Goal: Browse casually: Explore the website without a specific task or goal

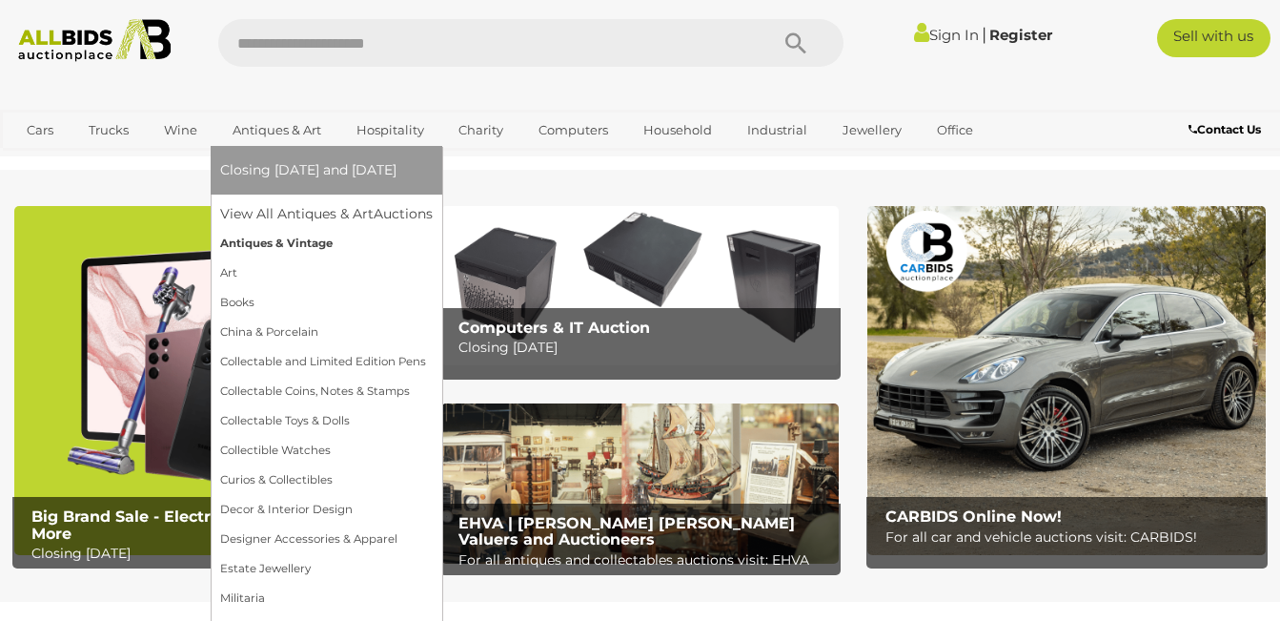
click at [260, 237] on link "Antiques & Vintage" at bounding box center [326, 244] width 213 height 30
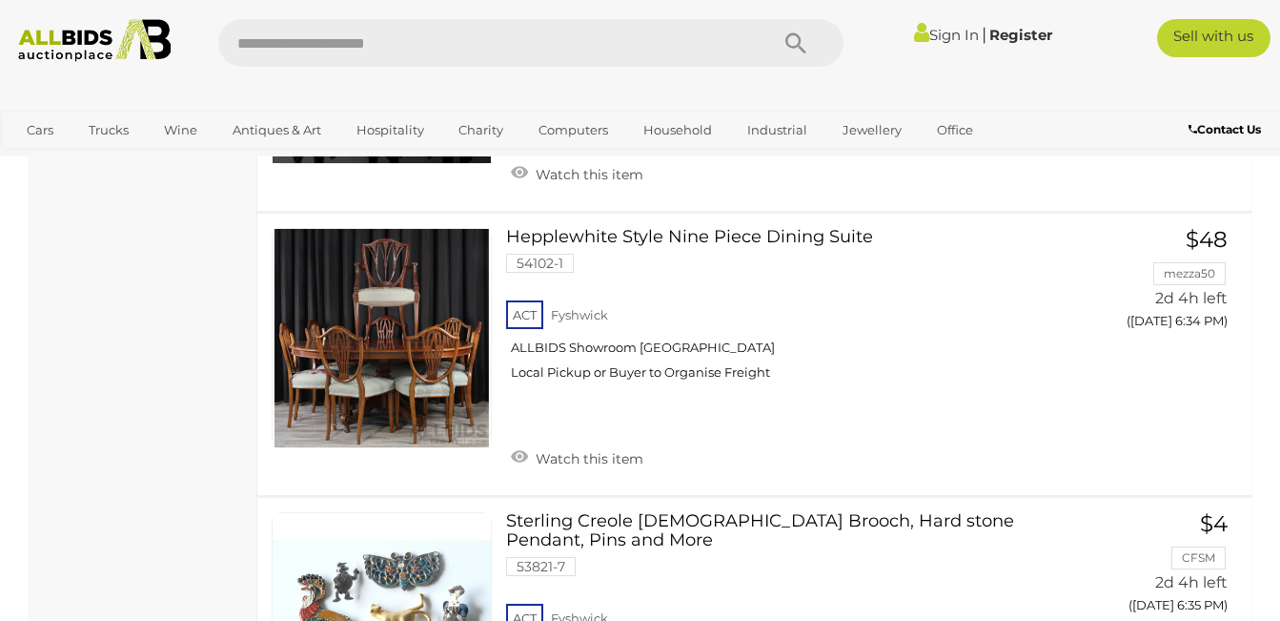
scroll to position [2288, 0]
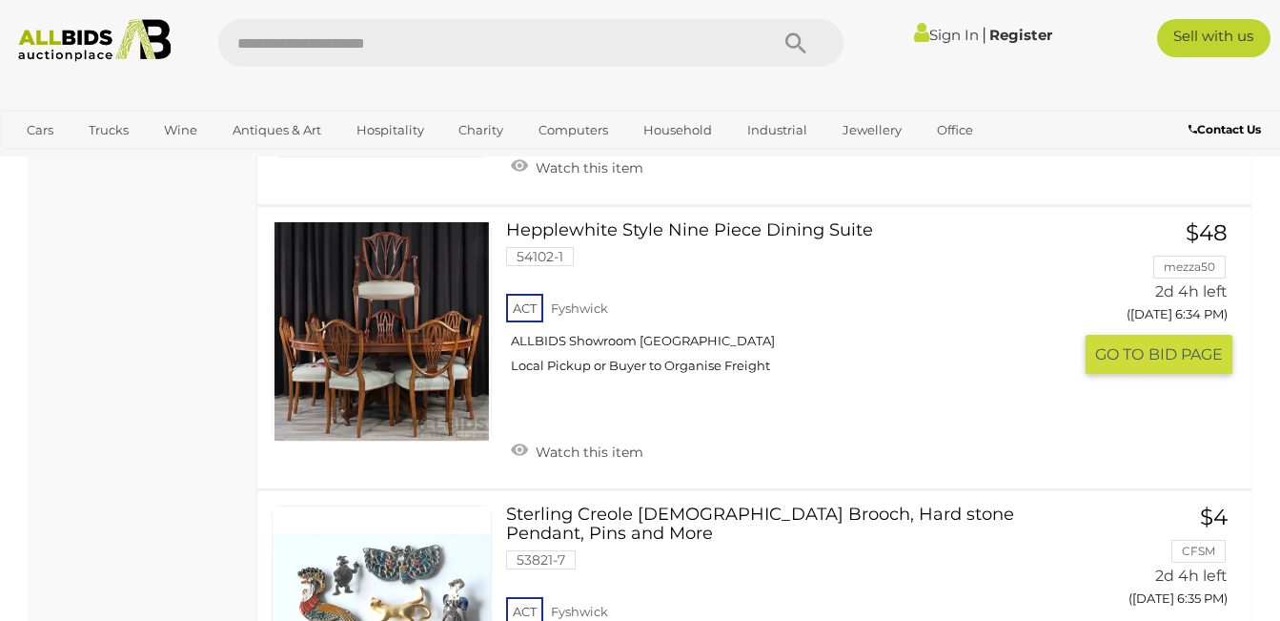
click at [397, 317] on link at bounding box center [382, 331] width 220 height 220
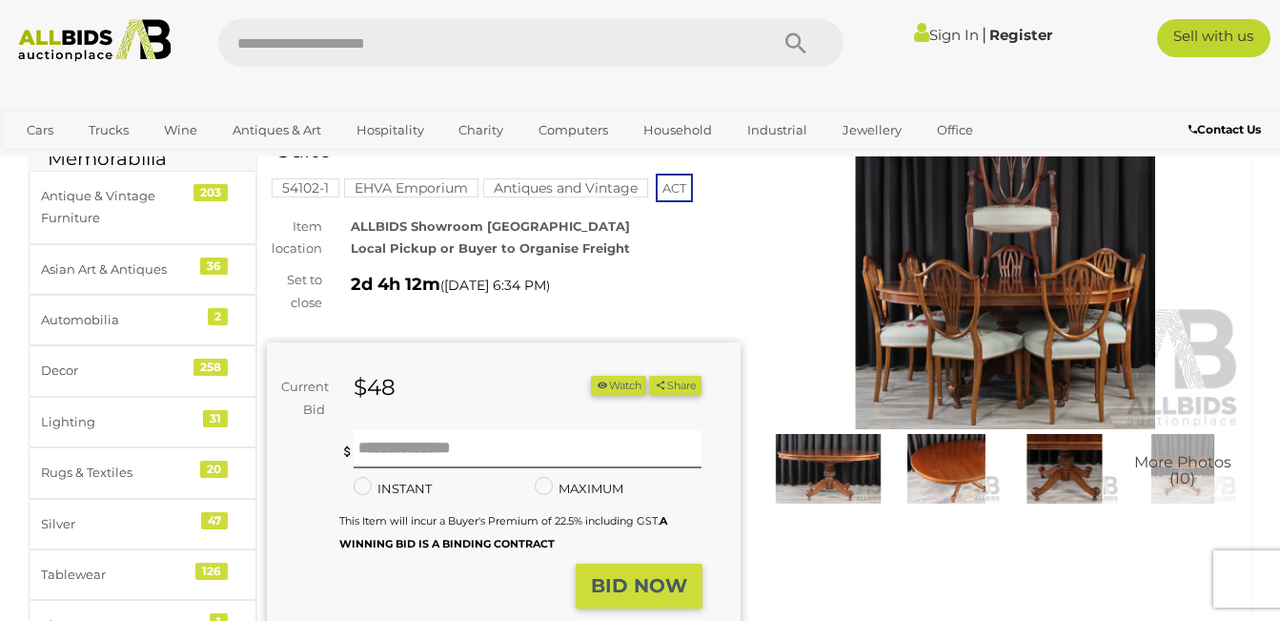
scroll to position [153, 0]
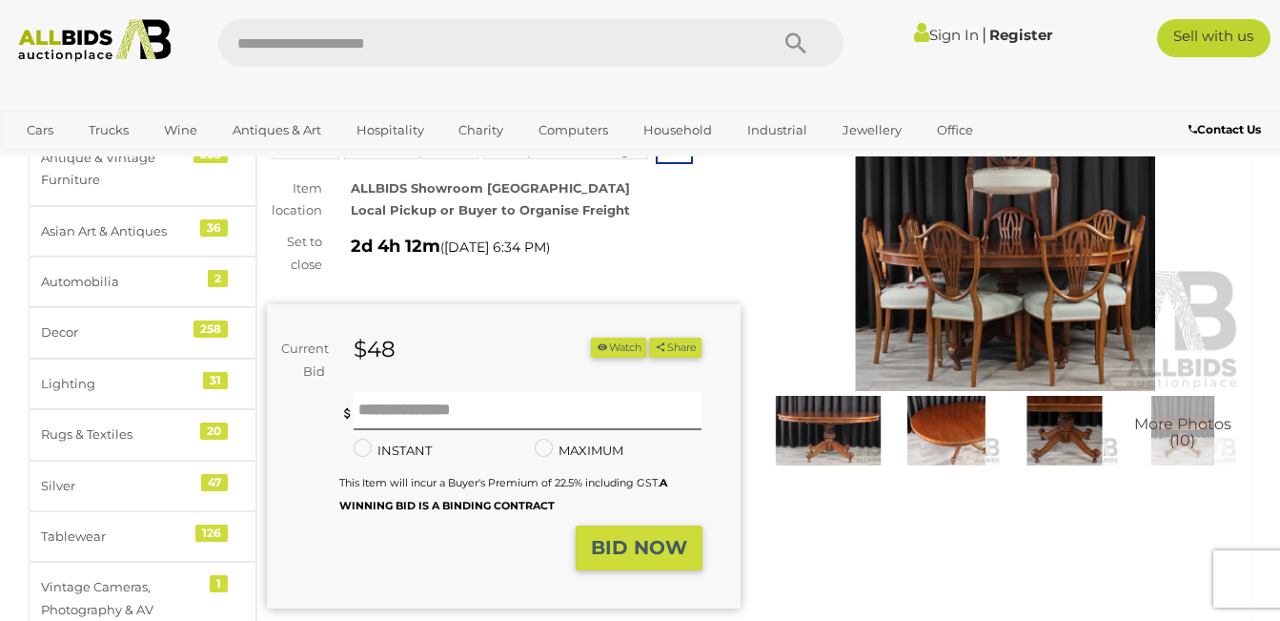
click at [831, 432] on img at bounding box center [828, 431] width 109 height 71
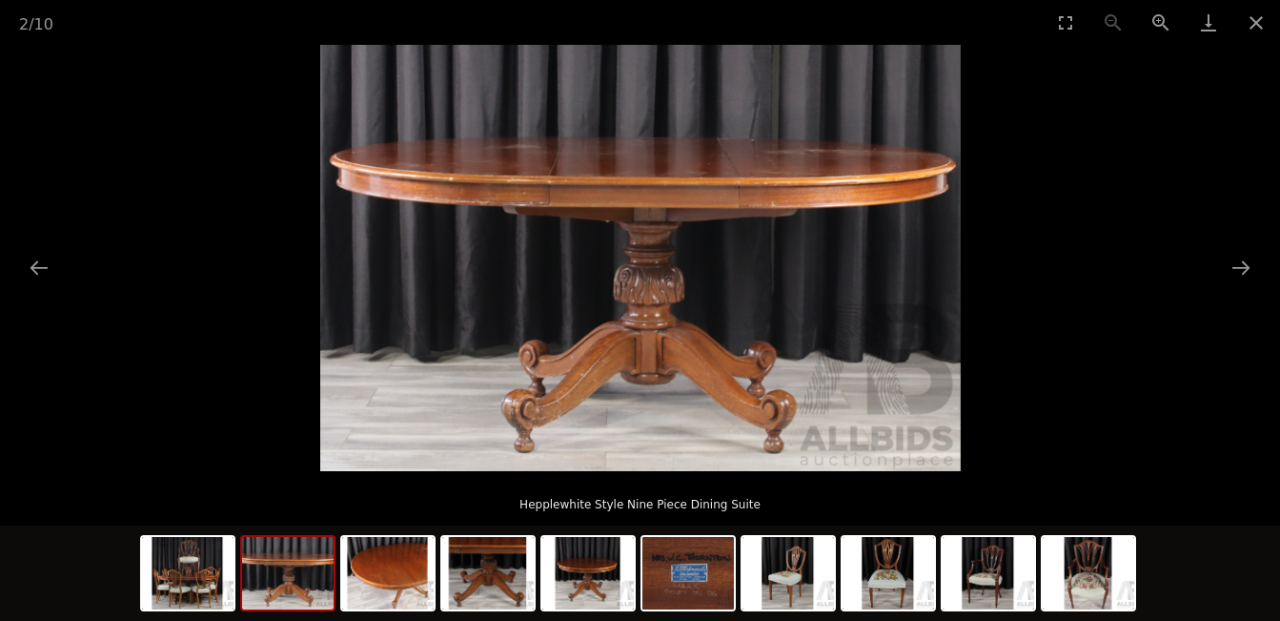
scroll to position [305, 0]
click at [189, 572] on img at bounding box center [188, 573] width 92 height 72
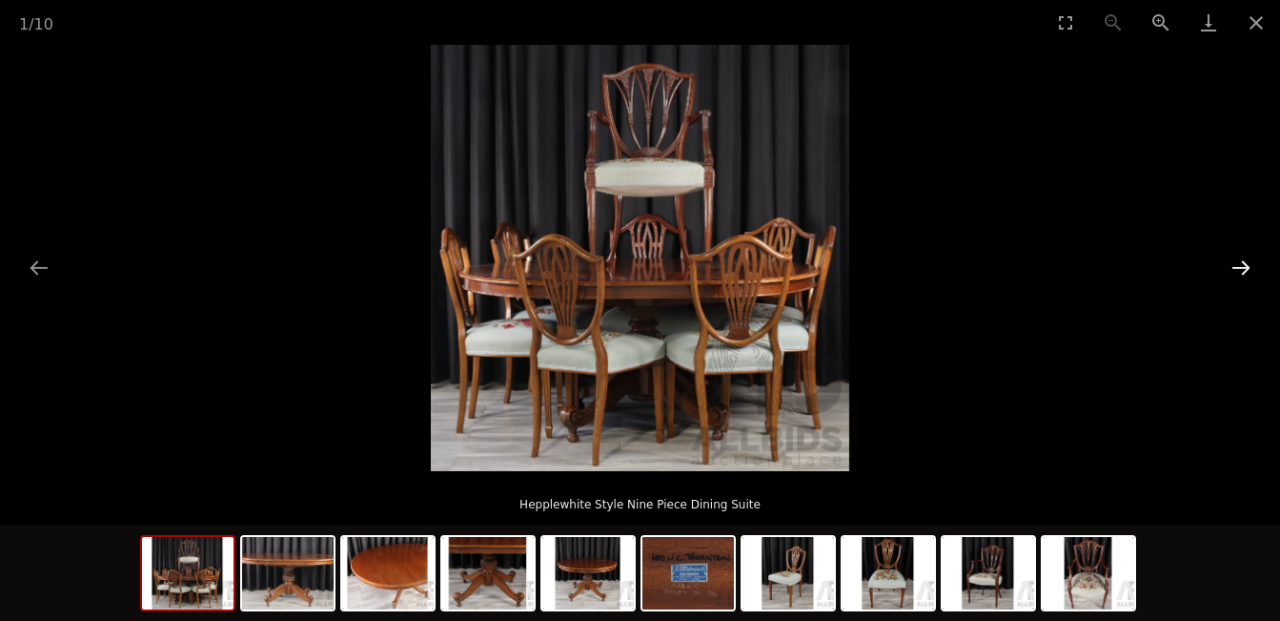
click at [1239, 263] on button "Next slide" at bounding box center [1241, 267] width 40 height 37
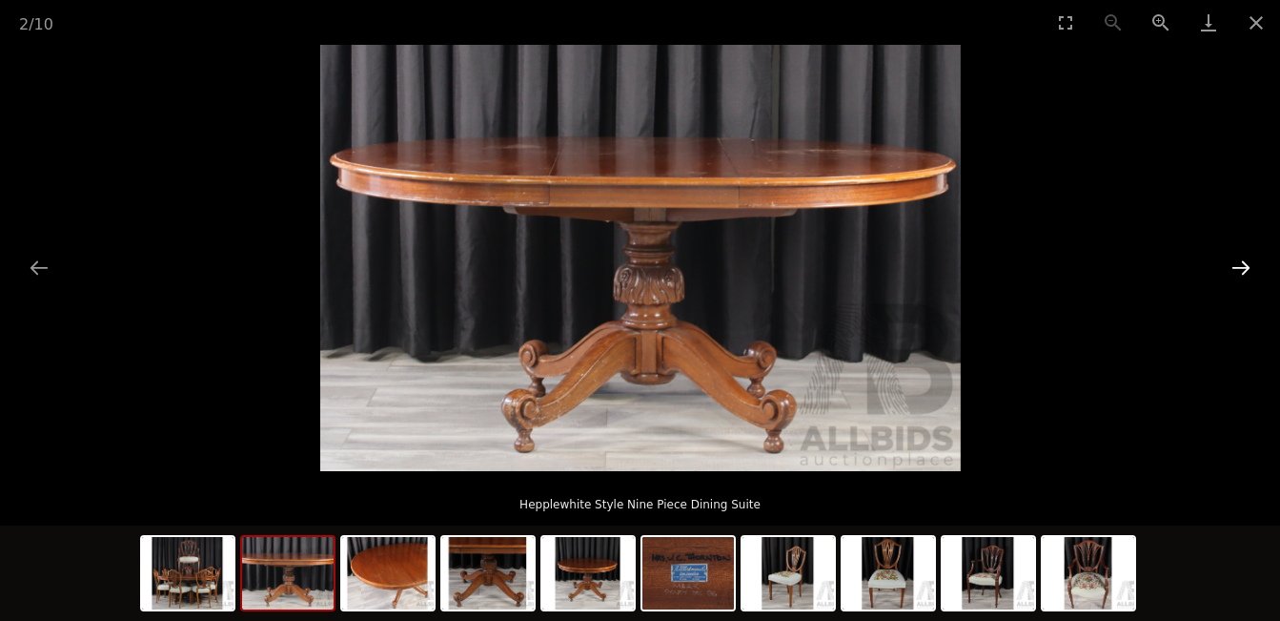
click at [1239, 263] on button "Next slide" at bounding box center [1241, 267] width 40 height 37
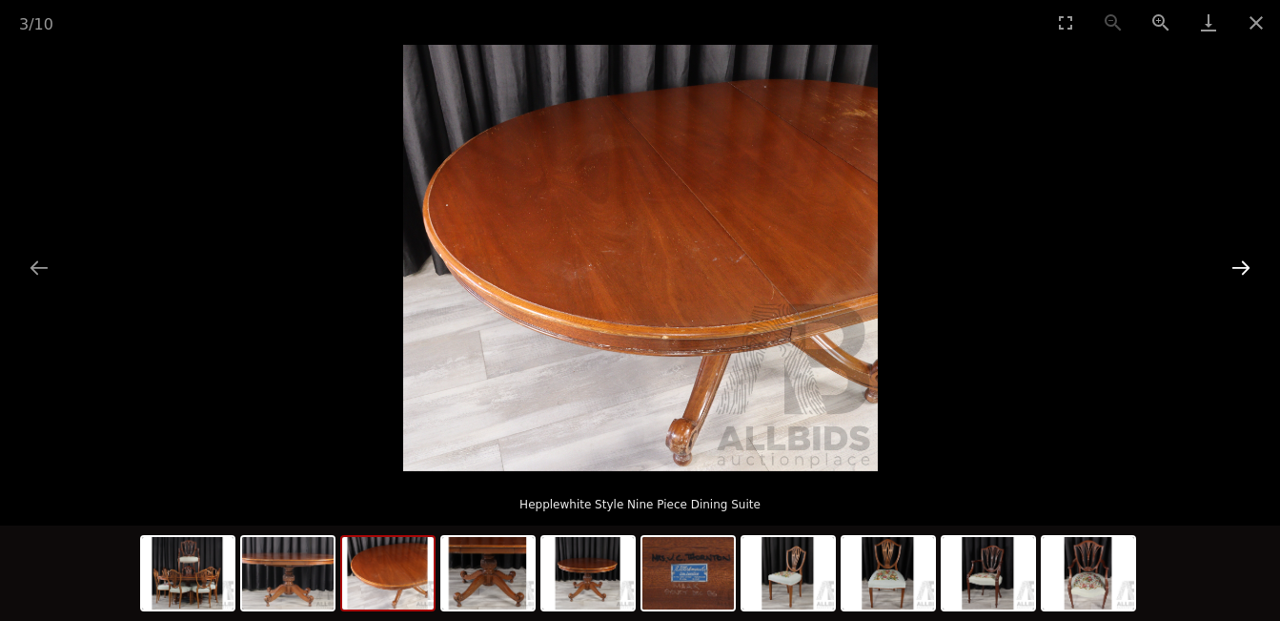
click at [1239, 263] on button "Next slide" at bounding box center [1241, 267] width 40 height 37
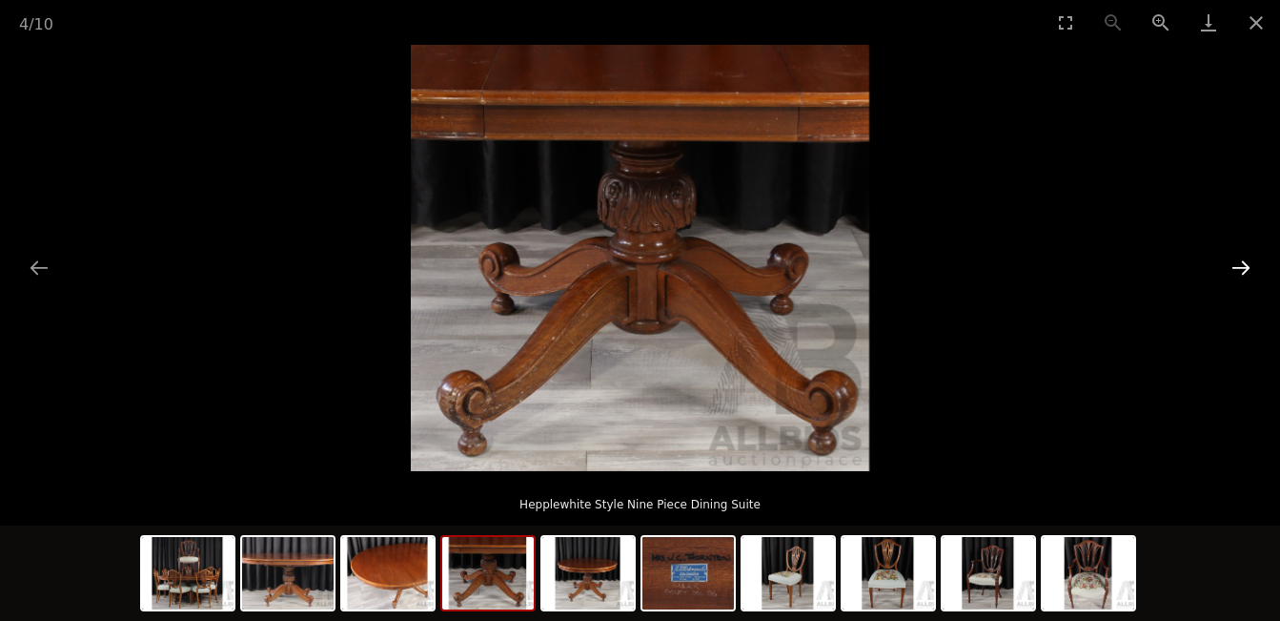
click at [1239, 263] on button "Next slide" at bounding box center [1241, 267] width 40 height 37
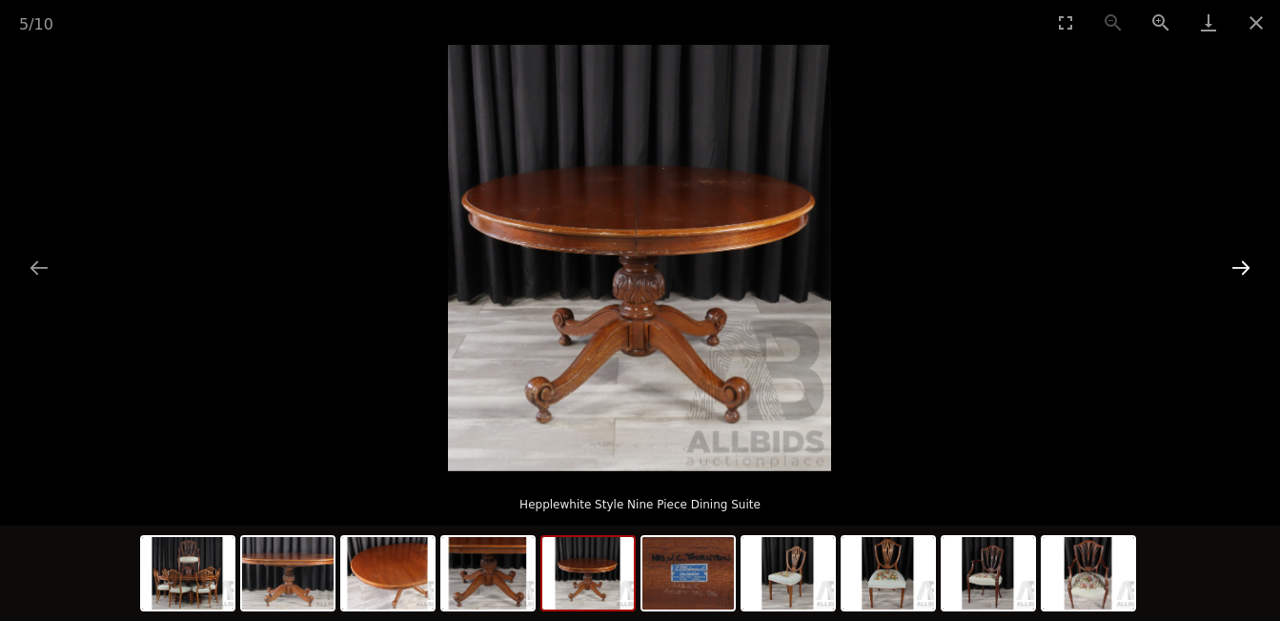
click at [1239, 263] on button "Next slide" at bounding box center [1241, 267] width 40 height 37
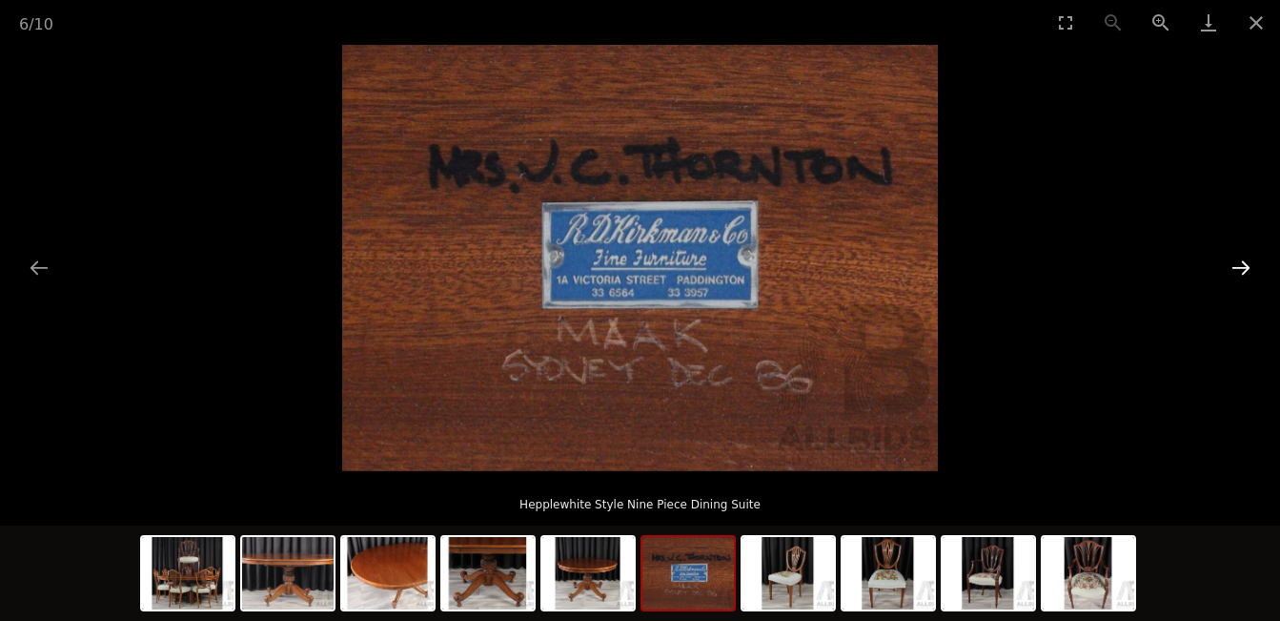
click at [1239, 263] on button "Next slide" at bounding box center [1241, 267] width 40 height 37
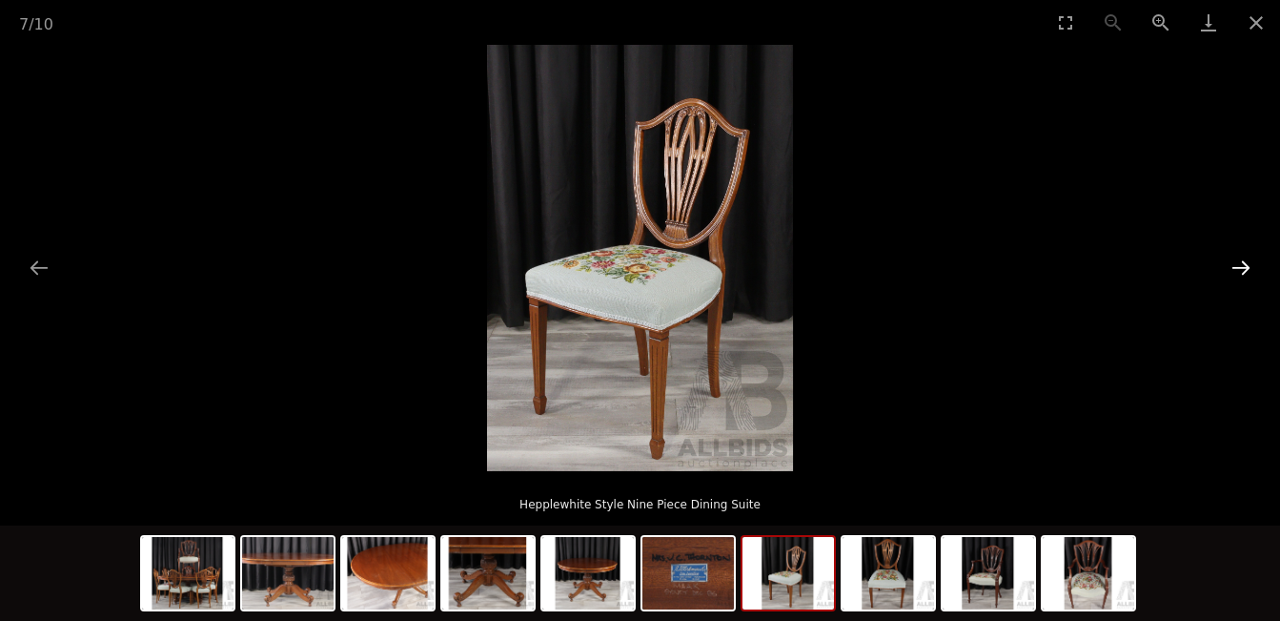
click at [1239, 263] on button "Next slide" at bounding box center [1241, 267] width 40 height 37
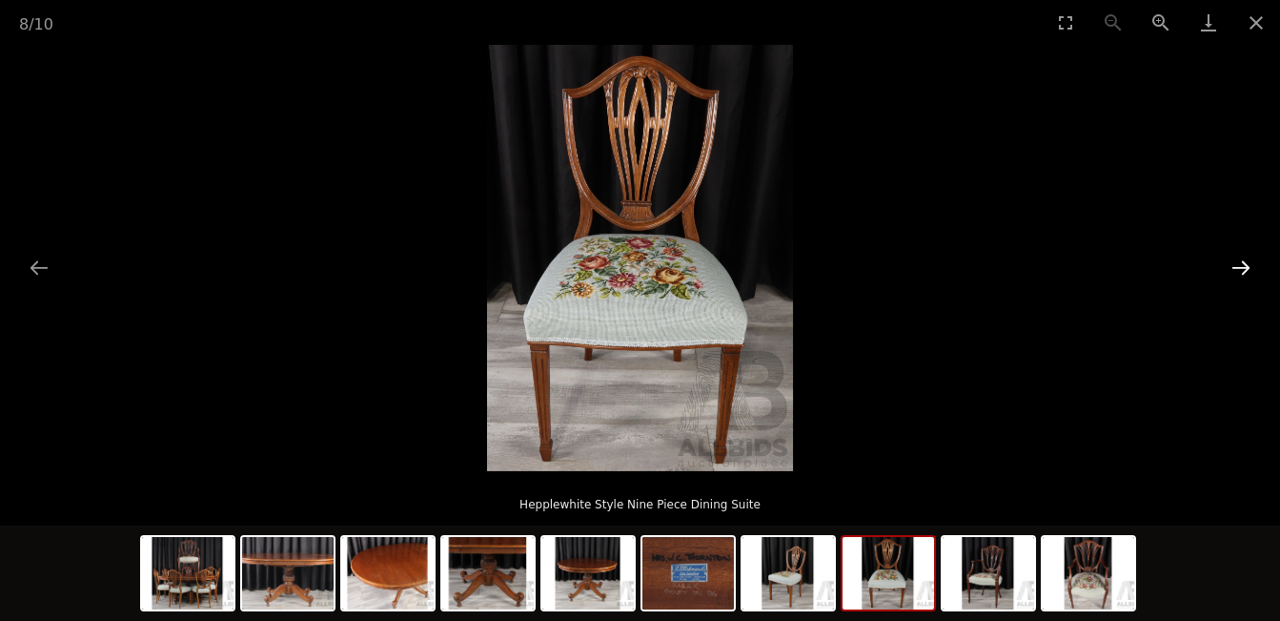
click at [1239, 263] on button "Next slide" at bounding box center [1241, 267] width 40 height 37
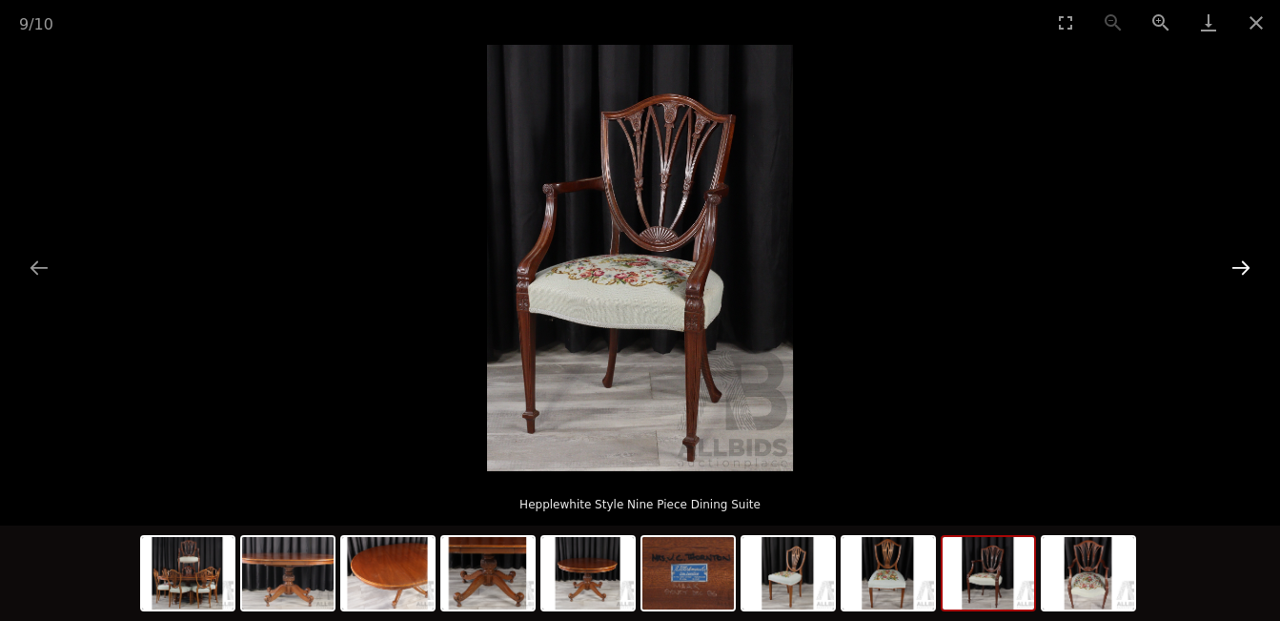
click at [1239, 263] on button "Next slide" at bounding box center [1241, 267] width 40 height 37
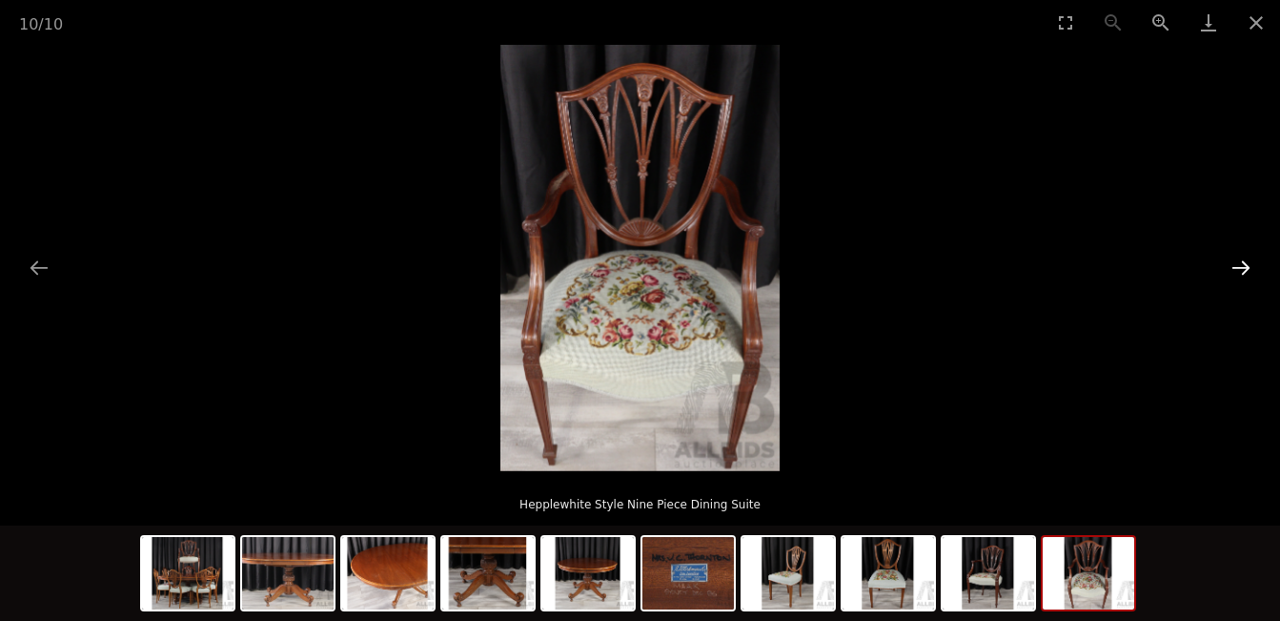
click at [1239, 263] on button "Next slide" at bounding box center [1241, 267] width 40 height 37
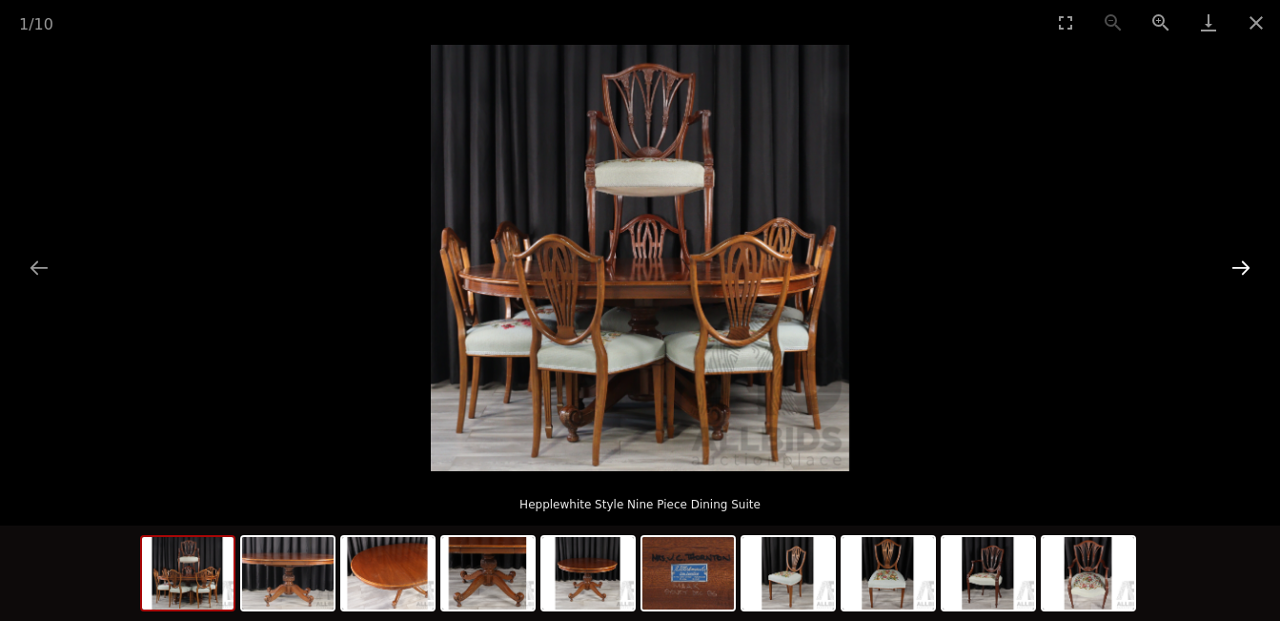
click at [1239, 263] on button "Next slide" at bounding box center [1241, 267] width 40 height 37
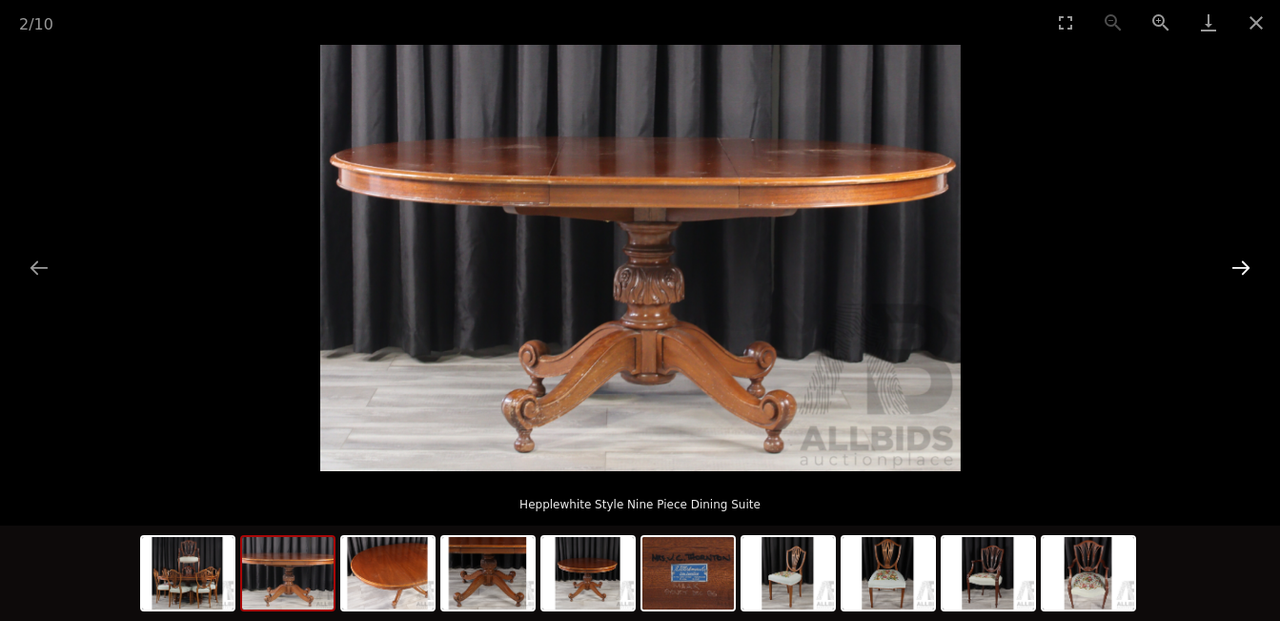
click at [1239, 263] on button "Next slide" at bounding box center [1241, 267] width 40 height 37
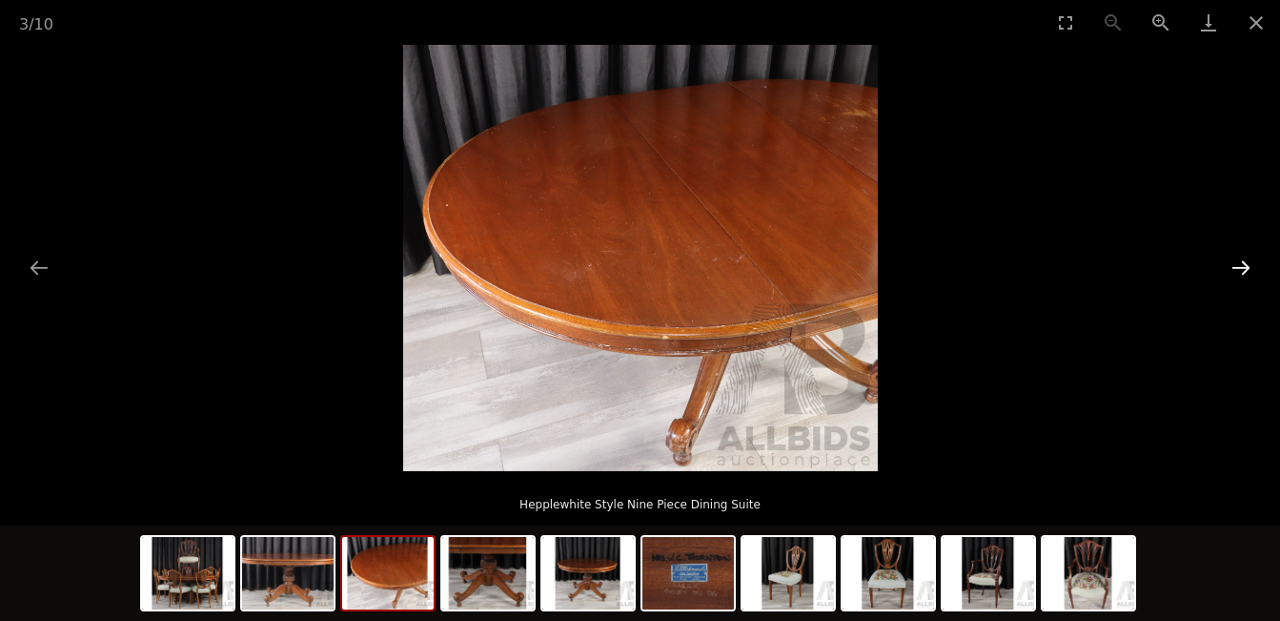
click at [1239, 263] on button "Next slide" at bounding box center [1241, 267] width 40 height 37
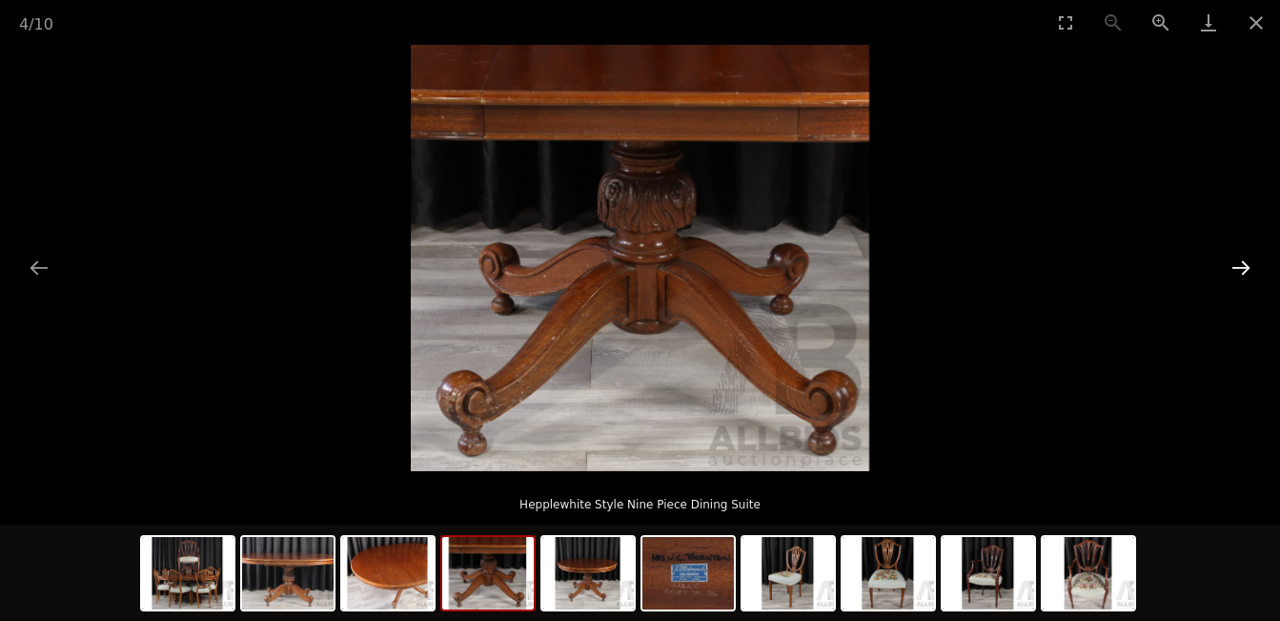
click at [1239, 263] on button "Next slide" at bounding box center [1241, 267] width 40 height 37
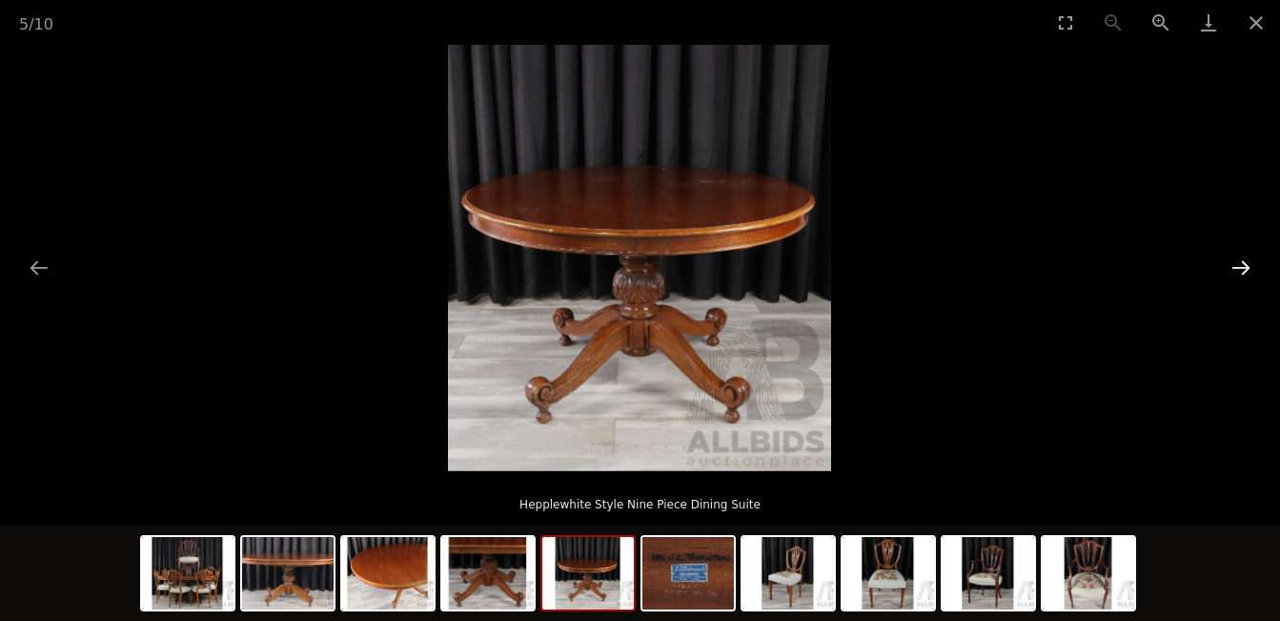
click at [1239, 263] on button "Next slide" at bounding box center [1241, 267] width 40 height 37
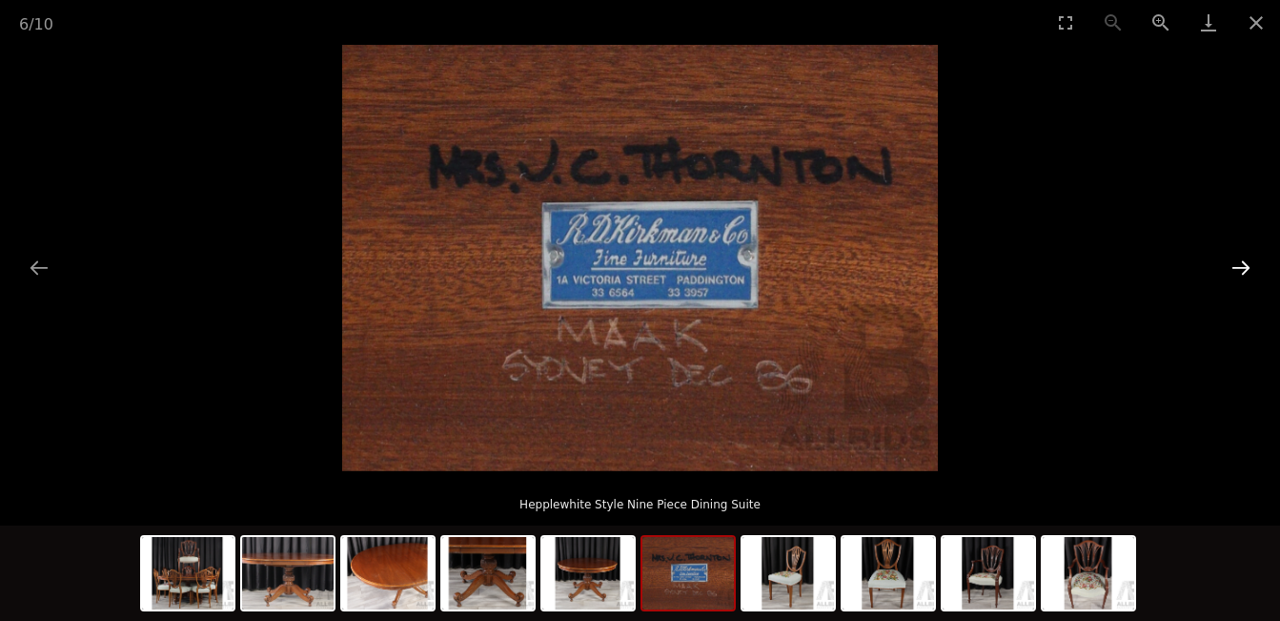
click at [1239, 263] on button "Next slide" at bounding box center [1241, 267] width 40 height 37
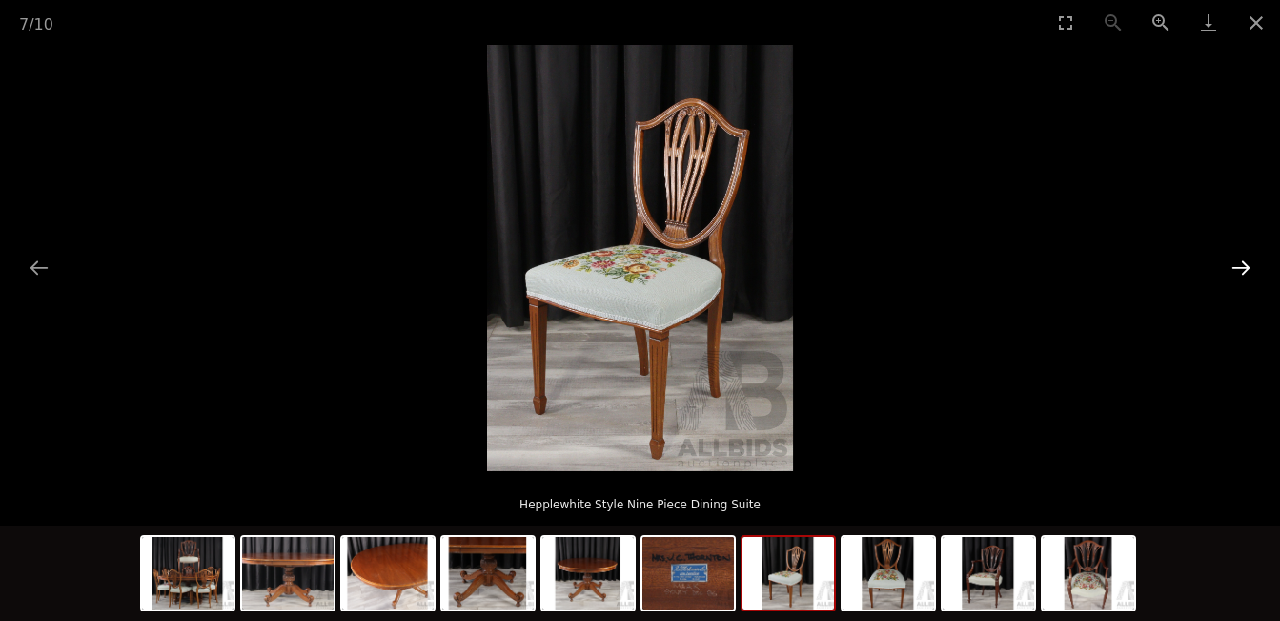
click at [1239, 263] on button "Next slide" at bounding box center [1241, 267] width 40 height 37
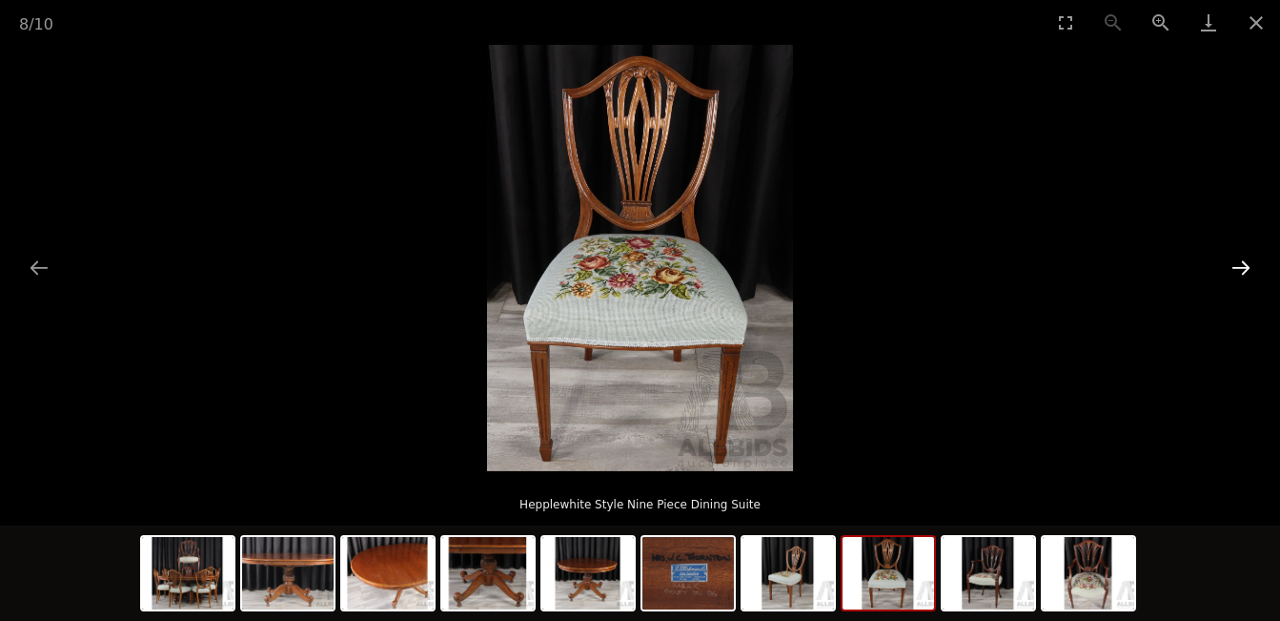
click at [1239, 263] on button "Next slide" at bounding box center [1241, 267] width 40 height 37
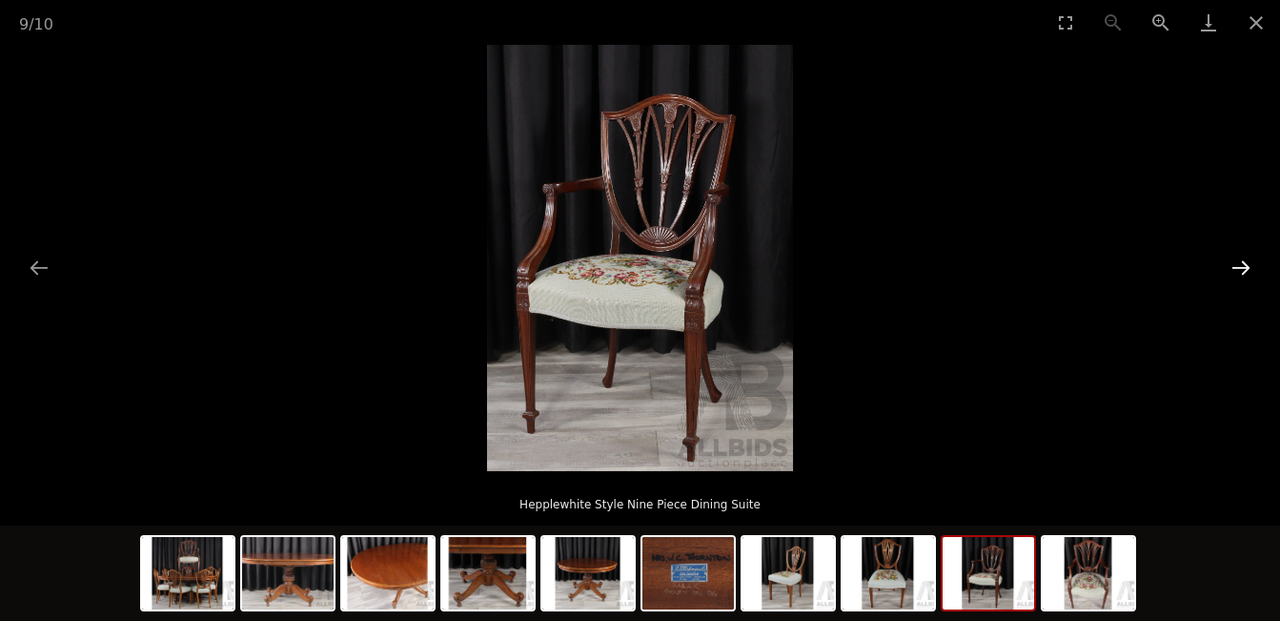
click at [1239, 263] on button "Next slide" at bounding box center [1241, 267] width 40 height 37
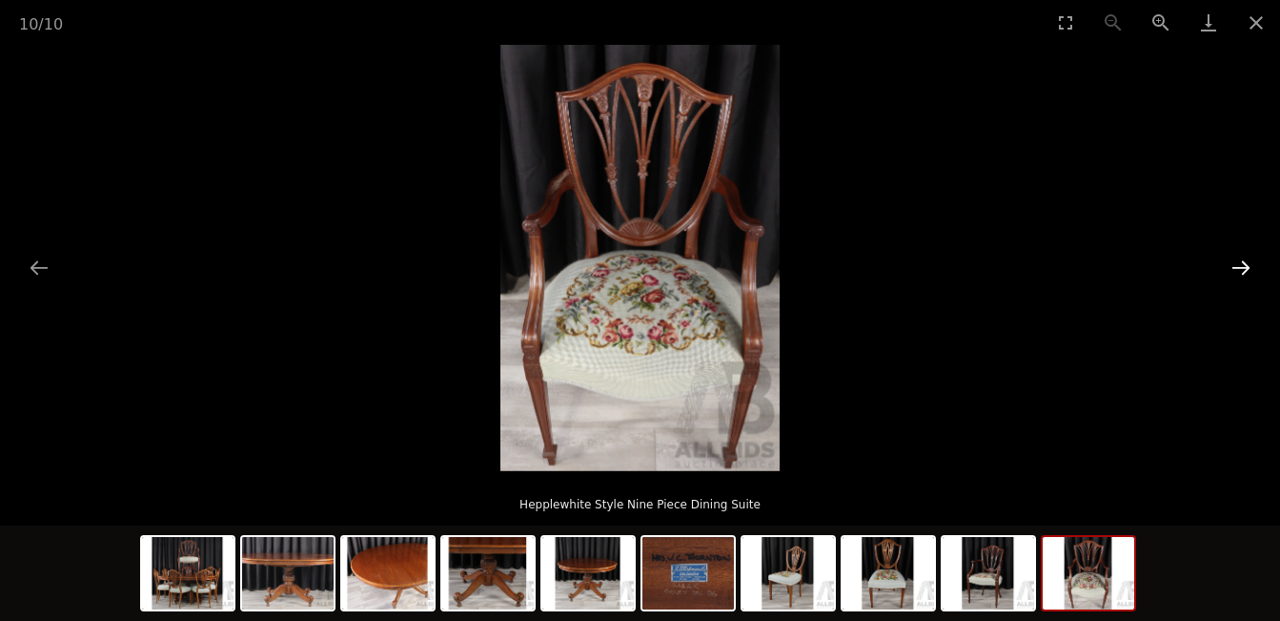
click at [1238, 259] on button "Next slide" at bounding box center [1241, 267] width 40 height 37
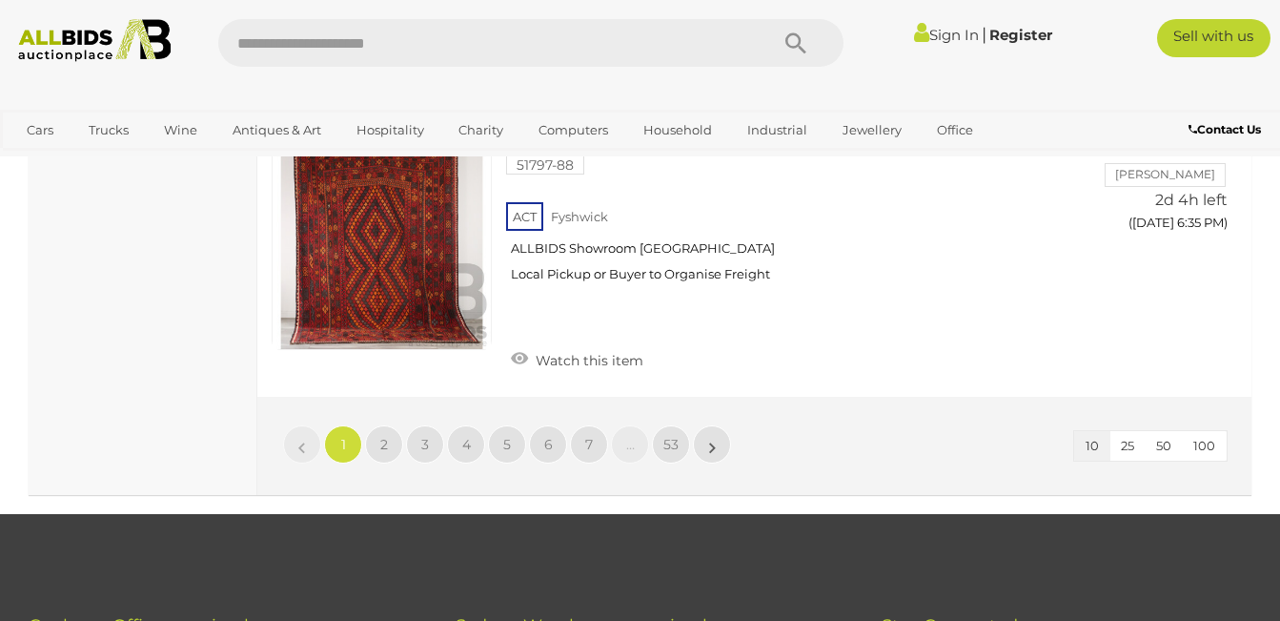
scroll to position [3005, 0]
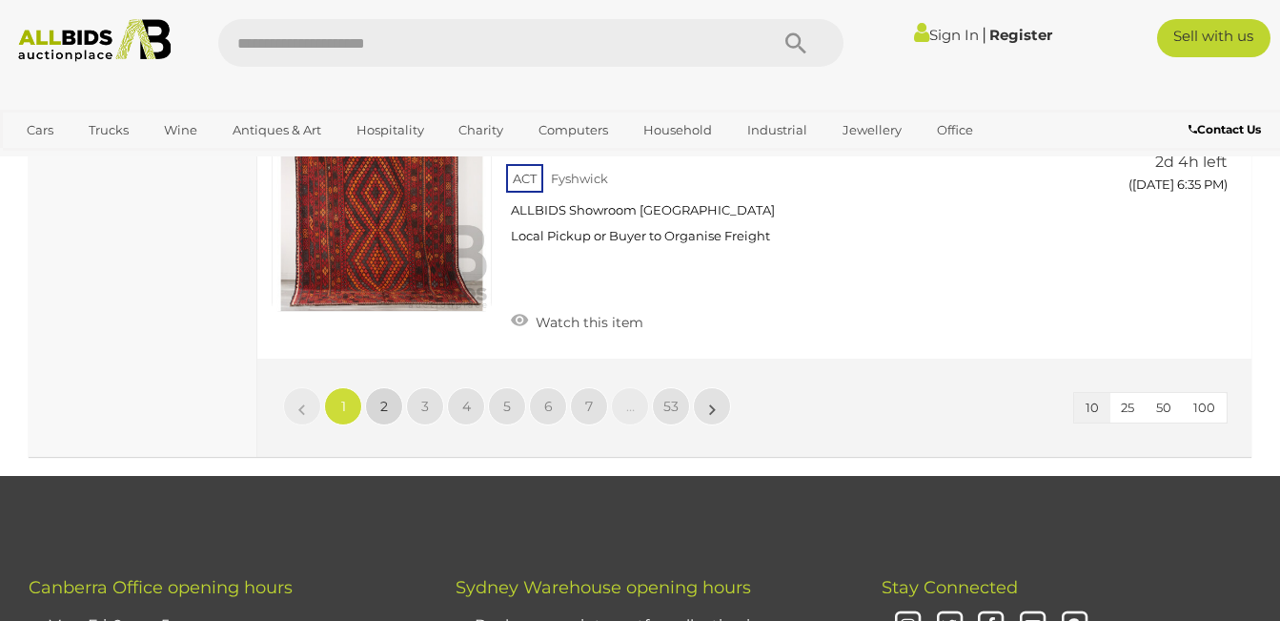
click at [381, 387] on link "2" at bounding box center [384, 406] width 38 height 38
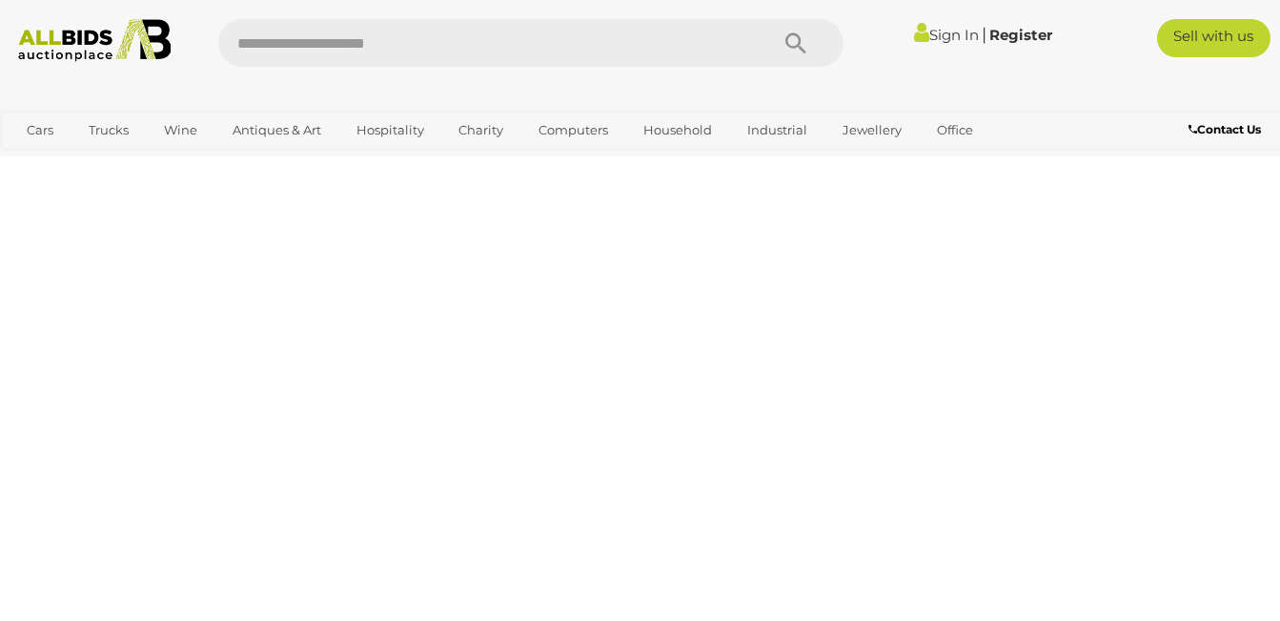
scroll to position [256, 0]
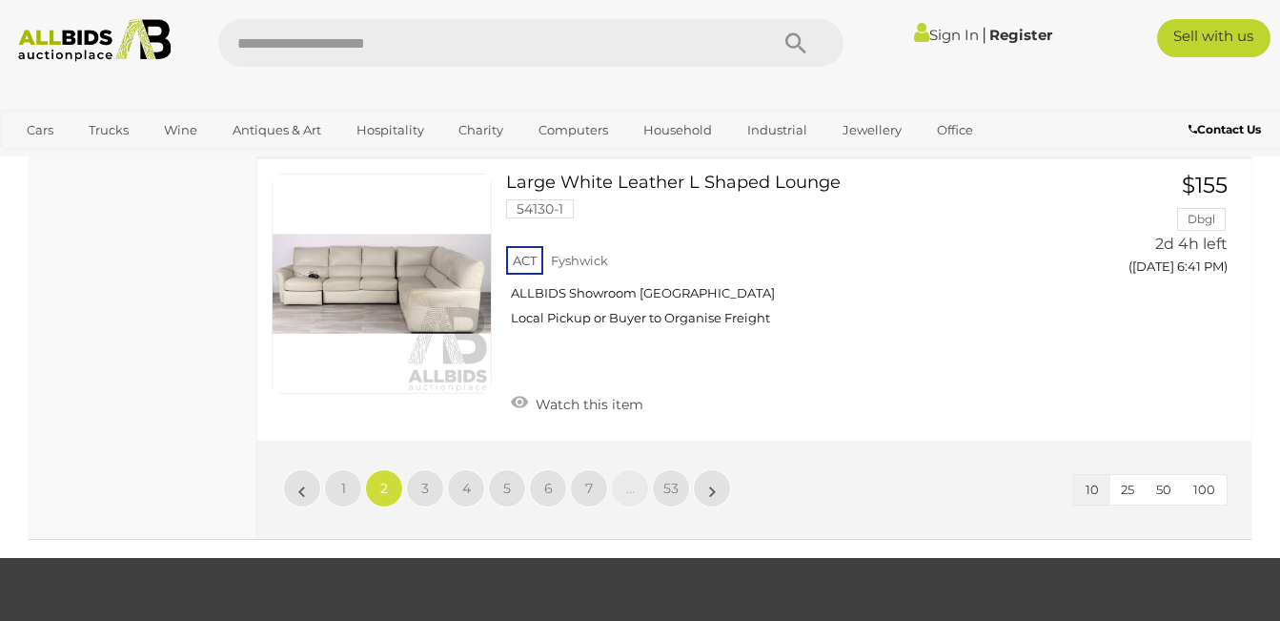
scroll to position [3002, 0]
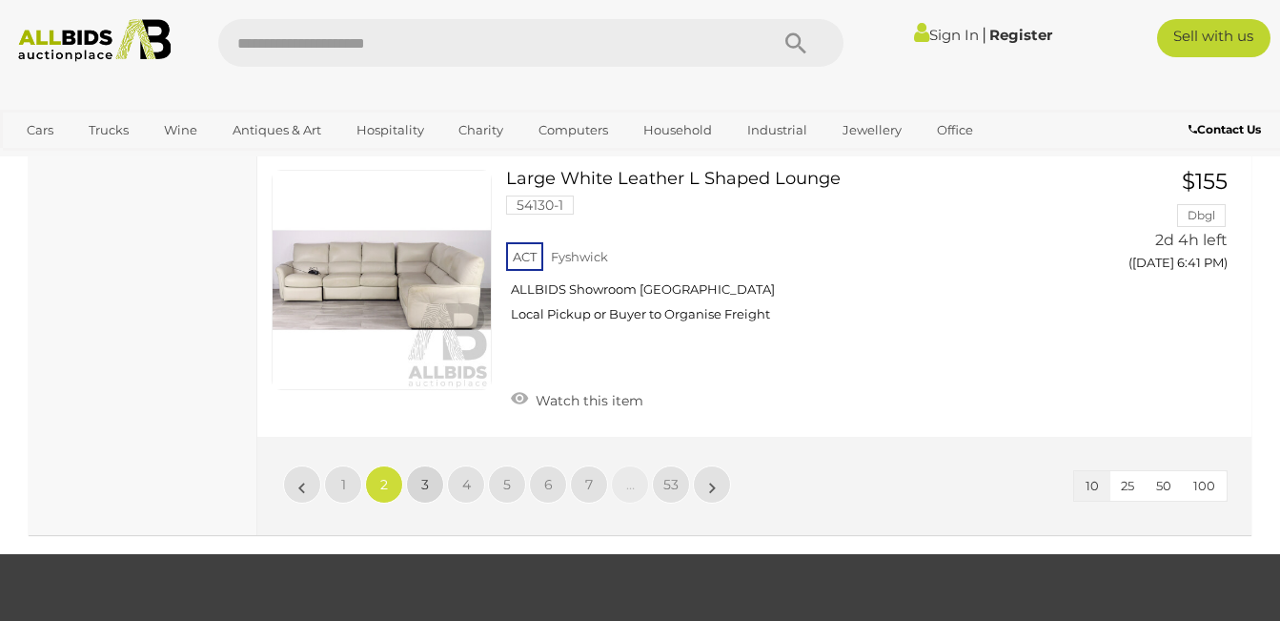
click at [433, 465] on link "3" at bounding box center [425, 484] width 38 height 38
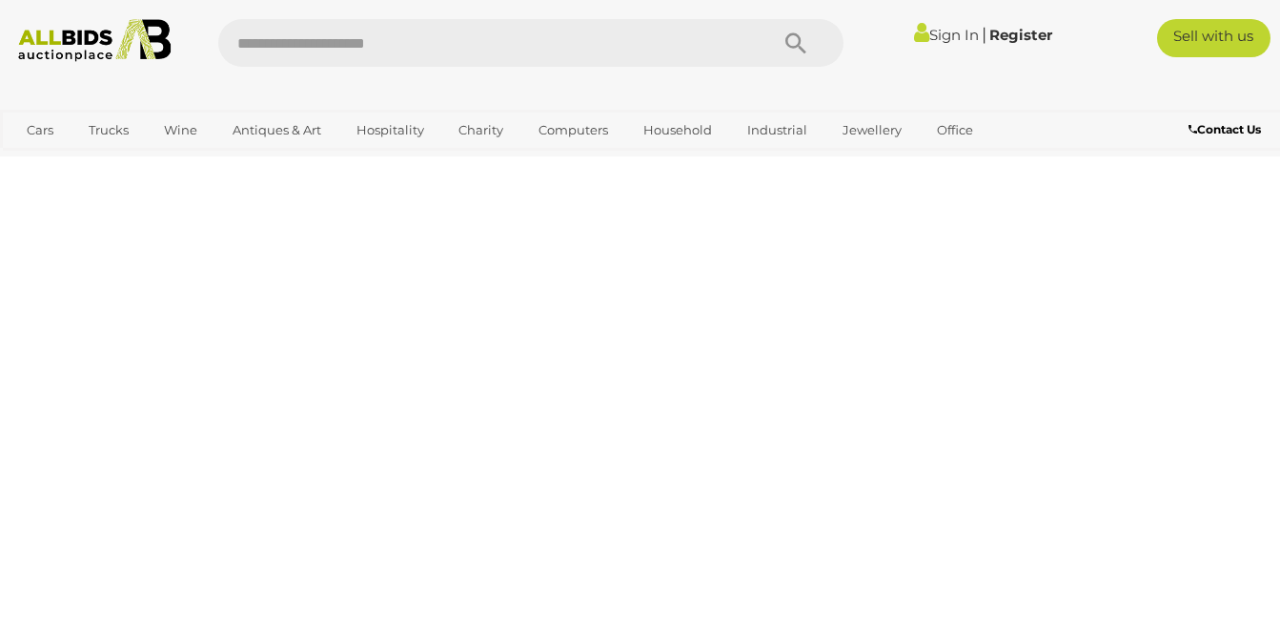
scroll to position [256, 0]
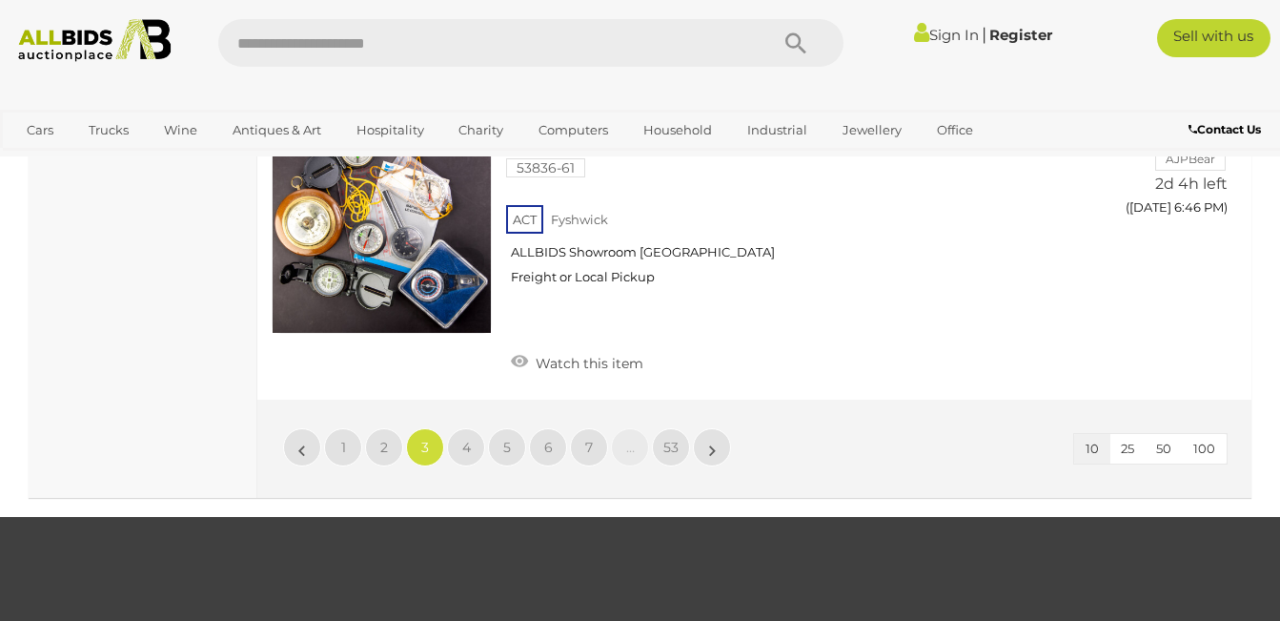
scroll to position [3040, 0]
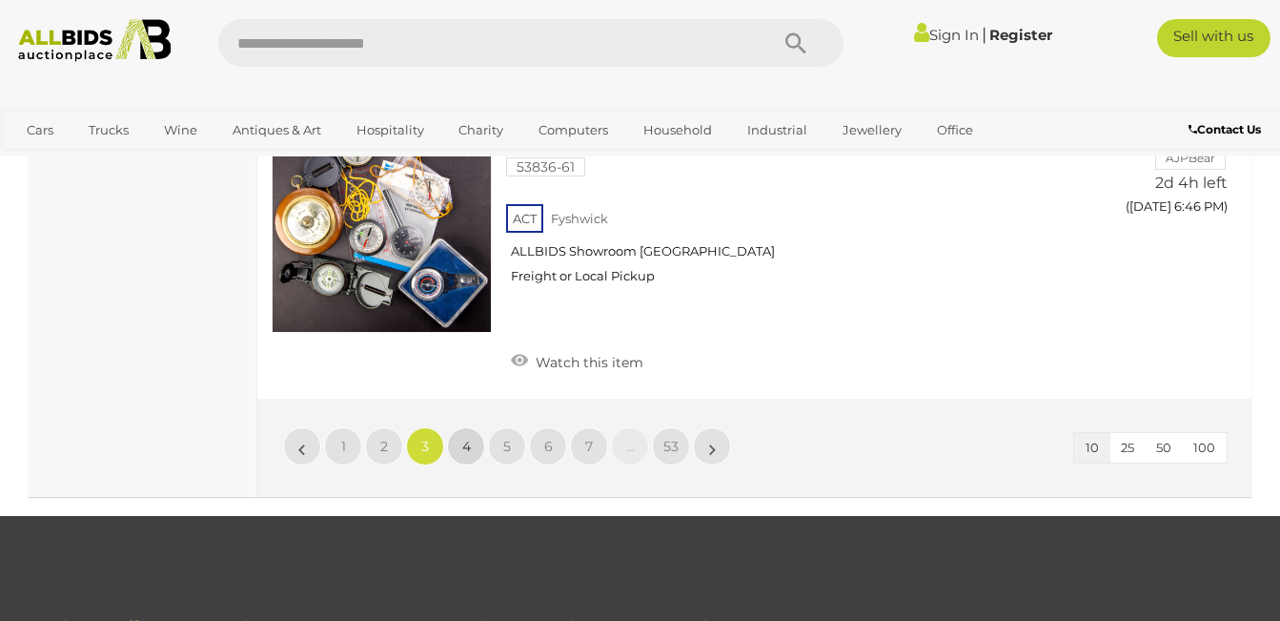
click at [462, 432] on link "4" at bounding box center [466, 446] width 38 height 38
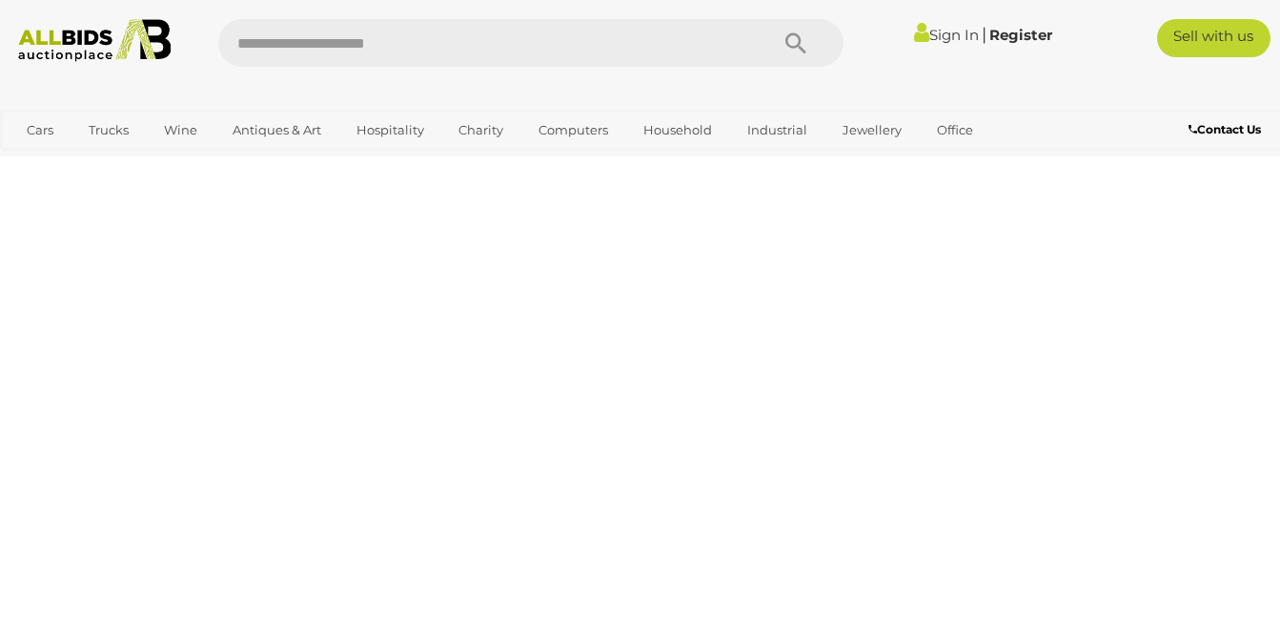
scroll to position [256, 0]
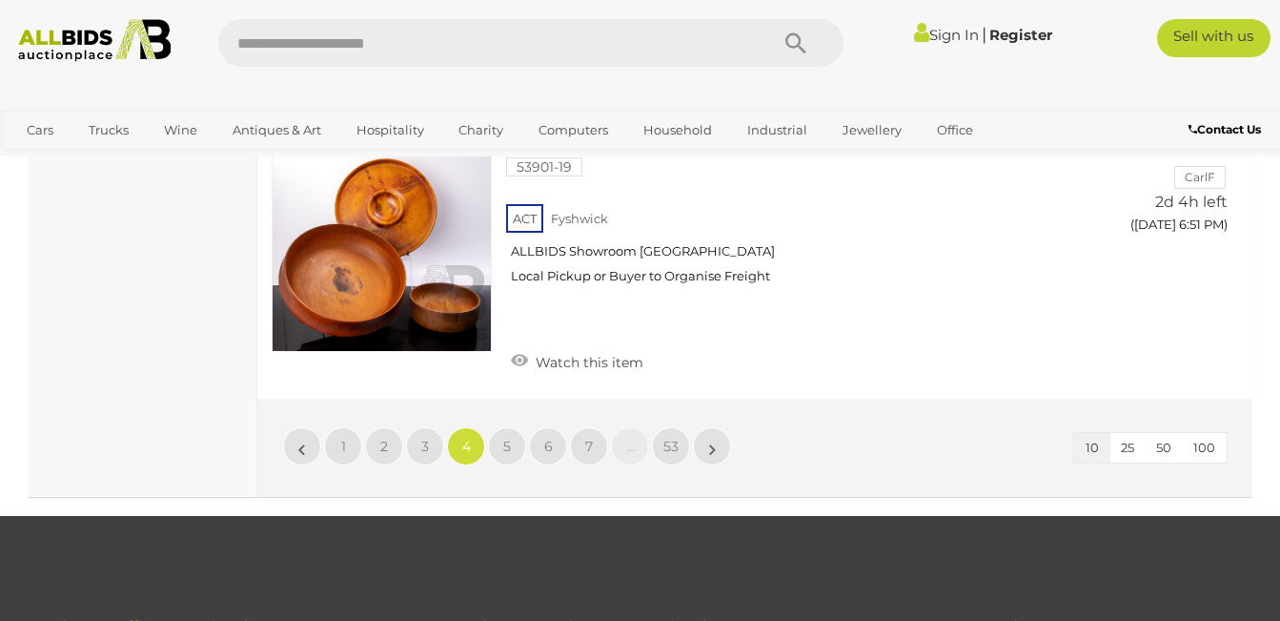
scroll to position [3078, 0]
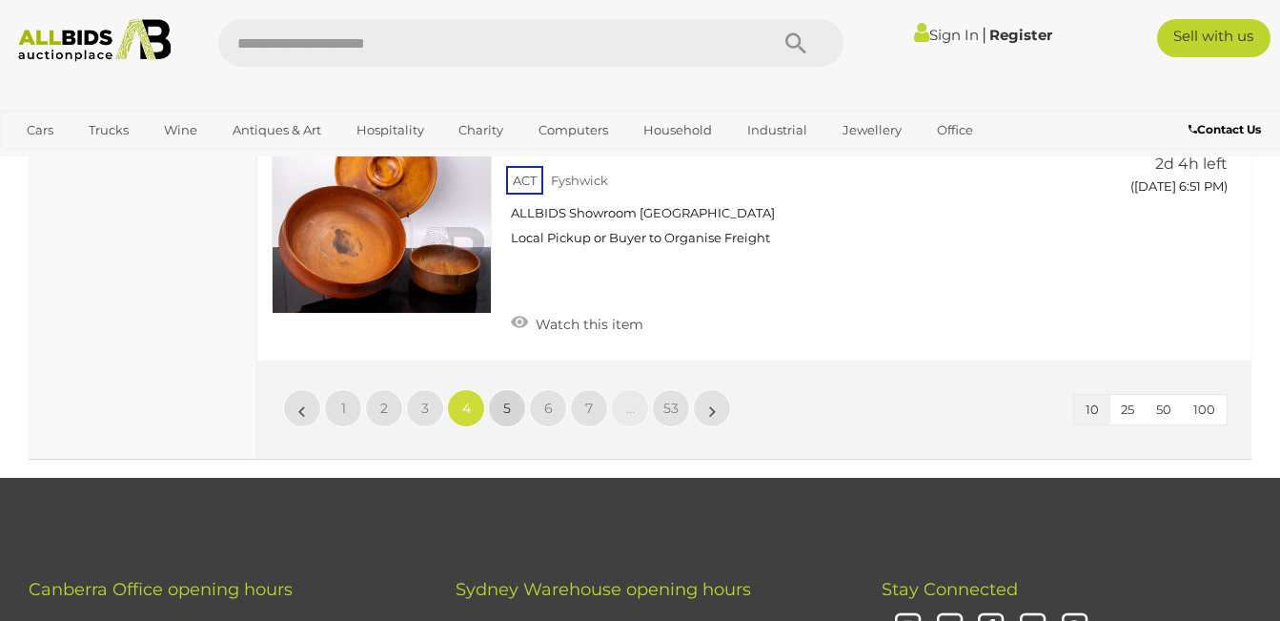
click at [506, 399] on span "5" at bounding box center [507, 407] width 8 height 17
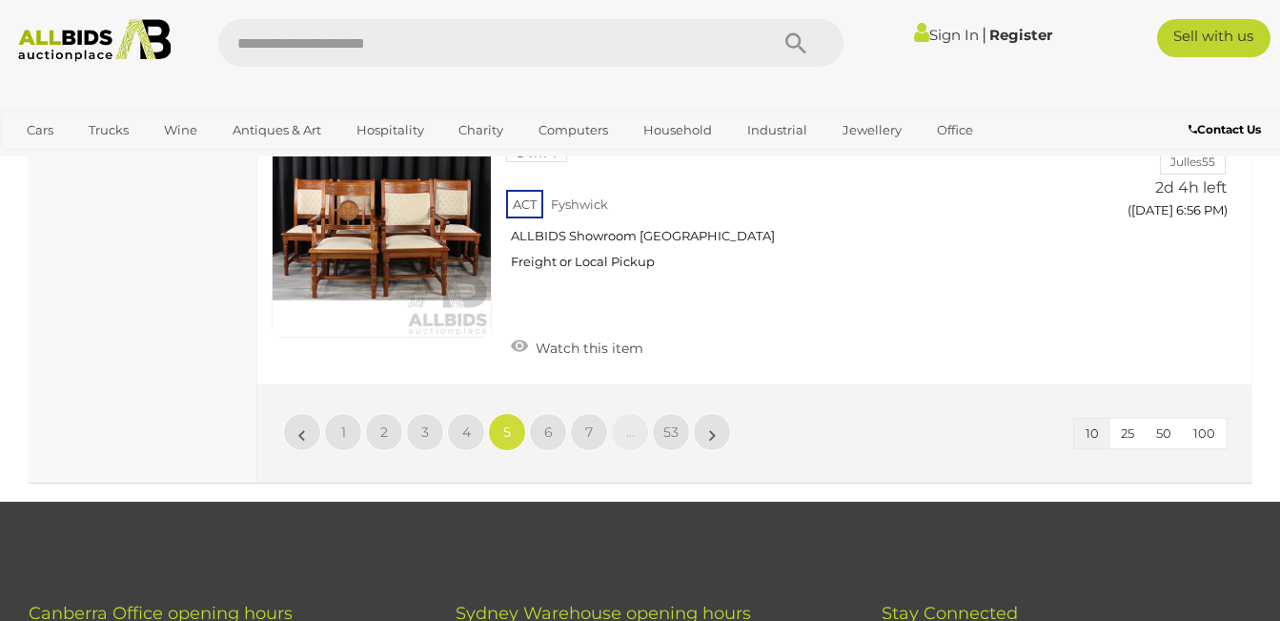
scroll to position [3078, 0]
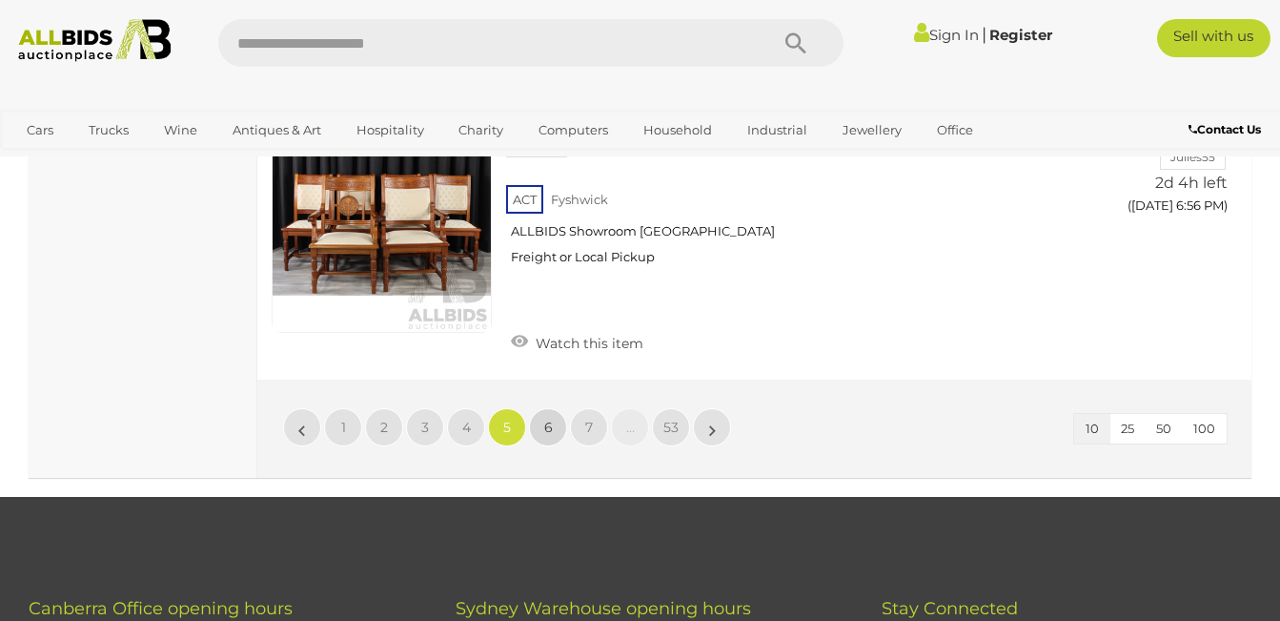
click at [549, 419] on span "6" at bounding box center [548, 427] width 9 height 17
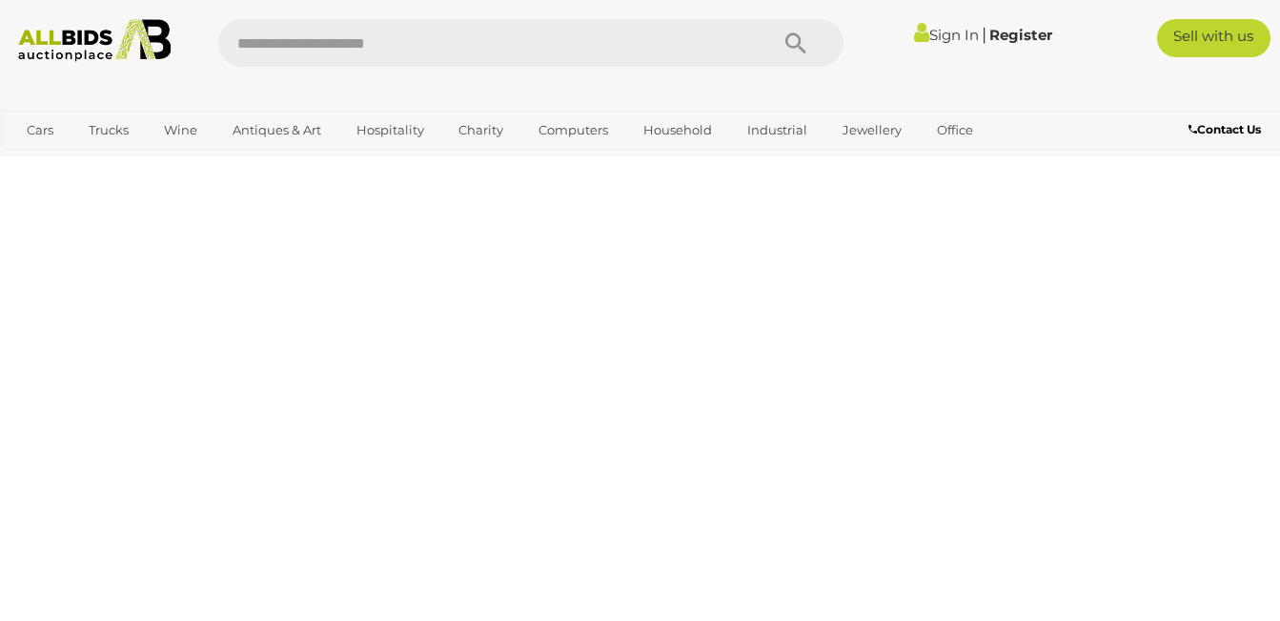
scroll to position [256, 0]
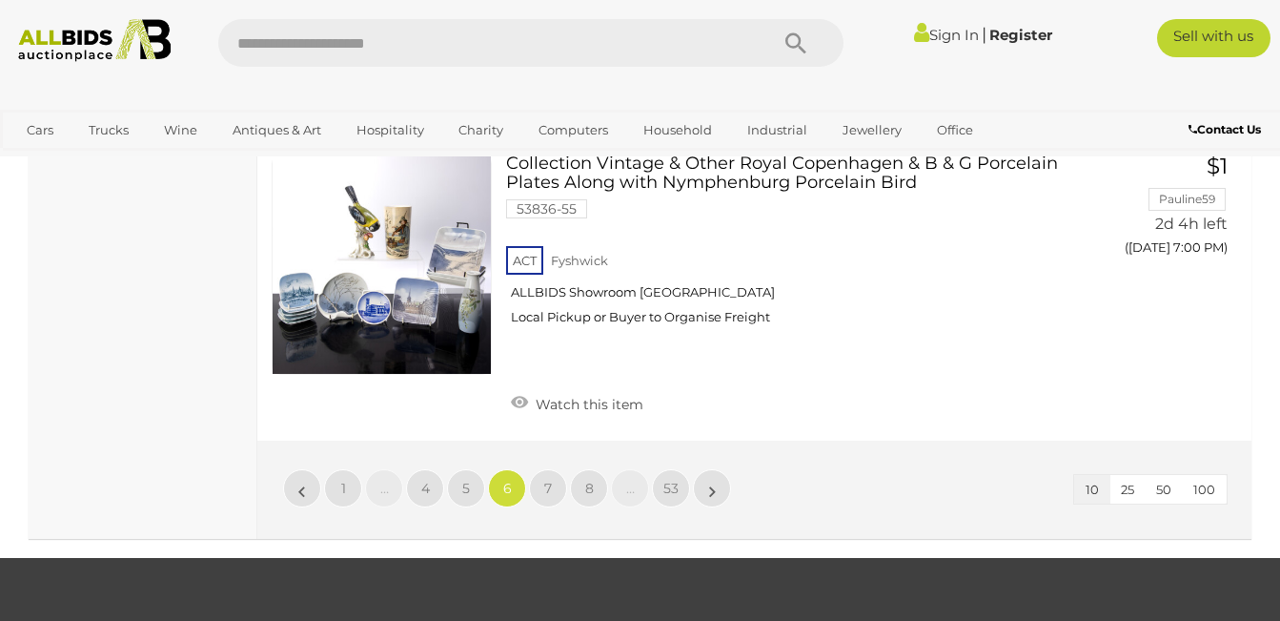
scroll to position [2964, 0]
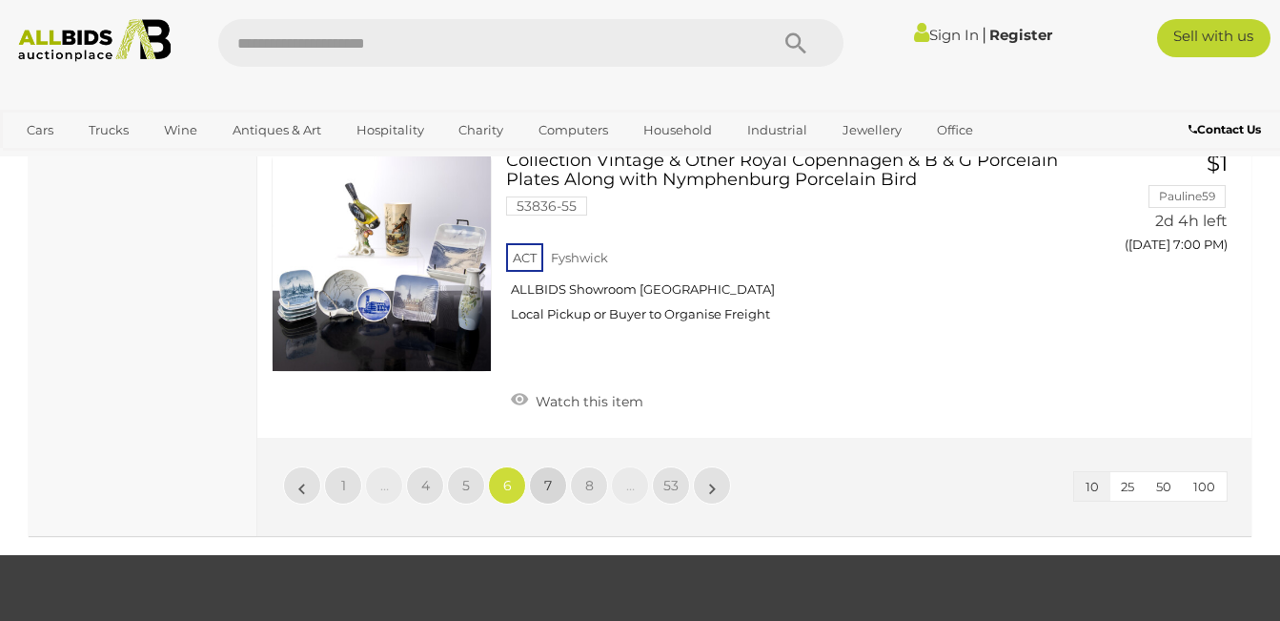
click at [544, 477] on span "7" at bounding box center [548, 485] width 8 height 17
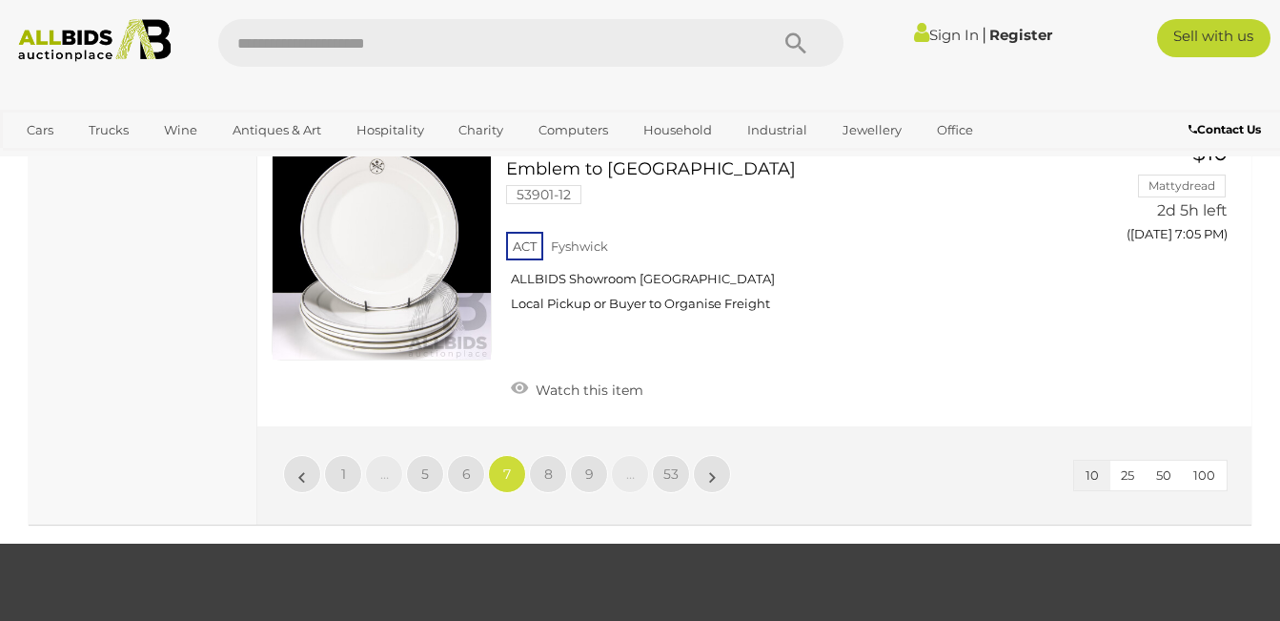
scroll to position [3002, 0]
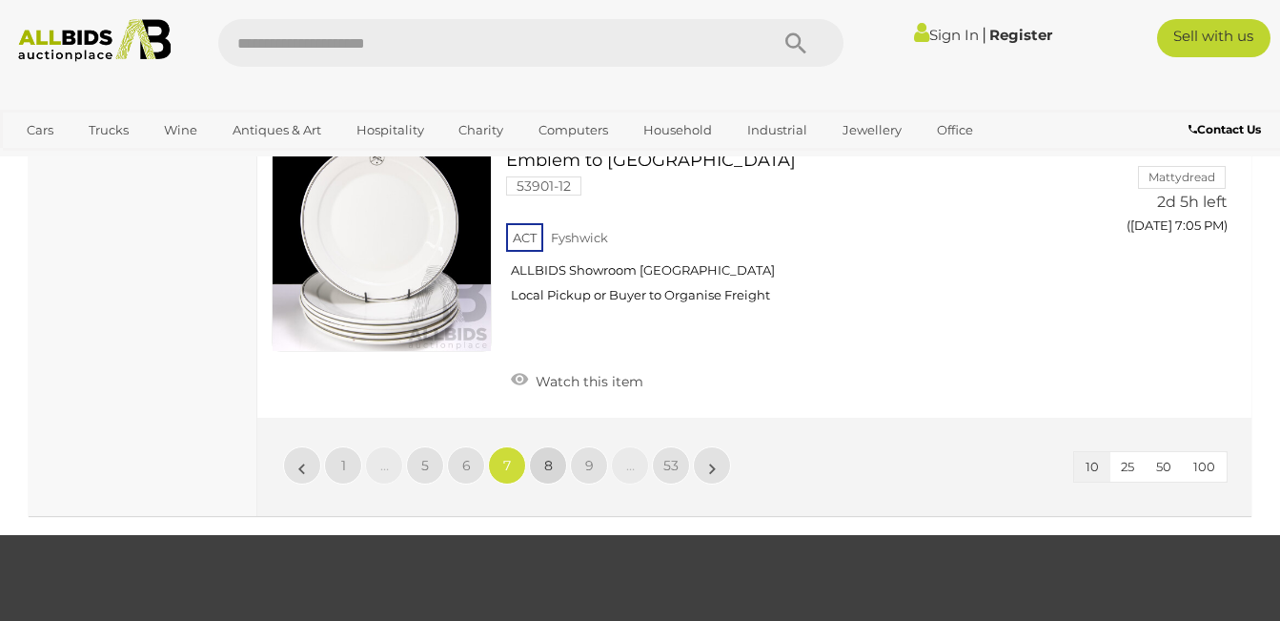
click at [542, 446] on link "8" at bounding box center [548, 465] width 38 height 38
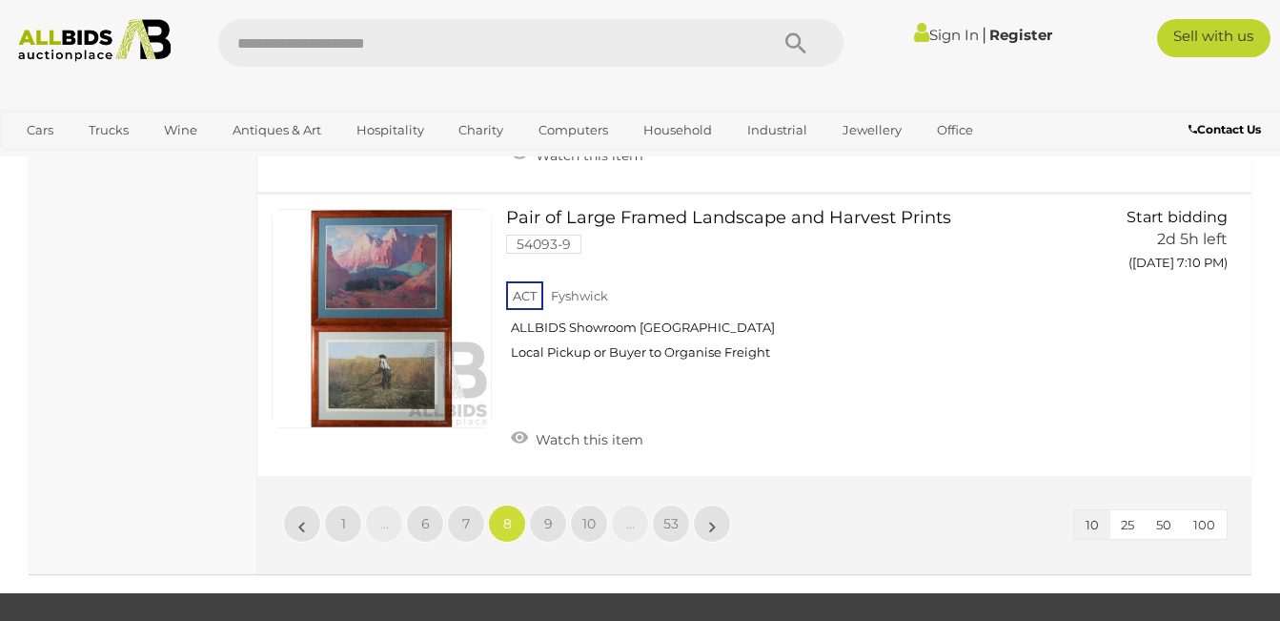
scroll to position [2964, 0]
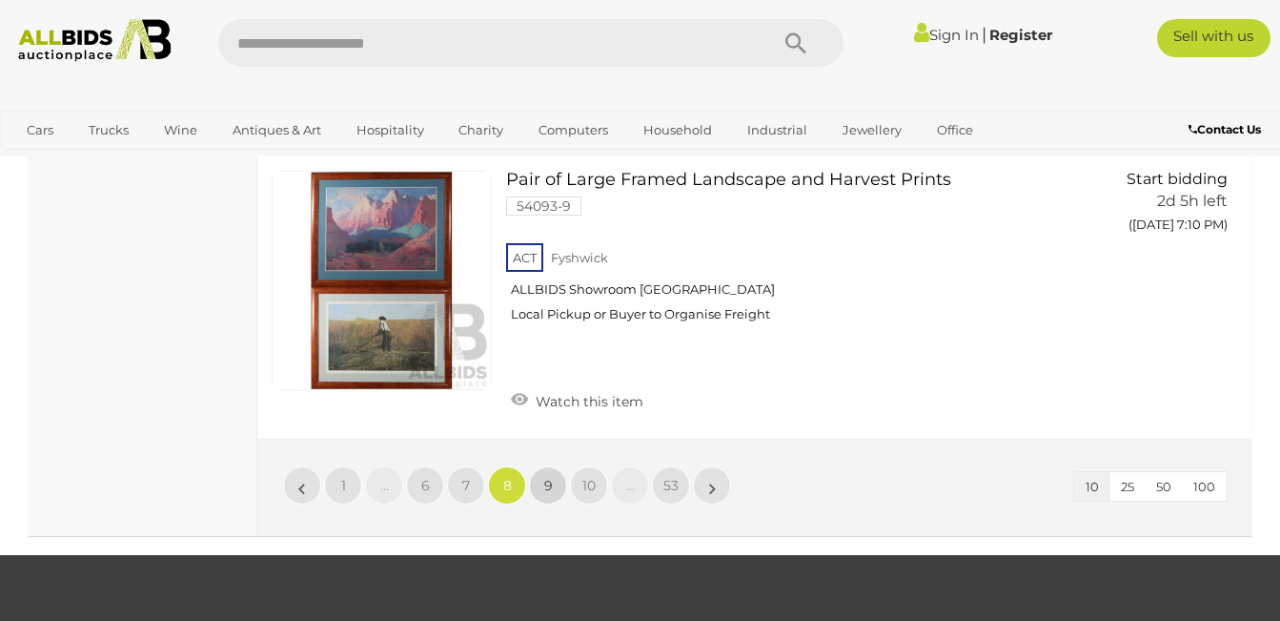
click at [544, 477] on span "9" at bounding box center [548, 485] width 9 height 17
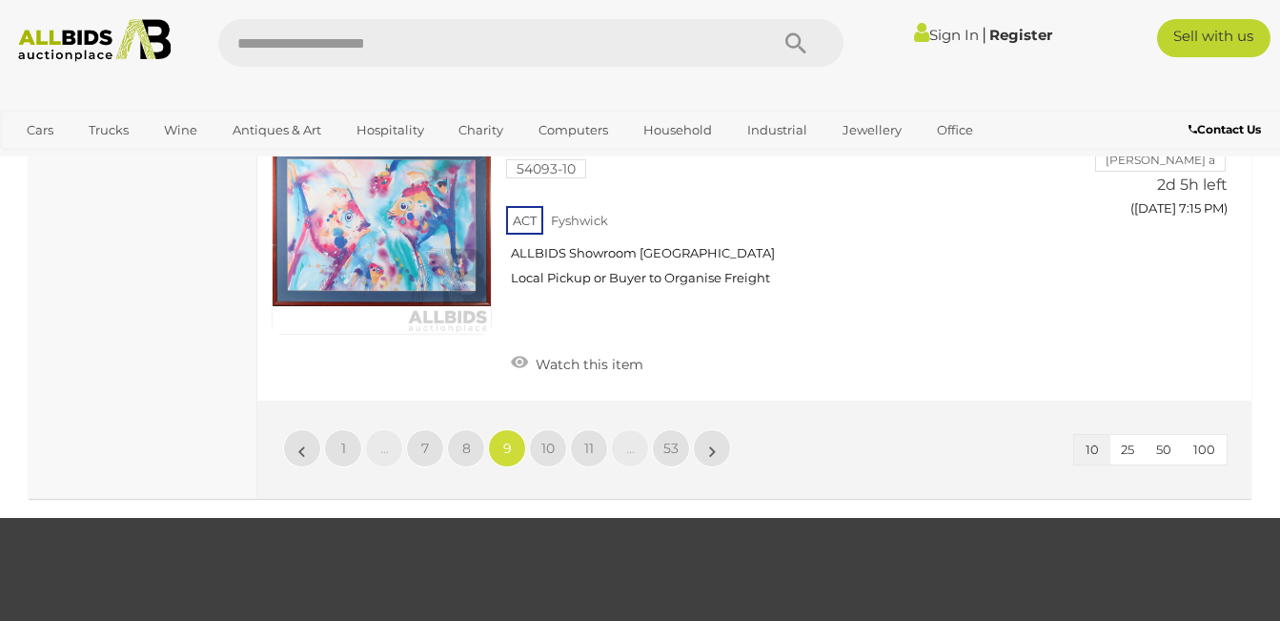
scroll to position [3040, 0]
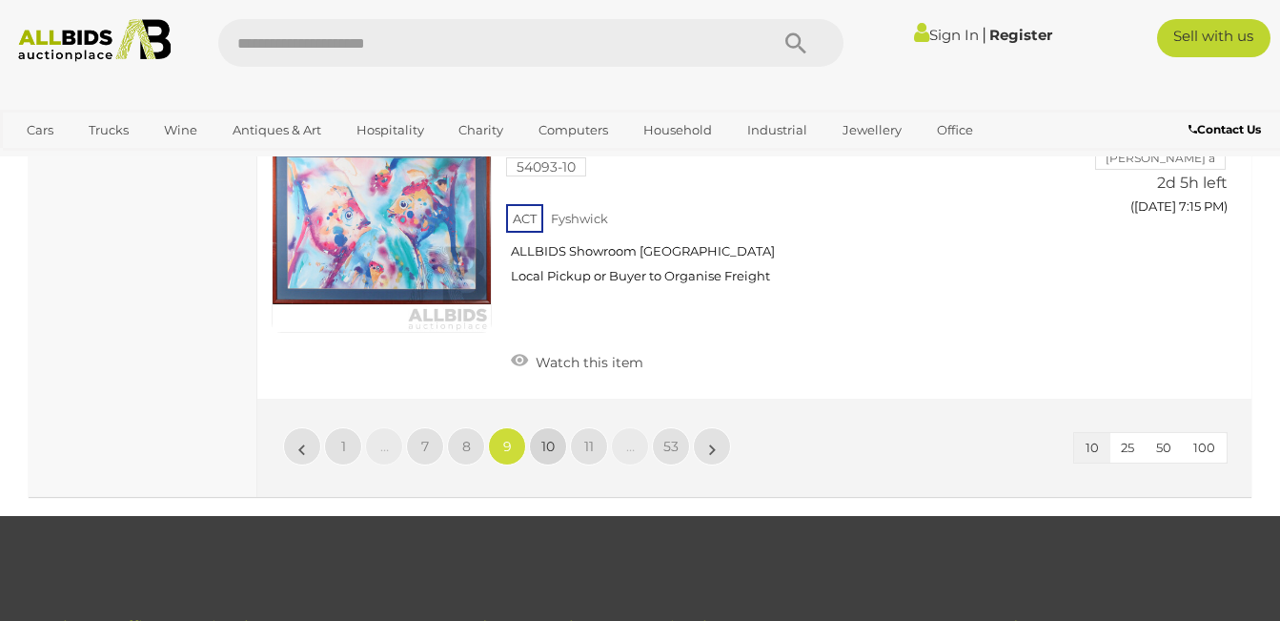
click at [546, 438] on span "10" at bounding box center [548, 446] width 13 height 17
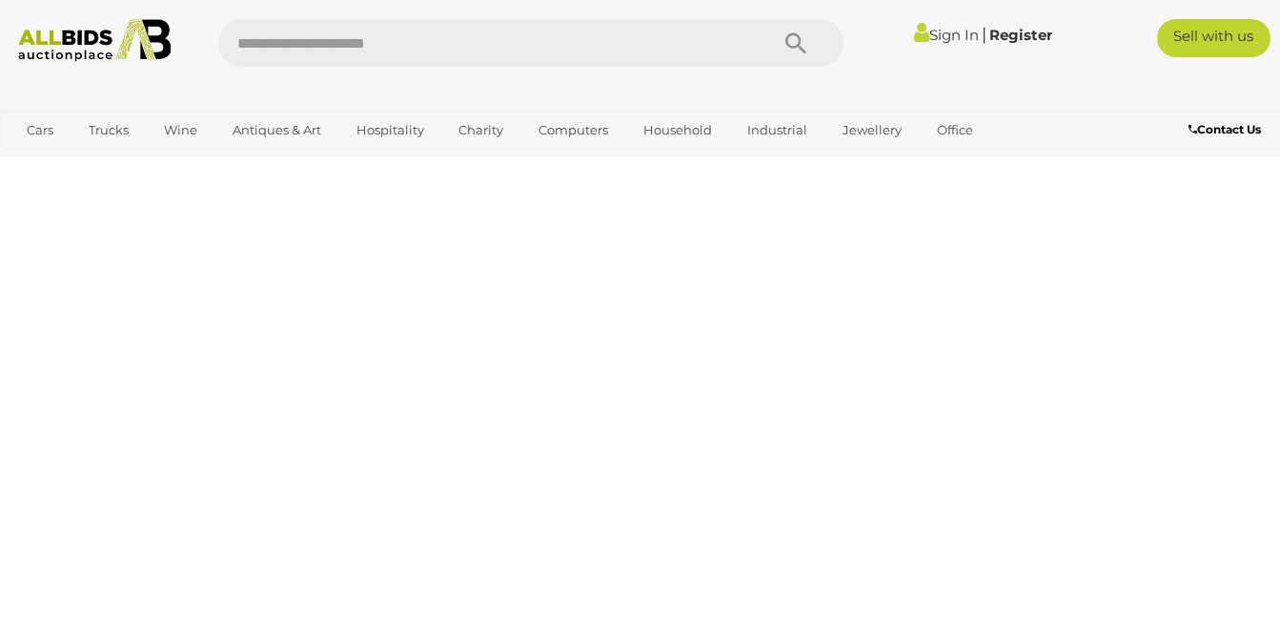
scroll to position [256, 0]
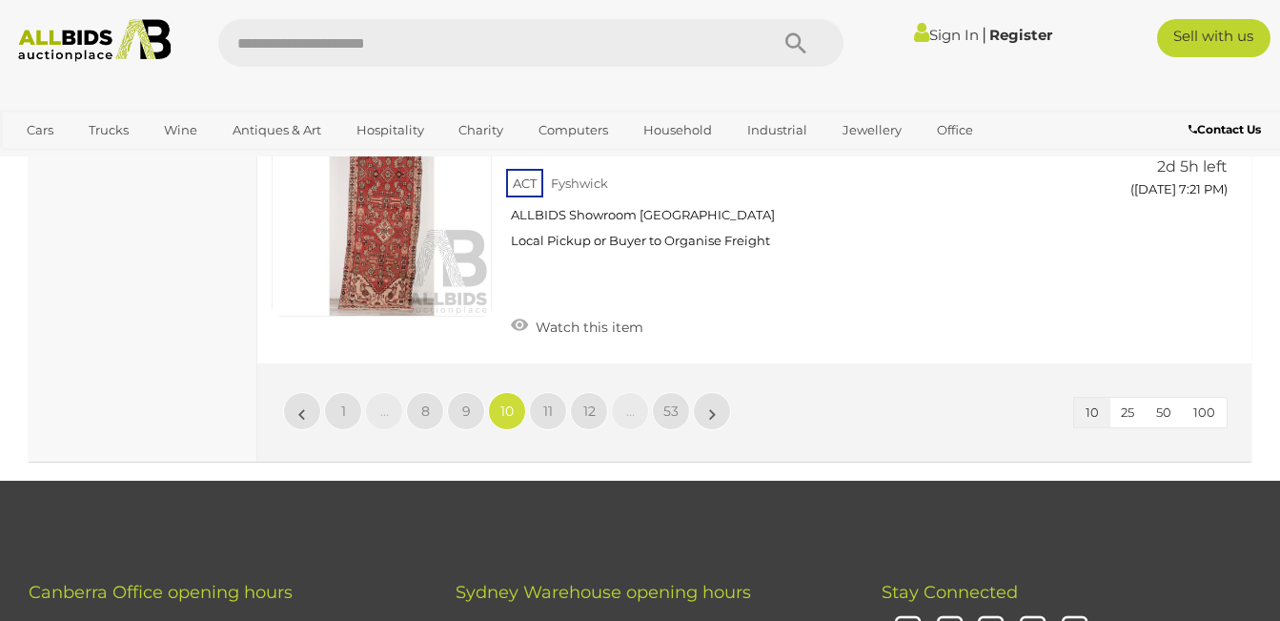
scroll to position [3002, 0]
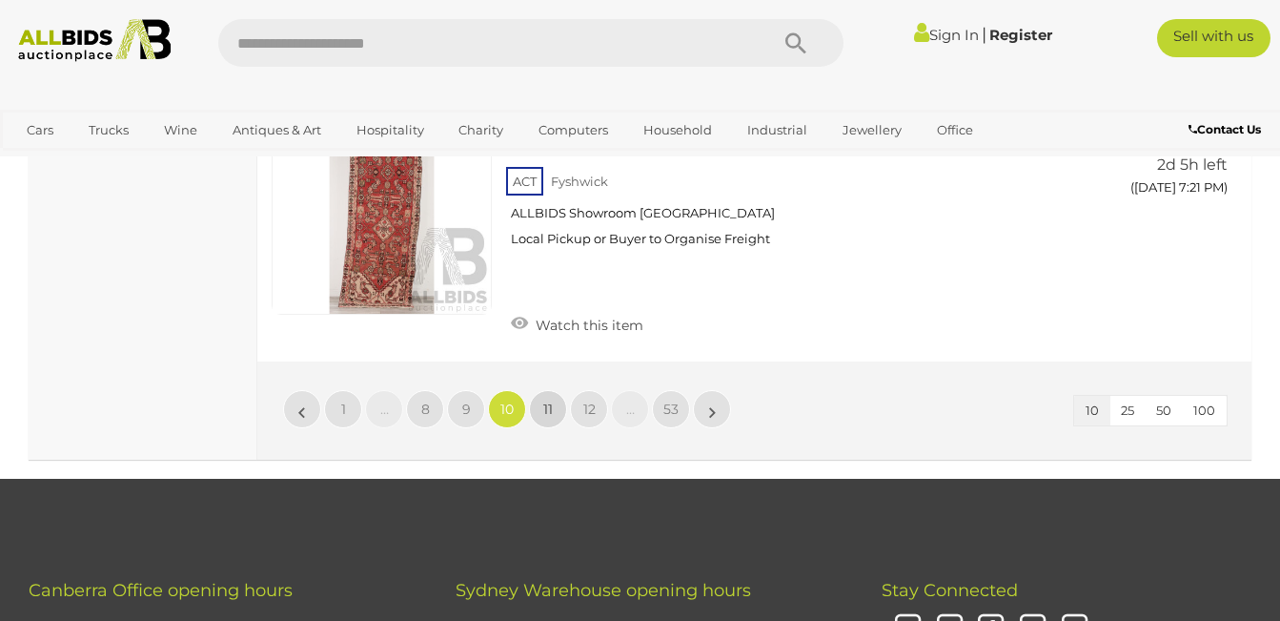
click at [541, 403] on link "11" at bounding box center [548, 409] width 38 height 38
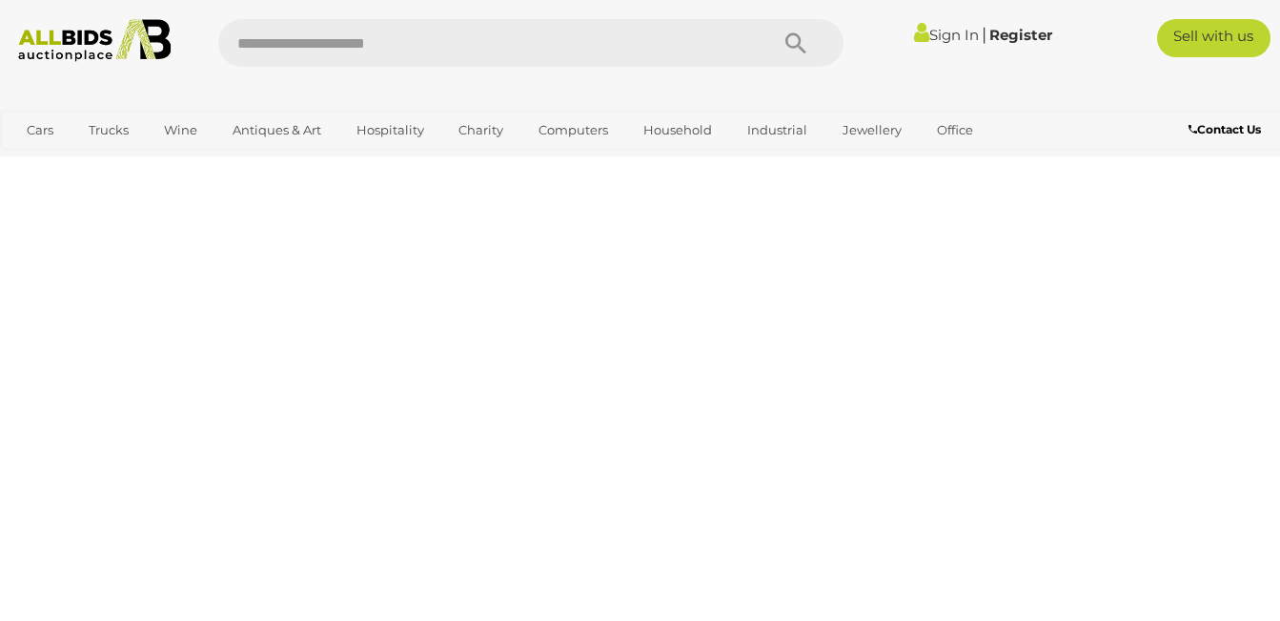
scroll to position [256, 0]
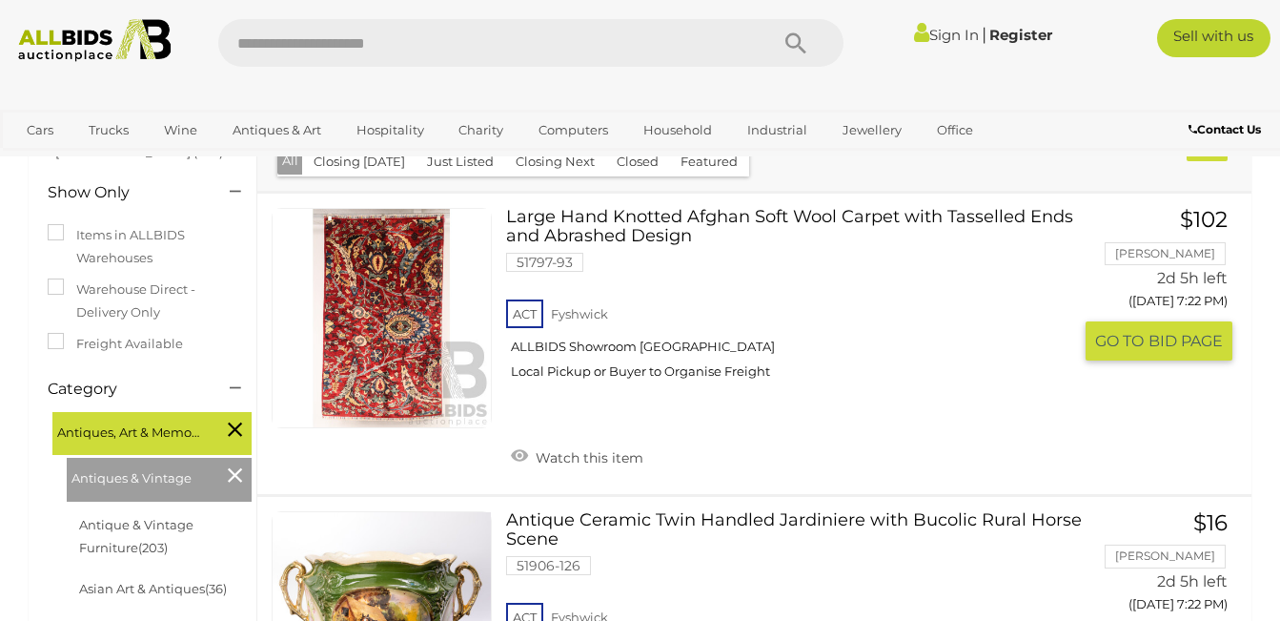
click at [246, 287] on div "Large Hand Knotted Afghan Soft Wool Carpet with Tasselled Ends and Abrashed Des…" at bounding box center [754, 344] width 1023 height 300
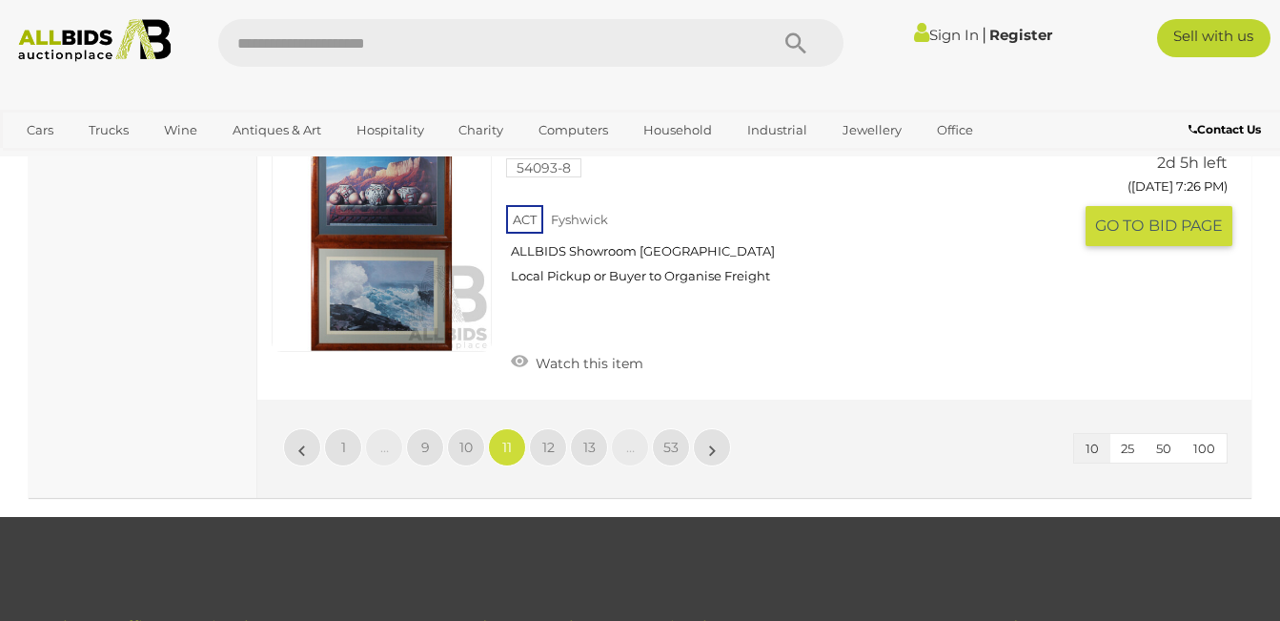
scroll to position [3040, 0]
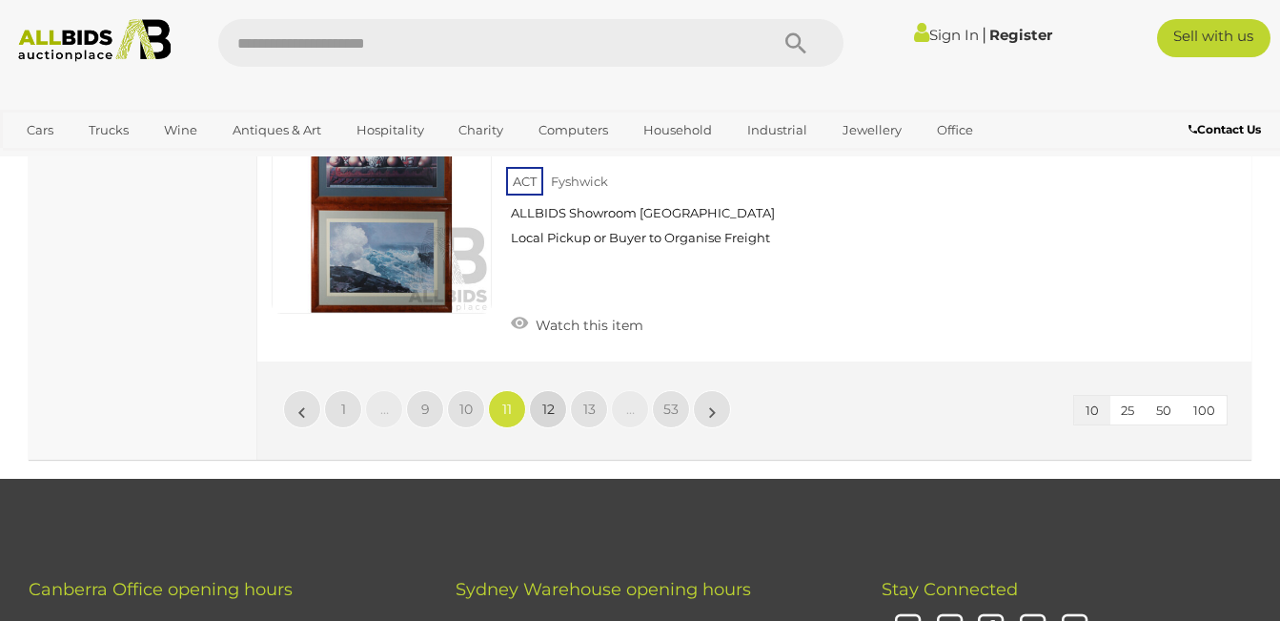
click at [544, 400] on span "12" at bounding box center [548, 408] width 12 height 17
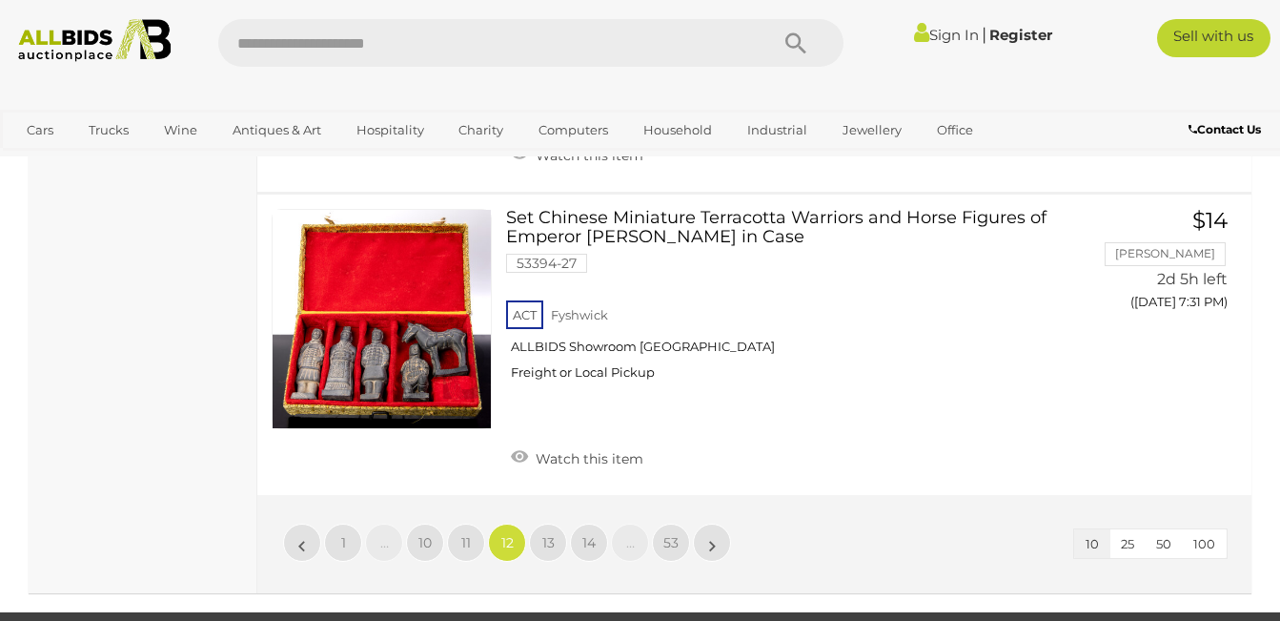
scroll to position [2926, 0]
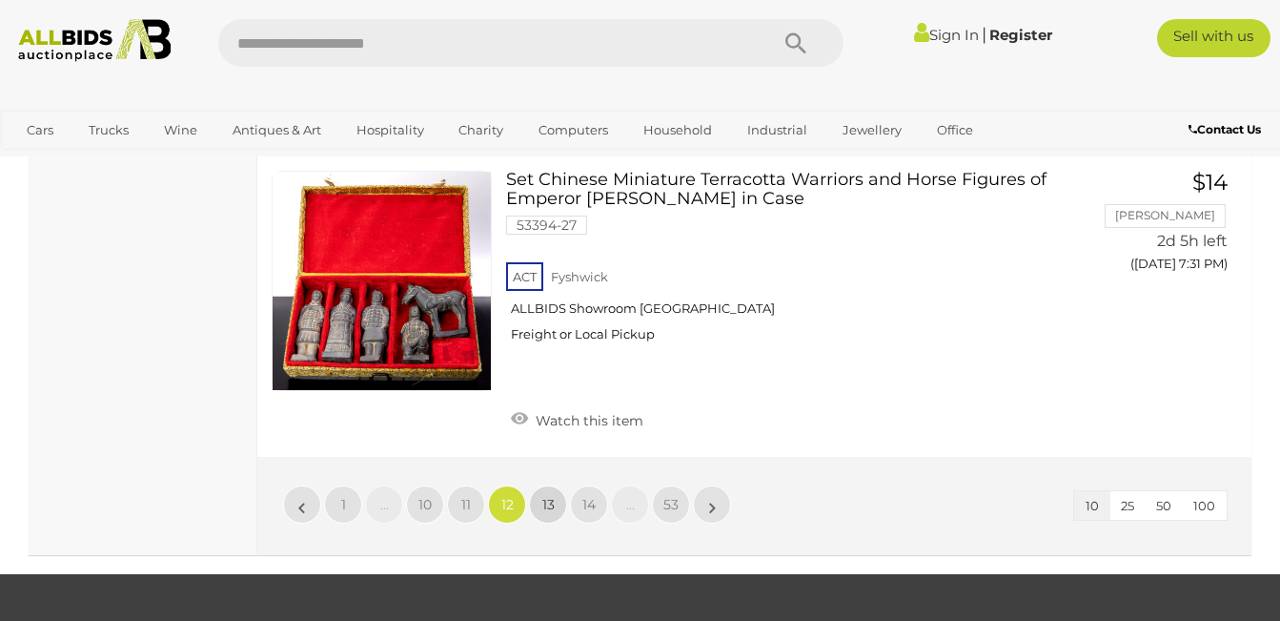
click at [550, 499] on span "13" at bounding box center [548, 504] width 12 height 17
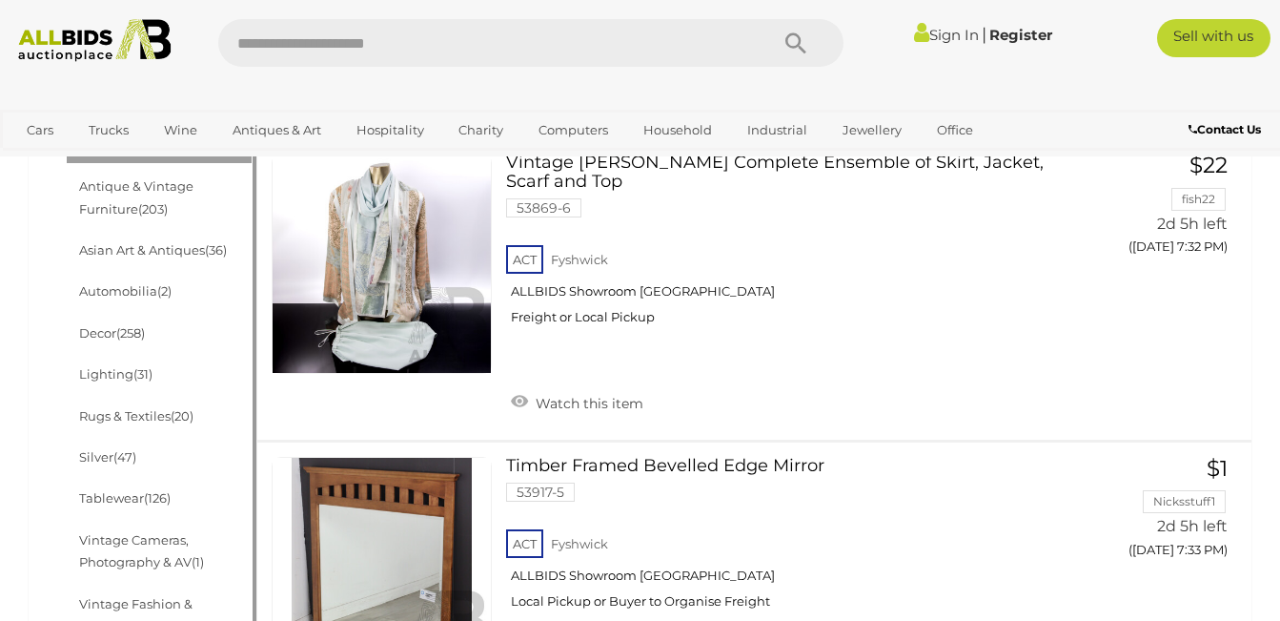
scroll to position [600, 0]
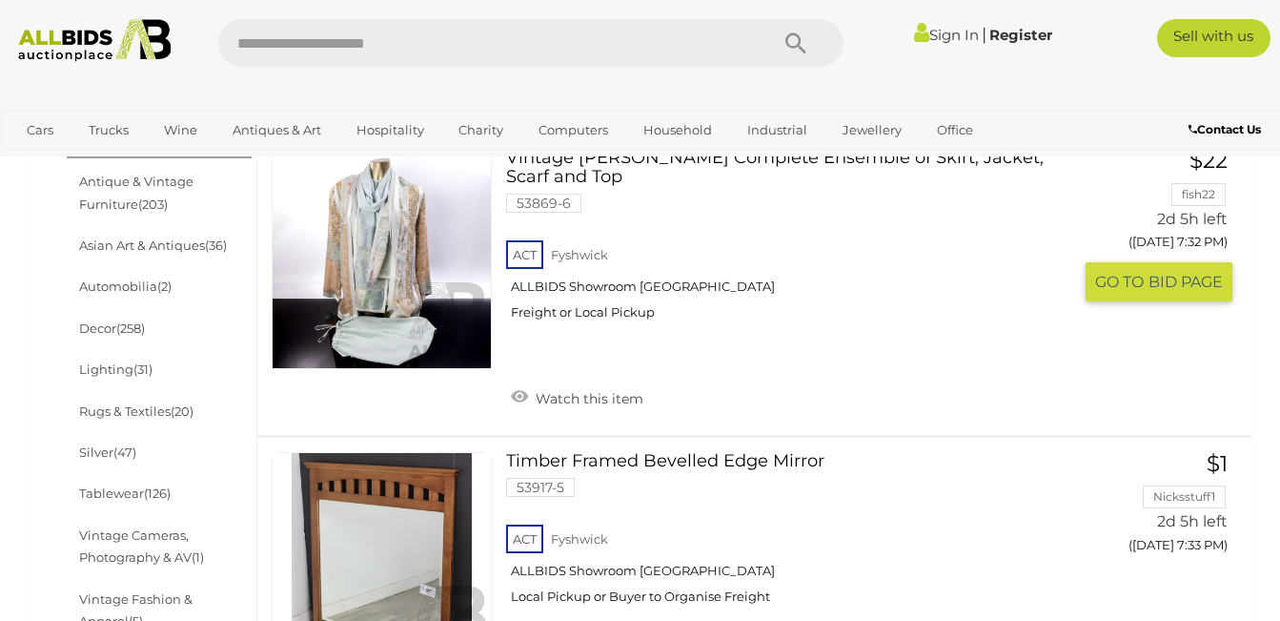
click at [379, 278] on link at bounding box center [382, 259] width 220 height 220
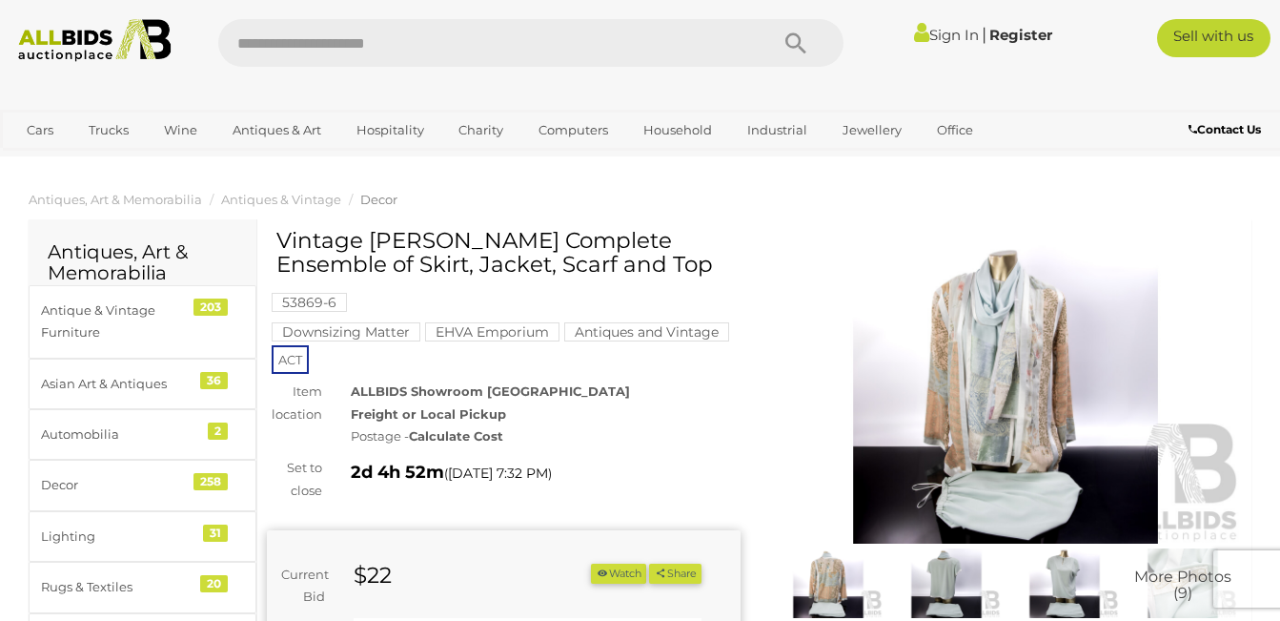
click at [964, 364] on img at bounding box center [1006, 390] width 474 height 305
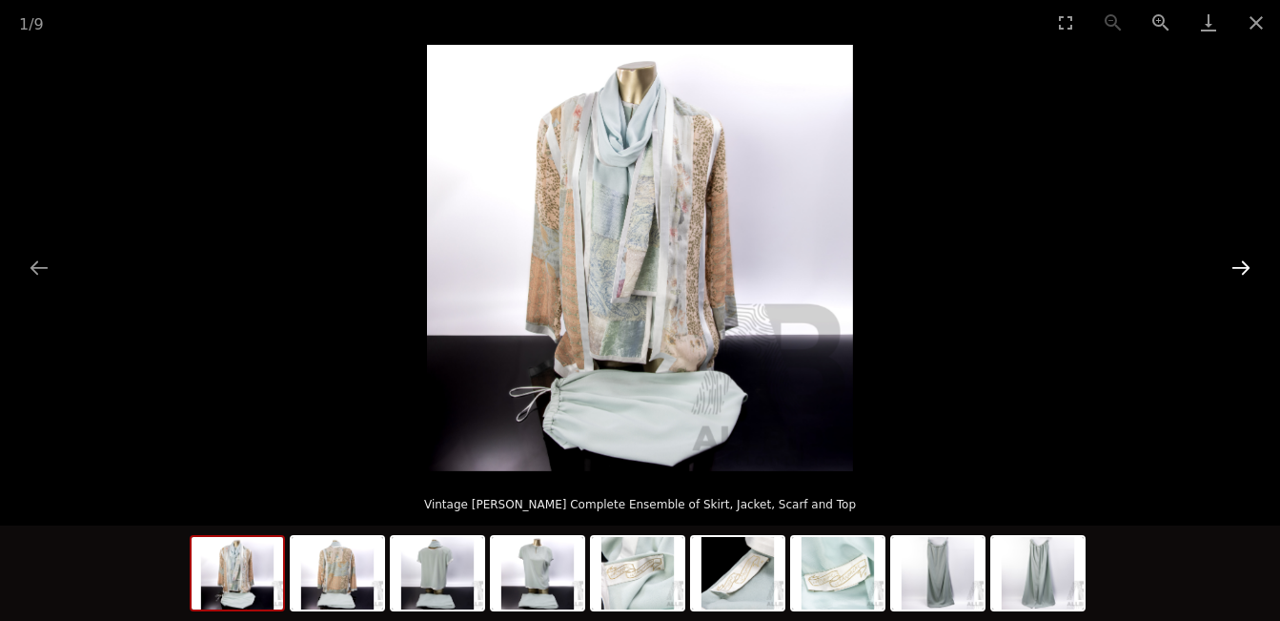
click at [1242, 264] on button "Next slide" at bounding box center [1241, 267] width 40 height 37
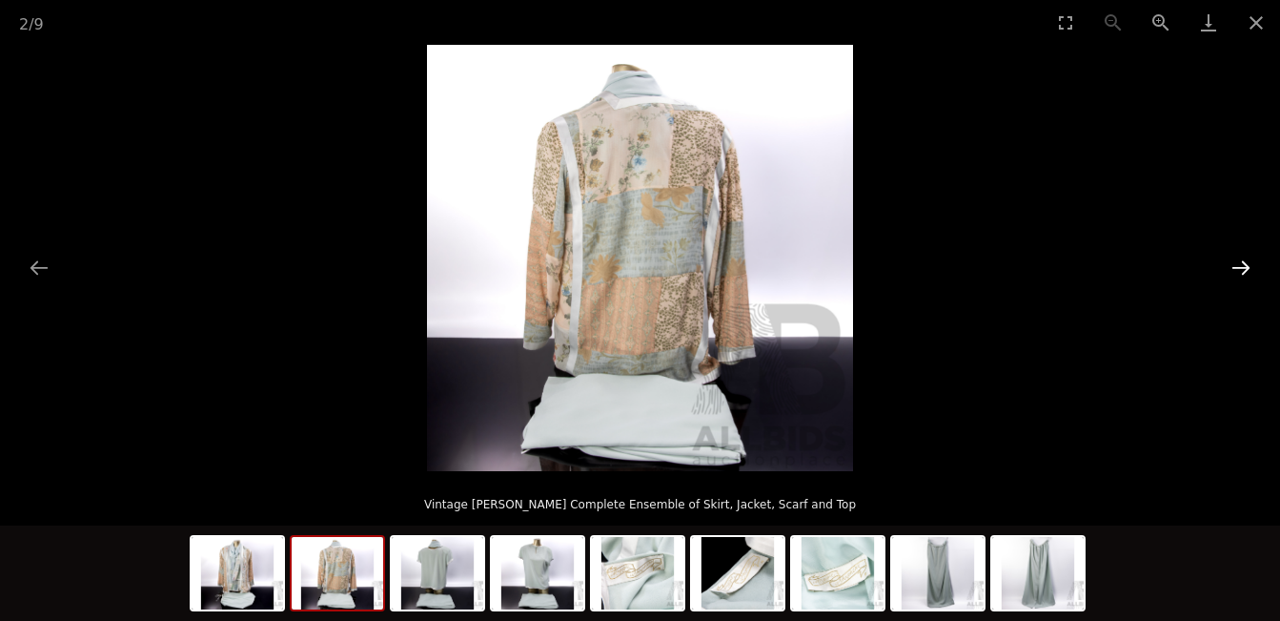
click at [1242, 264] on button "Next slide" at bounding box center [1241, 267] width 40 height 37
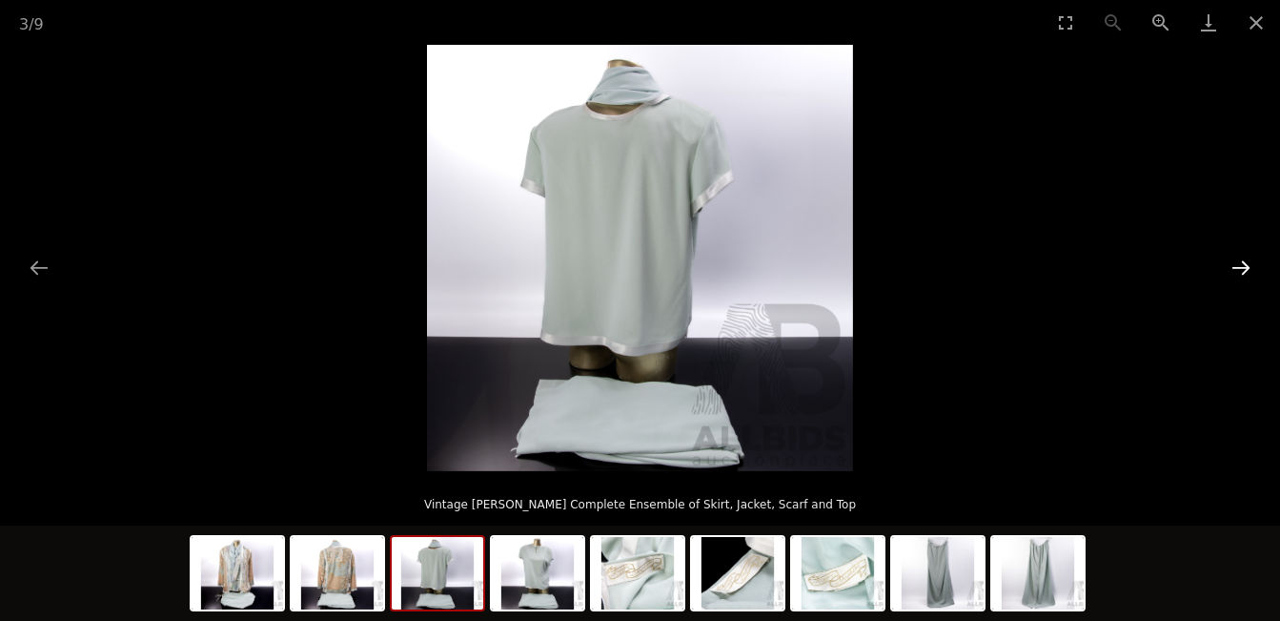
click at [1242, 264] on button "Next slide" at bounding box center [1241, 267] width 40 height 37
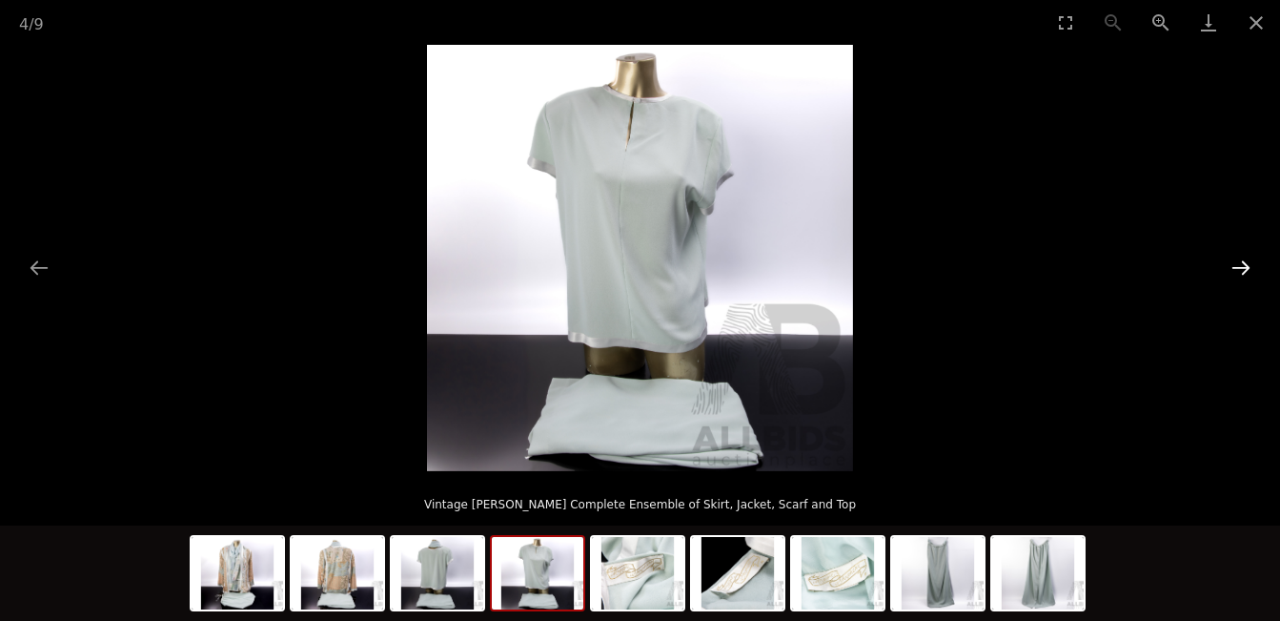
click at [1242, 264] on button "Next slide" at bounding box center [1241, 267] width 40 height 37
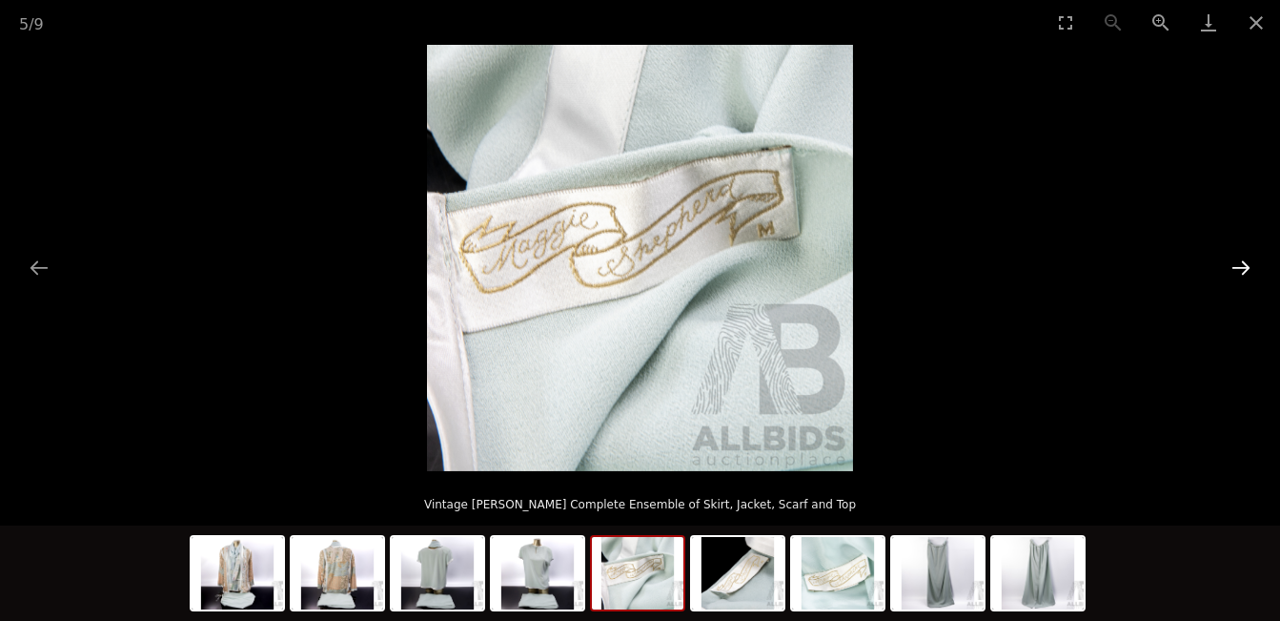
click at [1242, 264] on button "Next slide" at bounding box center [1241, 267] width 40 height 37
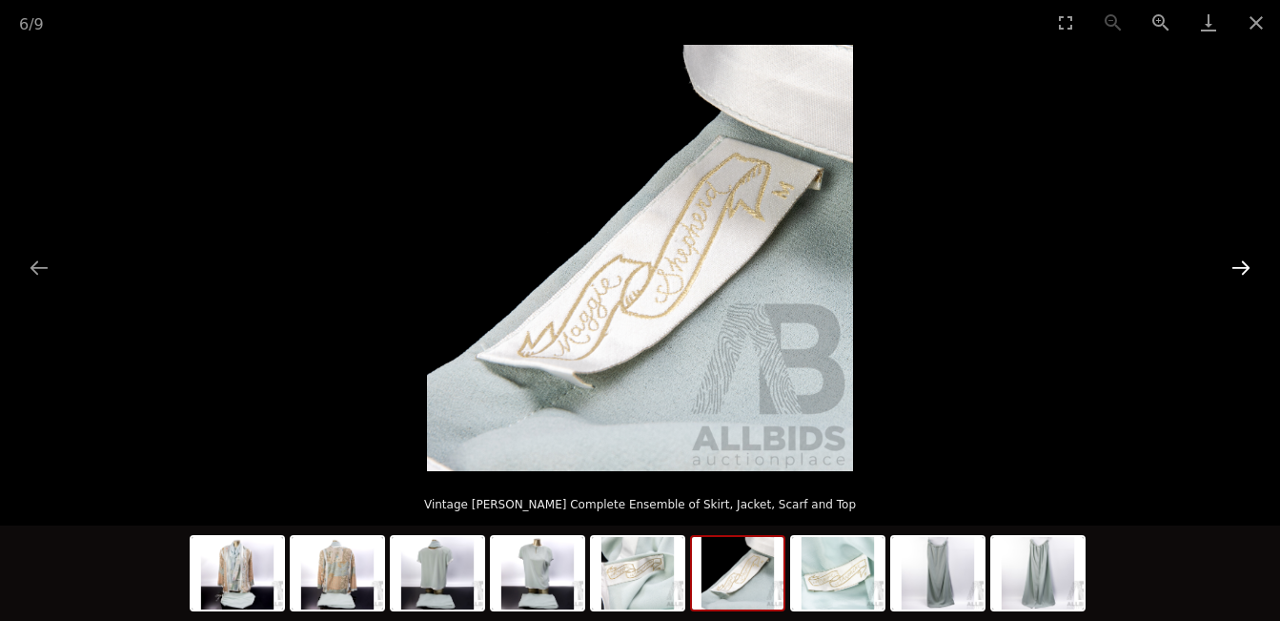
click at [1242, 264] on button "Next slide" at bounding box center [1241, 267] width 40 height 37
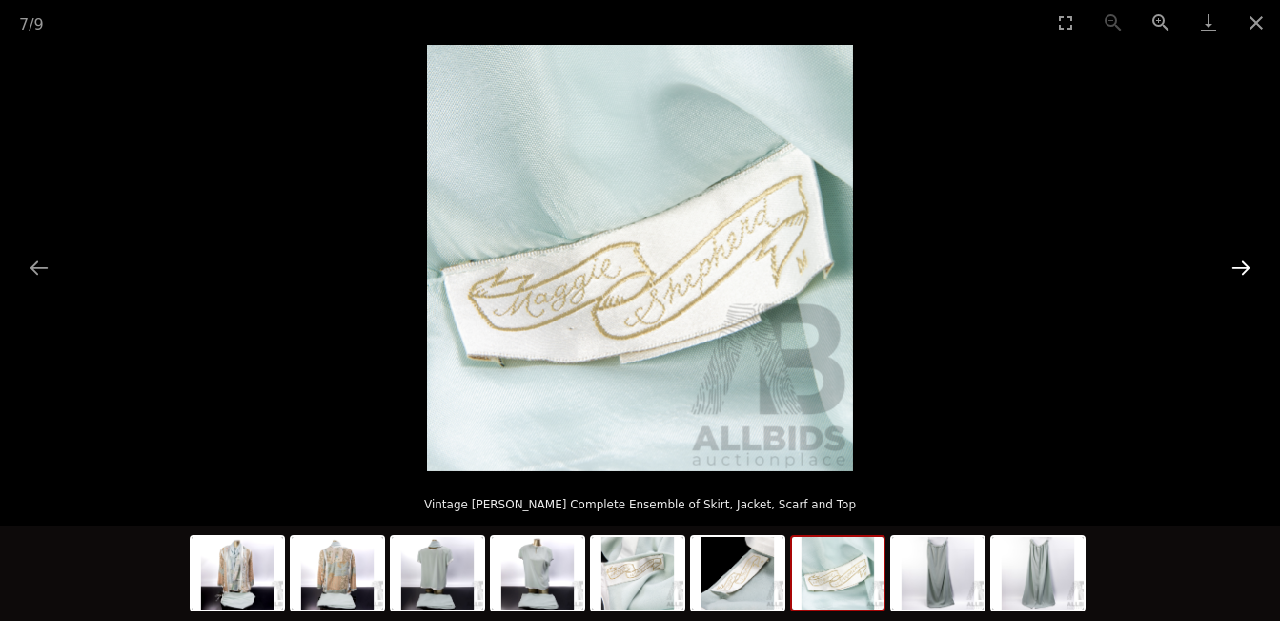
click at [1242, 264] on button "Next slide" at bounding box center [1241, 267] width 40 height 37
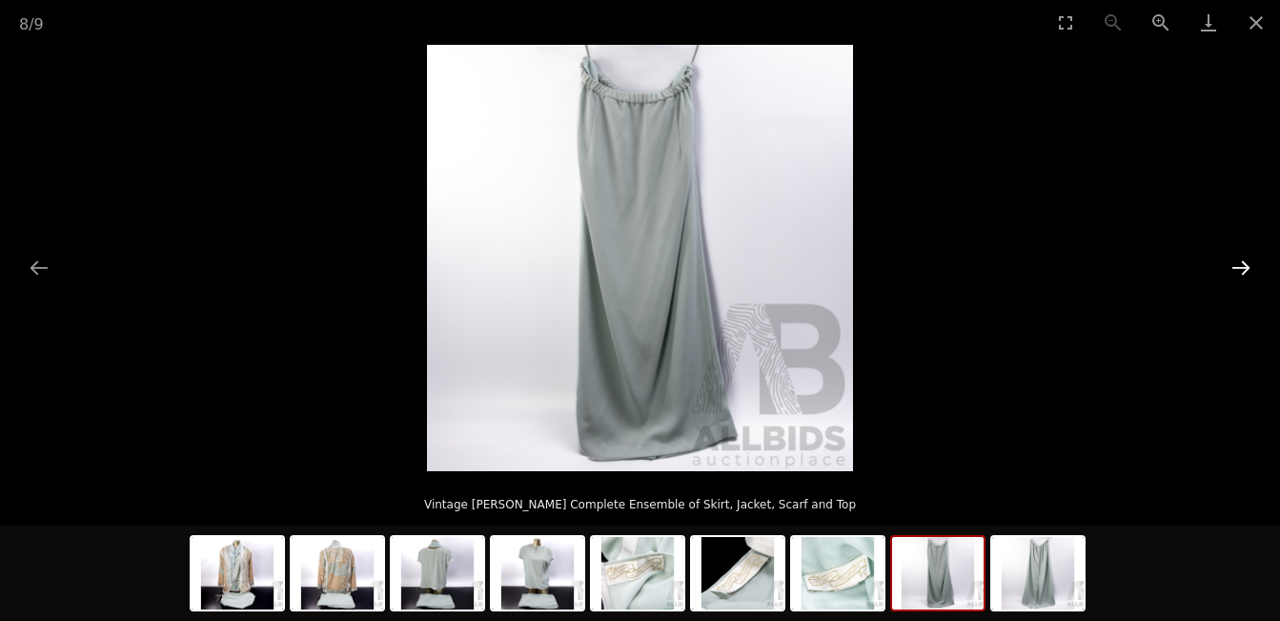
click at [1242, 264] on button "Next slide" at bounding box center [1241, 267] width 40 height 37
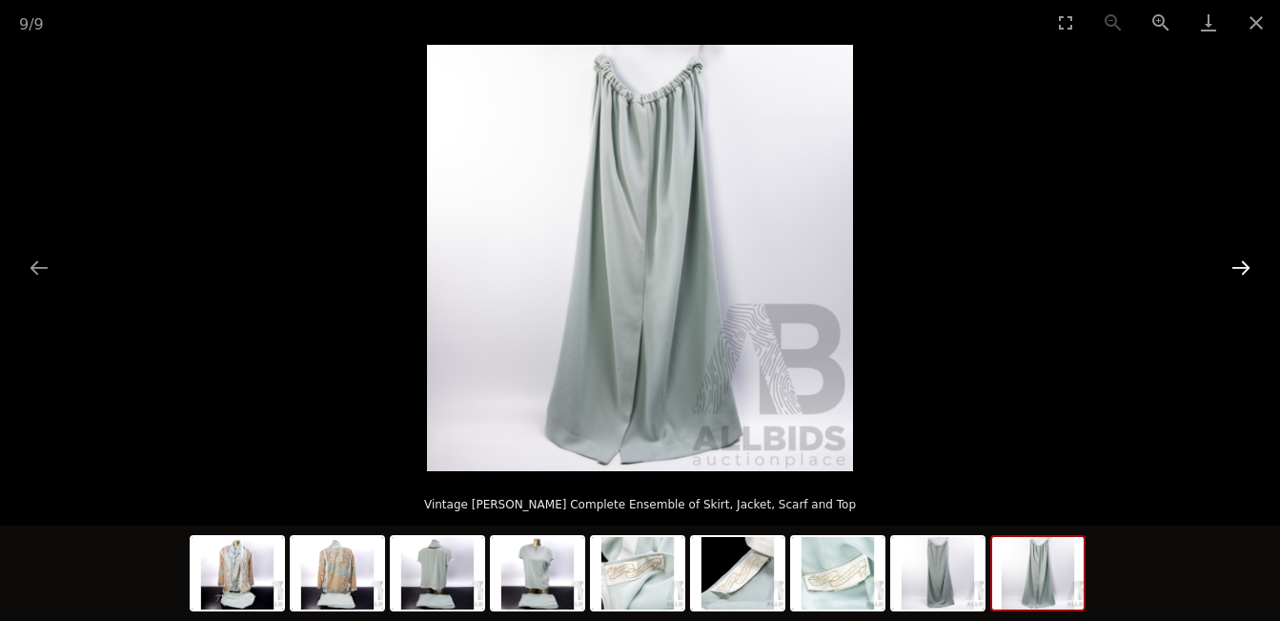
click at [1242, 264] on button "Next slide" at bounding box center [1241, 267] width 40 height 37
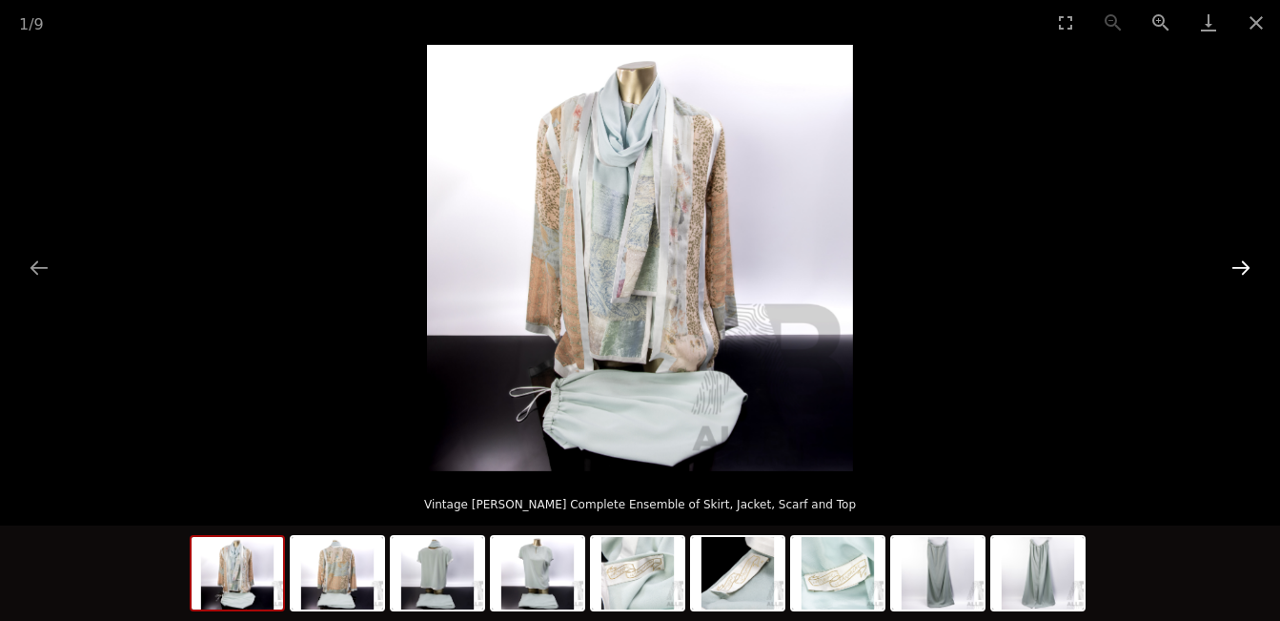
click at [1242, 264] on button "Next slide" at bounding box center [1241, 267] width 40 height 37
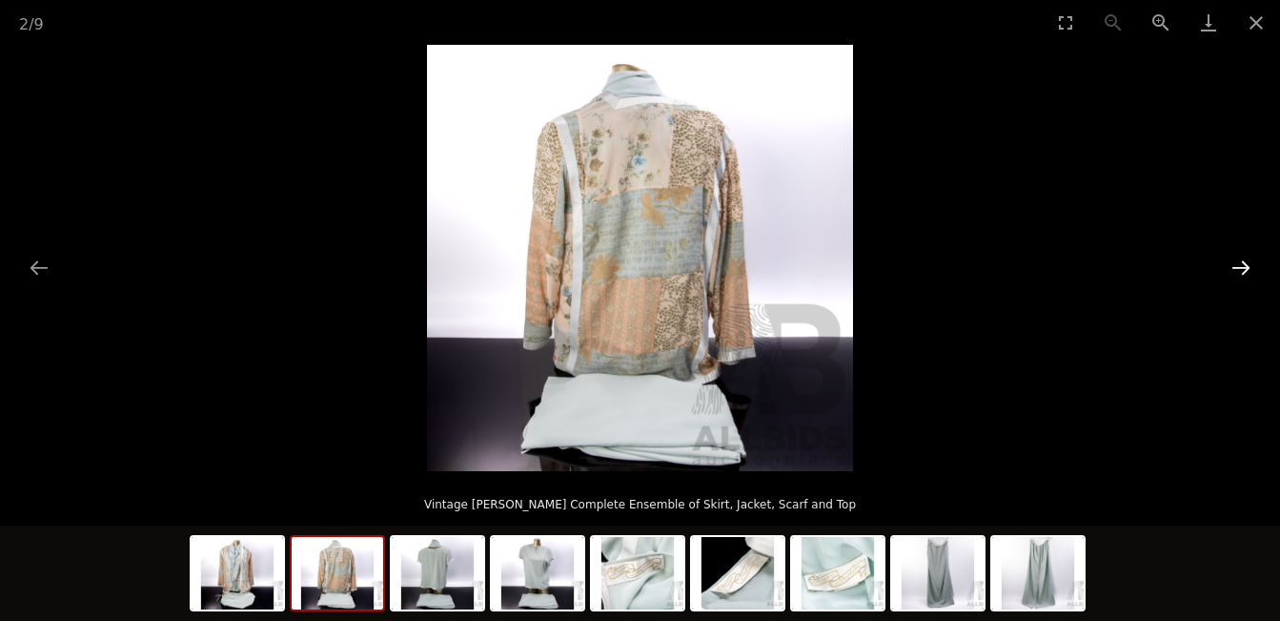
click at [1242, 264] on button "Next slide" at bounding box center [1241, 267] width 40 height 37
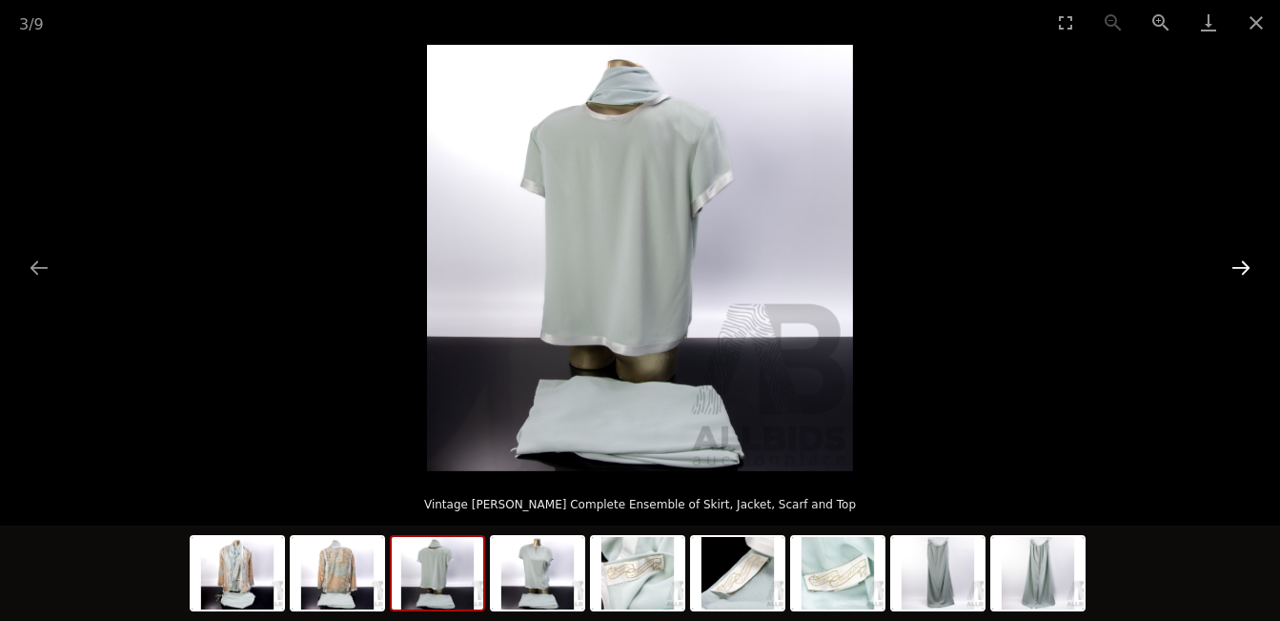
click at [1242, 264] on button "Next slide" at bounding box center [1241, 267] width 40 height 37
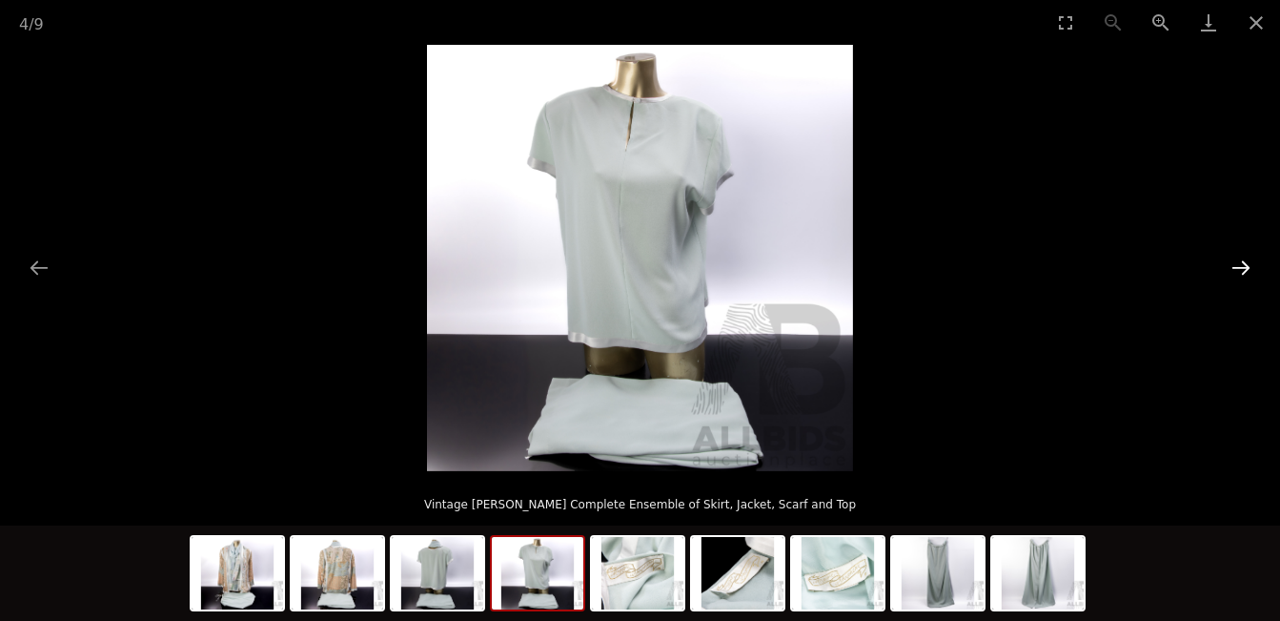
click at [1242, 264] on button "Next slide" at bounding box center [1241, 267] width 40 height 37
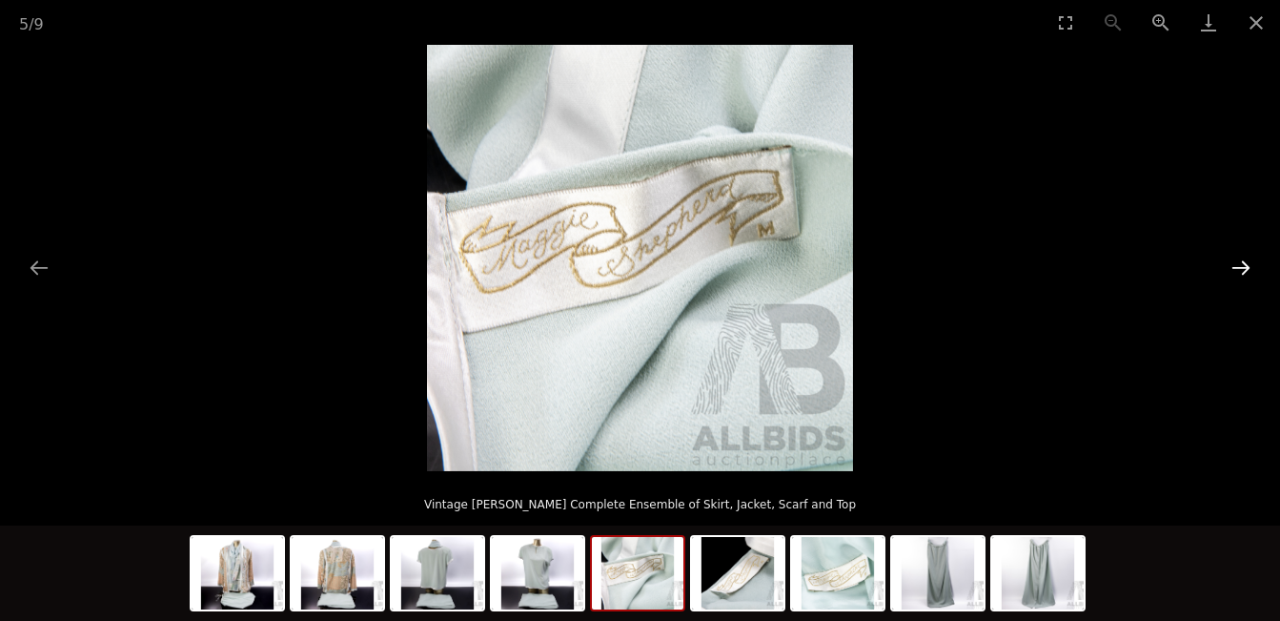
click at [1242, 264] on button "Next slide" at bounding box center [1241, 267] width 40 height 37
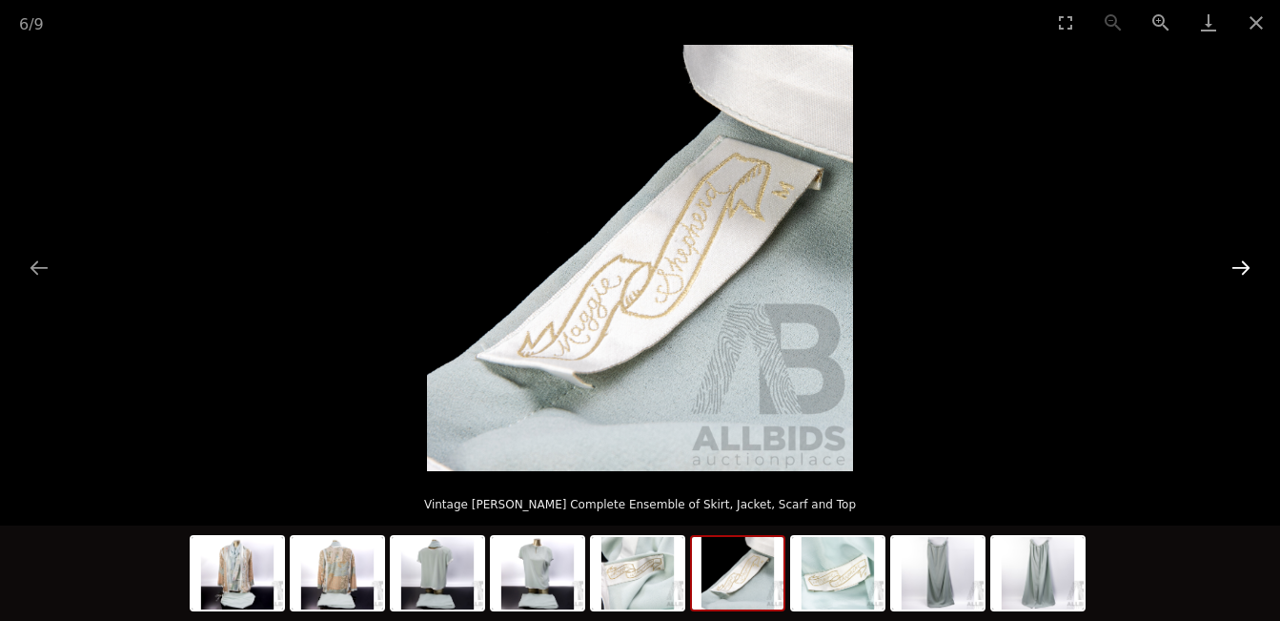
click at [1242, 264] on button "Next slide" at bounding box center [1241, 267] width 40 height 37
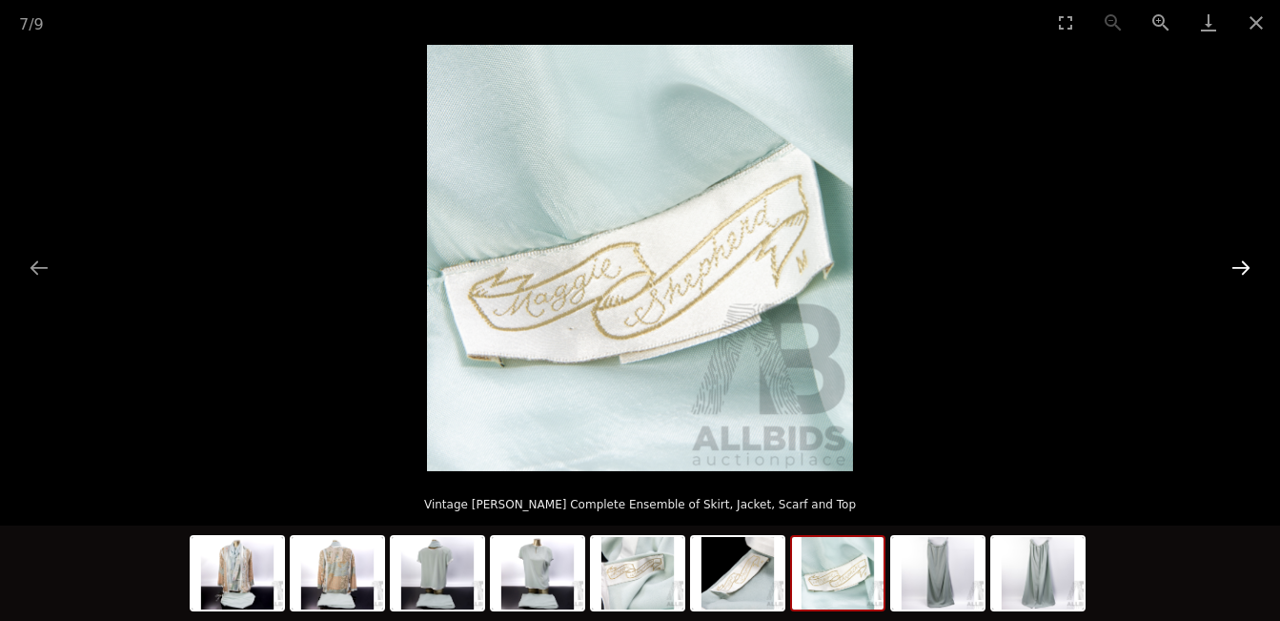
click at [1242, 264] on button "Next slide" at bounding box center [1241, 267] width 40 height 37
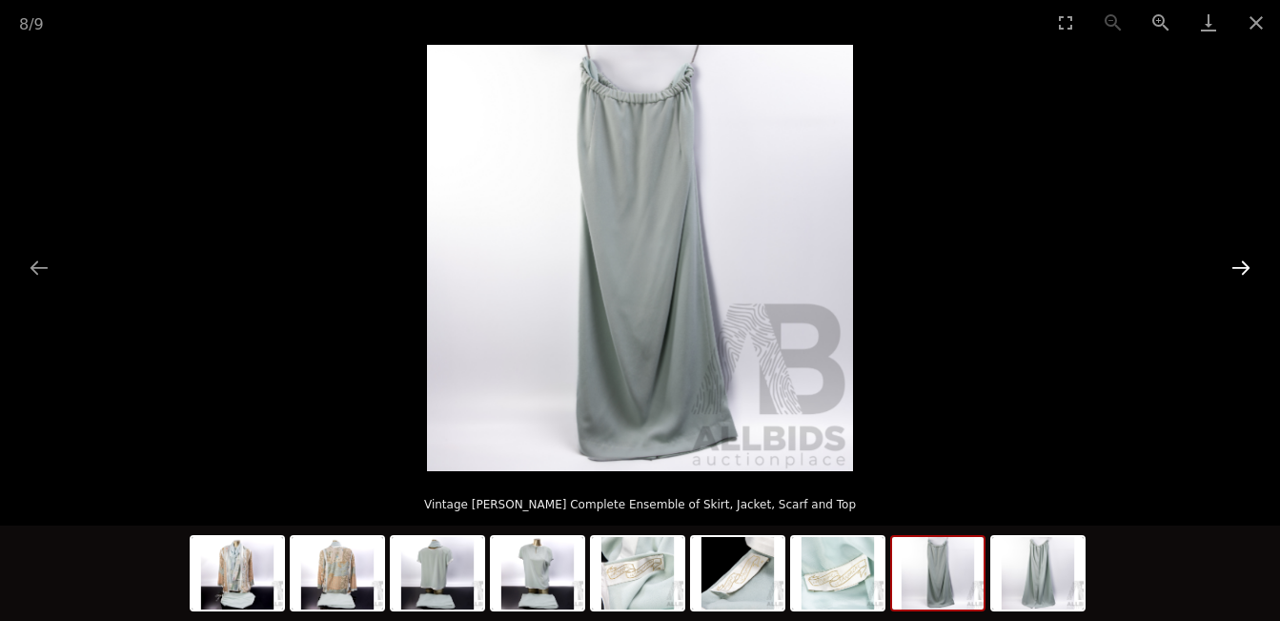
click at [1242, 264] on button "Next slide" at bounding box center [1241, 267] width 40 height 37
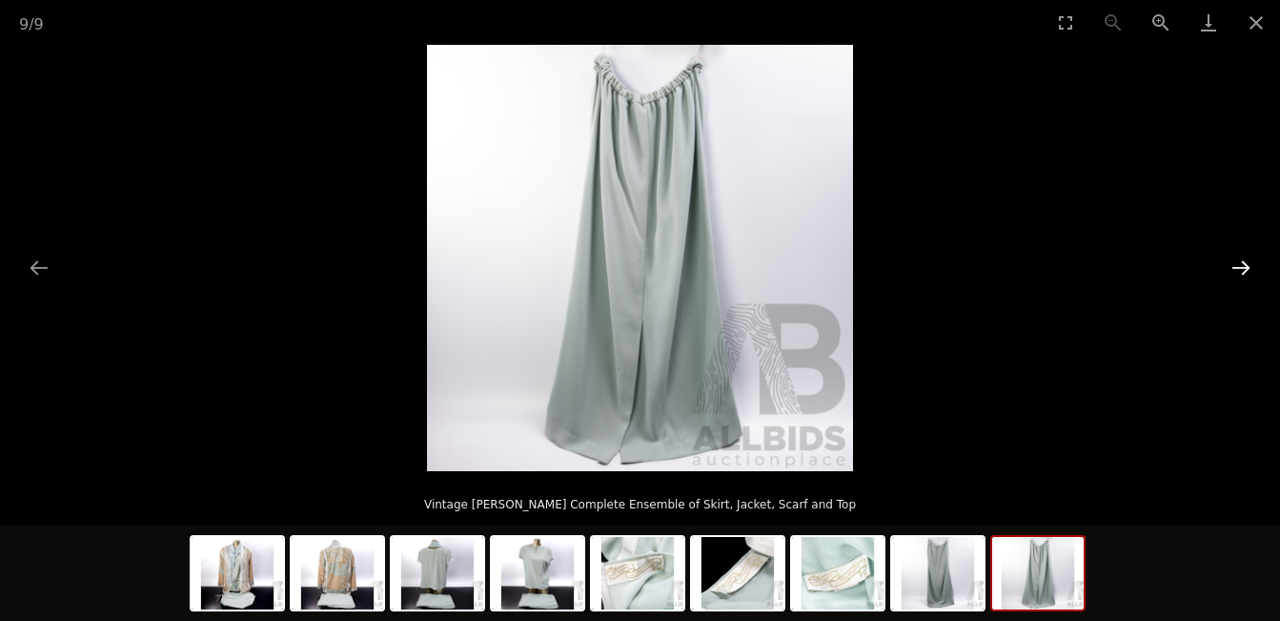
click at [1242, 264] on button "Next slide" at bounding box center [1241, 267] width 40 height 37
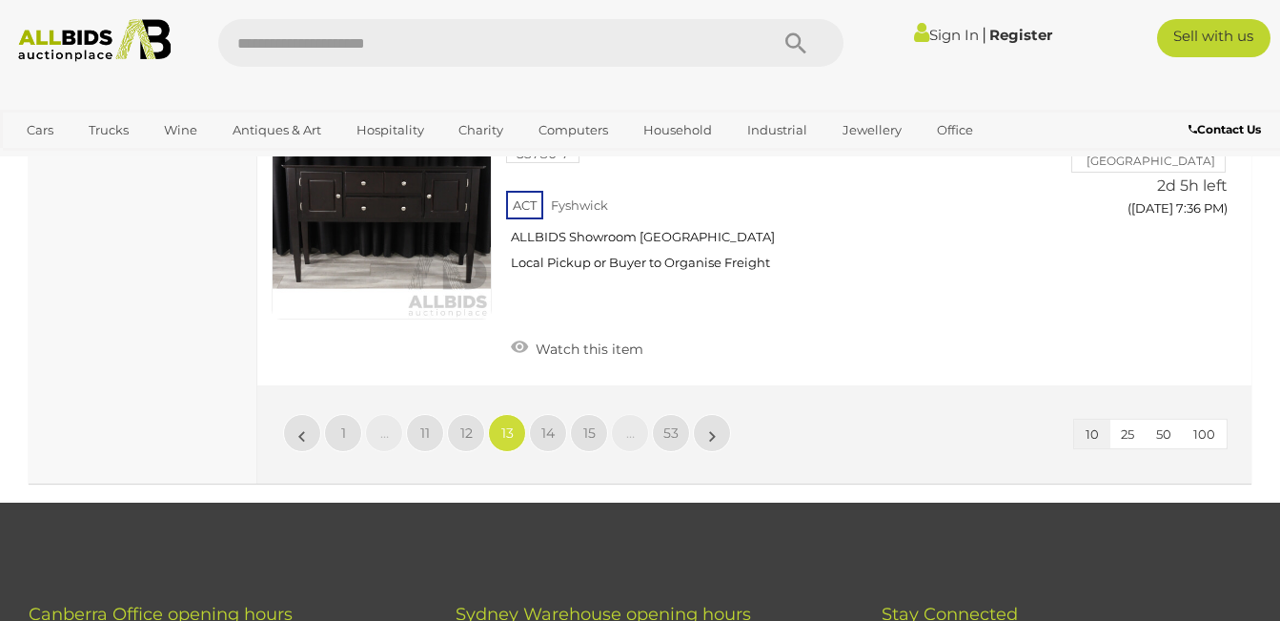
scroll to position [2998, 0]
click at [548, 413] on link "14" at bounding box center [548, 432] width 38 height 38
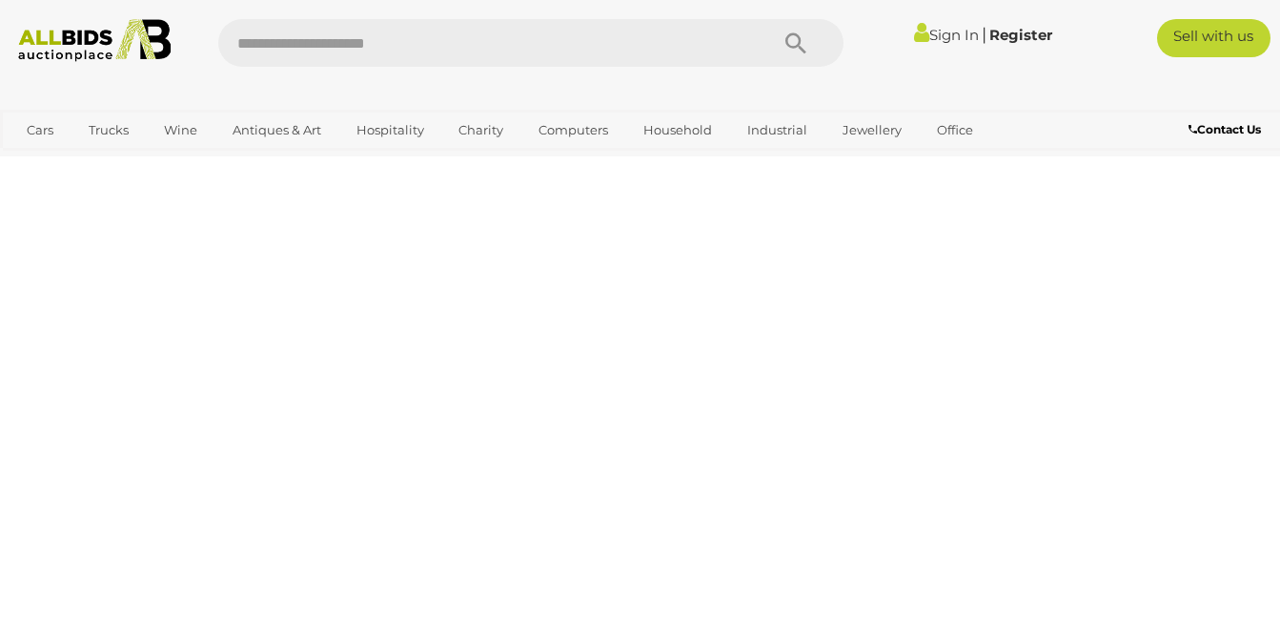
scroll to position [256, 0]
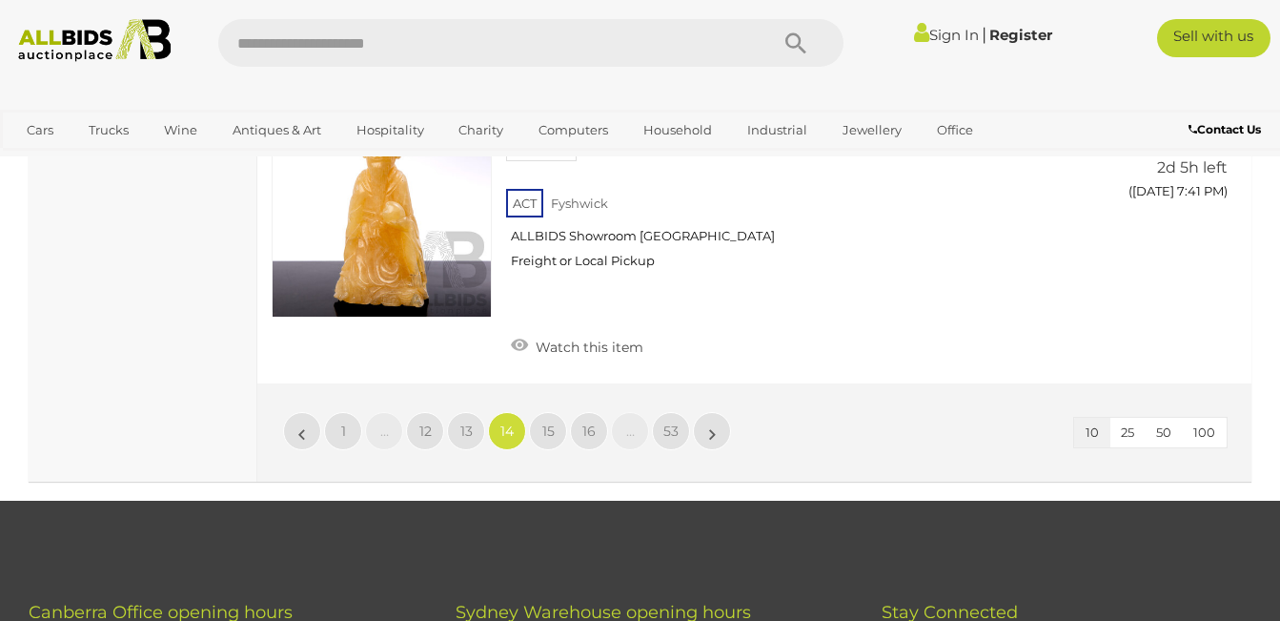
scroll to position [3040, 0]
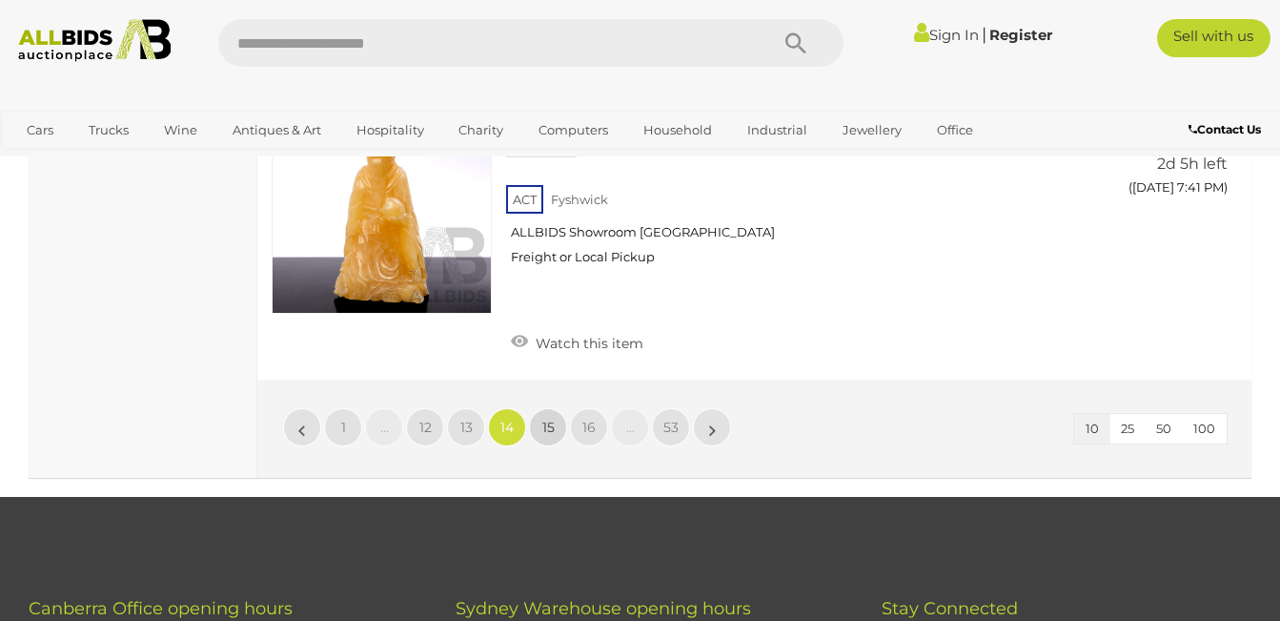
click at [546, 419] on span "15" at bounding box center [548, 427] width 12 height 17
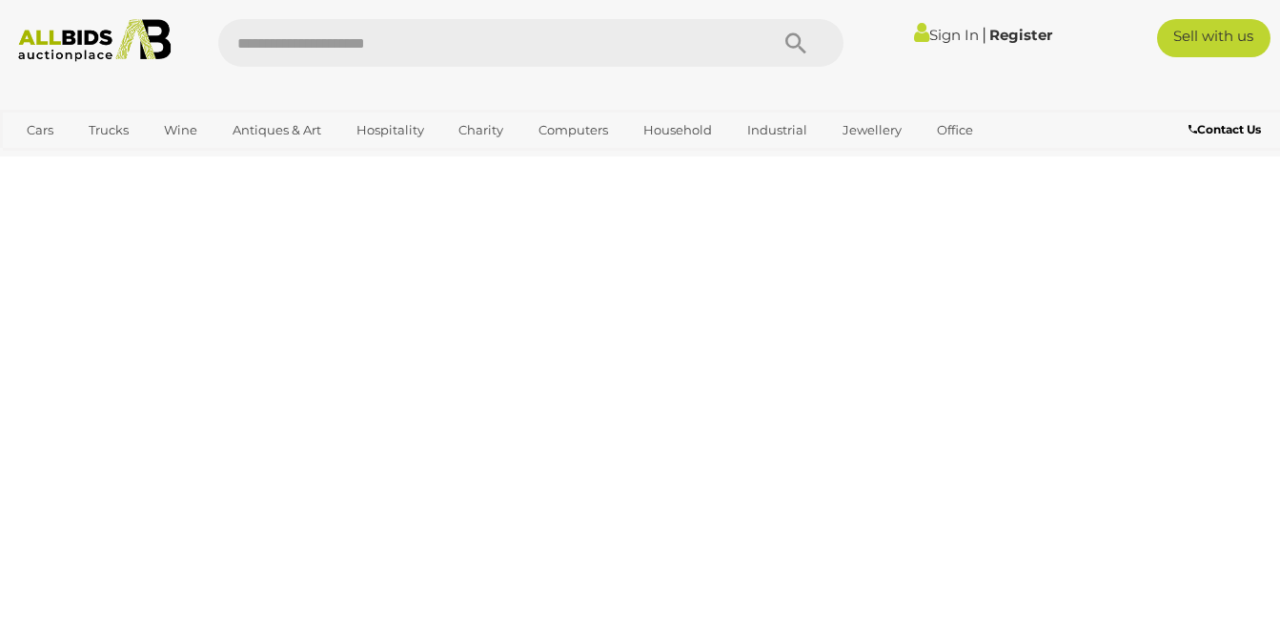
scroll to position [256, 0]
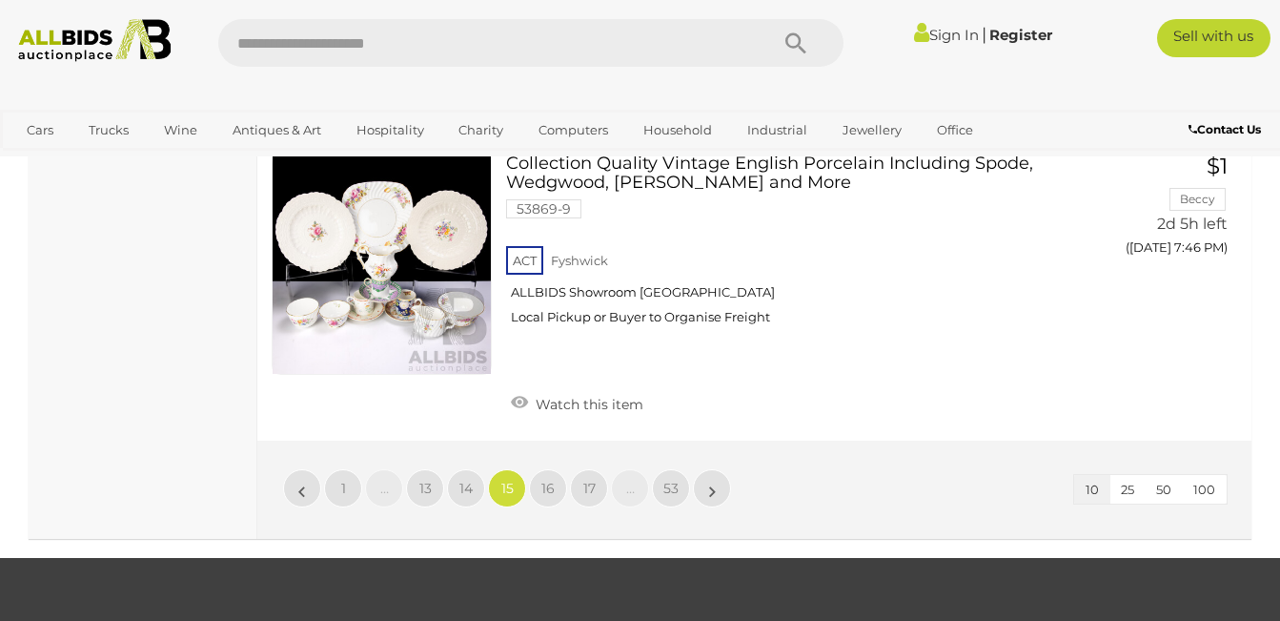
scroll to position [2964, 0]
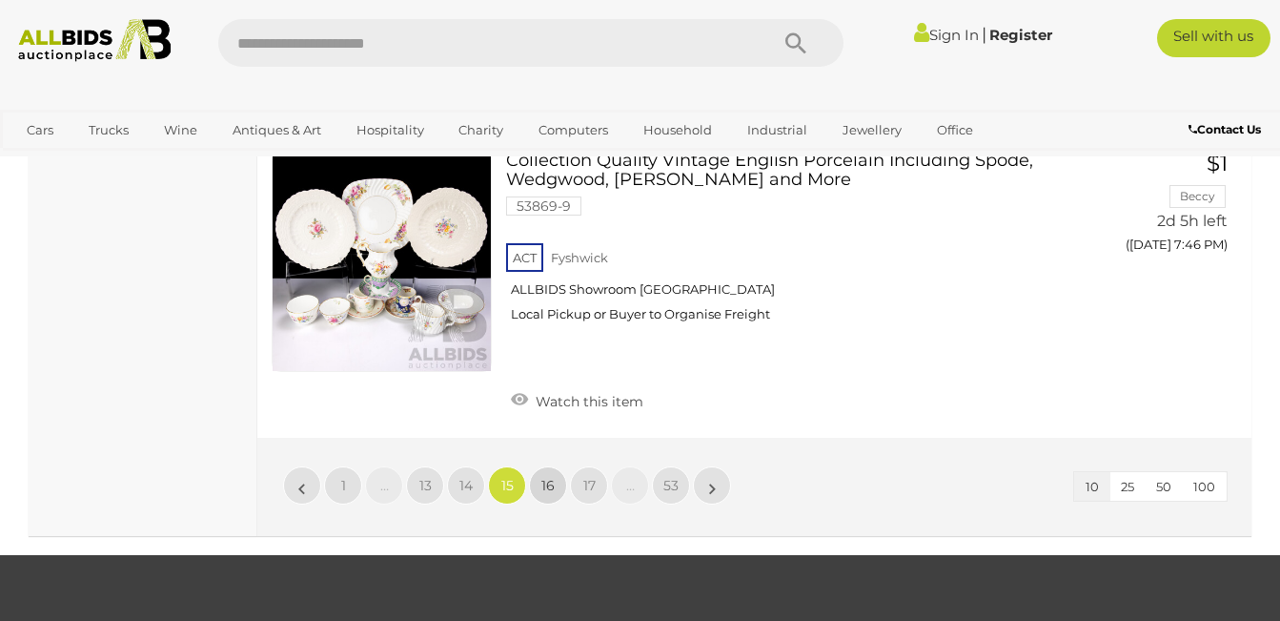
click at [546, 477] on span "16" at bounding box center [548, 485] width 13 height 17
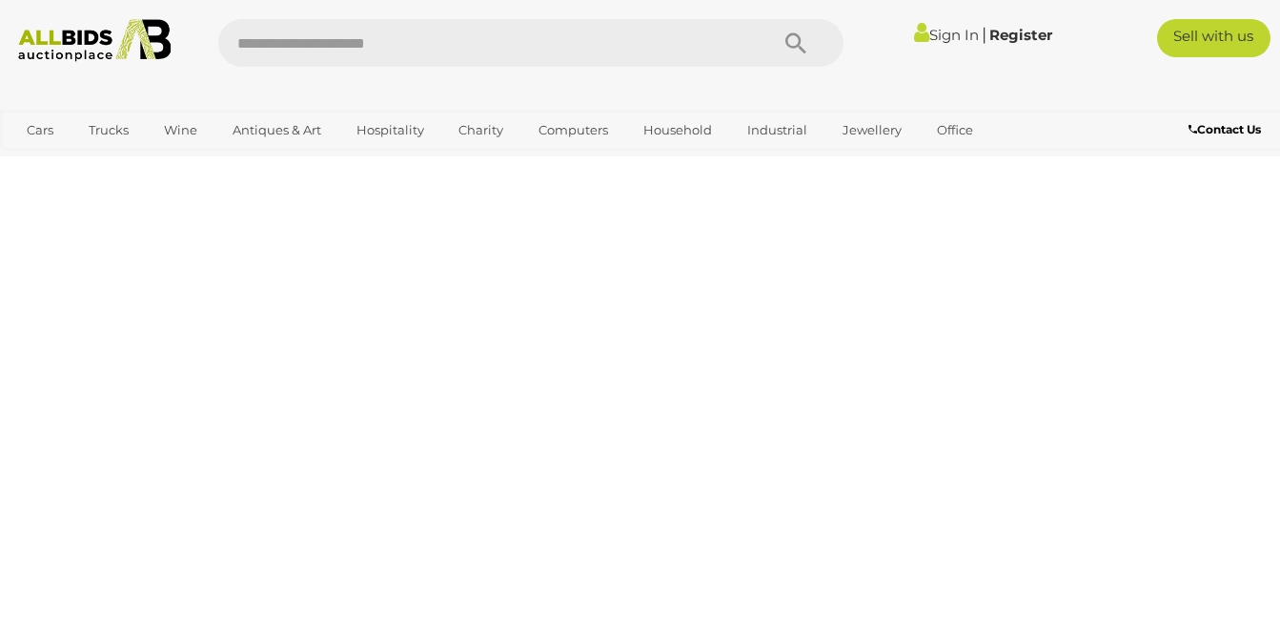
scroll to position [256, 0]
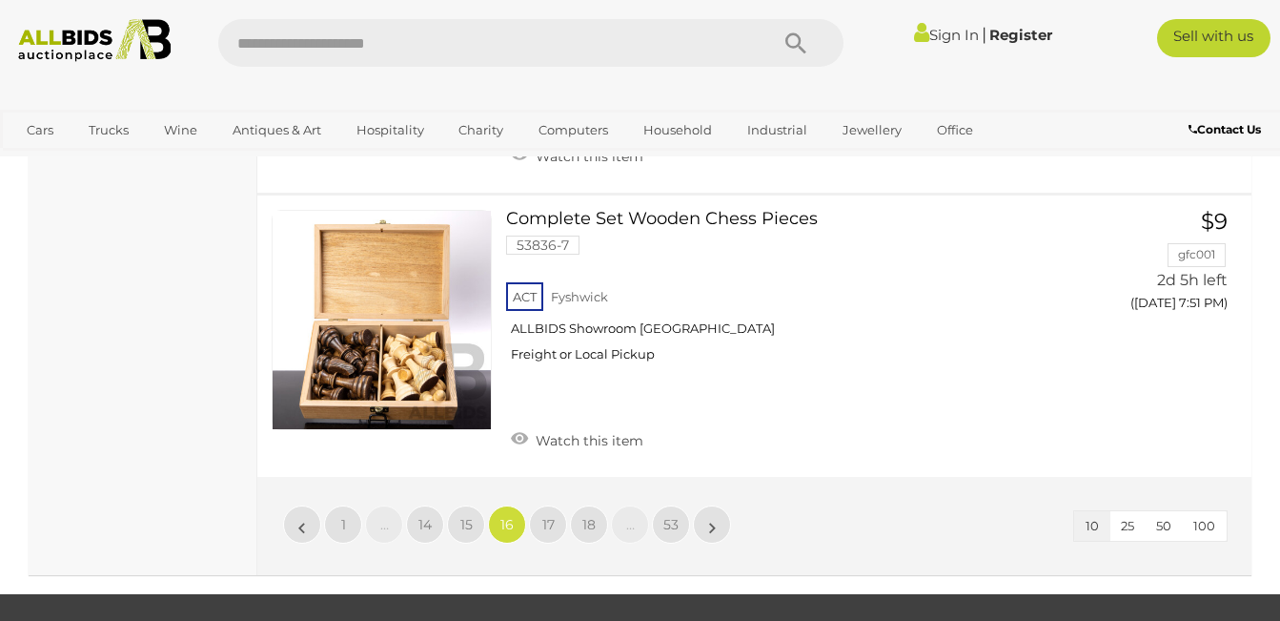
scroll to position [2888, 0]
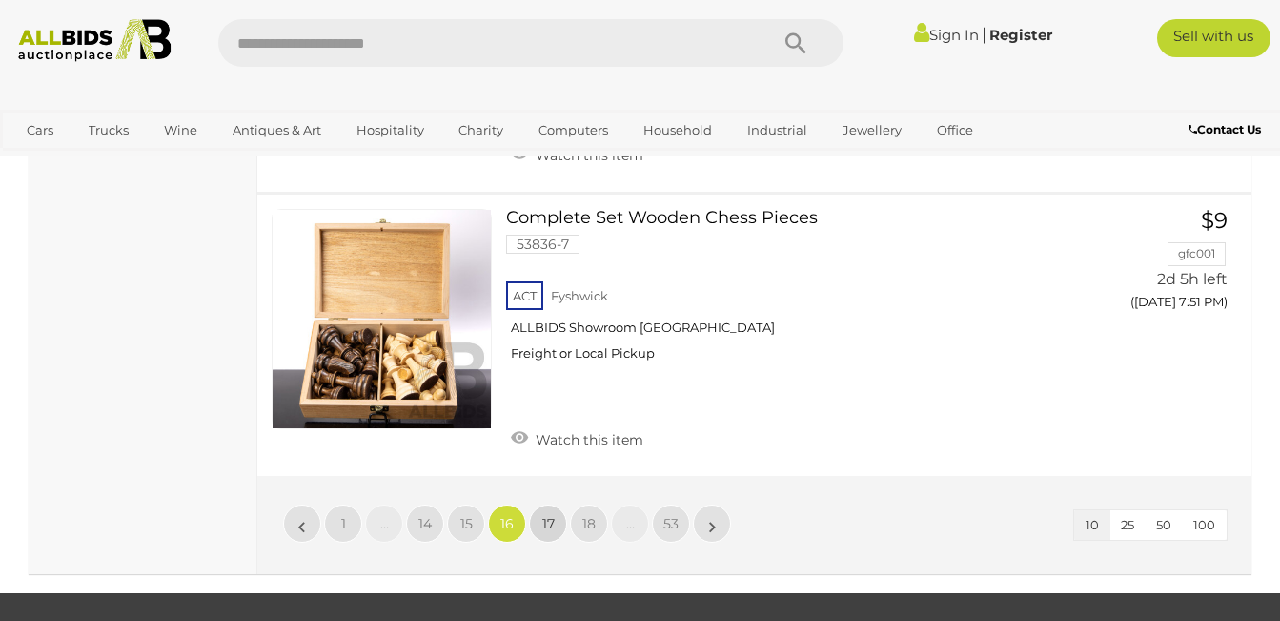
click at [545, 515] on span "17" at bounding box center [548, 523] width 12 height 17
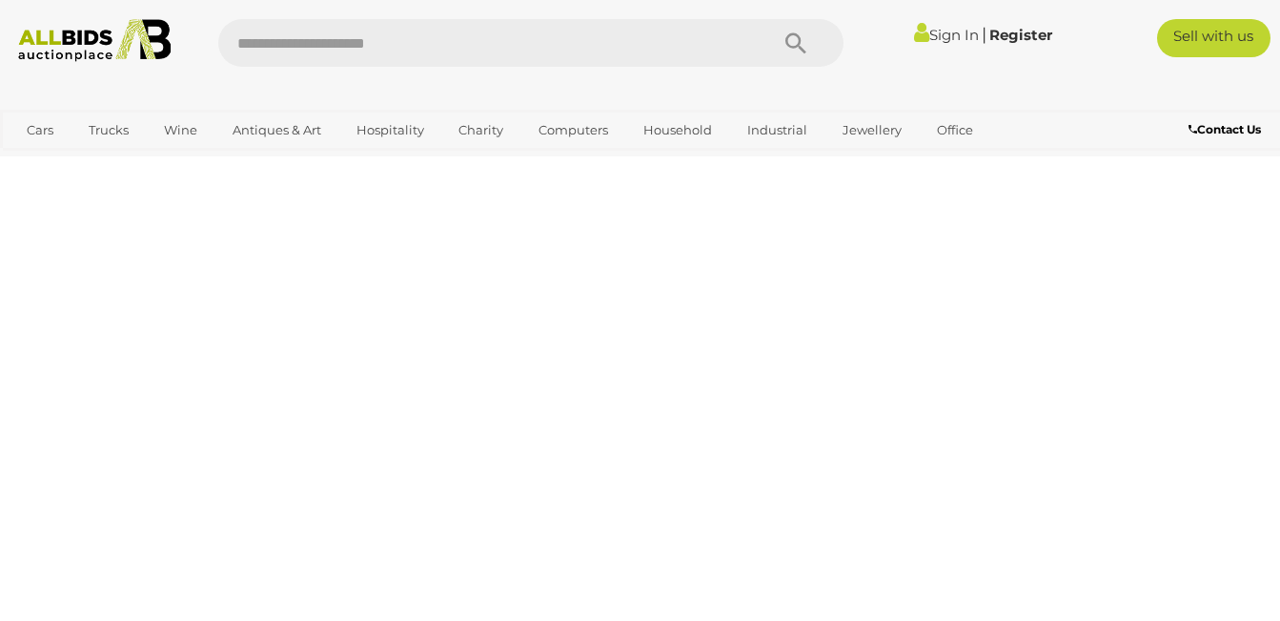
scroll to position [256, 0]
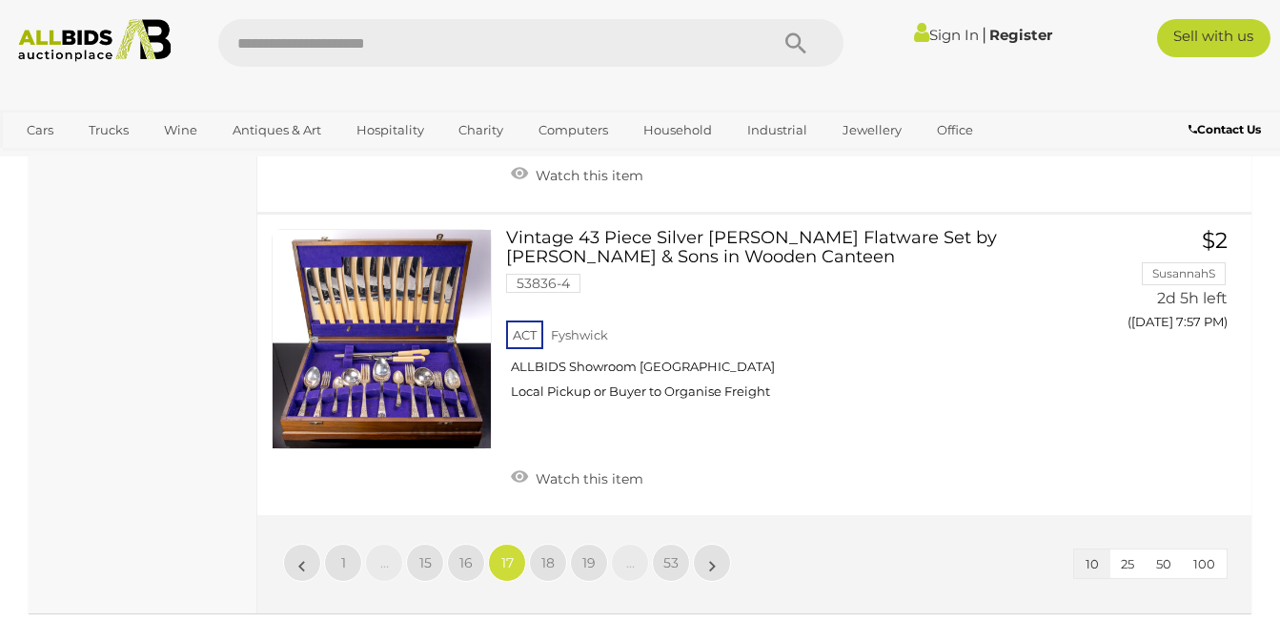
scroll to position [2888, 0]
click at [542, 553] on span "18" at bounding box center [548, 561] width 13 height 17
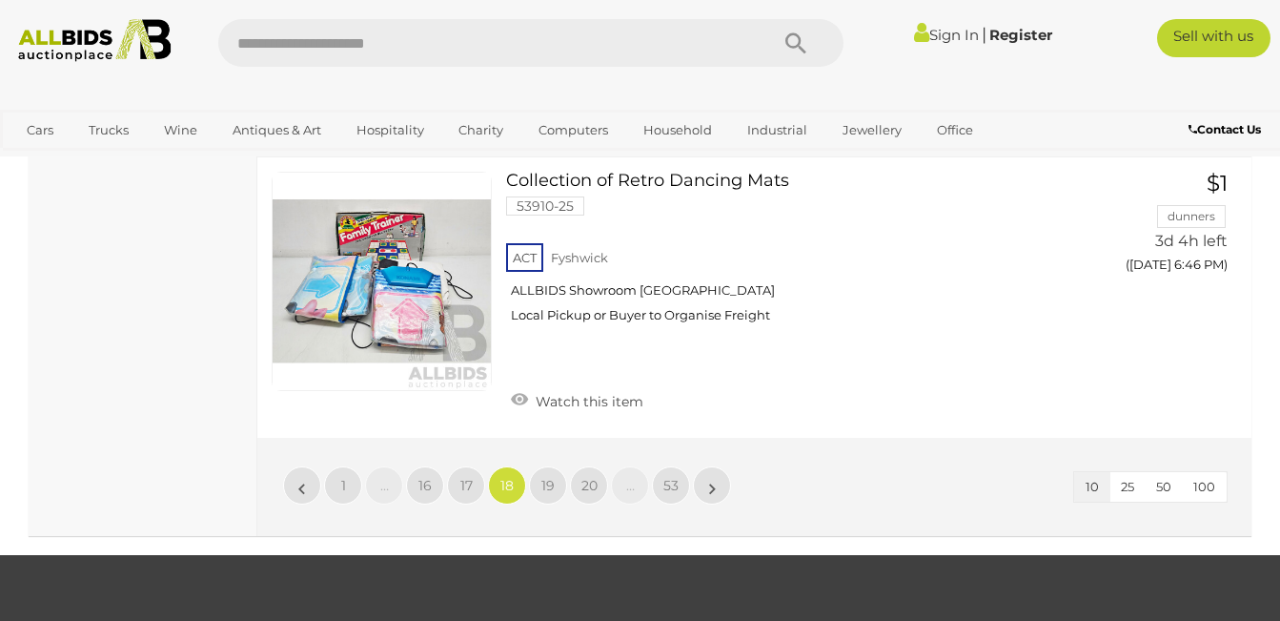
scroll to position [2926, 0]
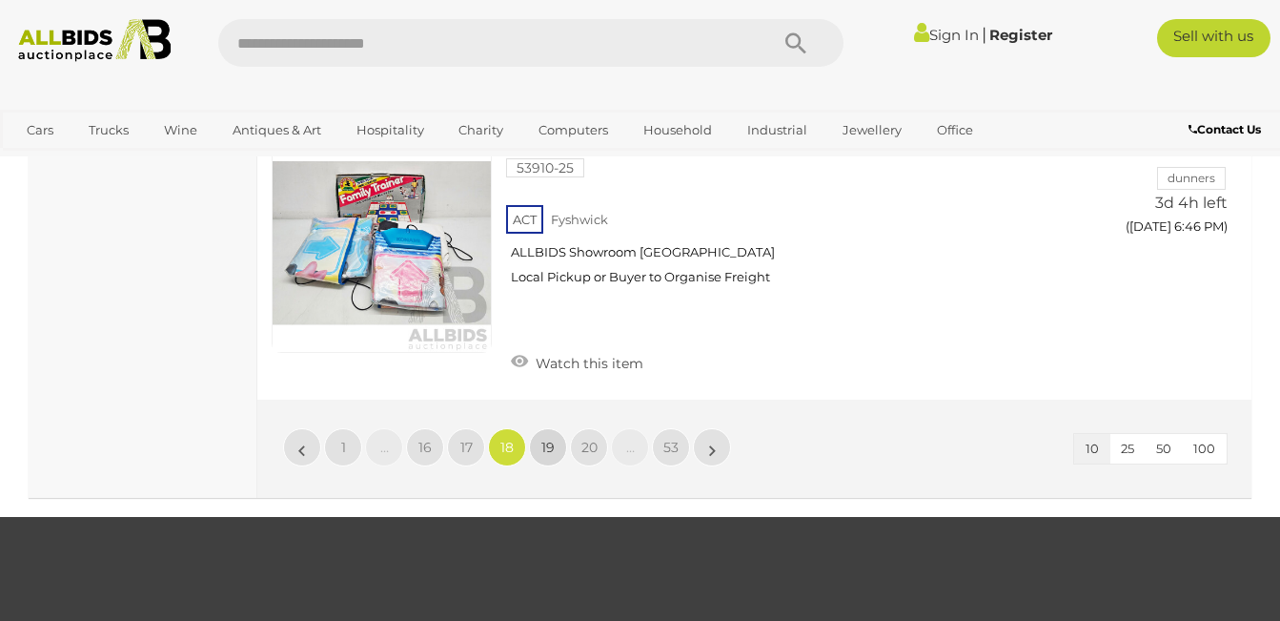
click at [546, 440] on span "19" at bounding box center [548, 447] width 13 height 17
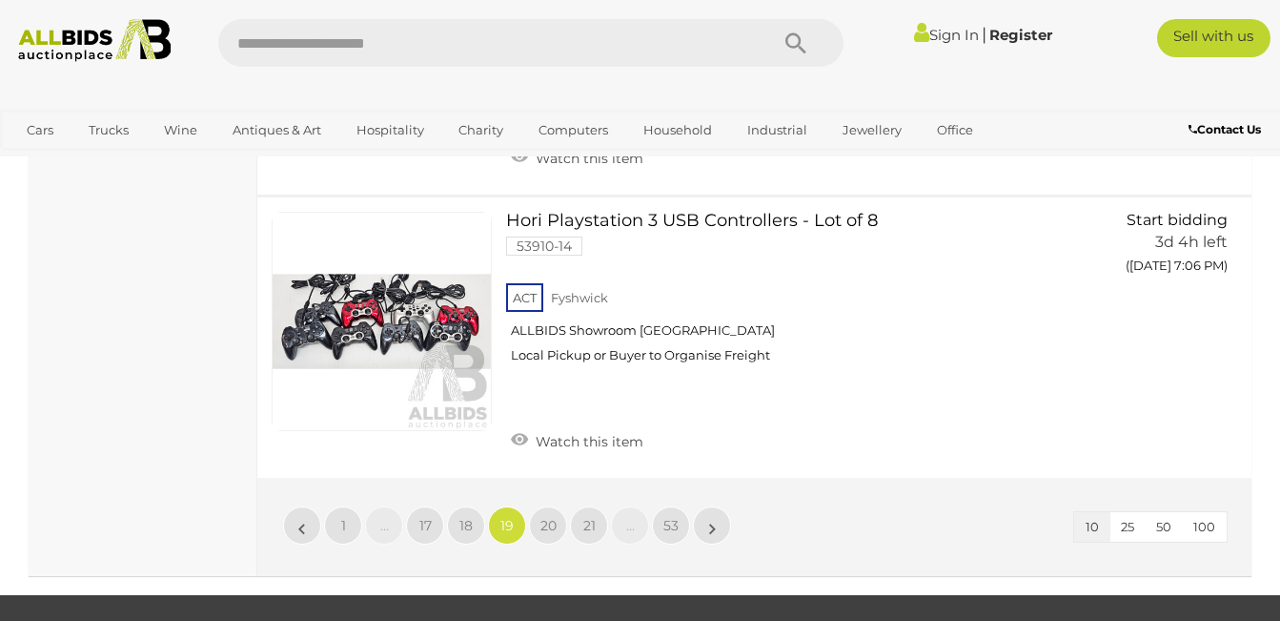
scroll to position [2850, 0]
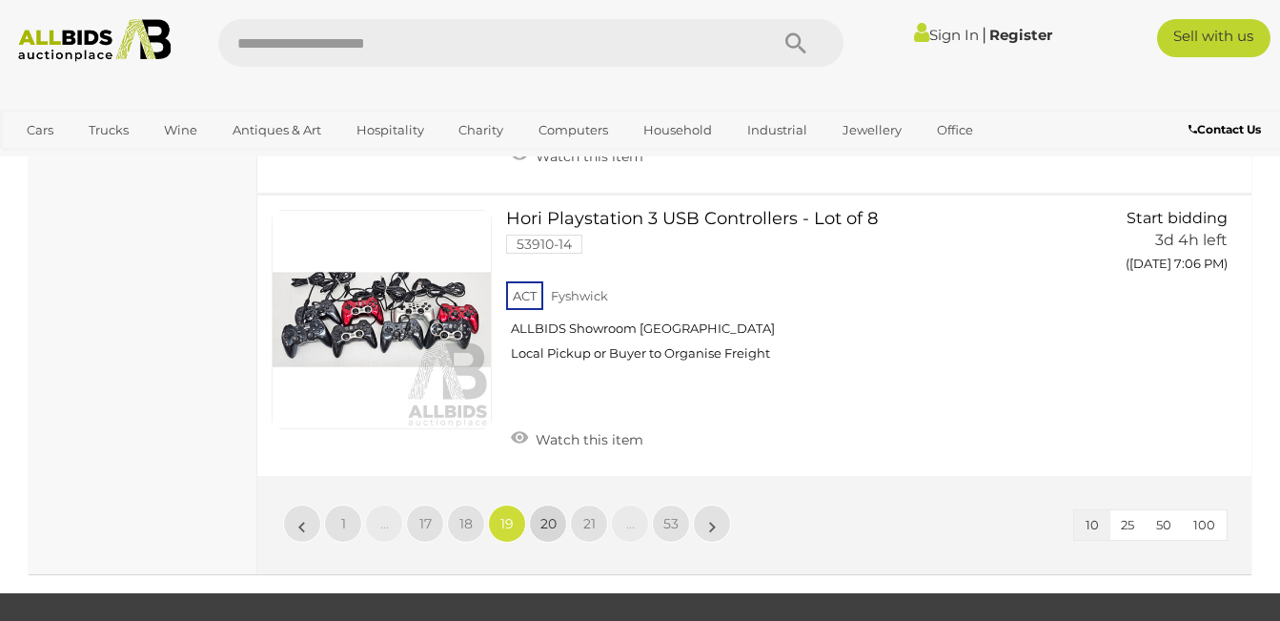
click at [550, 518] on span "20" at bounding box center [549, 523] width 16 height 17
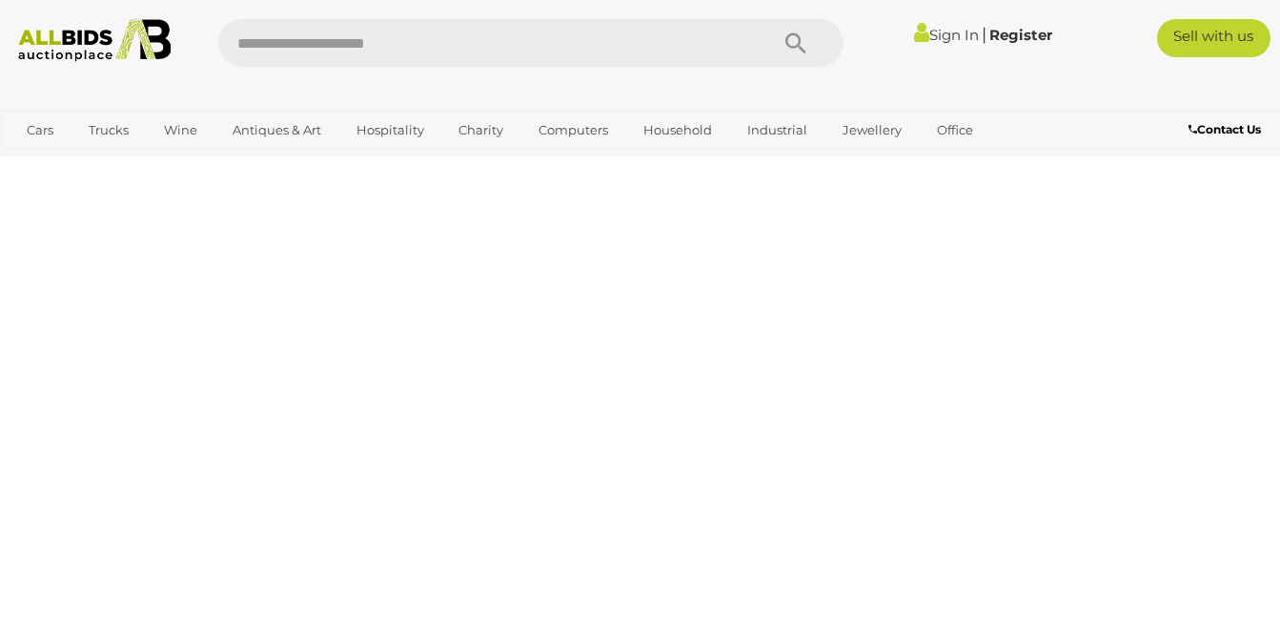
scroll to position [256, 0]
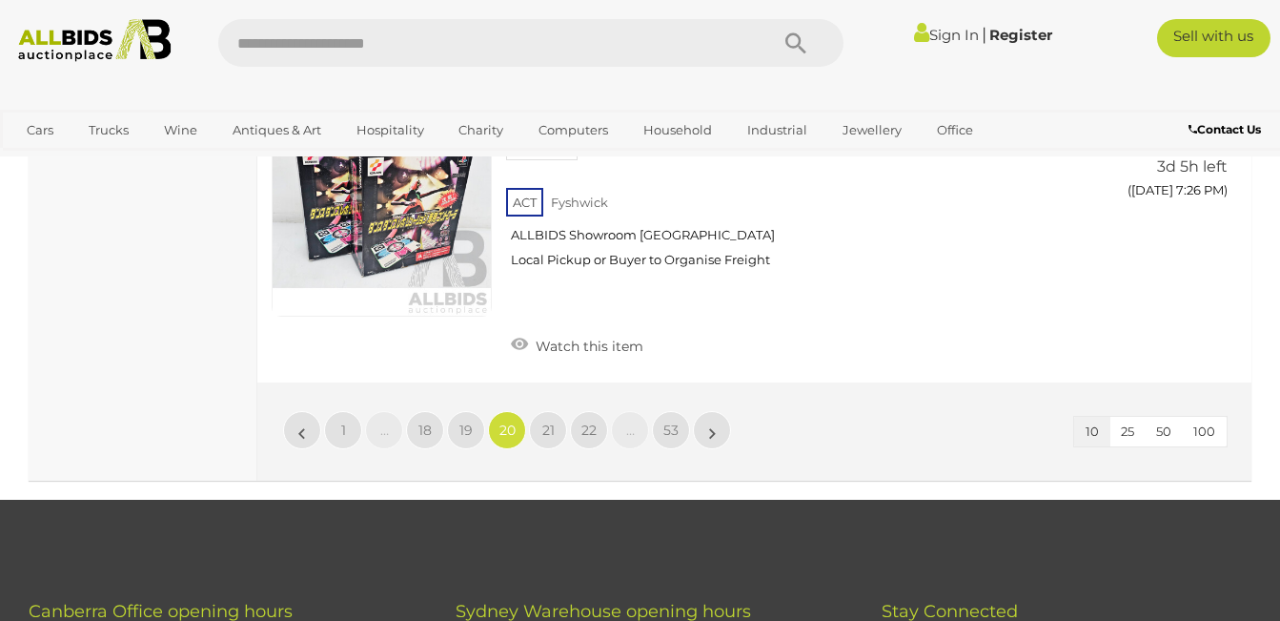
scroll to position [2964, 0]
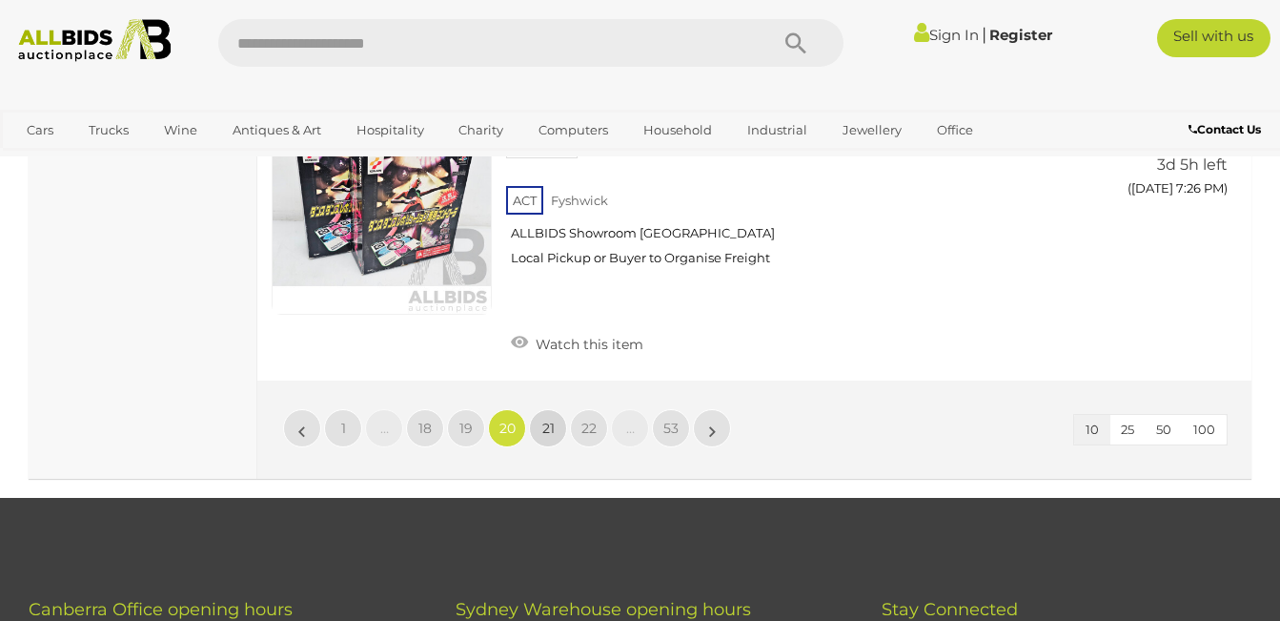
click at [546, 421] on span "21" at bounding box center [548, 427] width 12 height 17
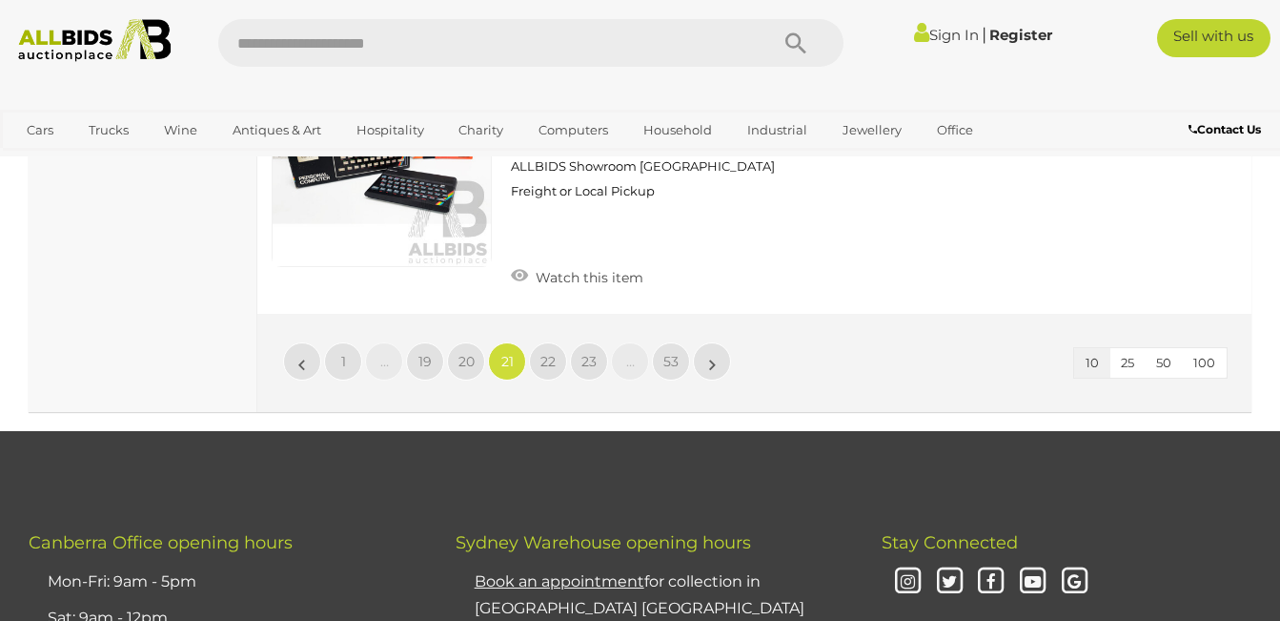
scroll to position [2926, 0]
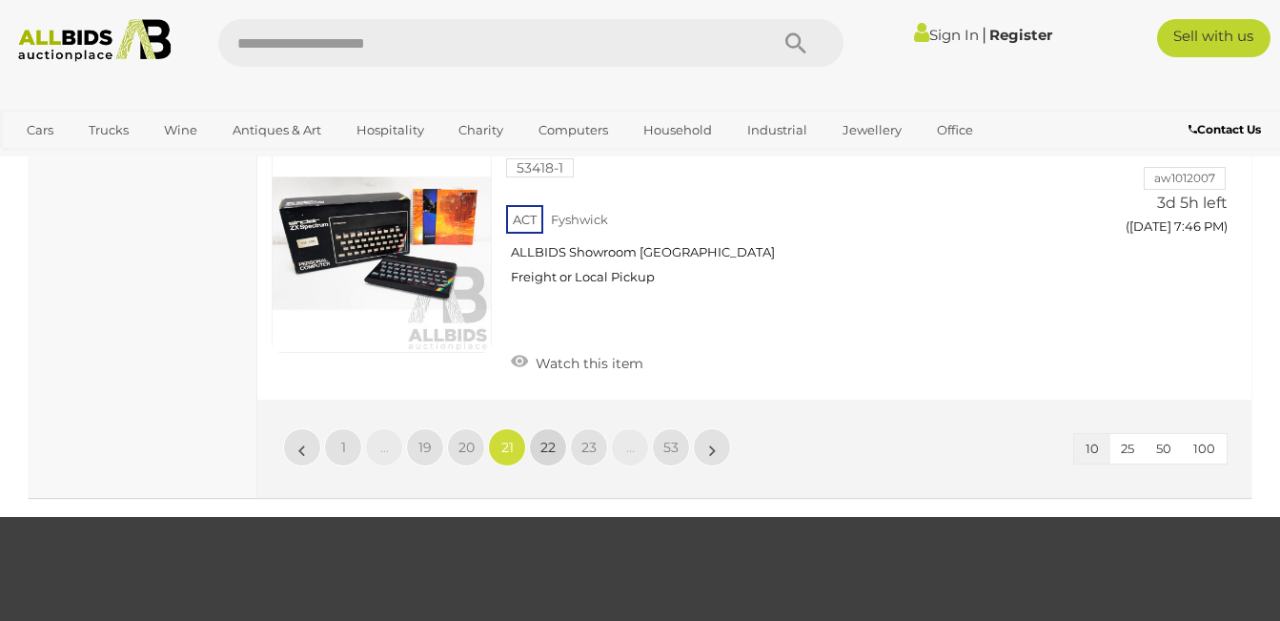
click at [548, 448] on span "22" at bounding box center [548, 447] width 15 height 17
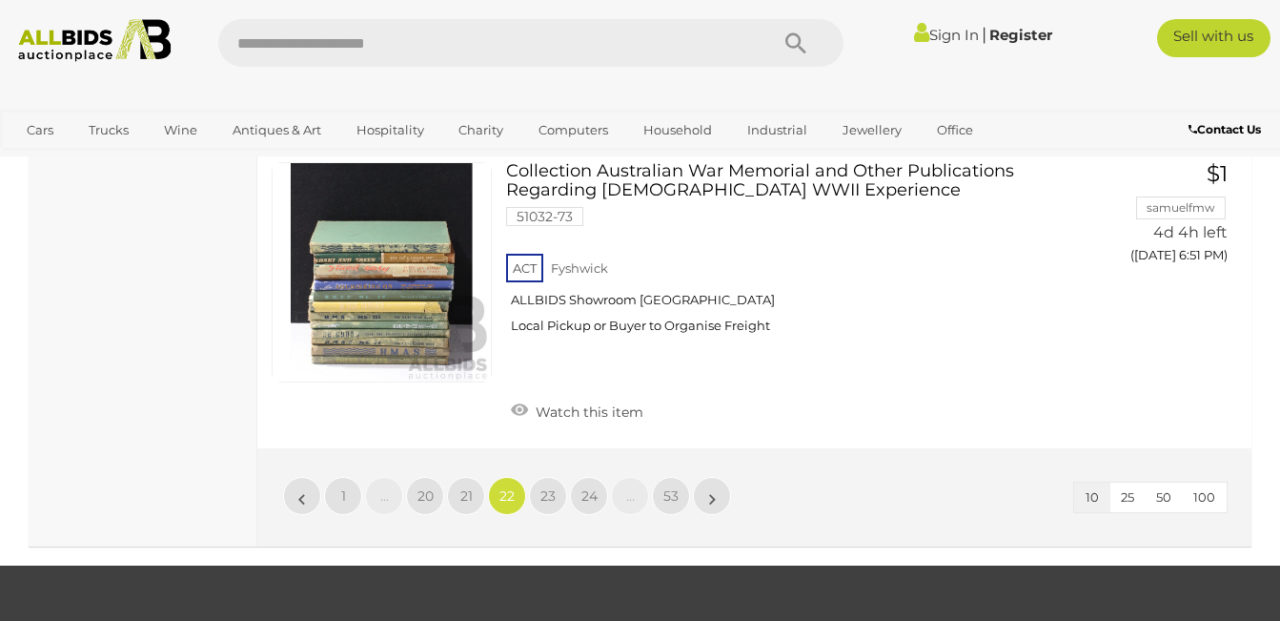
scroll to position [3040, 0]
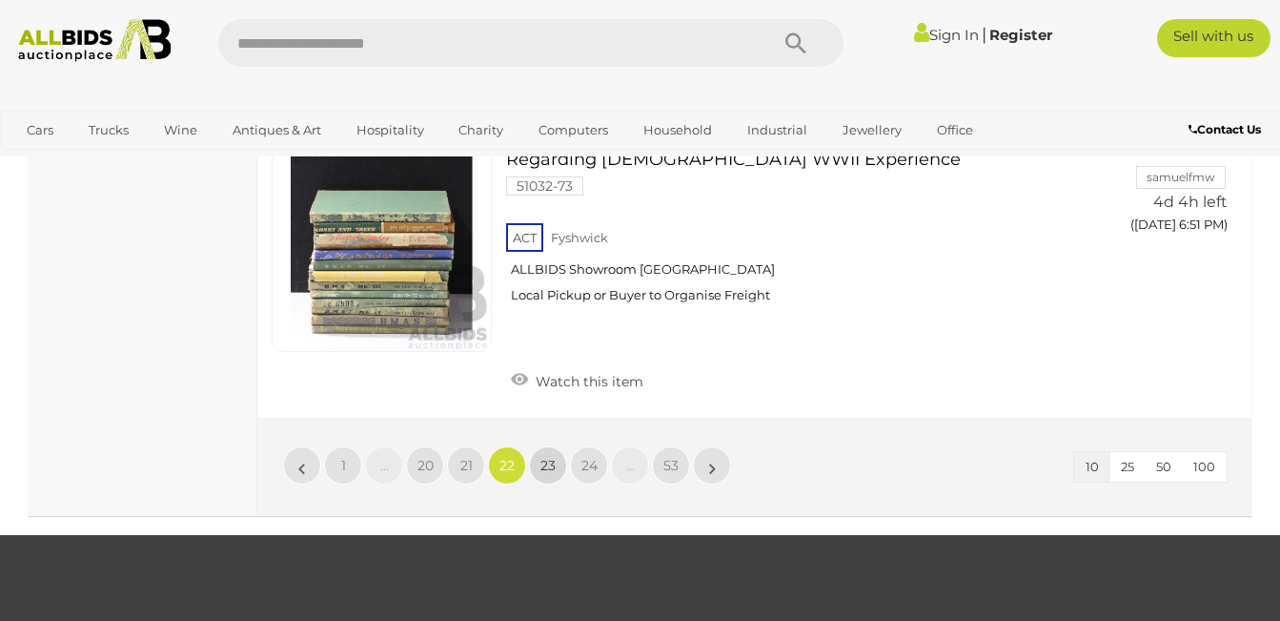
click at [546, 446] on link "23" at bounding box center [548, 465] width 38 height 38
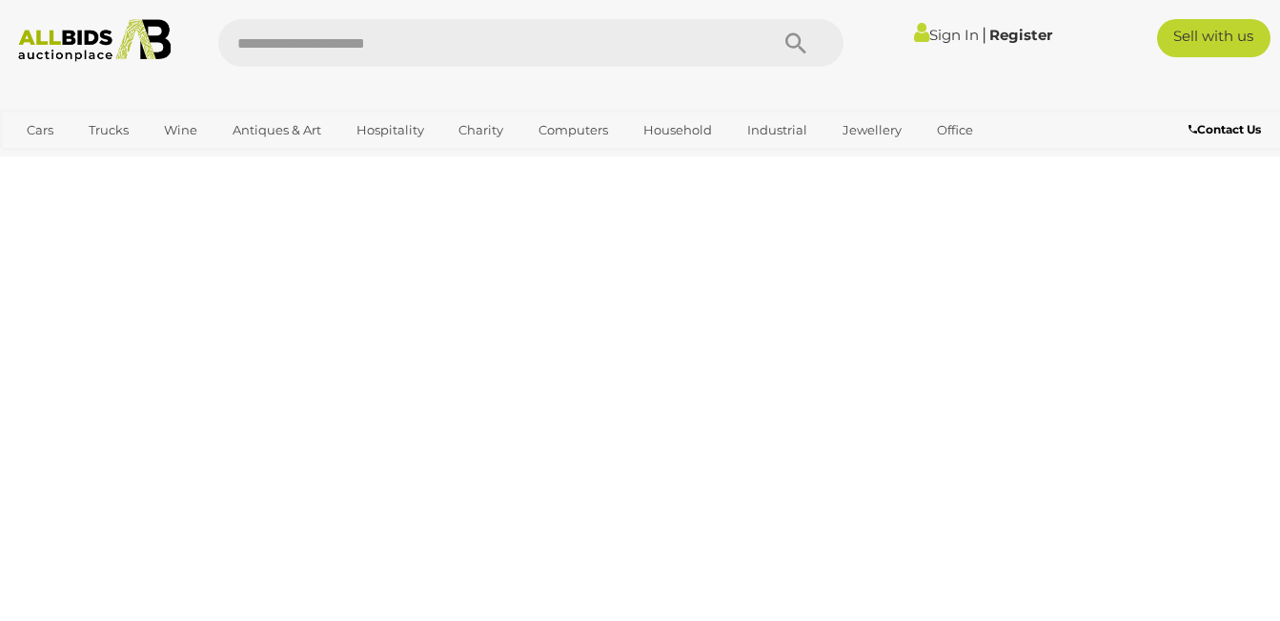
scroll to position [256, 0]
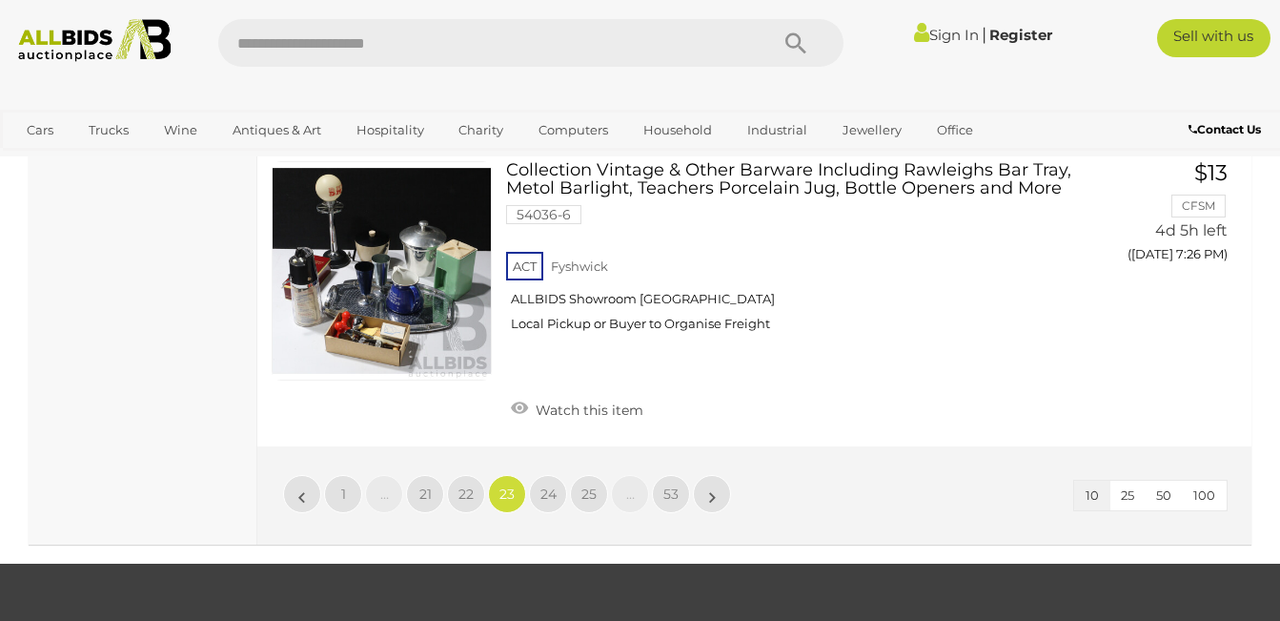
scroll to position [3002, 0]
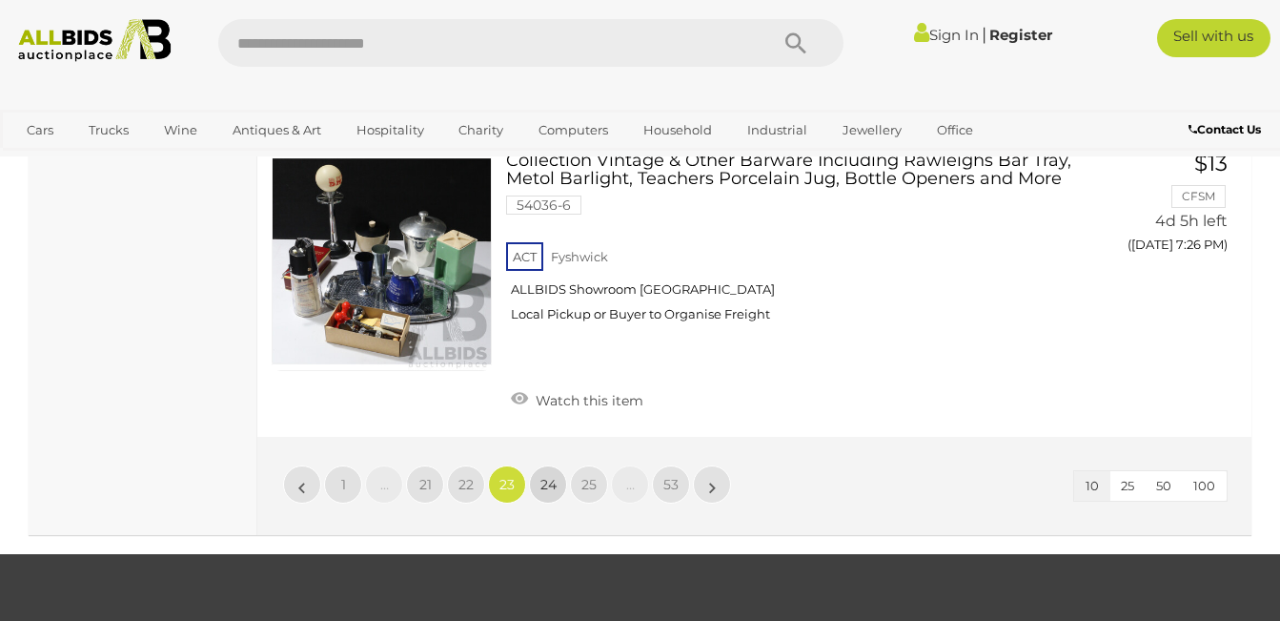
click at [545, 476] on span "24" at bounding box center [549, 484] width 16 height 17
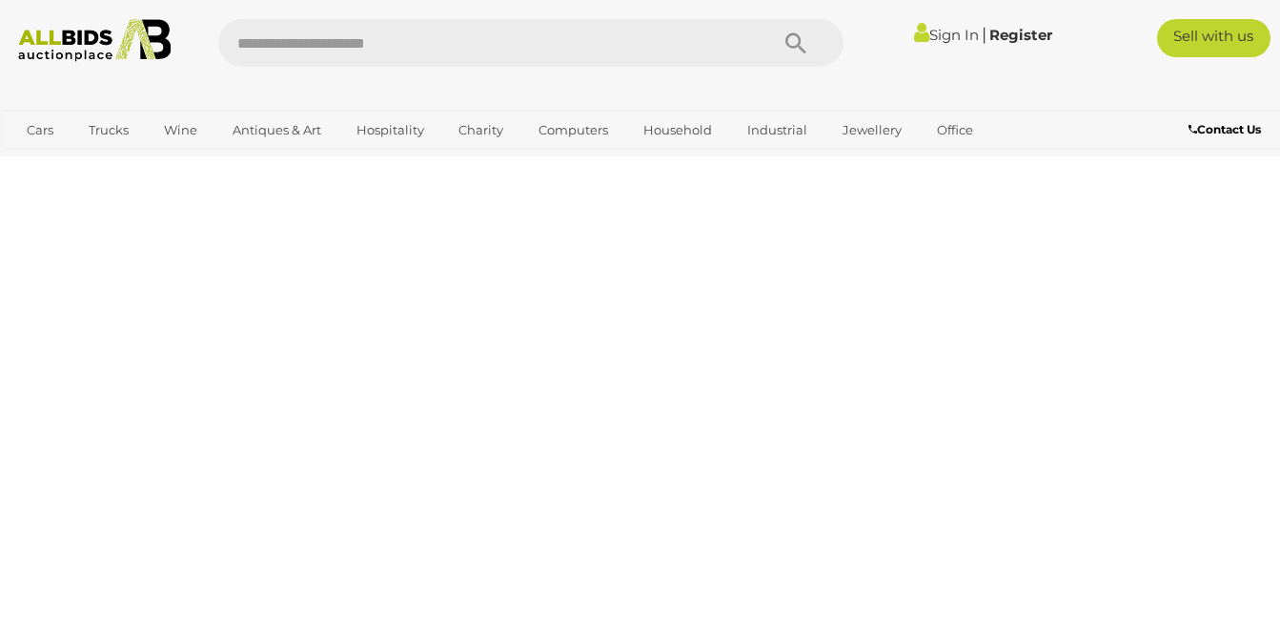
scroll to position [256, 0]
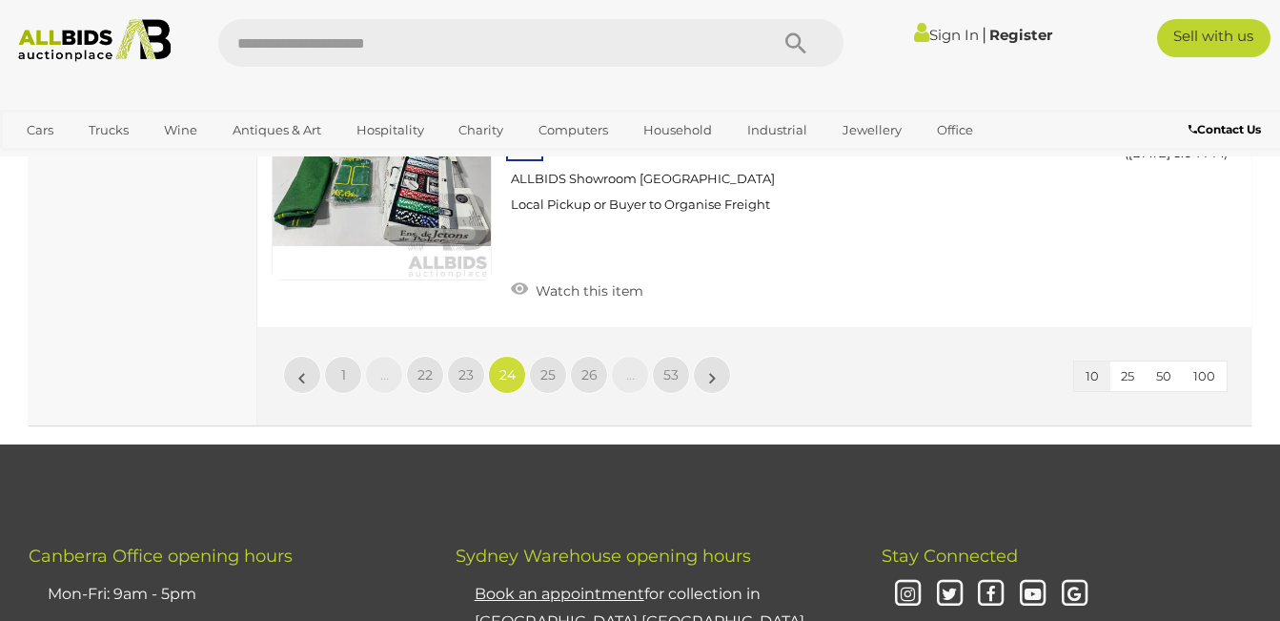
scroll to position [3040, 0]
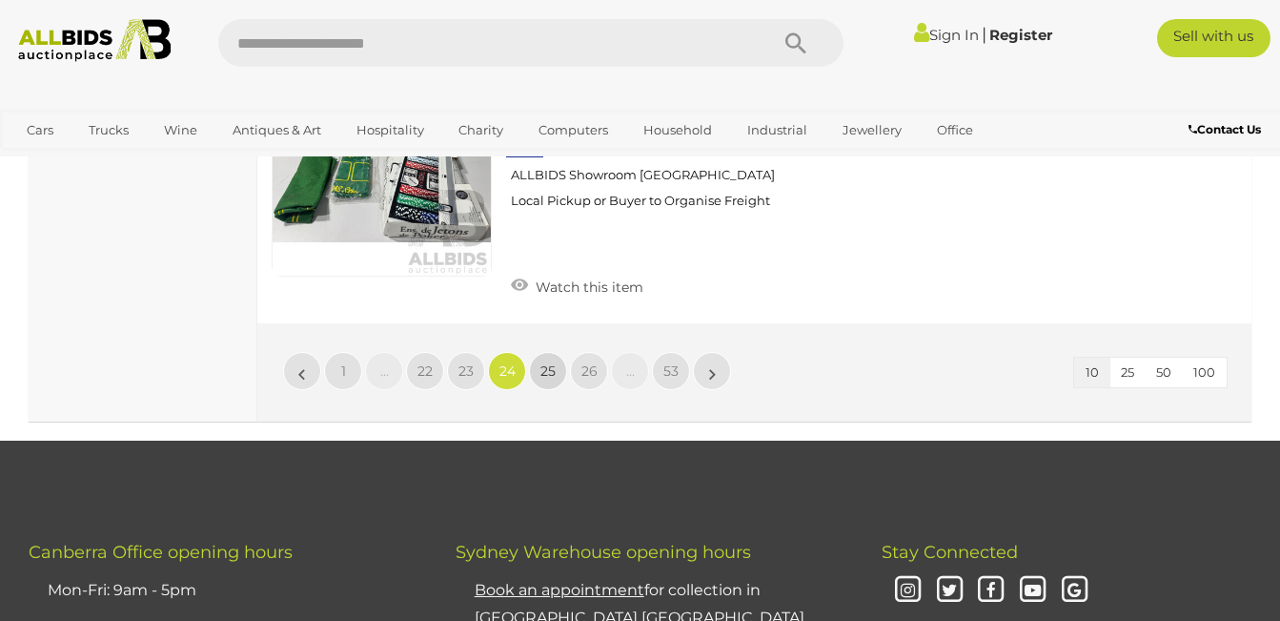
click at [550, 364] on span "25" at bounding box center [548, 370] width 15 height 17
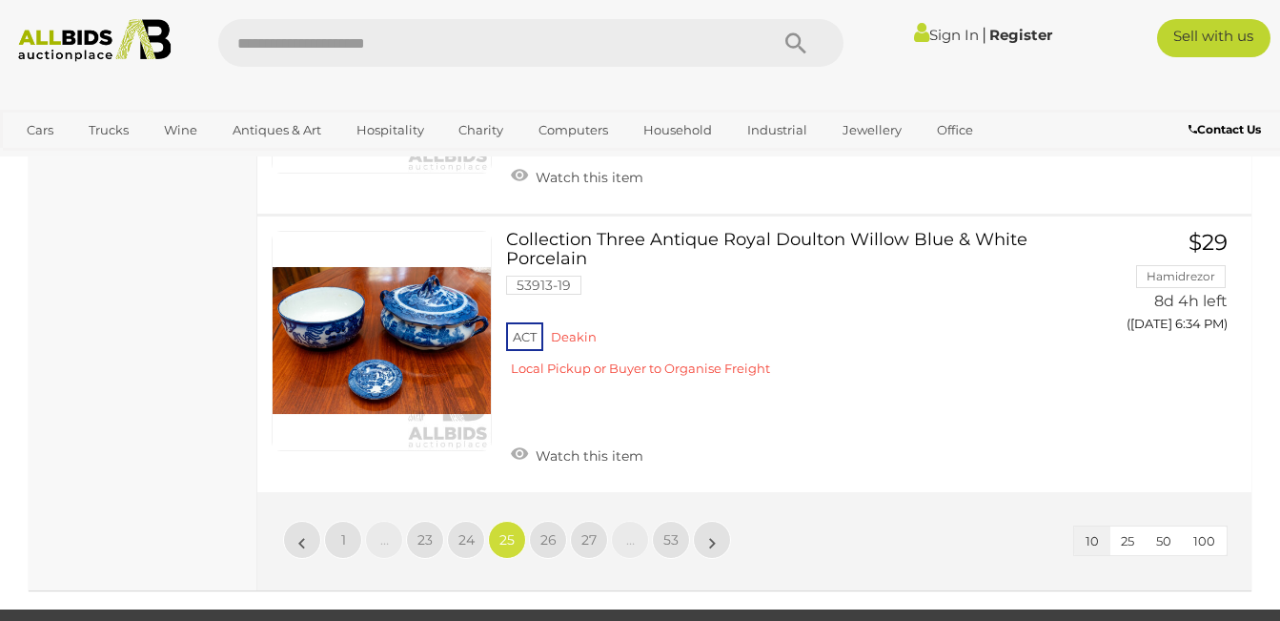
scroll to position [2697, 0]
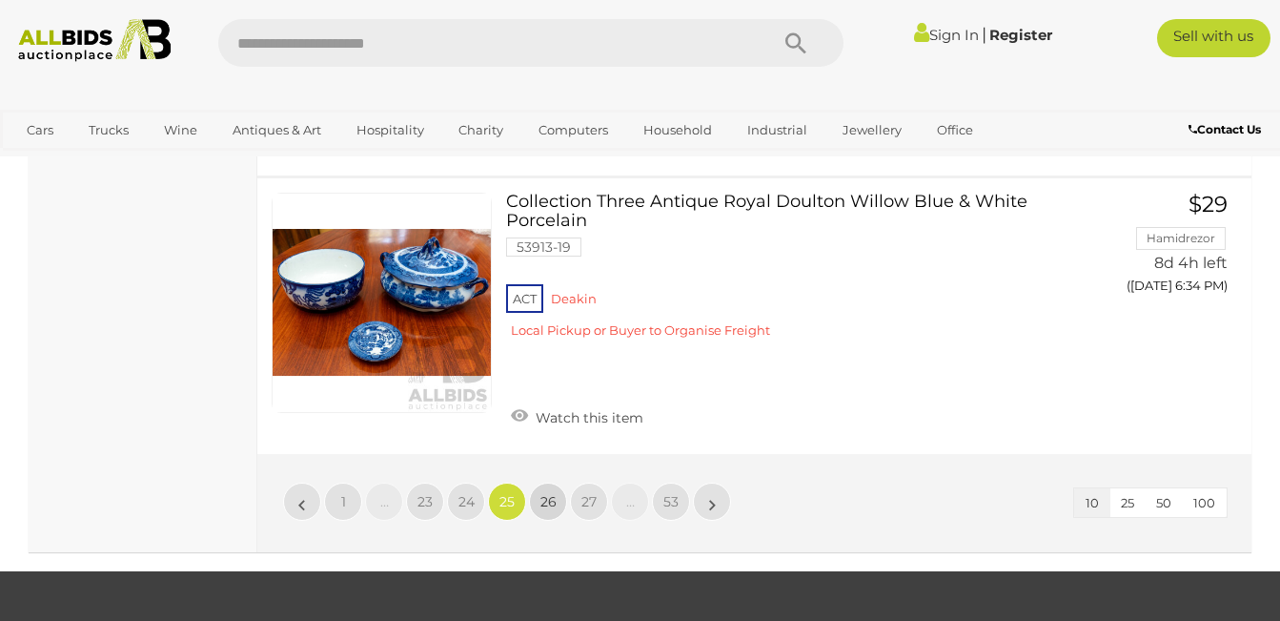
click at [542, 493] on span "26" at bounding box center [549, 501] width 16 height 17
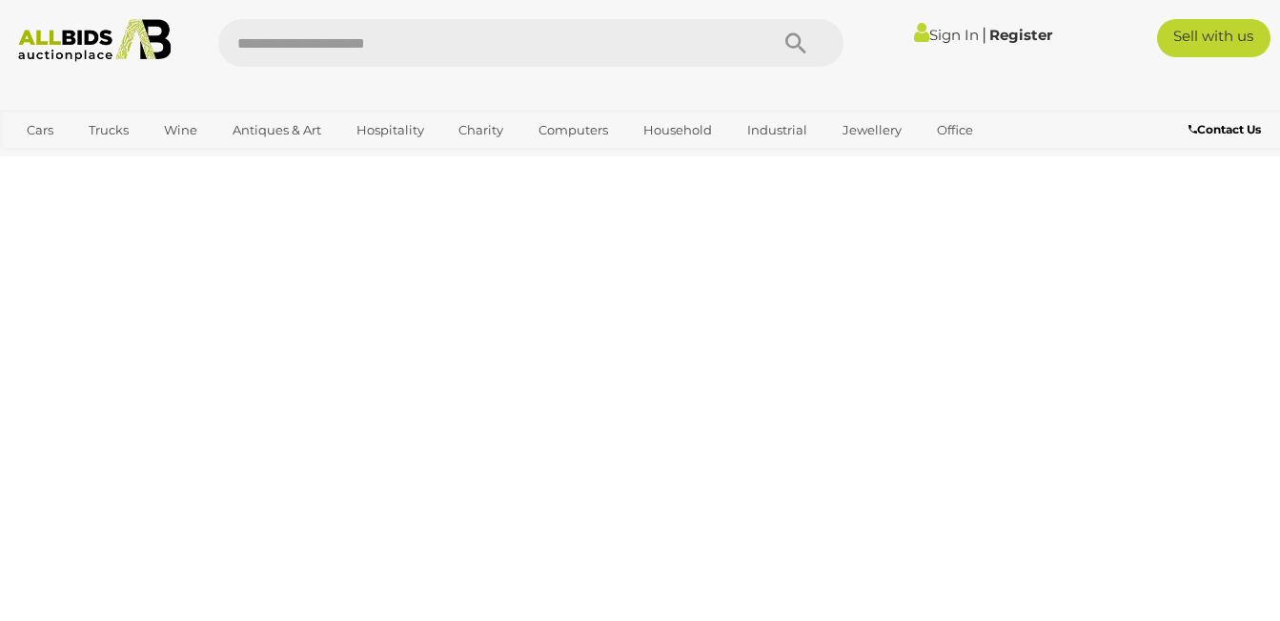
scroll to position [256, 0]
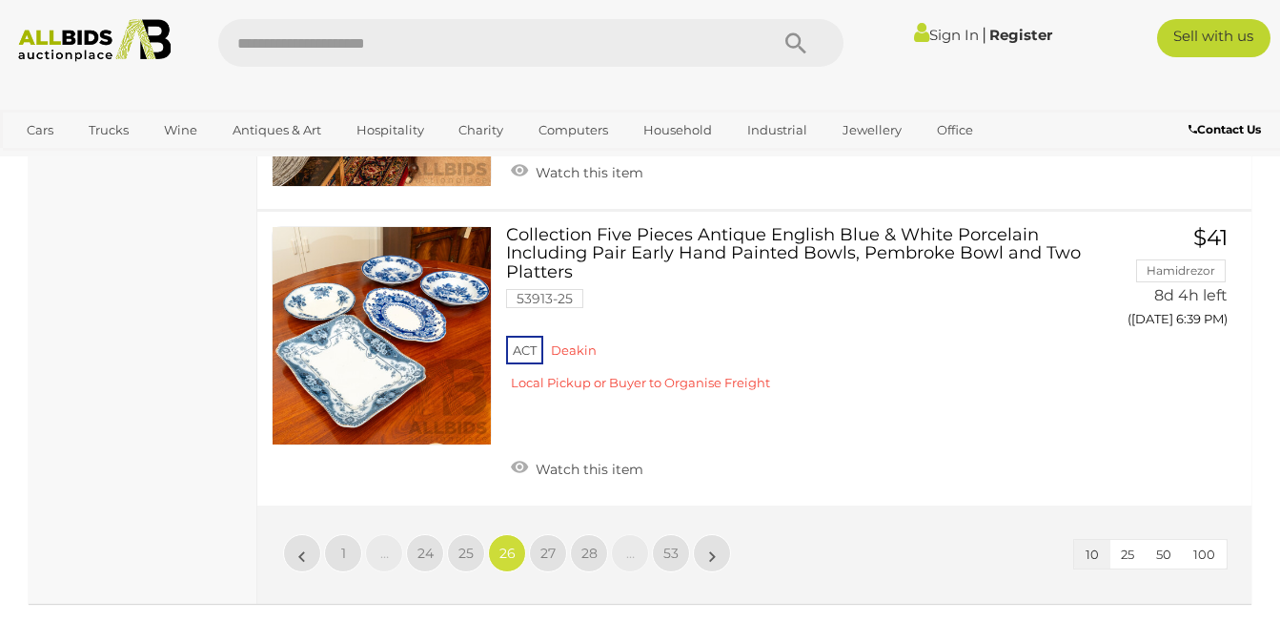
scroll to position [2735, 0]
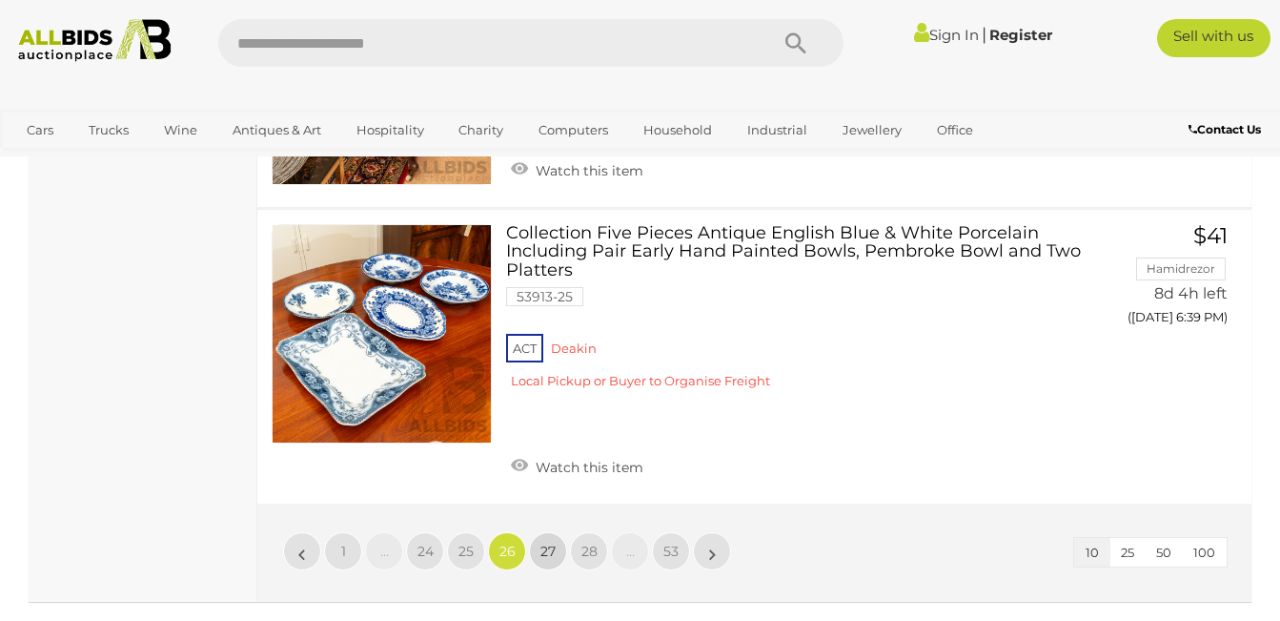
click at [544, 542] on span "27" at bounding box center [548, 550] width 15 height 17
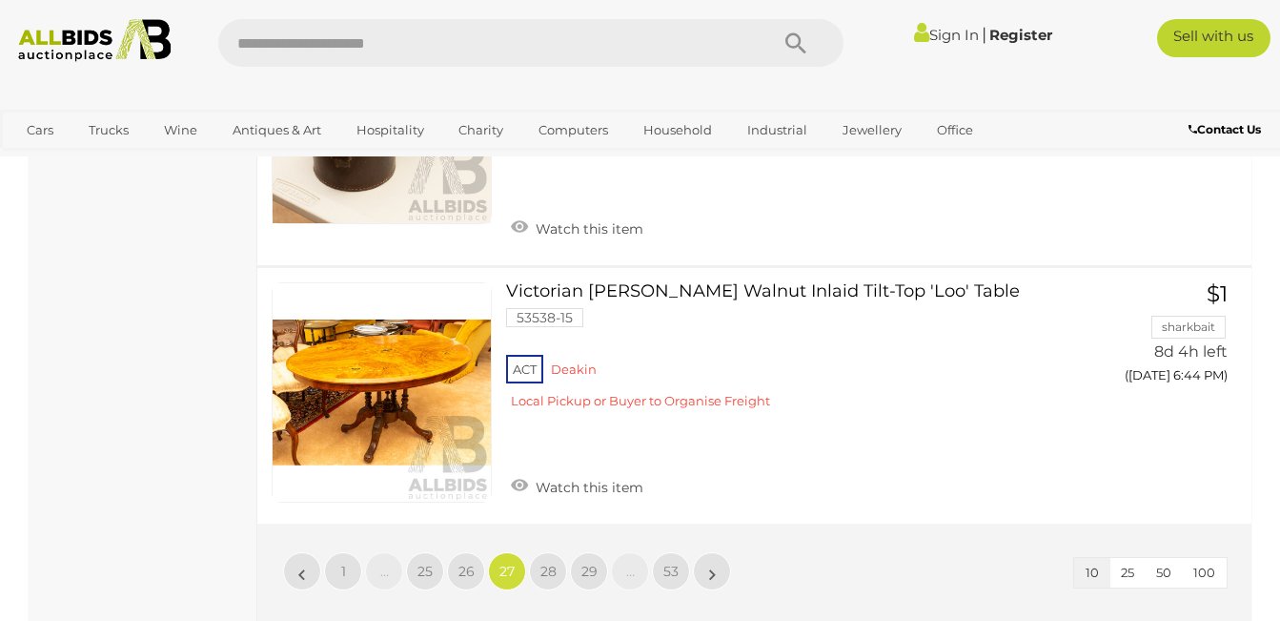
scroll to position [2659, 0]
click at [546, 562] on span "28" at bounding box center [549, 570] width 16 height 17
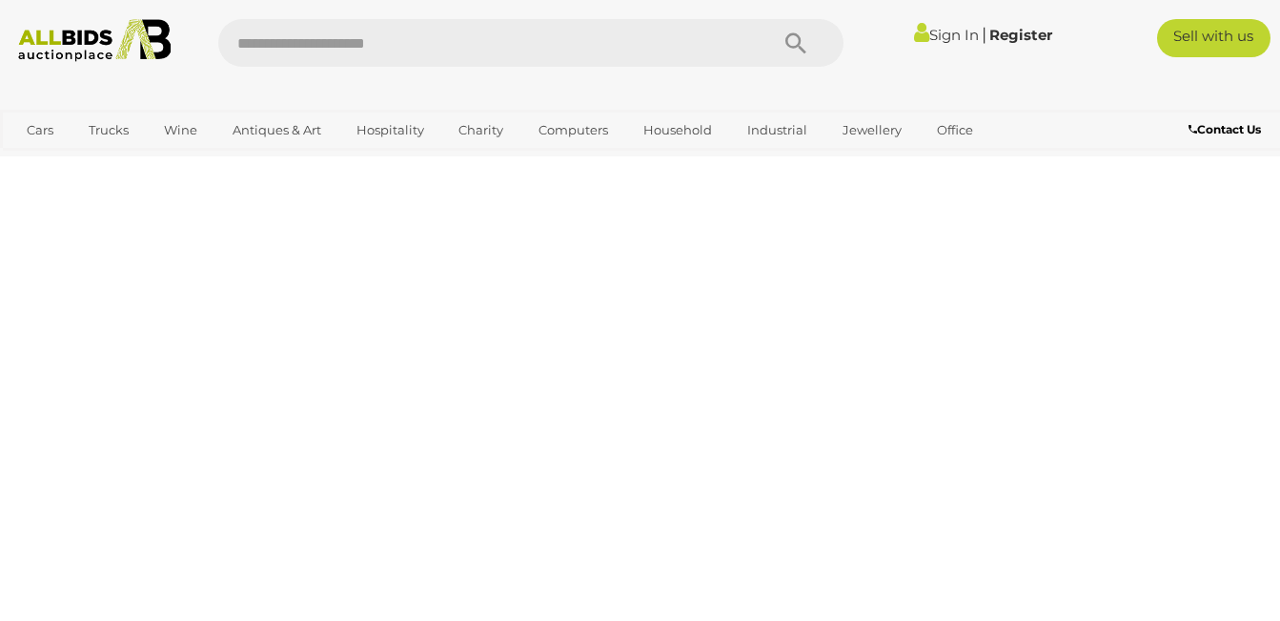
scroll to position [256, 0]
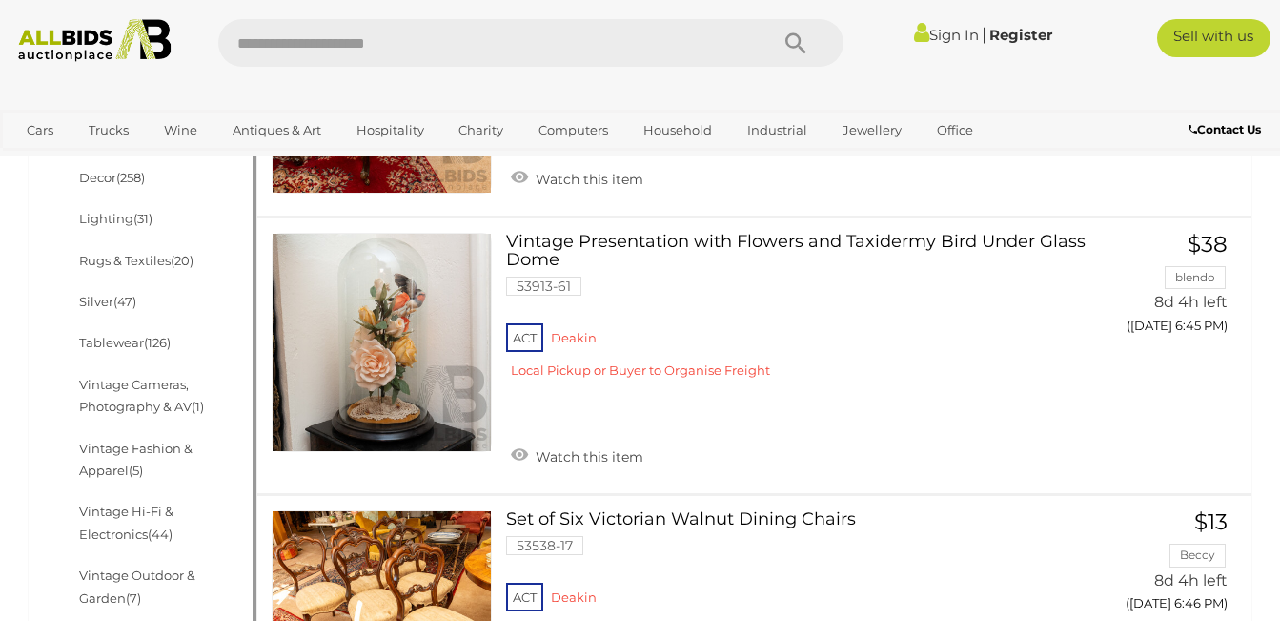
scroll to position [752, 0]
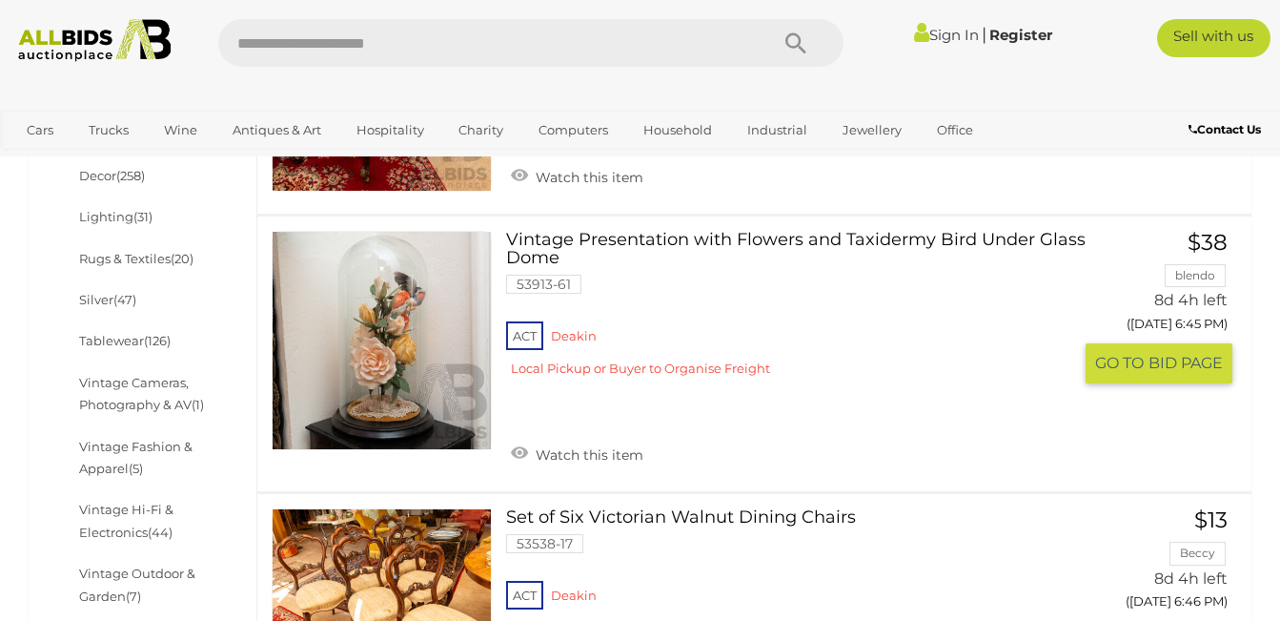
click at [404, 305] on link at bounding box center [382, 341] width 220 height 220
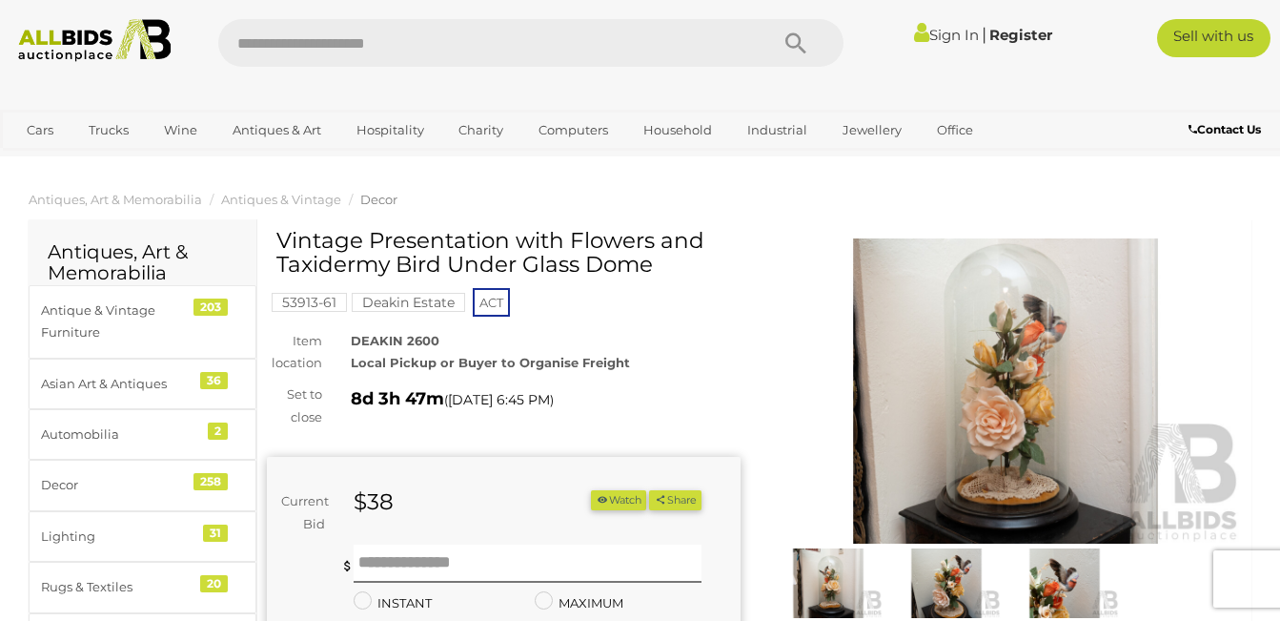
click at [998, 385] on img at bounding box center [1006, 390] width 474 height 305
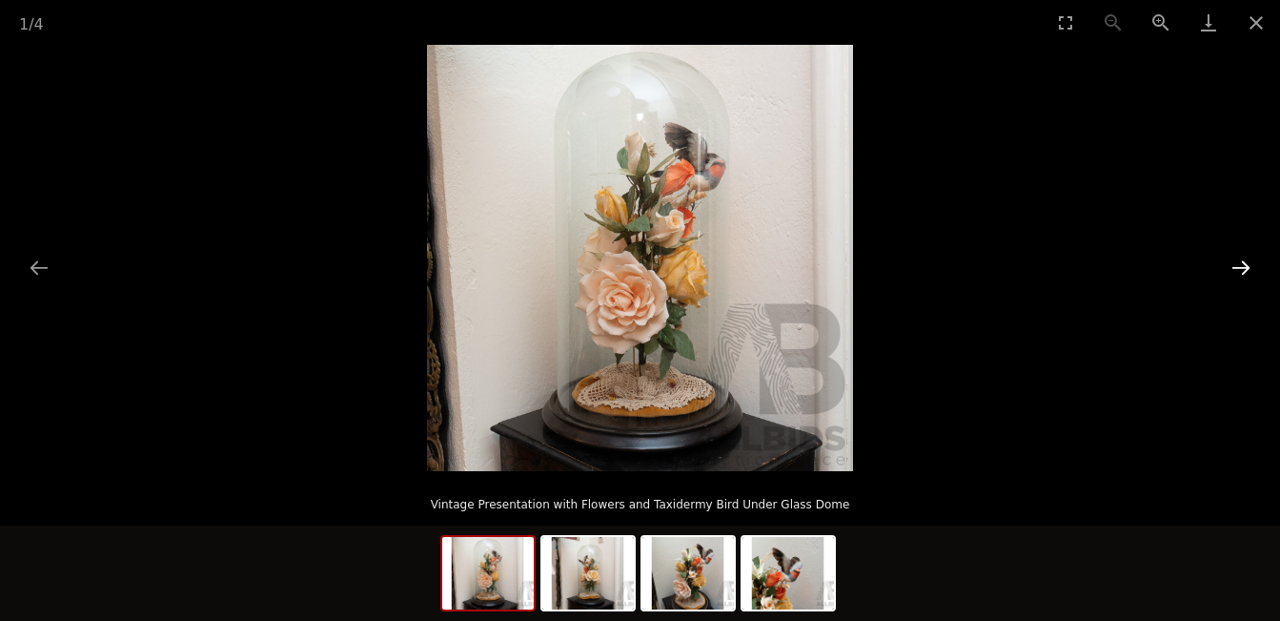
click at [1239, 259] on button "Next slide" at bounding box center [1241, 267] width 40 height 37
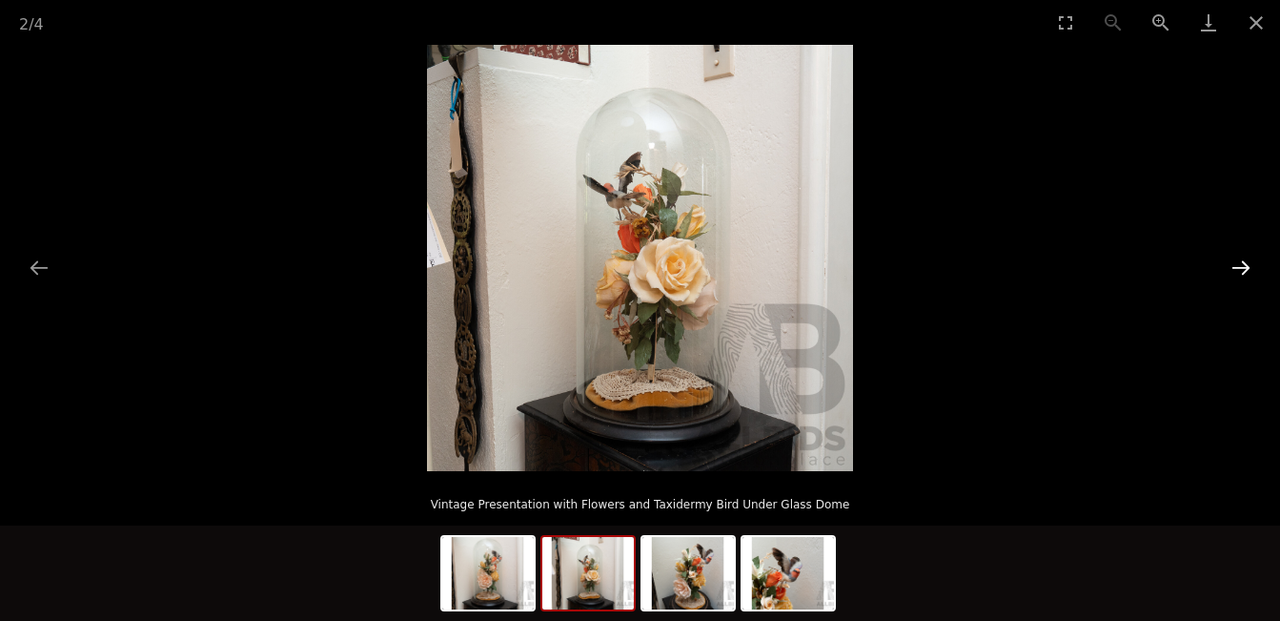
click at [1239, 259] on button "Next slide" at bounding box center [1241, 267] width 40 height 37
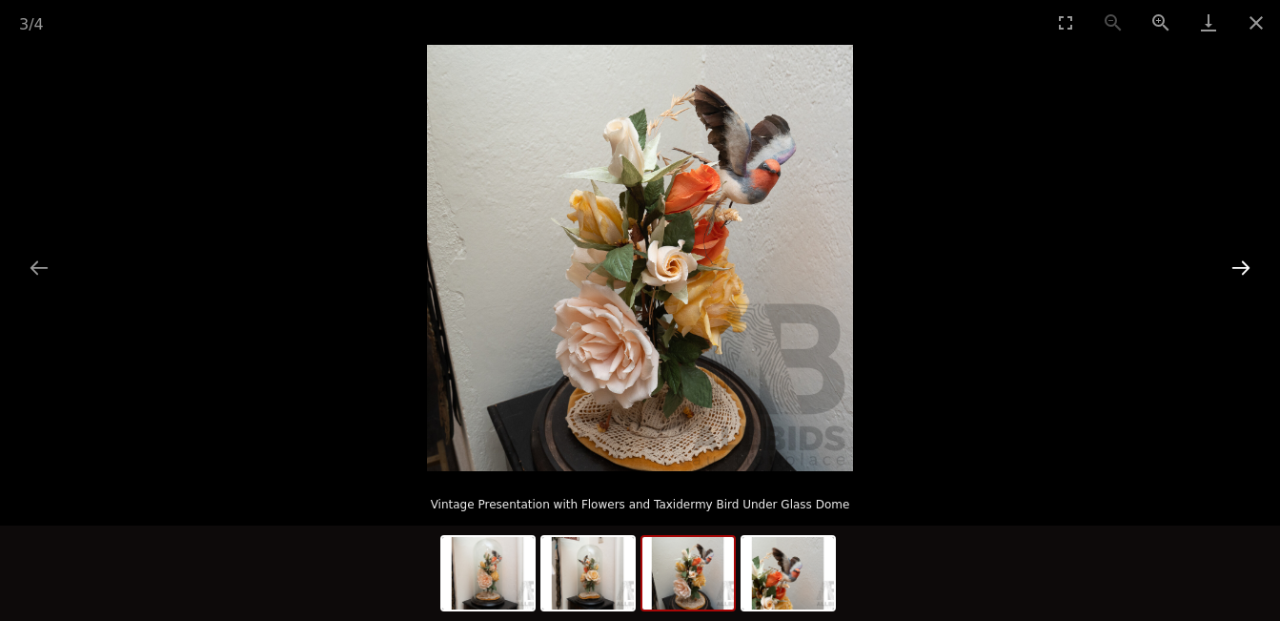
click at [1239, 259] on button "Next slide" at bounding box center [1241, 267] width 40 height 37
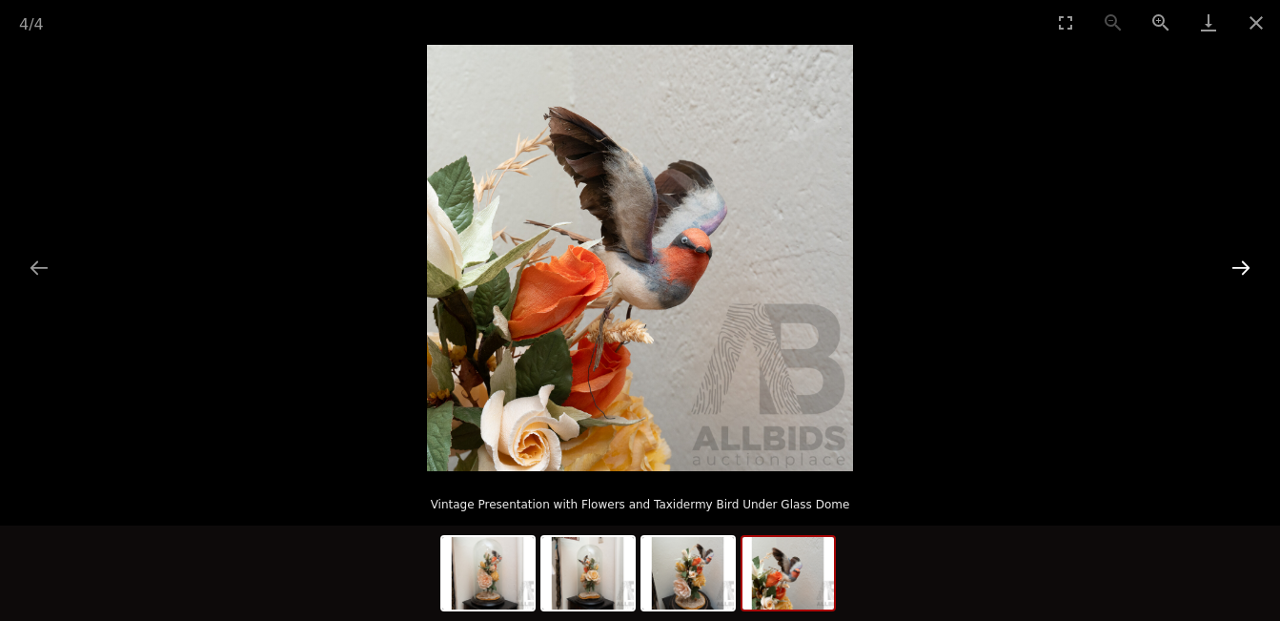
click at [1239, 259] on button "Next slide" at bounding box center [1241, 267] width 40 height 37
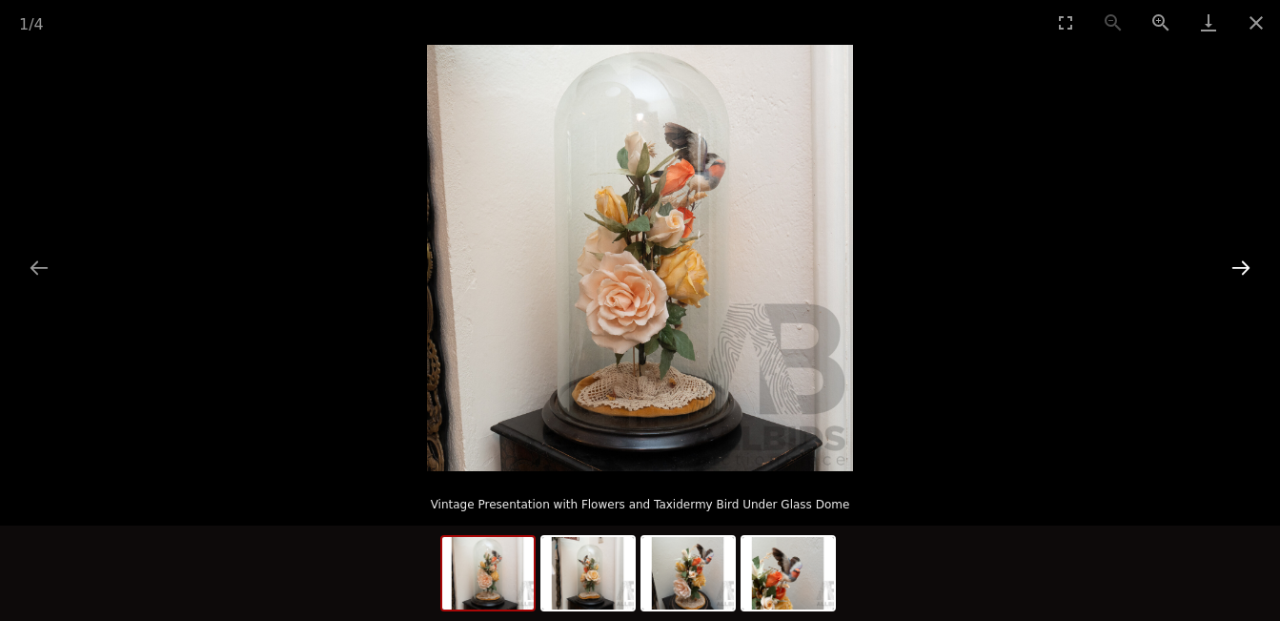
click at [1239, 259] on button "Next slide" at bounding box center [1241, 267] width 40 height 37
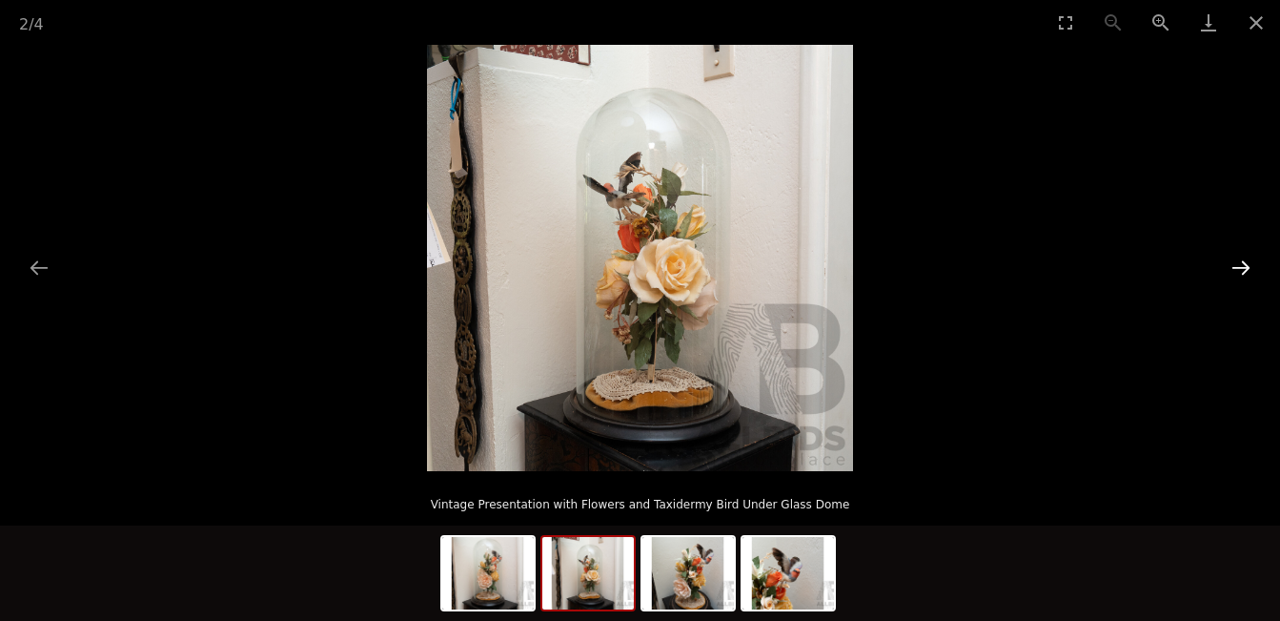
click at [1239, 259] on button "Next slide" at bounding box center [1241, 267] width 40 height 37
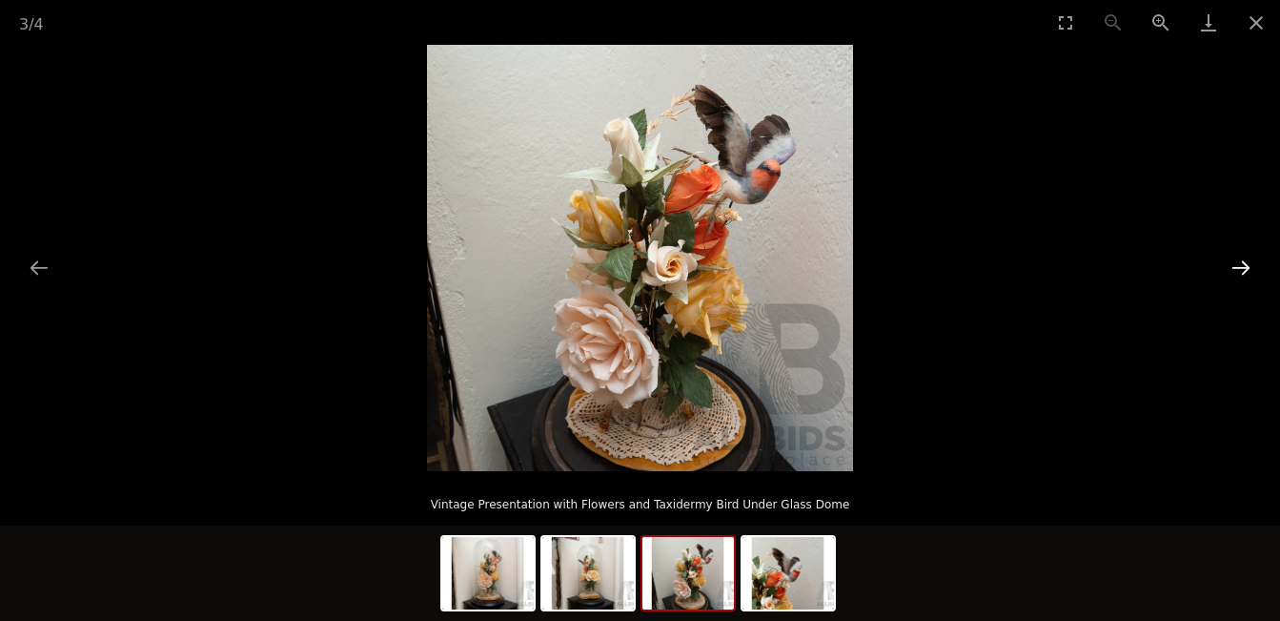
click at [1239, 259] on button "Next slide" at bounding box center [1241, 267] width 40 height 37
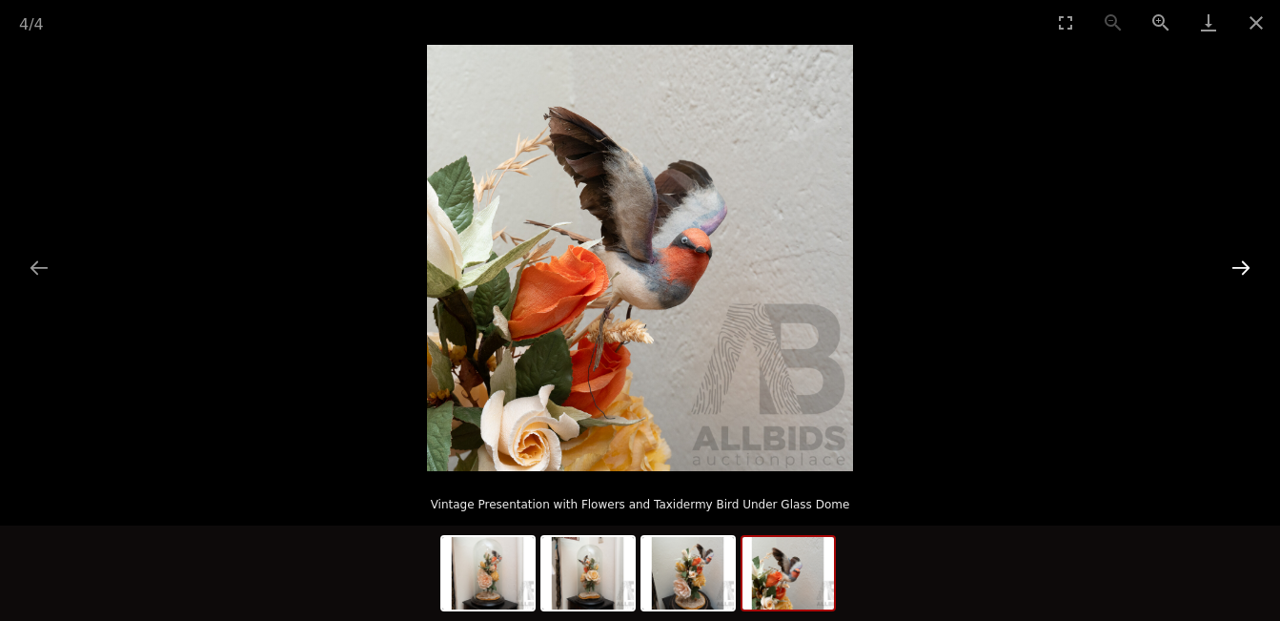
click at [1239, 259] on button "Next slide" at bounding box center [1241, 267] width 40 height 37
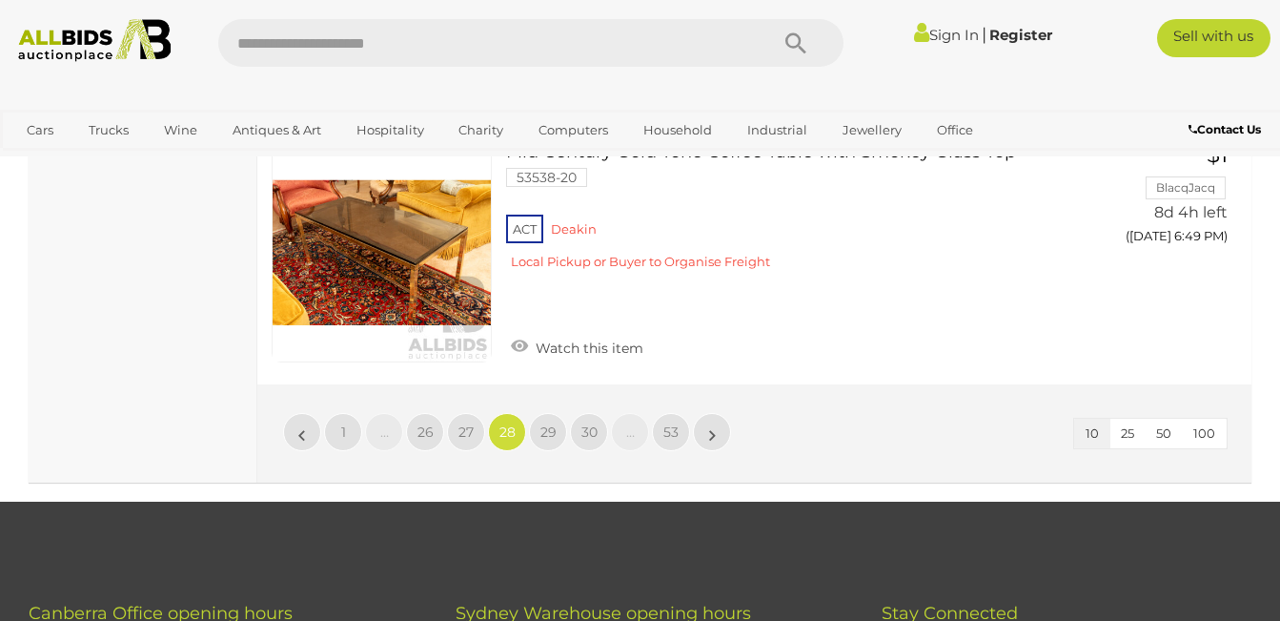
scroll to position [2775, 0]
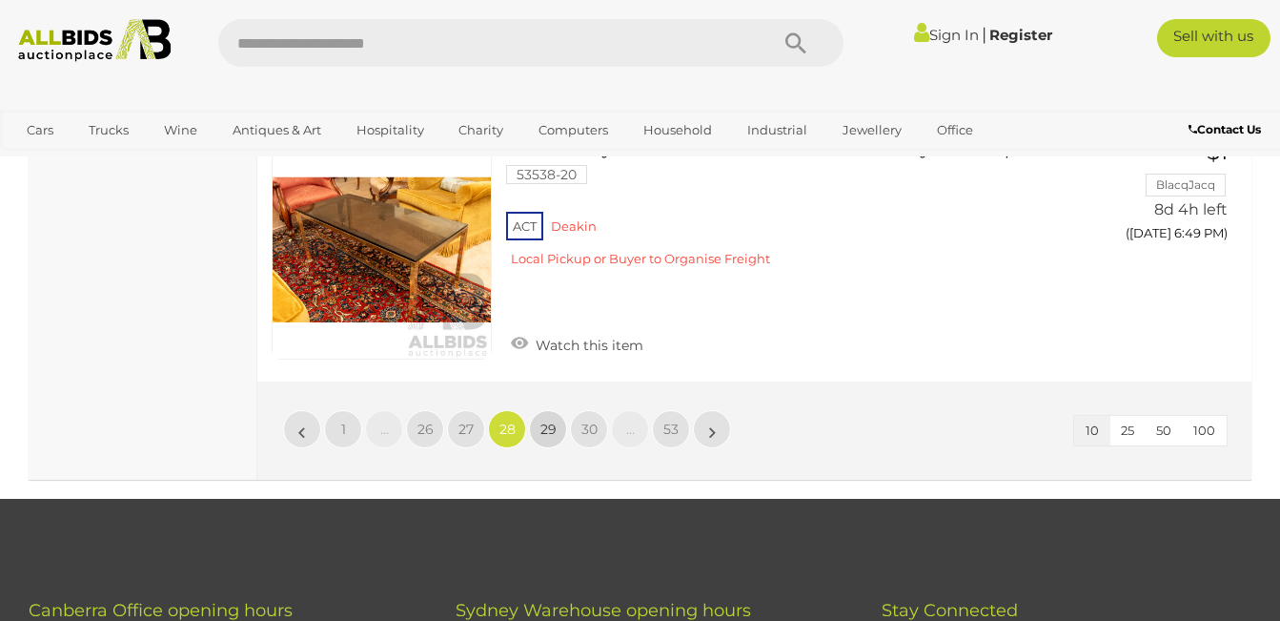
click at [551, 425] on span "29" at bounding box center [549, 428] width 16 height 17
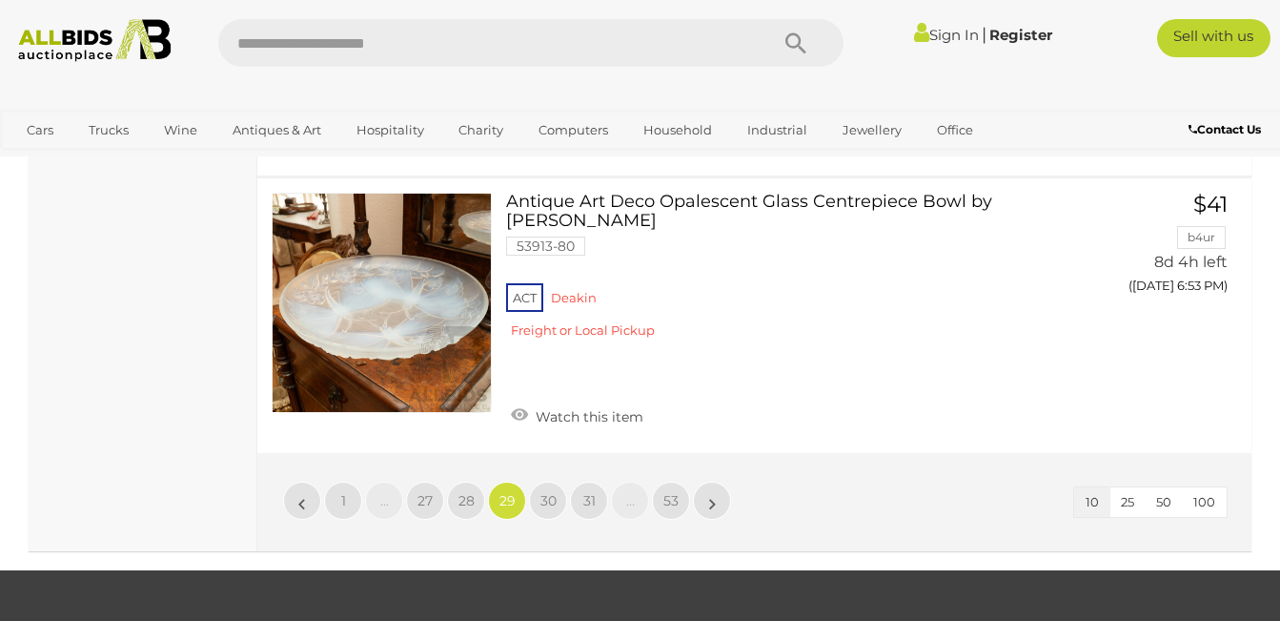
scroll to position [2773, 0]
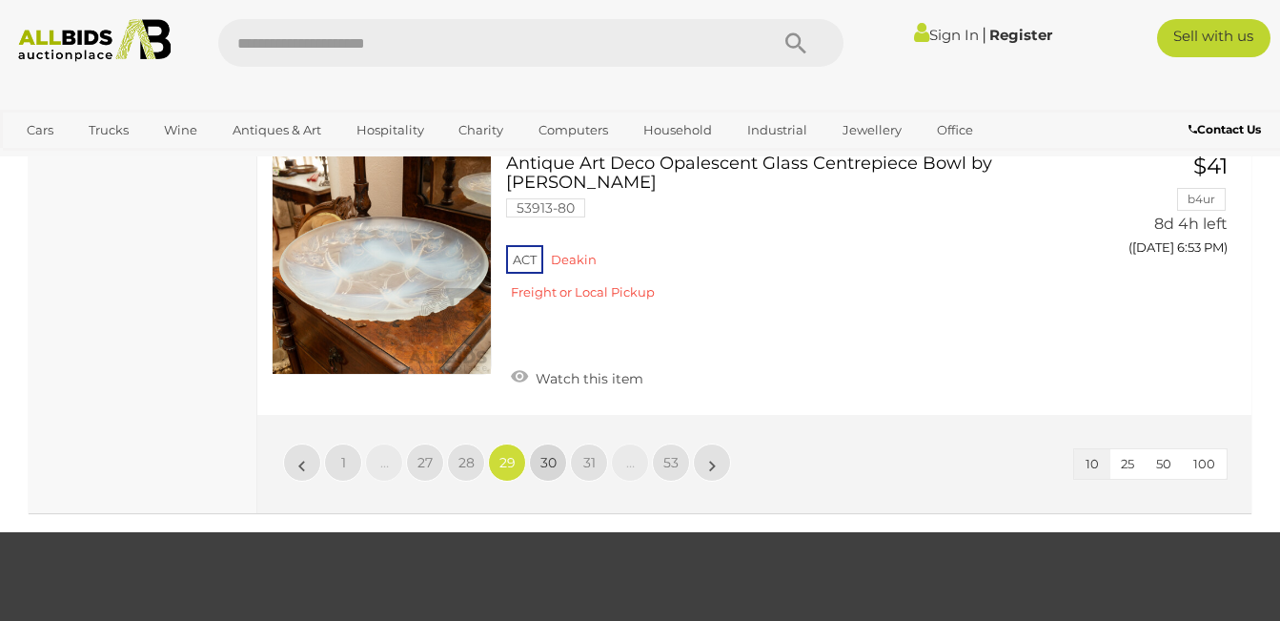
click at [543, 454] on span "30" at bounding box center [549, 462] width 16 height 17
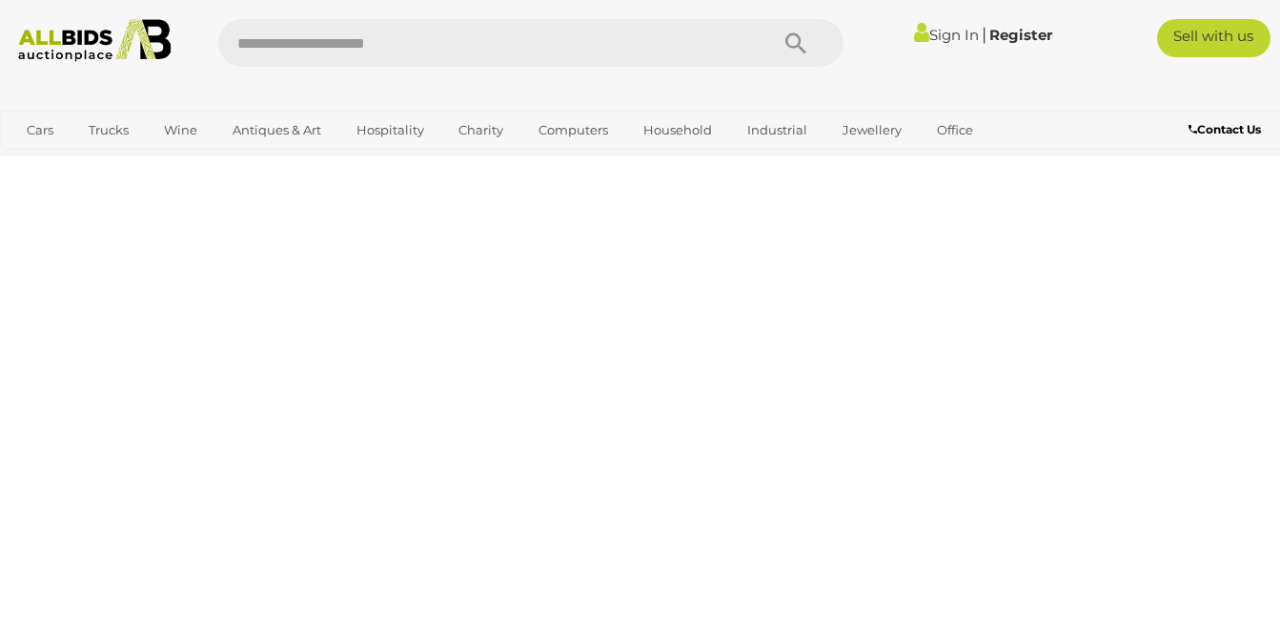
scroll to position [256, 0]
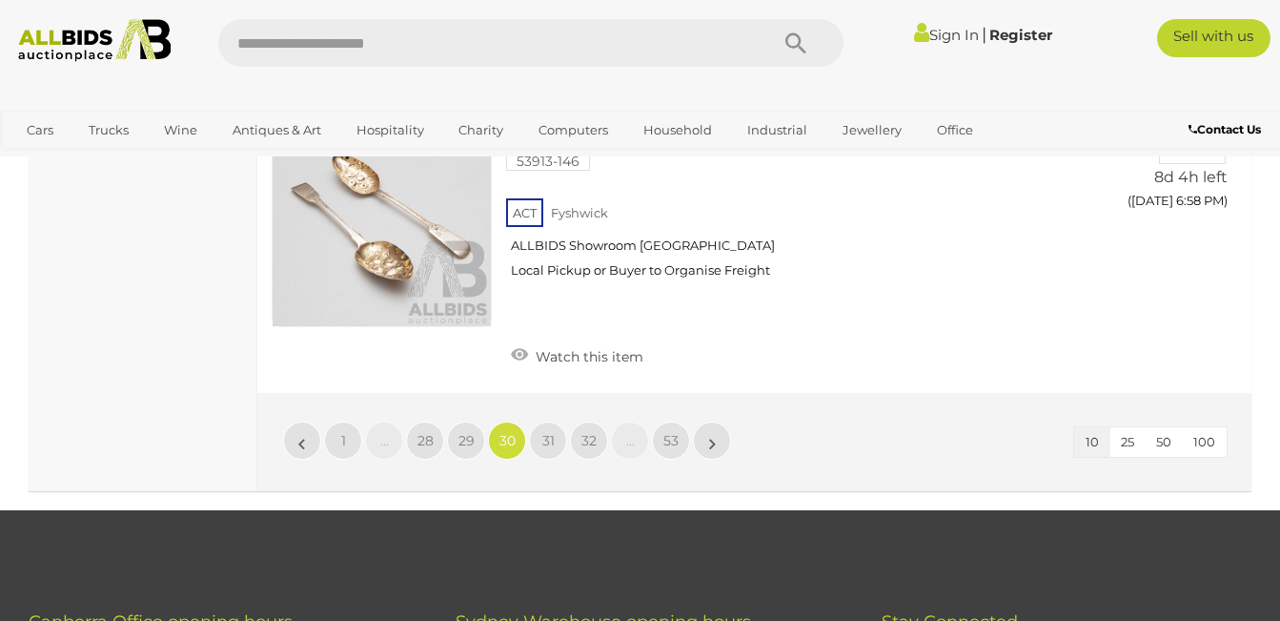
scroll to position [2812, 0]
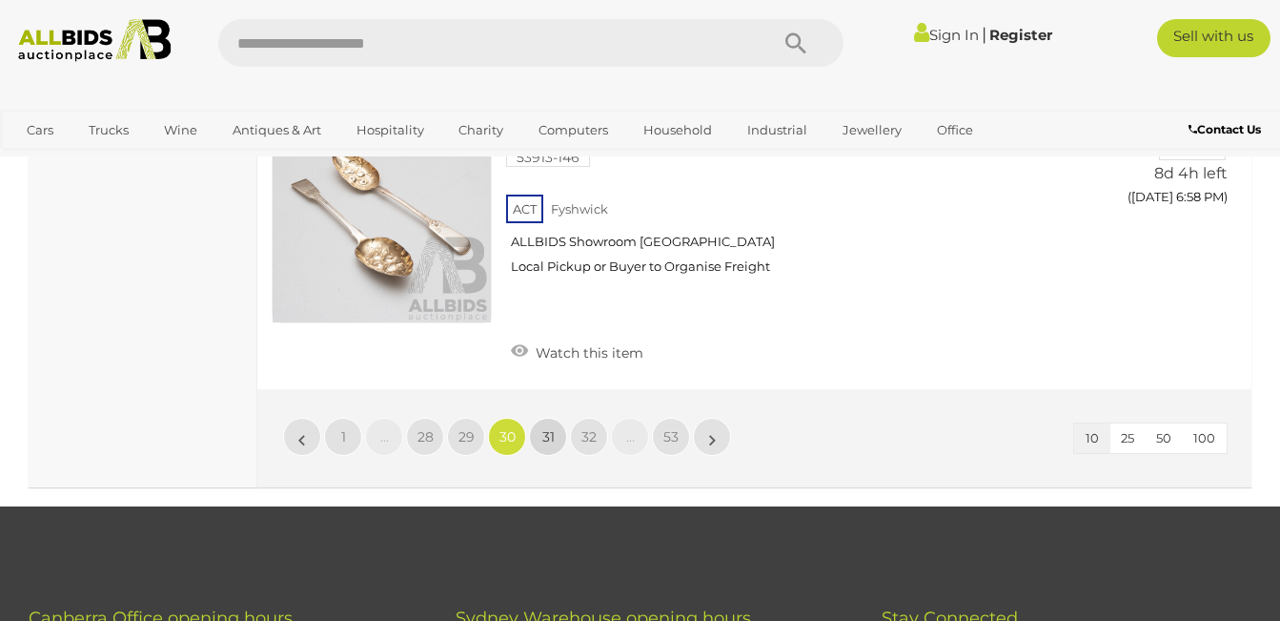
click at [545, 428] on span "31" at bounding box center [548, 436] width 12 height 17
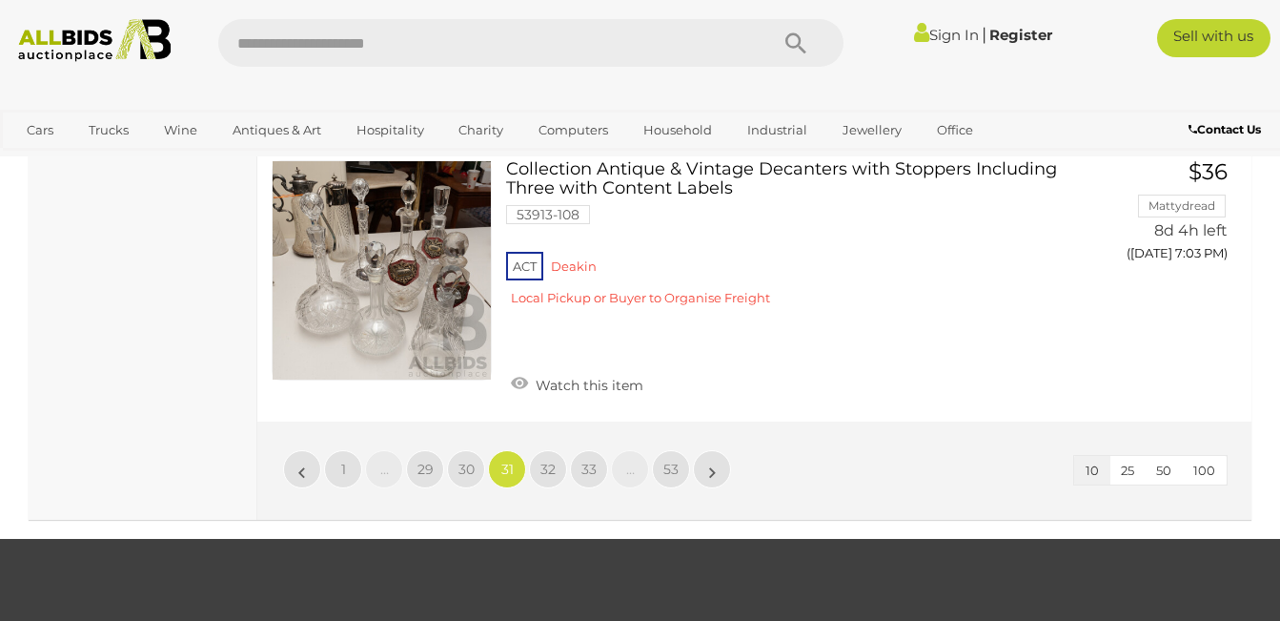
scroll to position [2812, 0]
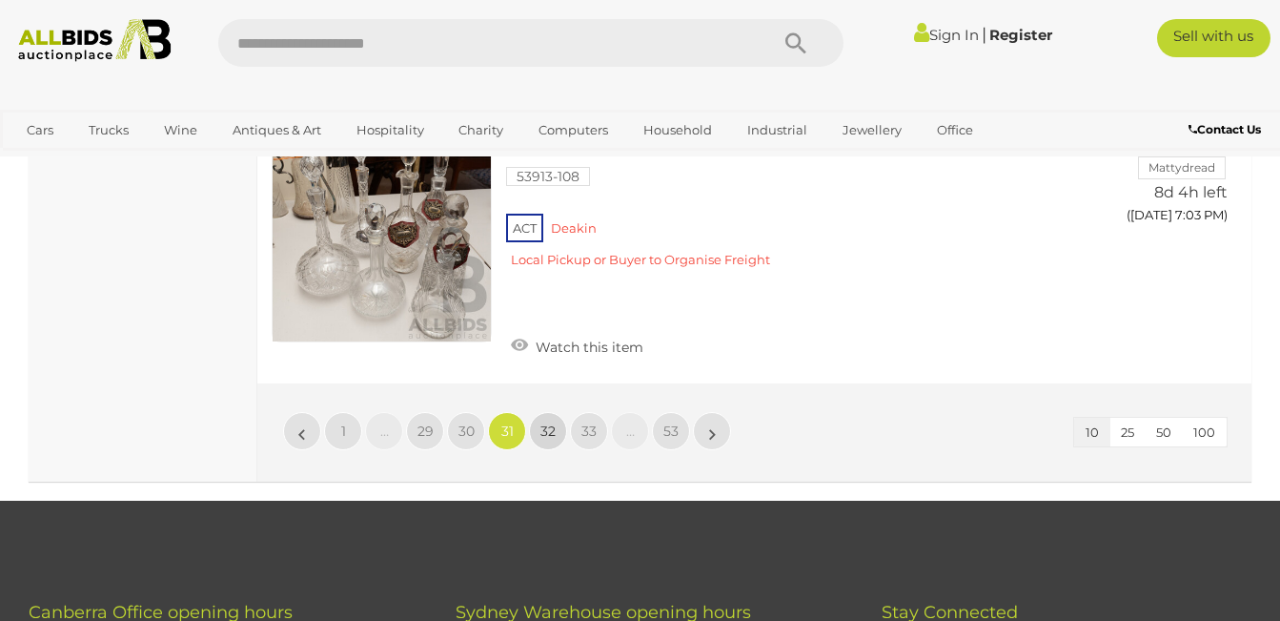
click at [548, 427] on span "32" at bounding box center [548, 430] width 15 height 17
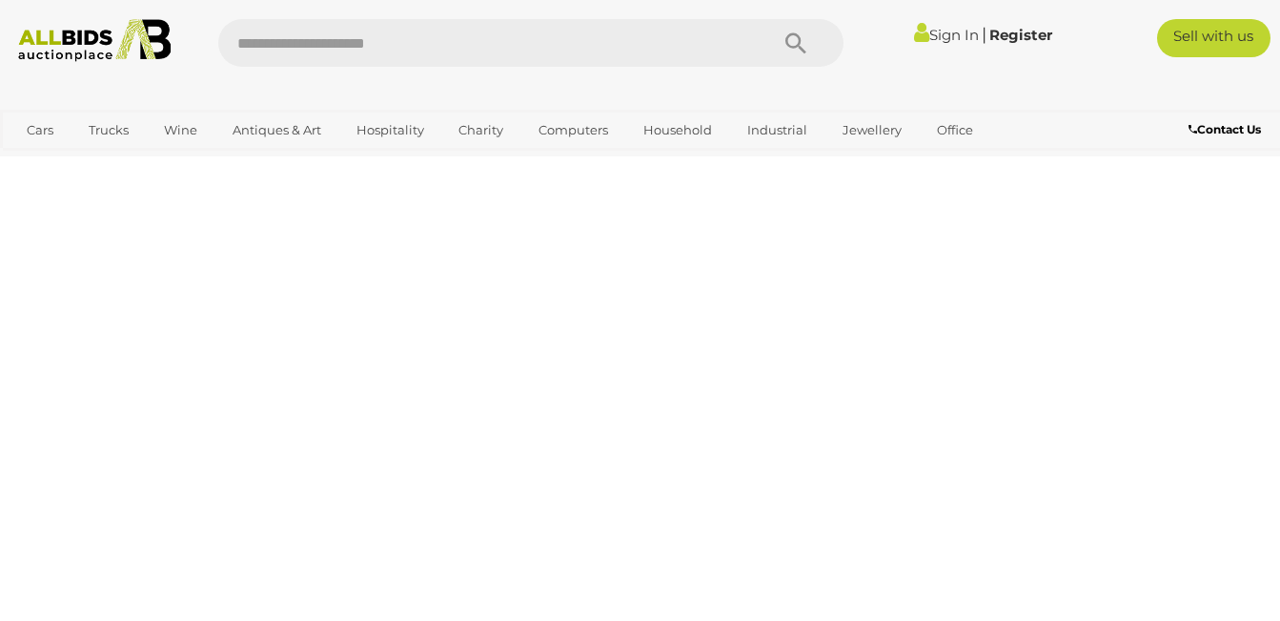
scroll to position [256, 0]
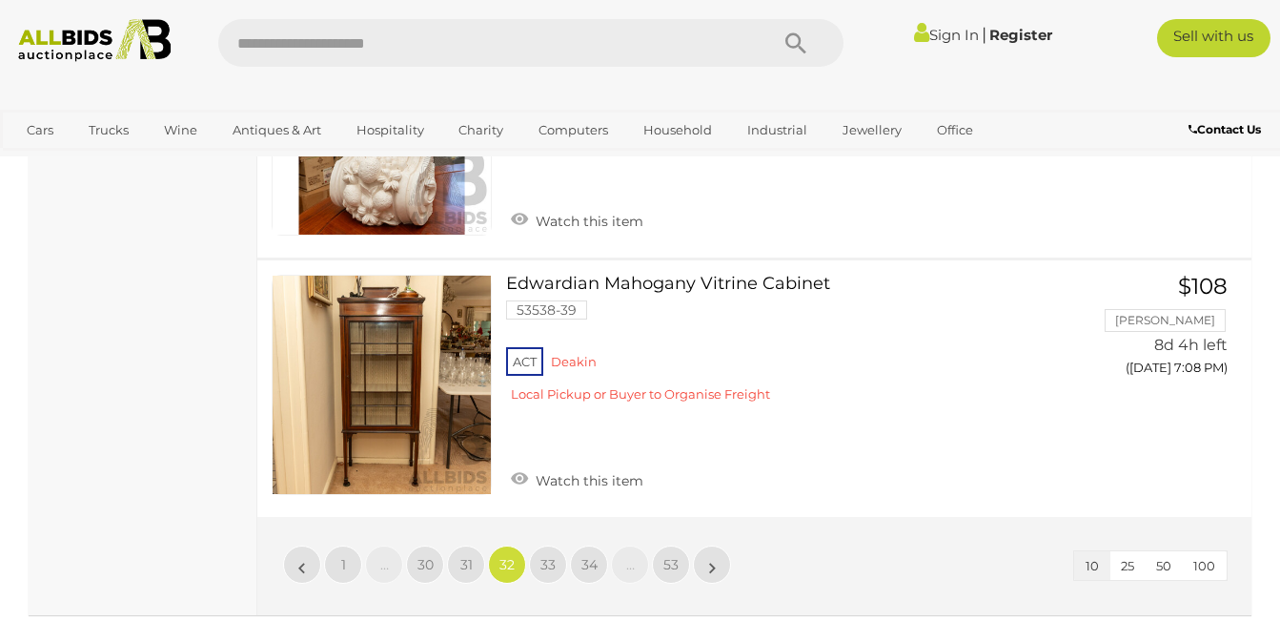
scroll to position [2621, 0]
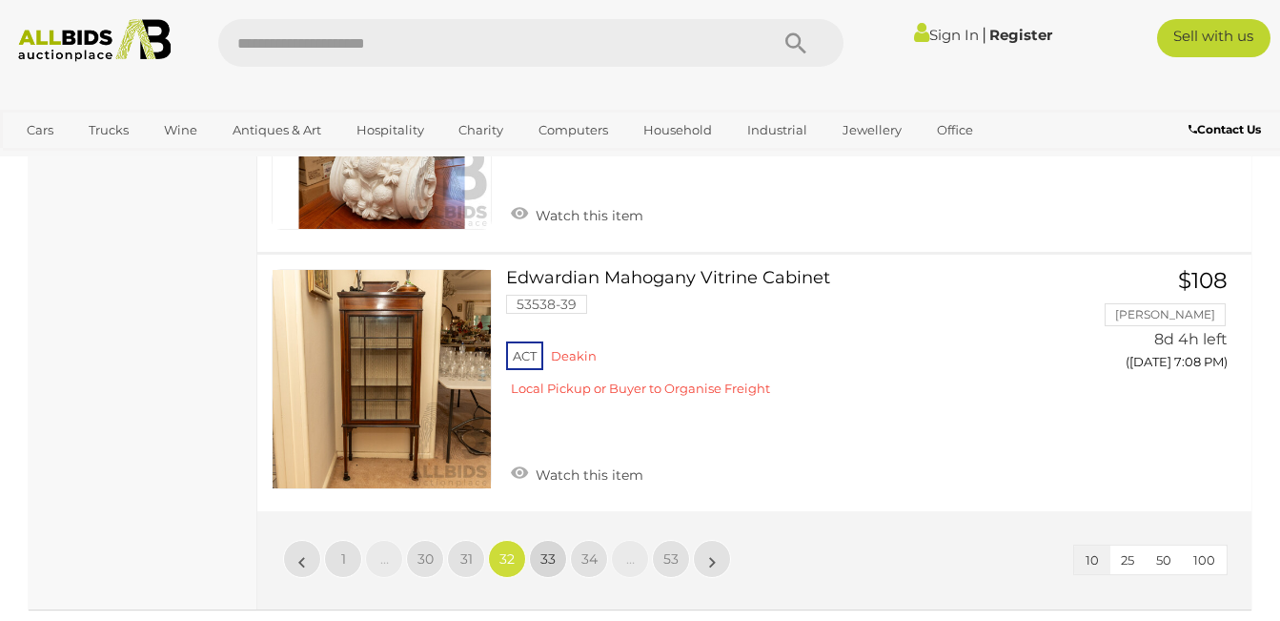
click at [551, 550] on span "33" at bounding box center [548, 558] width 15 height 17
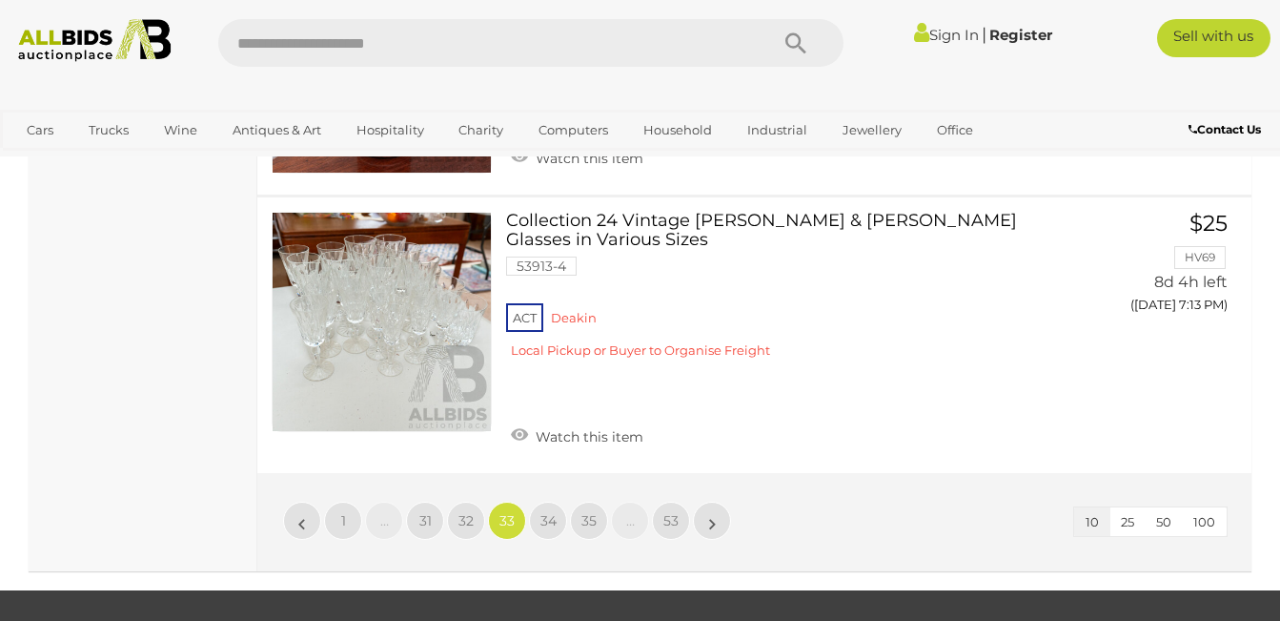
scroll to position [2697, 0]
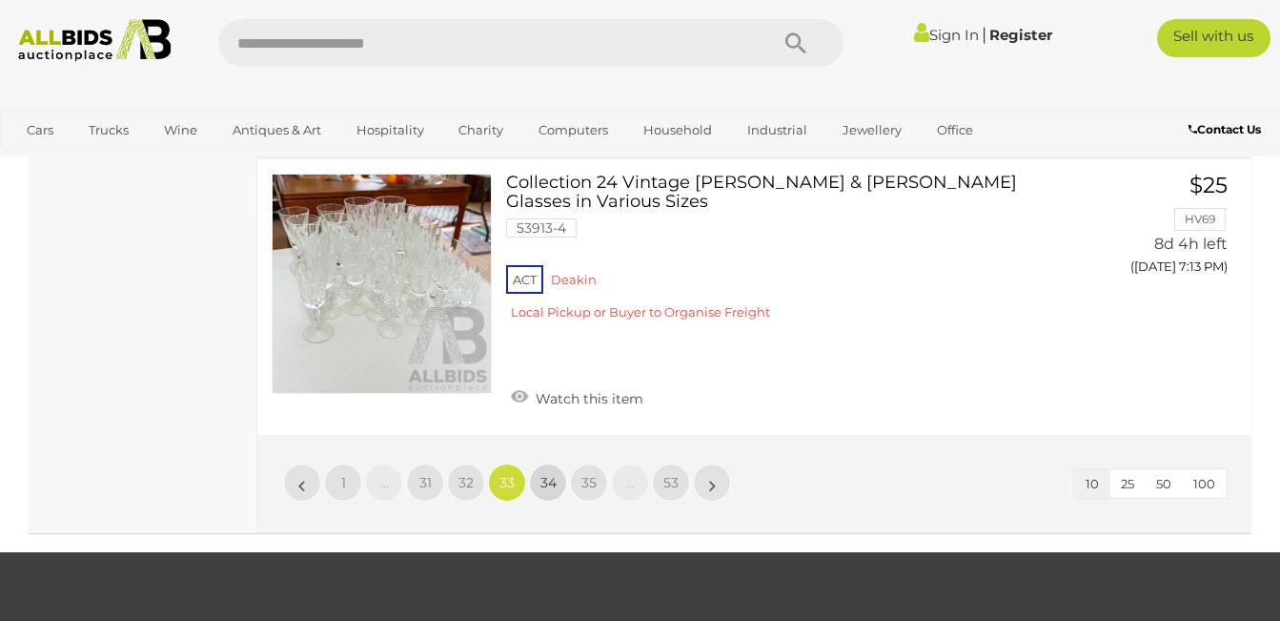
click at [541, 474] on span "34" at bounding box center [549, 482] width 16 height 17
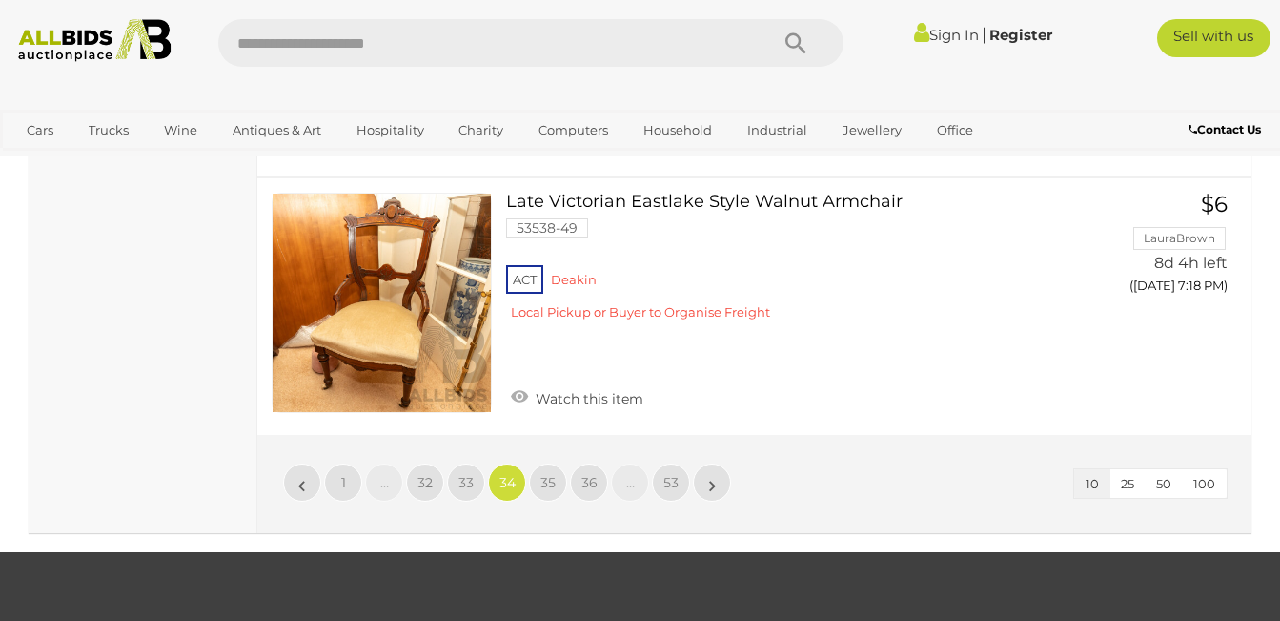
scroll to position [2735, 0]
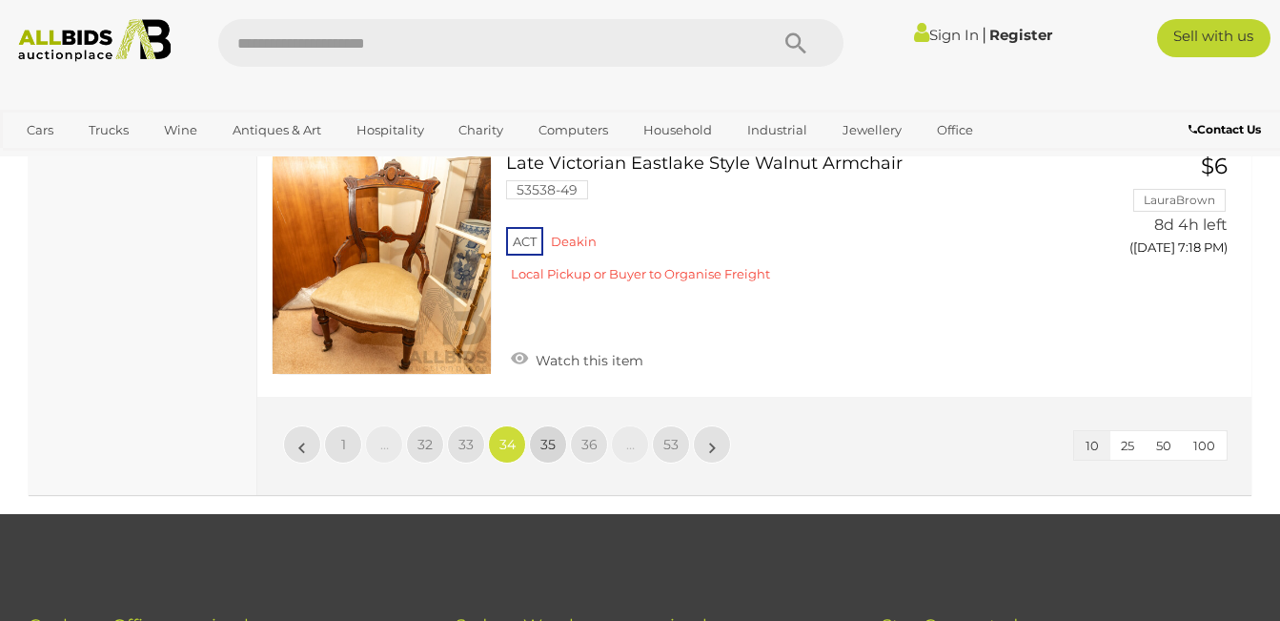
click at [544, 440] on span "35" at bounding box center [548, 444] width 15 height 17
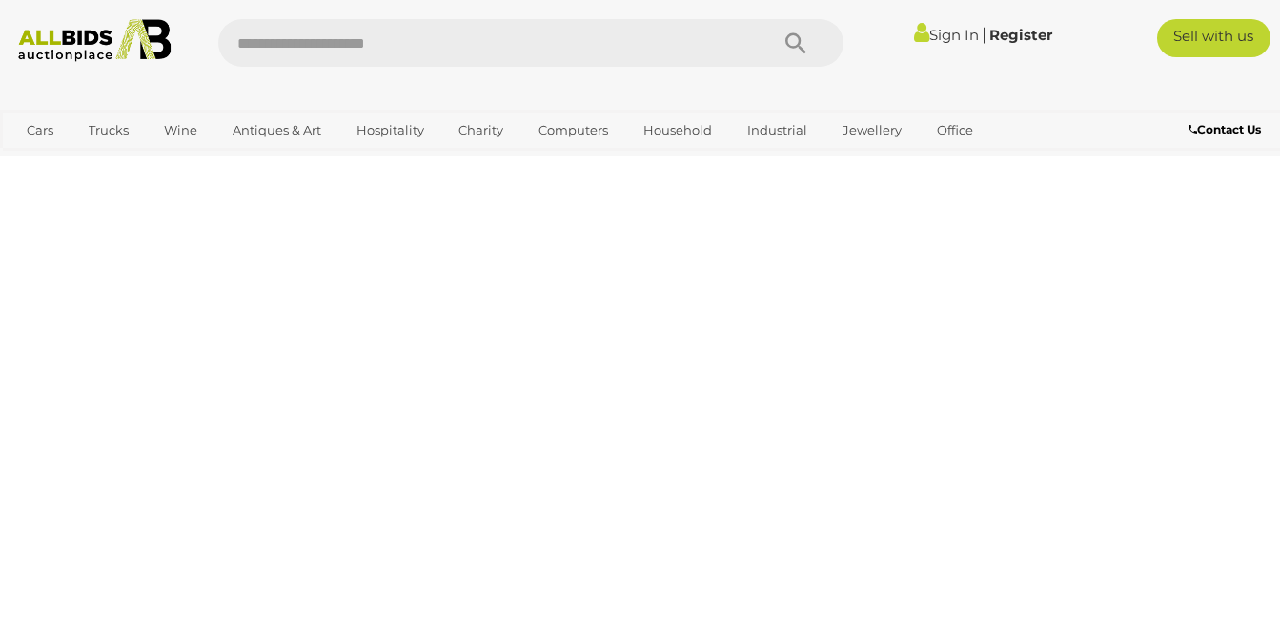
scroll to position [256, 0]
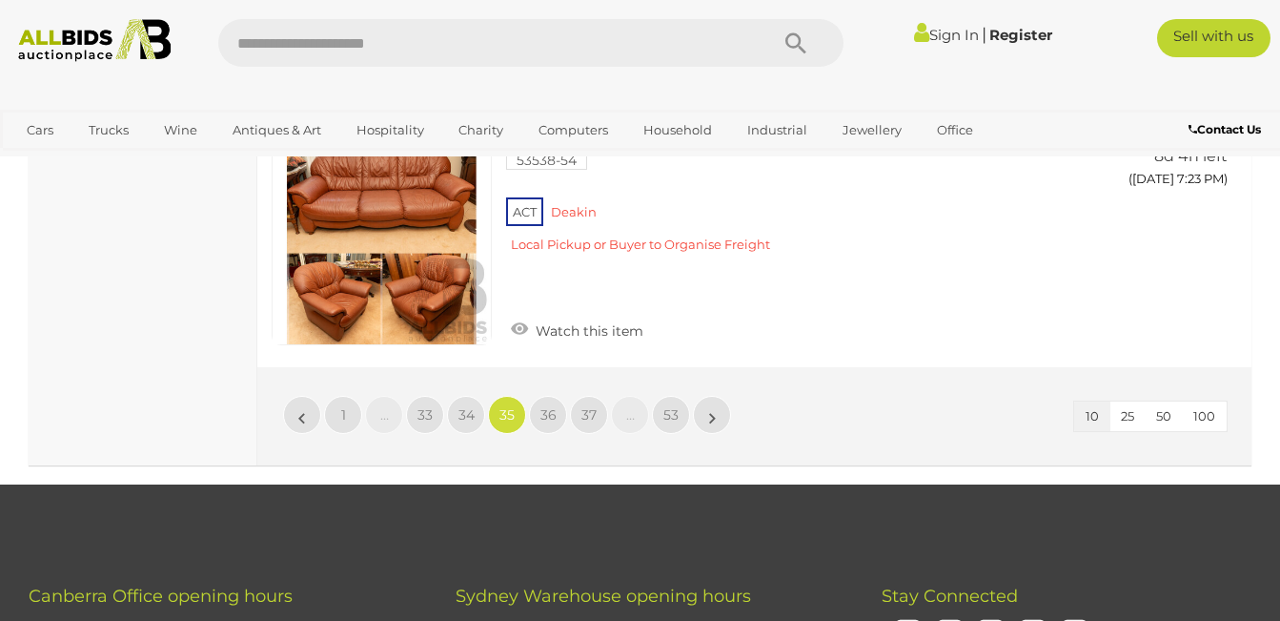
scroll to position [2812, 0]
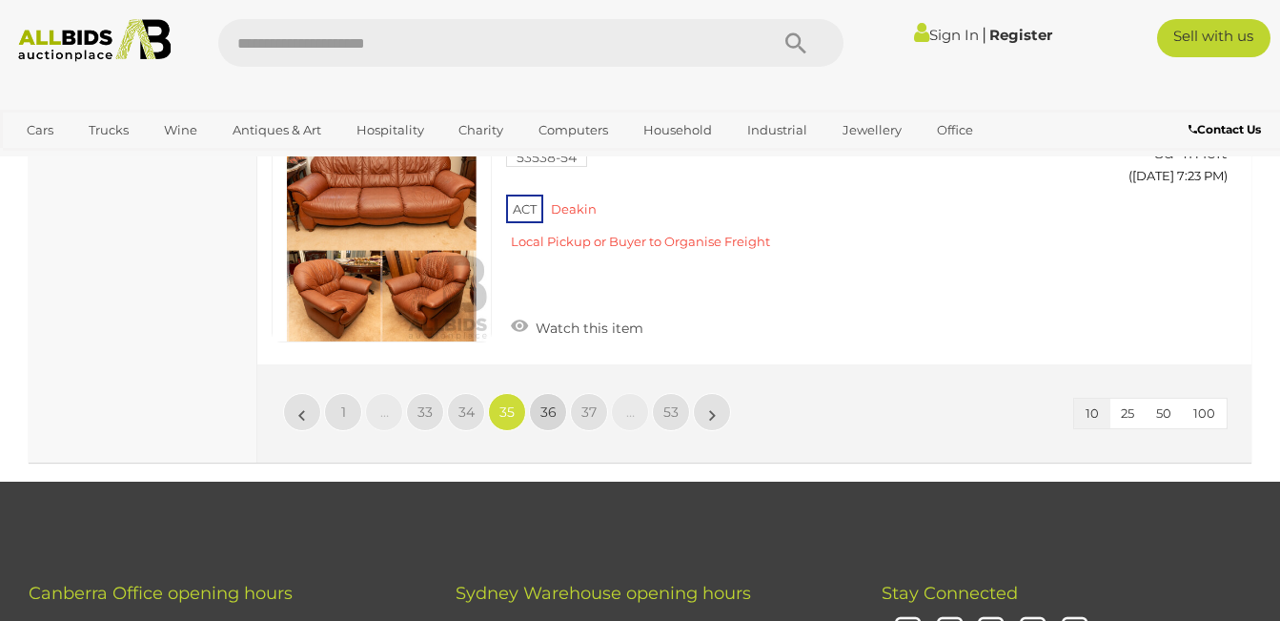
click at [545, 407] on span "36" at bounding box center [549, 411] width 16 height 17
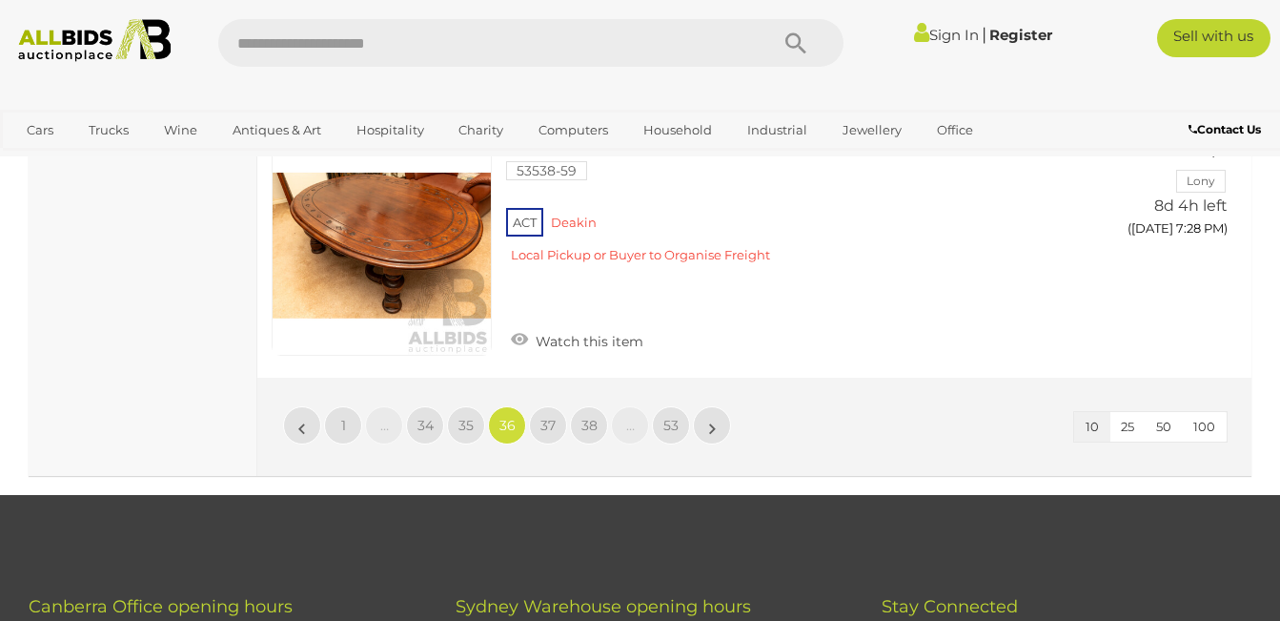
scroll to position [2850, 0]
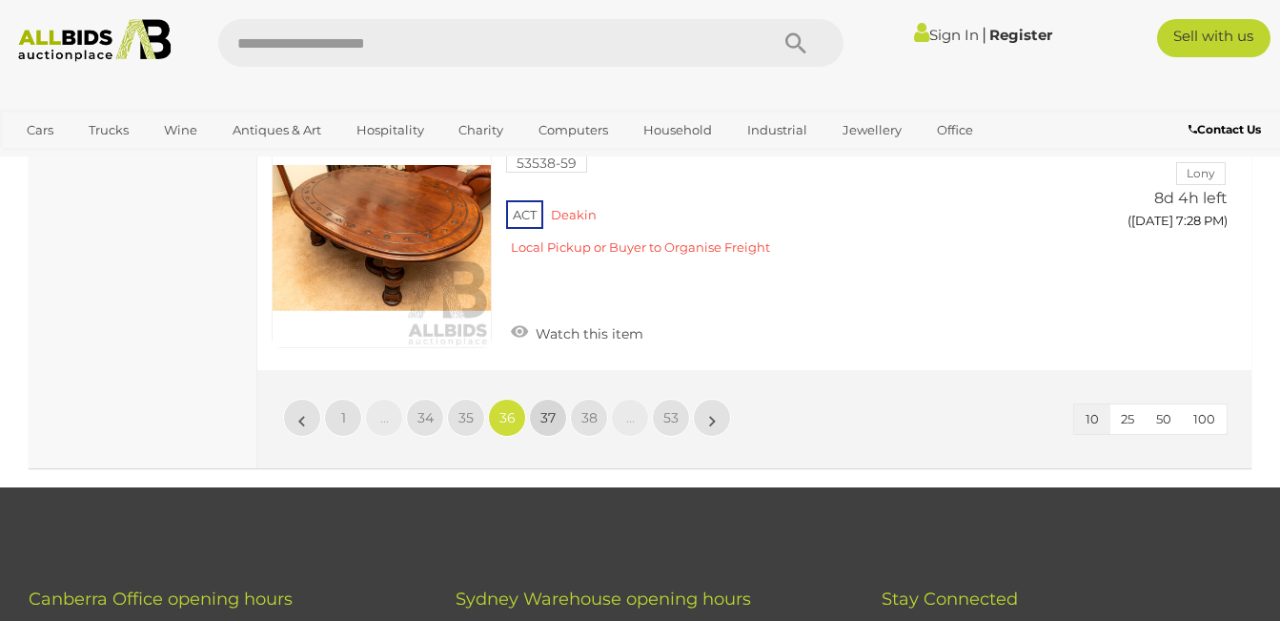
click at [543, 409] on span "37" at bounding box center [548, 417] width 15 height 17
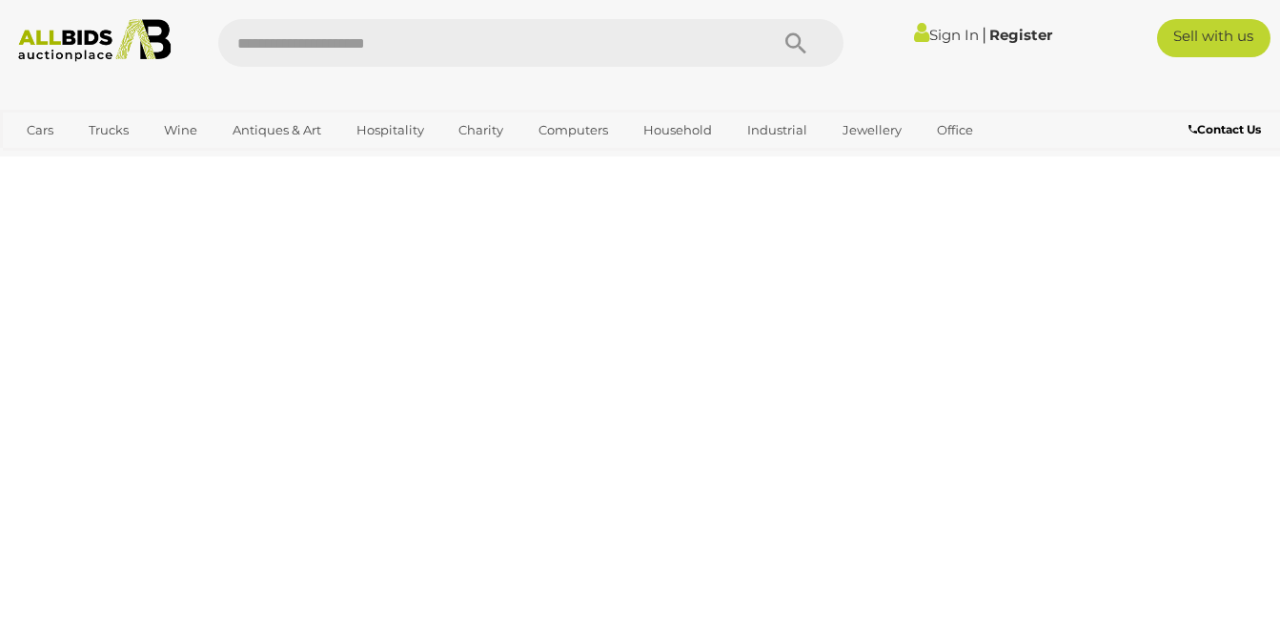
scroll to position [256, 0]
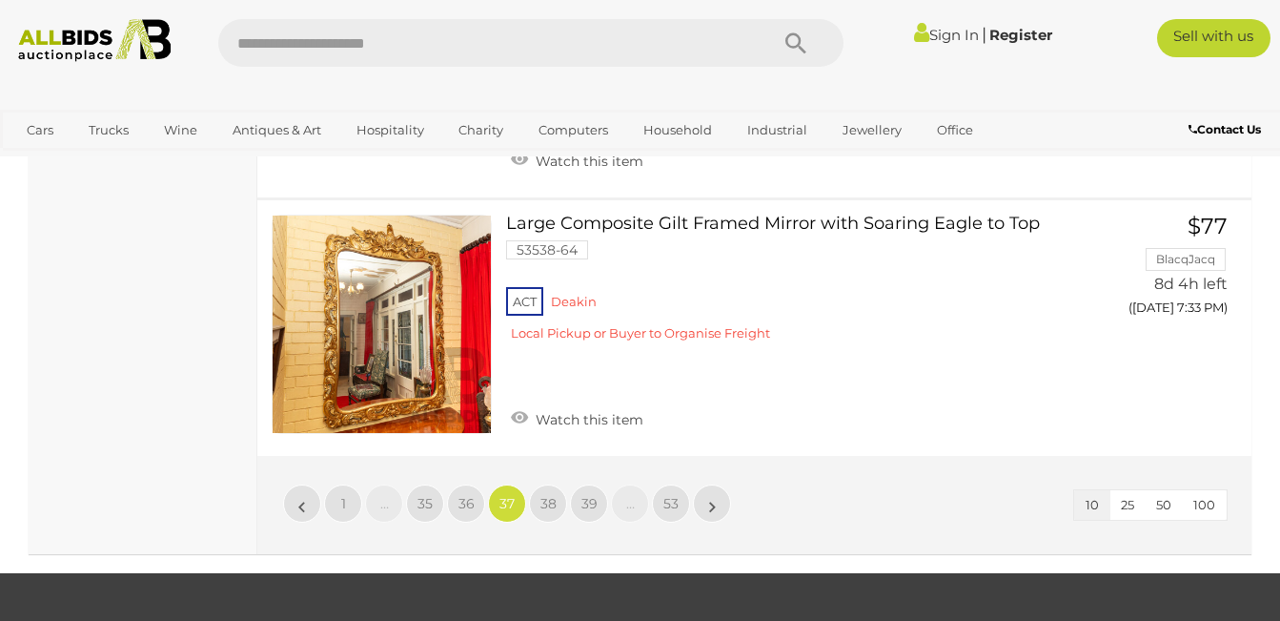
scroll to position [2697, 0]
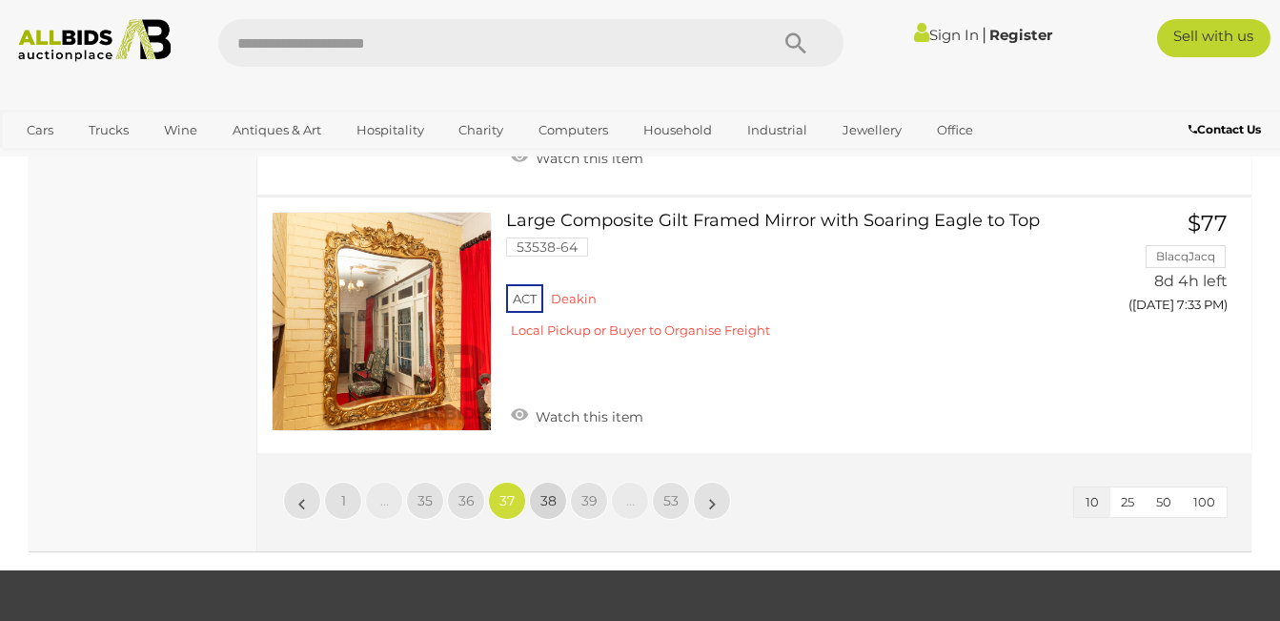
click at [549, 497] on span "38" at bounding box center [549, 500] width 16 height 17
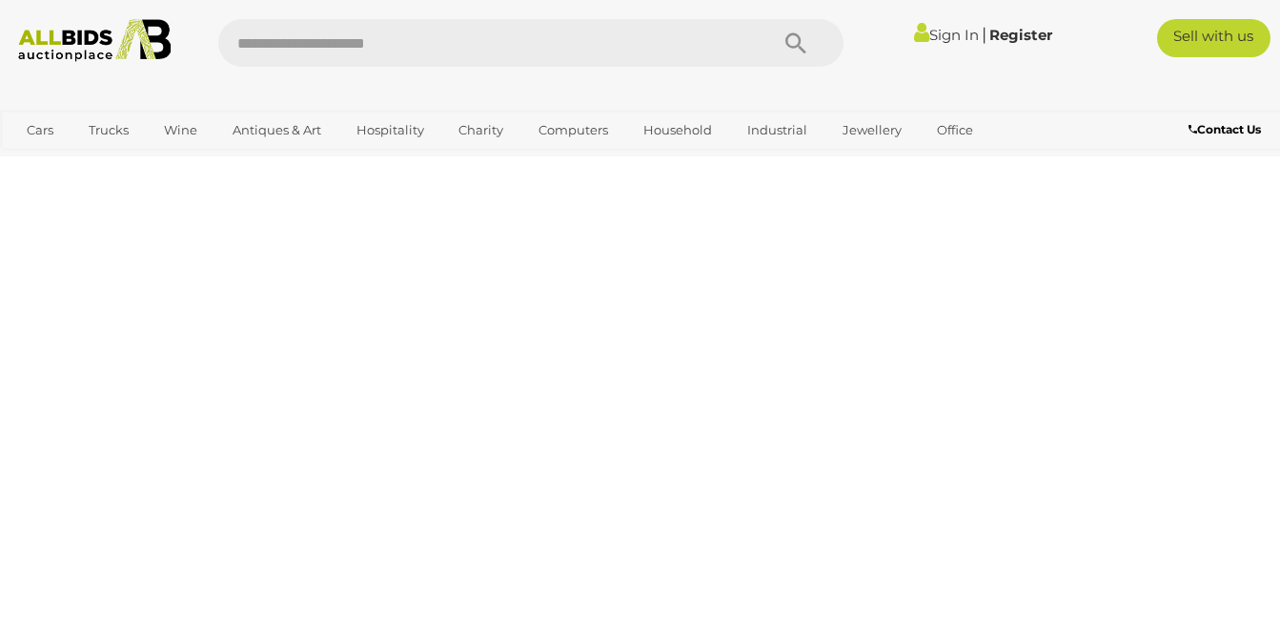
scroll to position [256, 0]
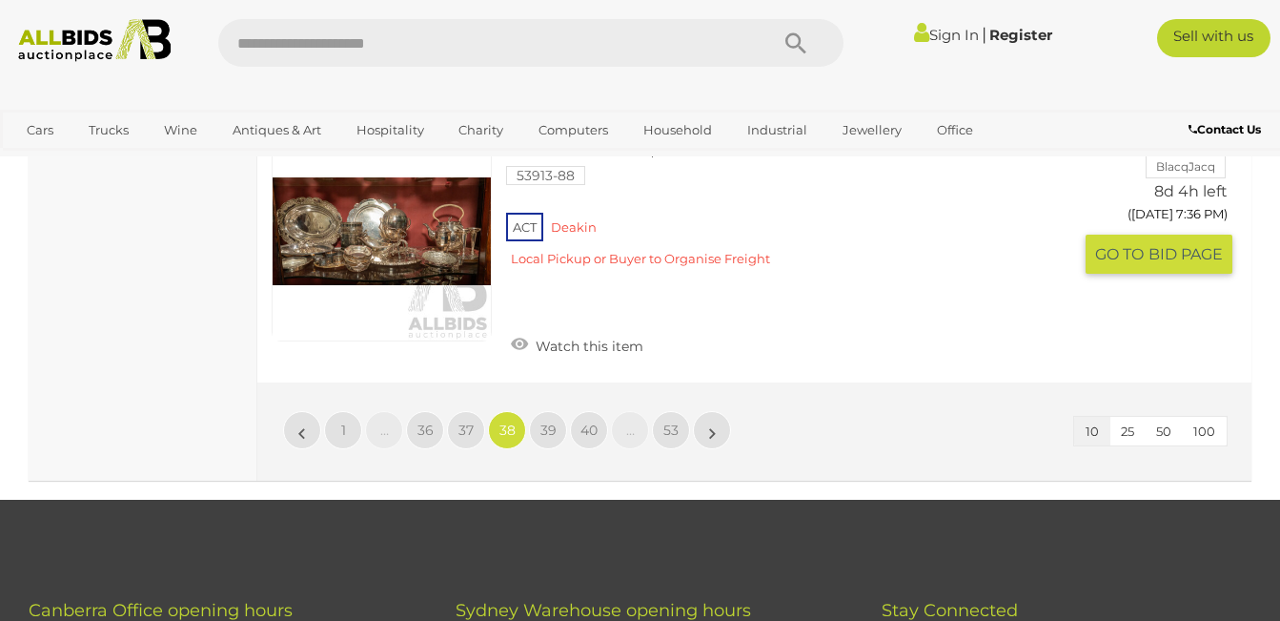
scroll to position [2773, 0]
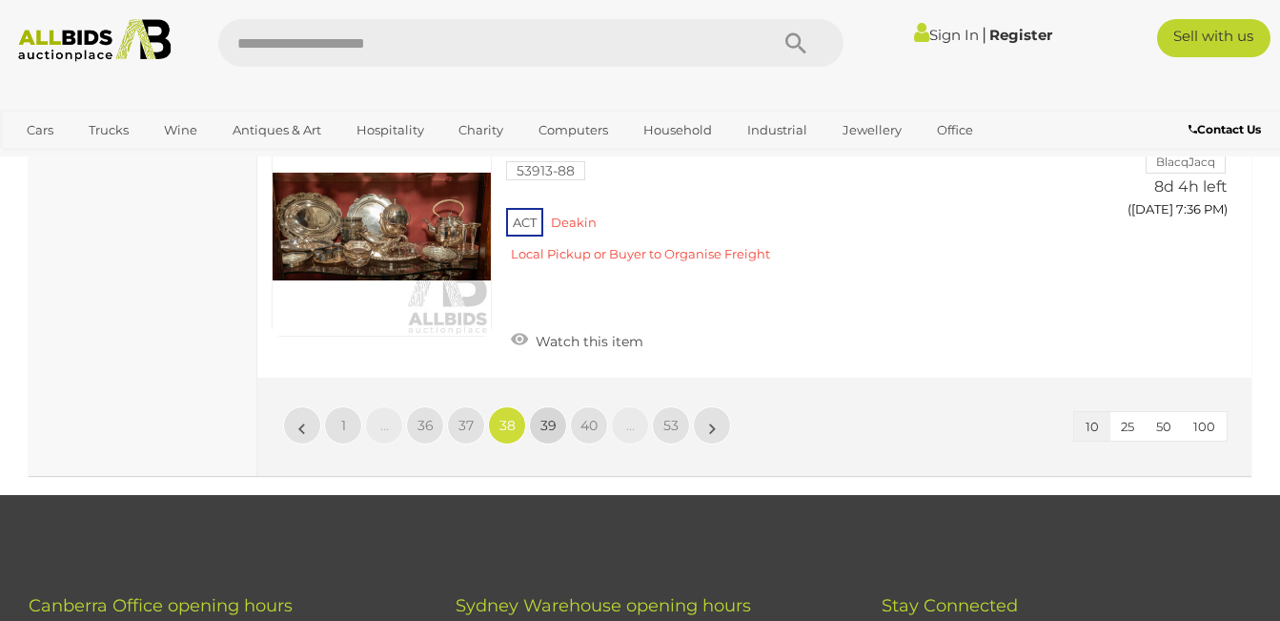
click at [546, 423] on span "39" at bounding box center [549, 425] width 16 height 17
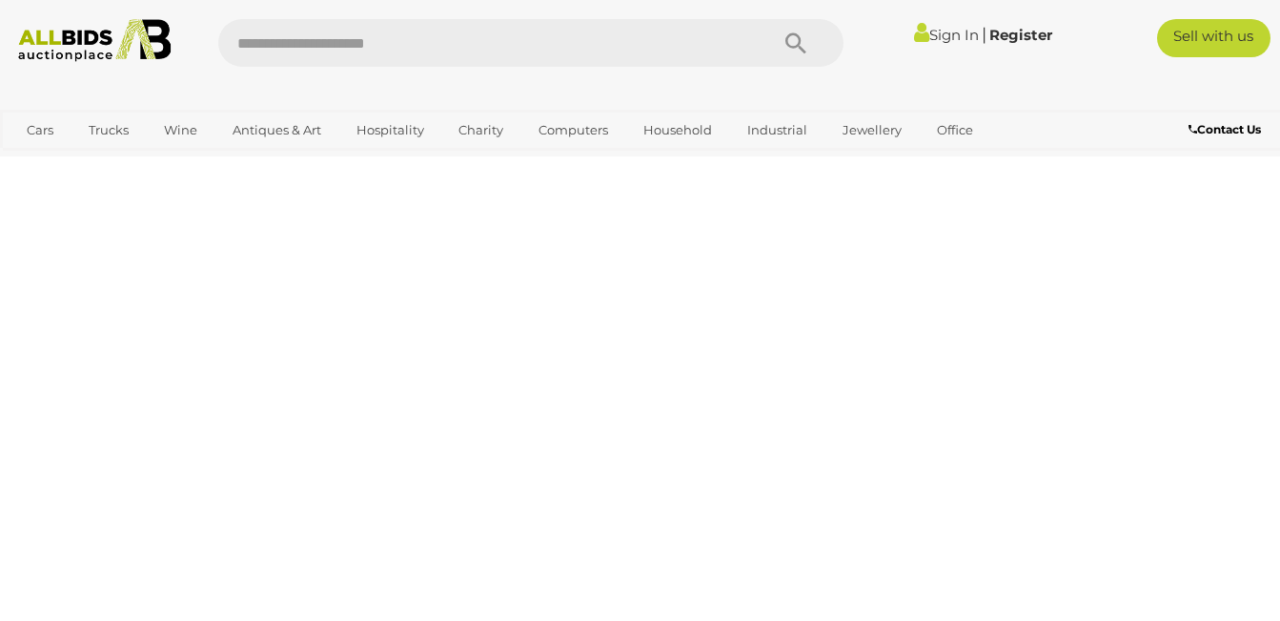
scroll to position [256, 0]
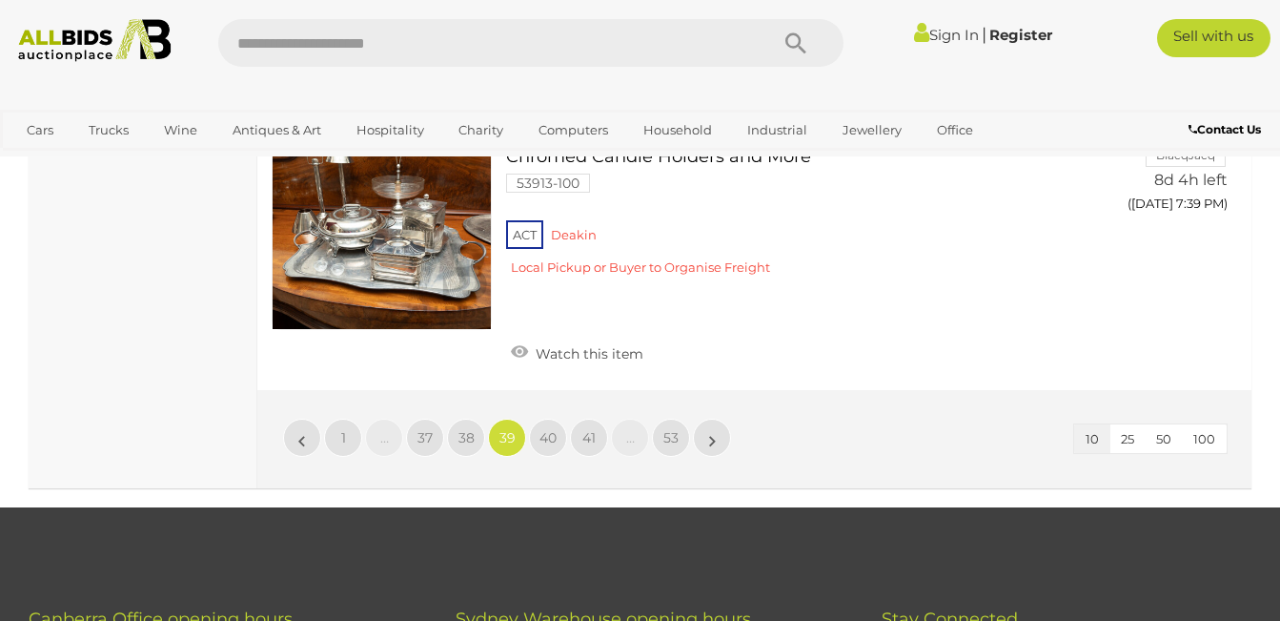
scroll to position [2850, 0]
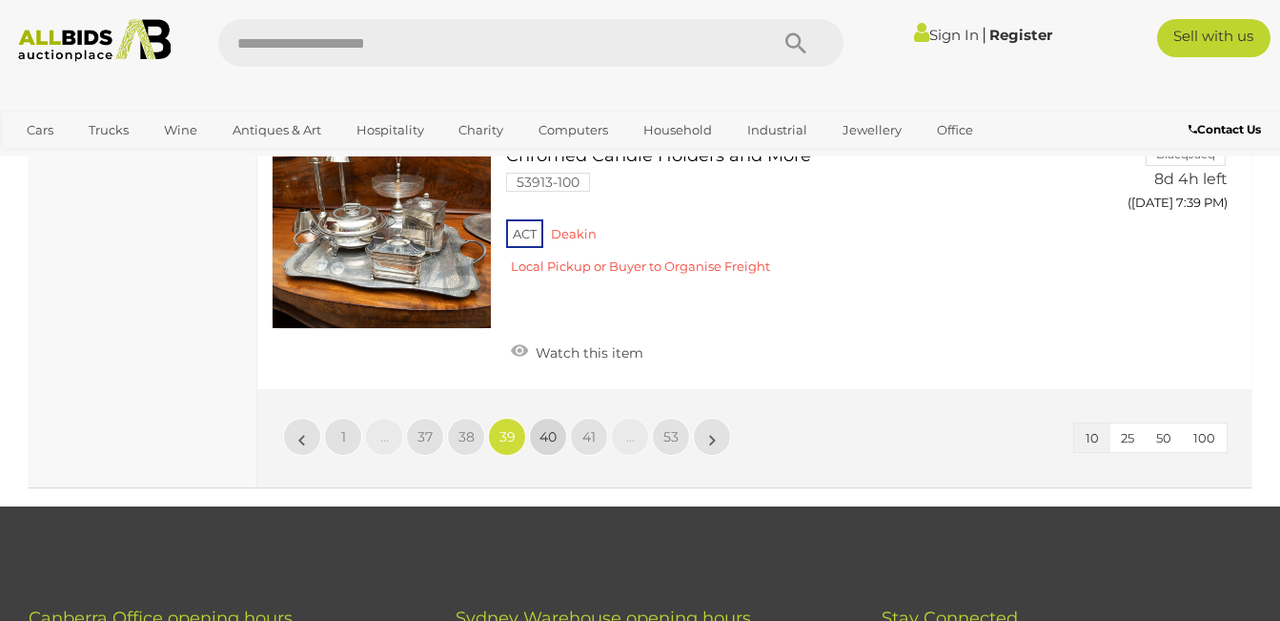
click at [550, 435] on span "40" at bounding box center [548, 436] width 17 height 17
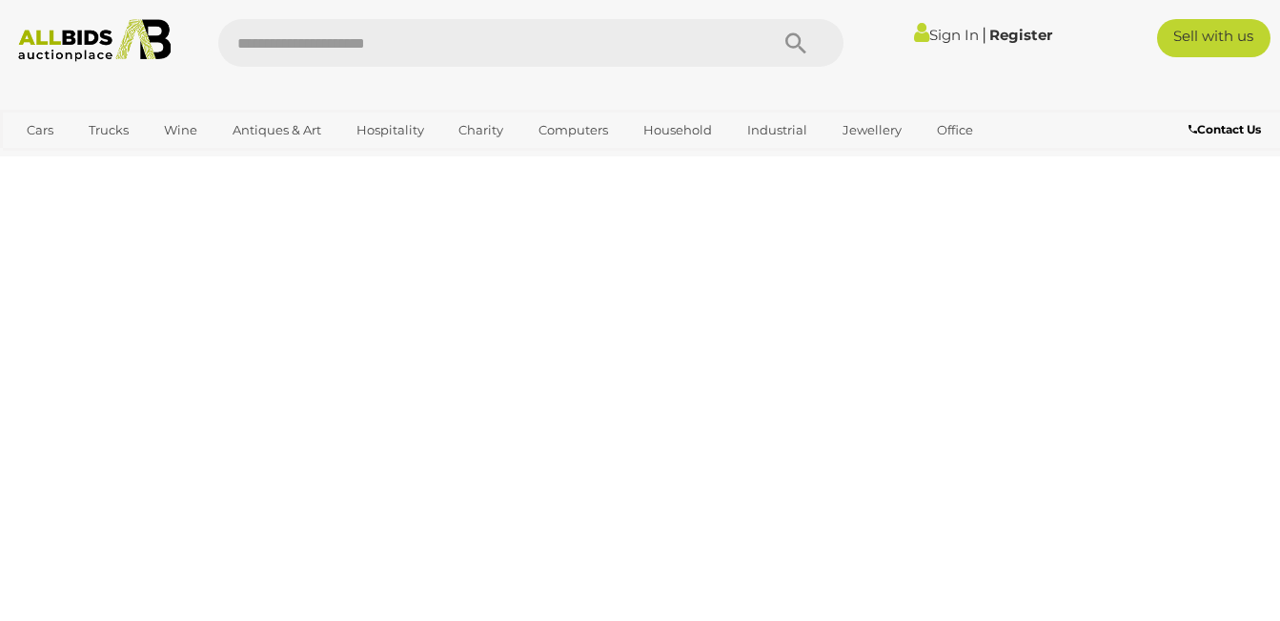
scroll to position [256, 0]
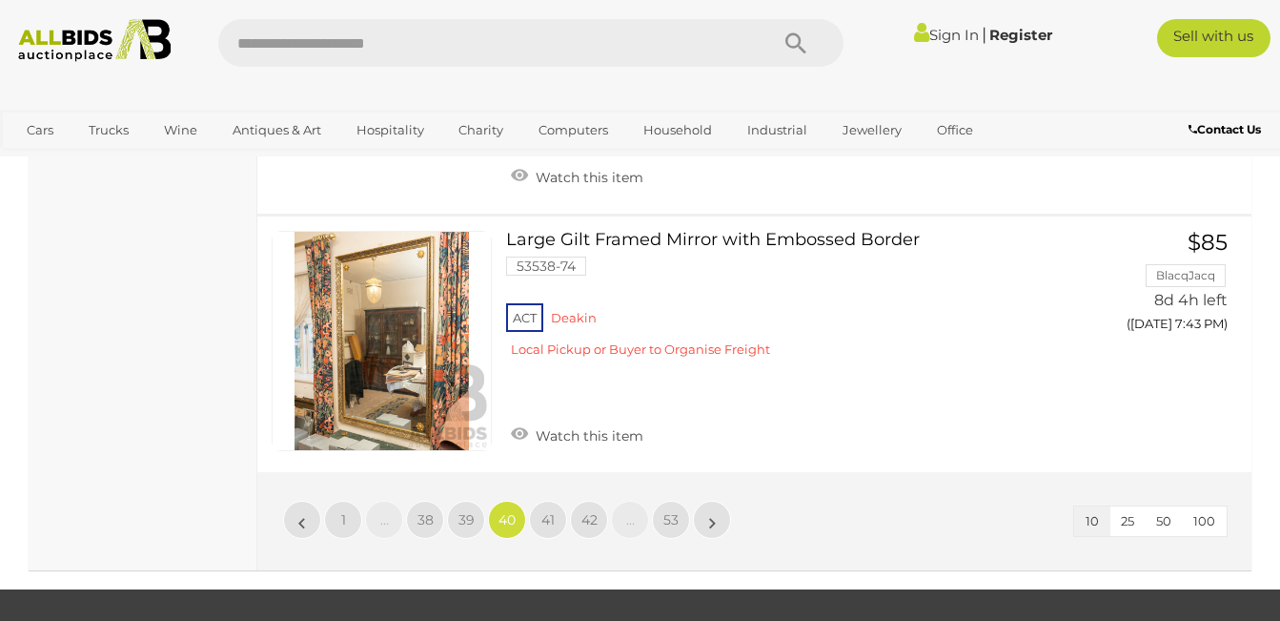
scroll to position [2735, 0]
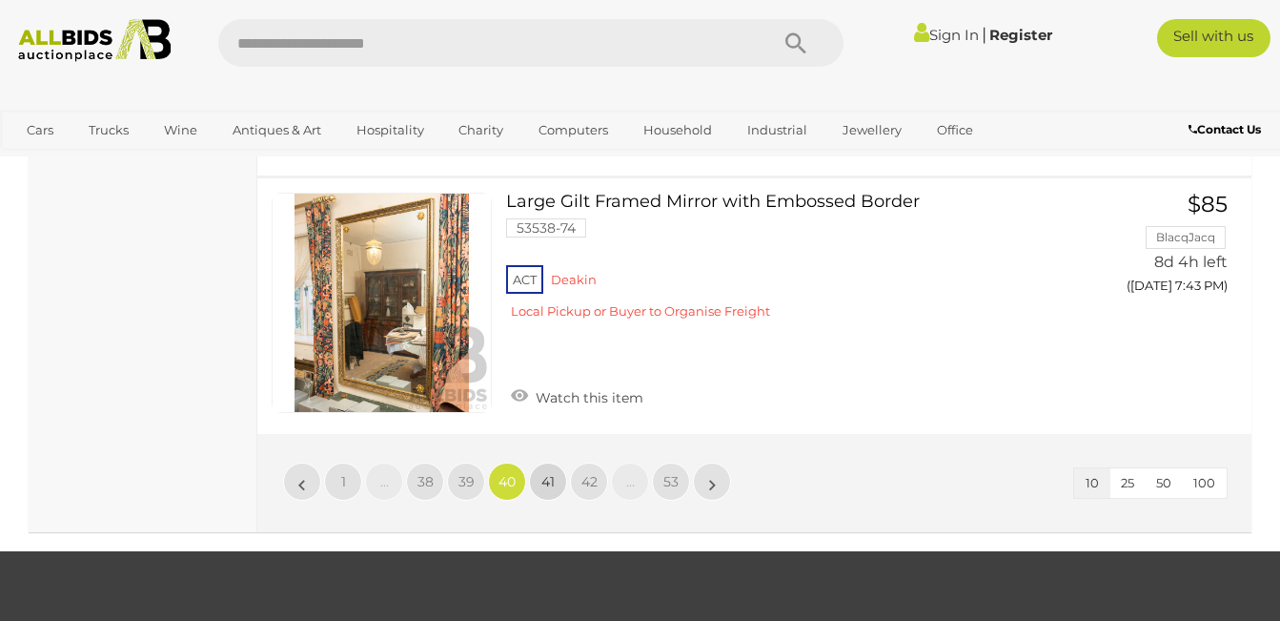
click at [544, 473] on span "41" at bounding box center [548, 481] width 13 height 17
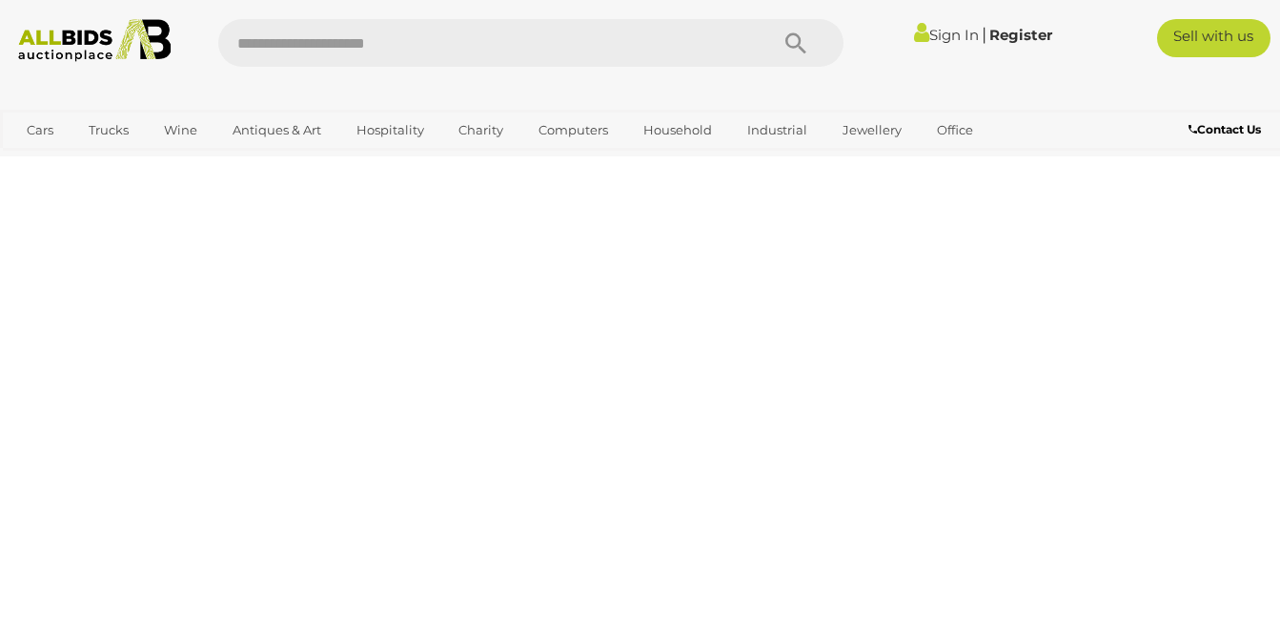
scroll to position [256, 0]
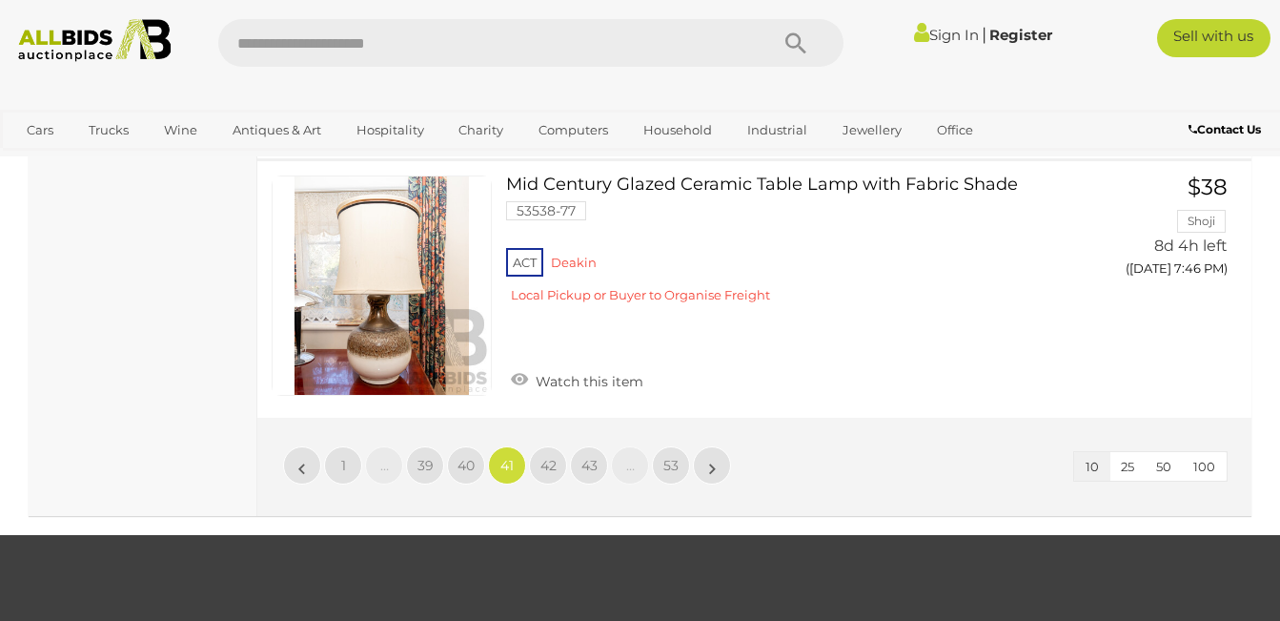
scroll to position [2812, 0]
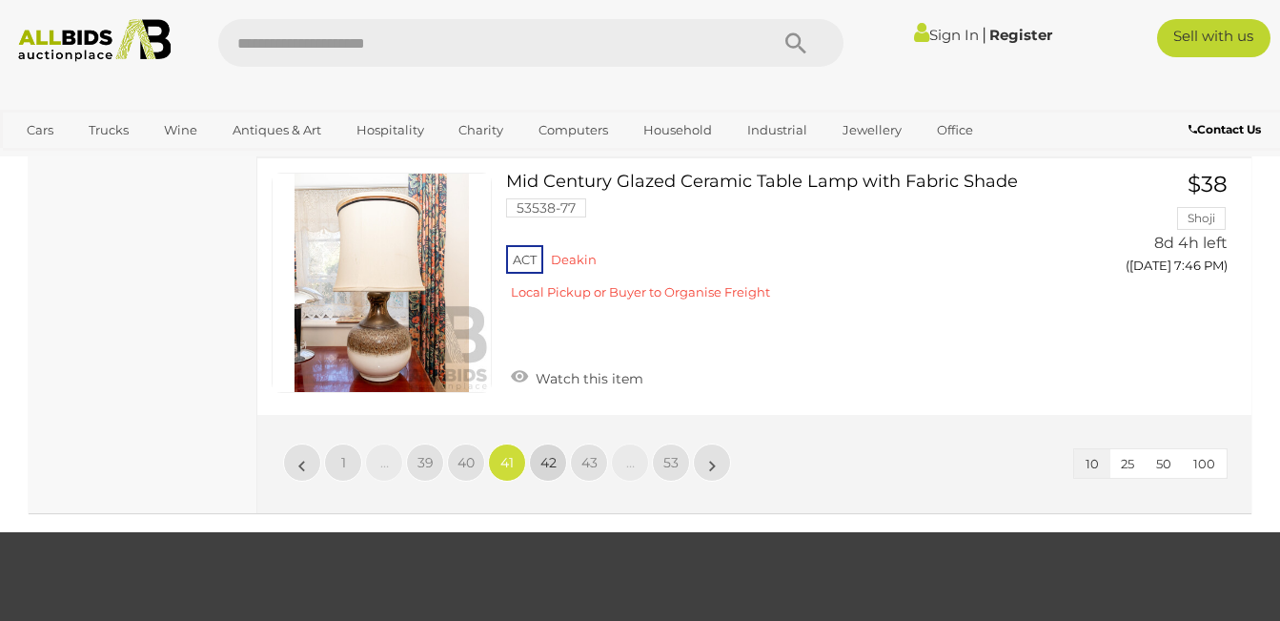
click at [544, 454] on span "42" at bounding box center [549, 462] width 16 height 17
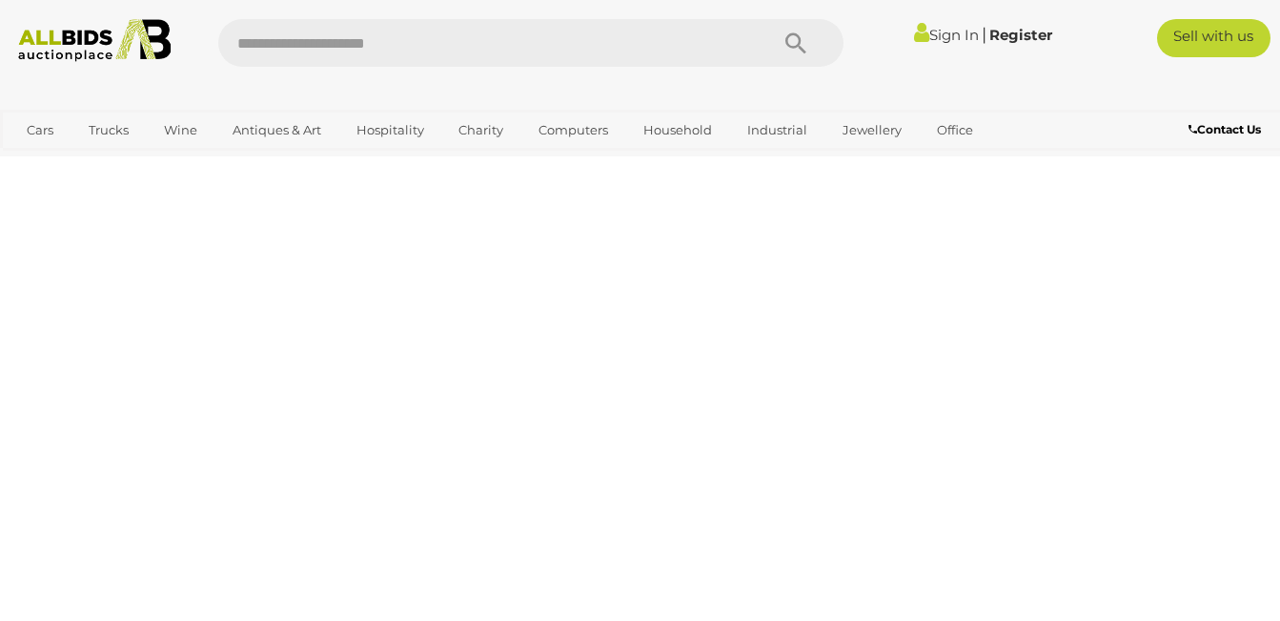
scroll to position [256, 0]
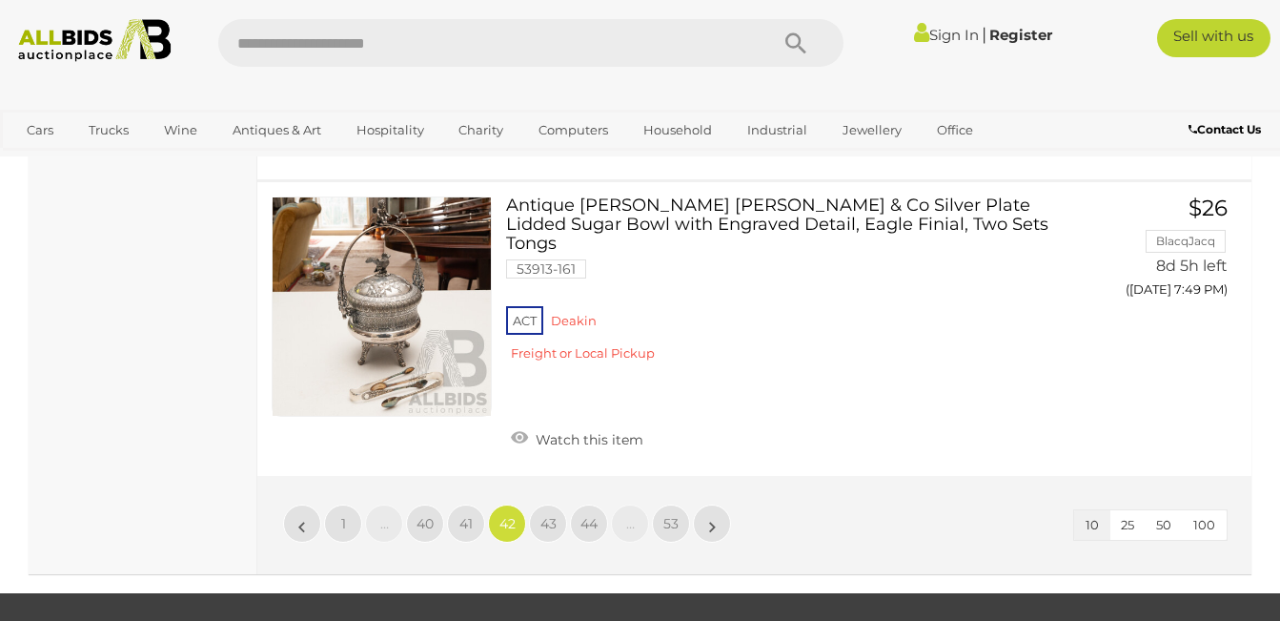
scroll to position [2812, 0]
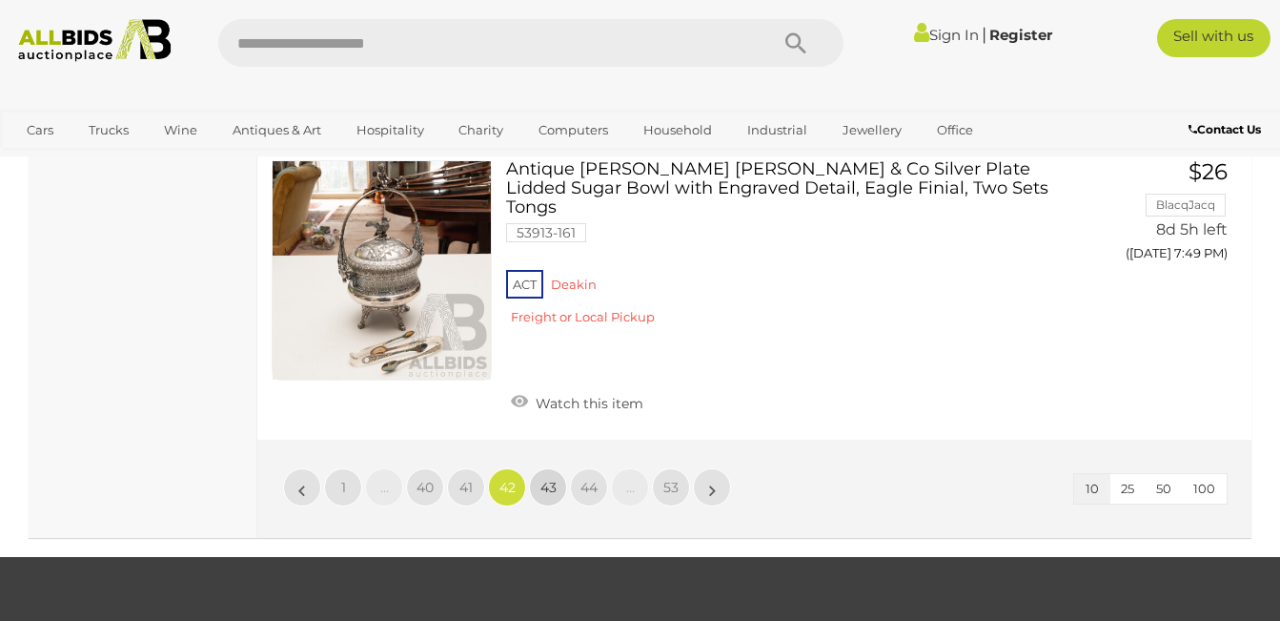
click at [545, 479] on span "43" at bounding box center [549, 487] width 16 height 17
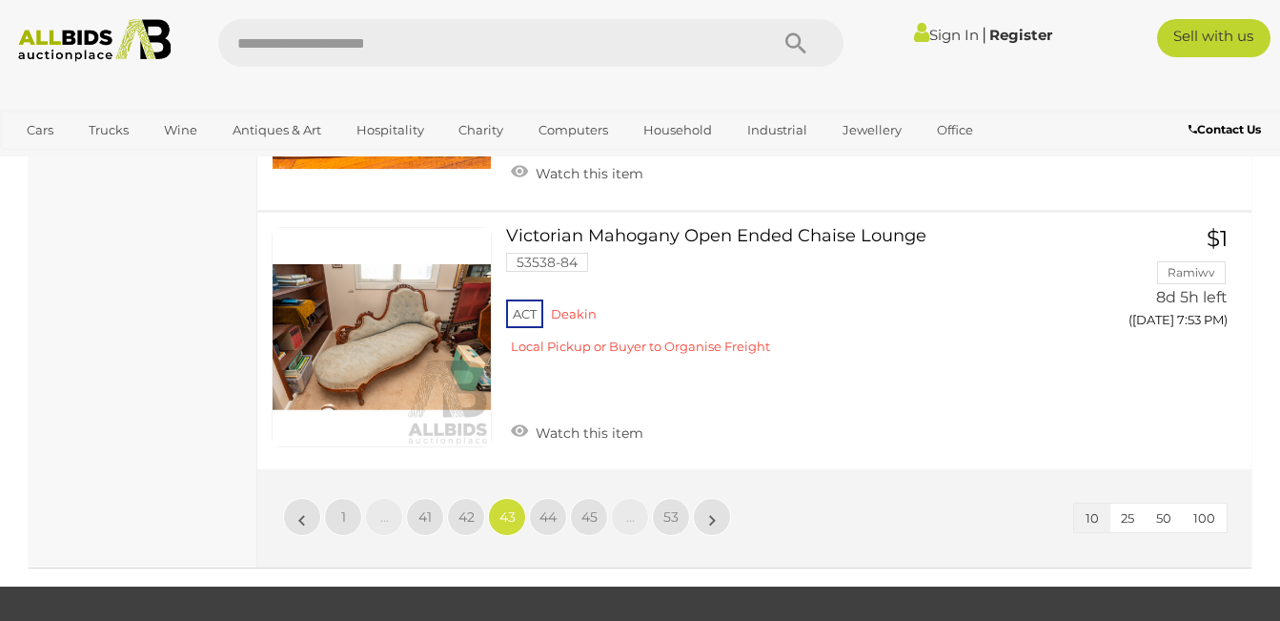
scroll to position [2773, 0]
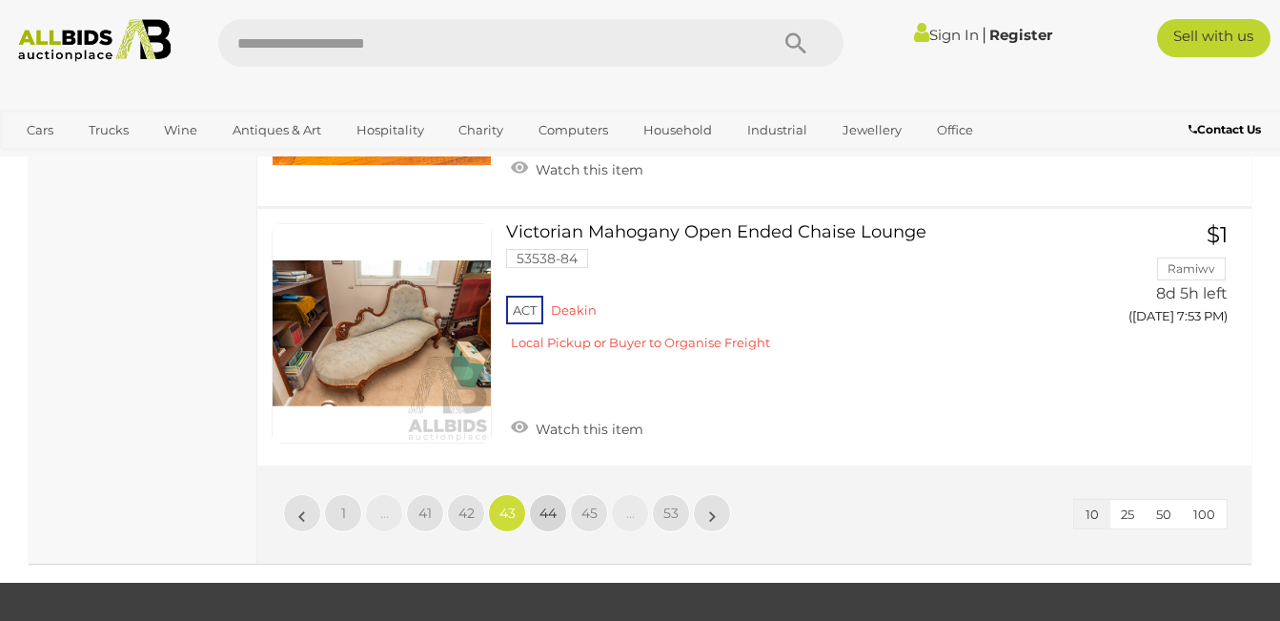
click at [546, 508] on span "44" at bounding box center [548, 512] width 17 height 17
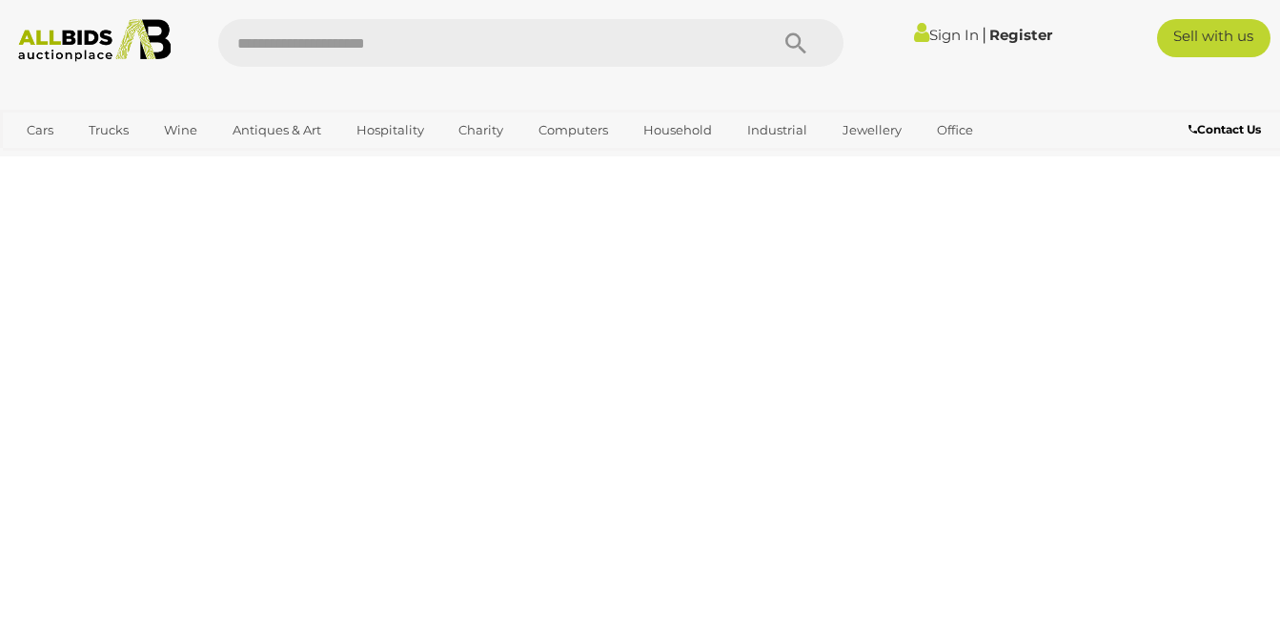
scroll to position [256, 0]
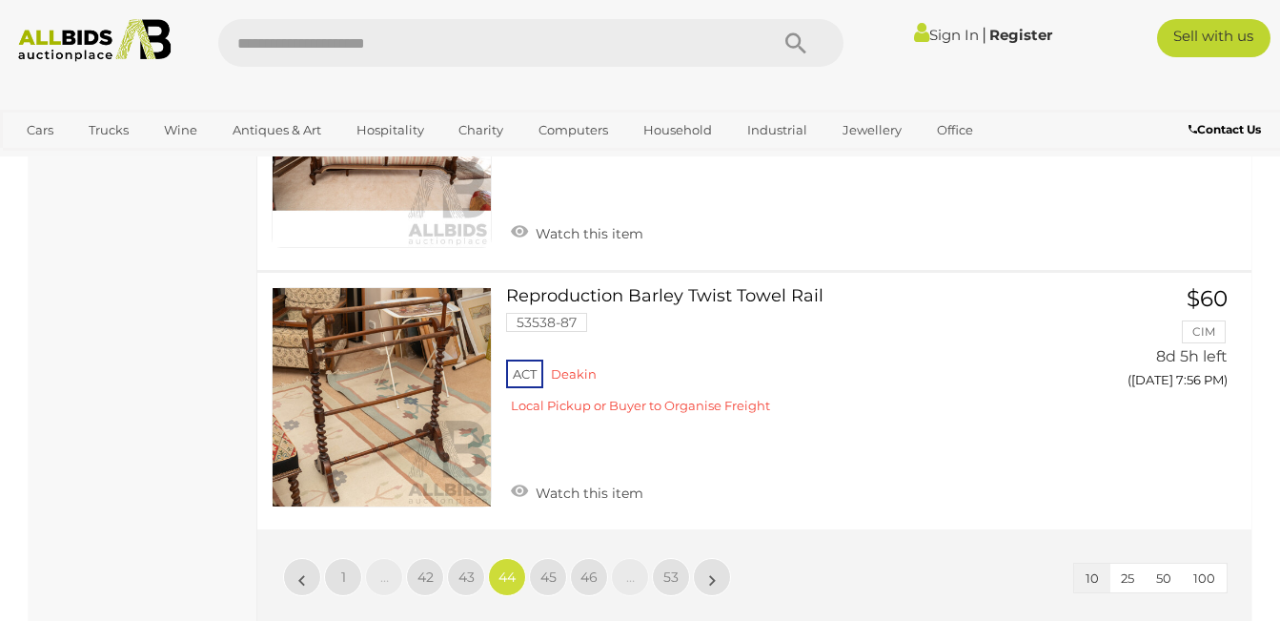
scroll to position [2735, 0]
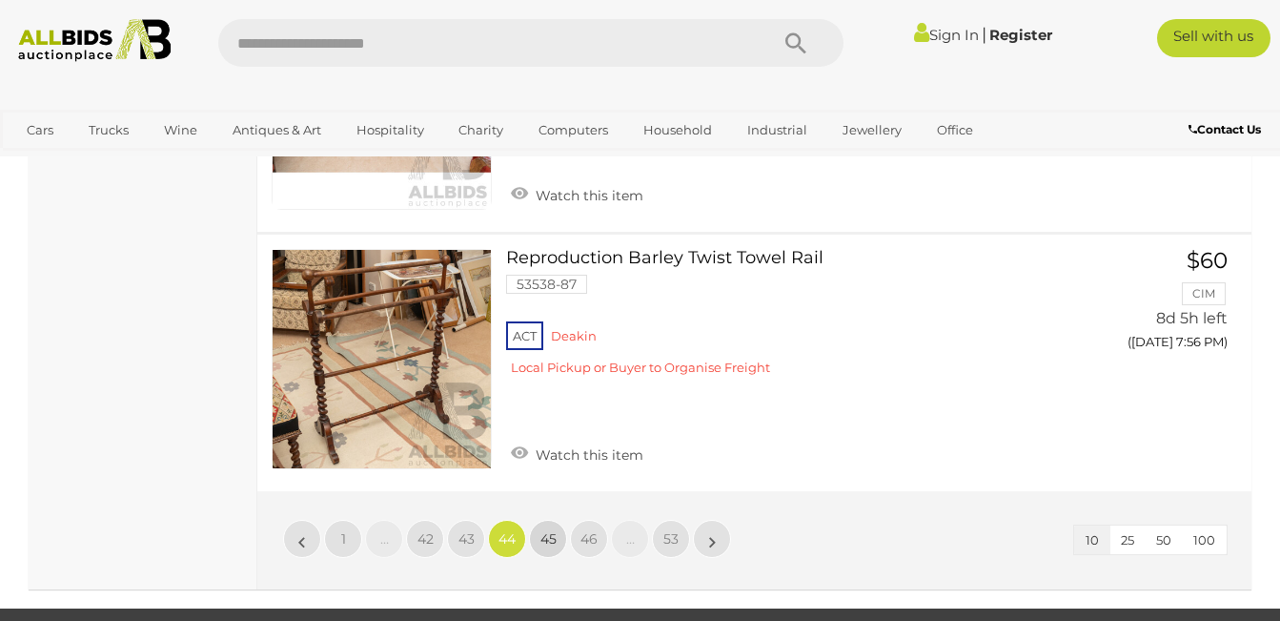
click at [547, 530] on span "45" at bounding box center [549, 538] width 16 height 17
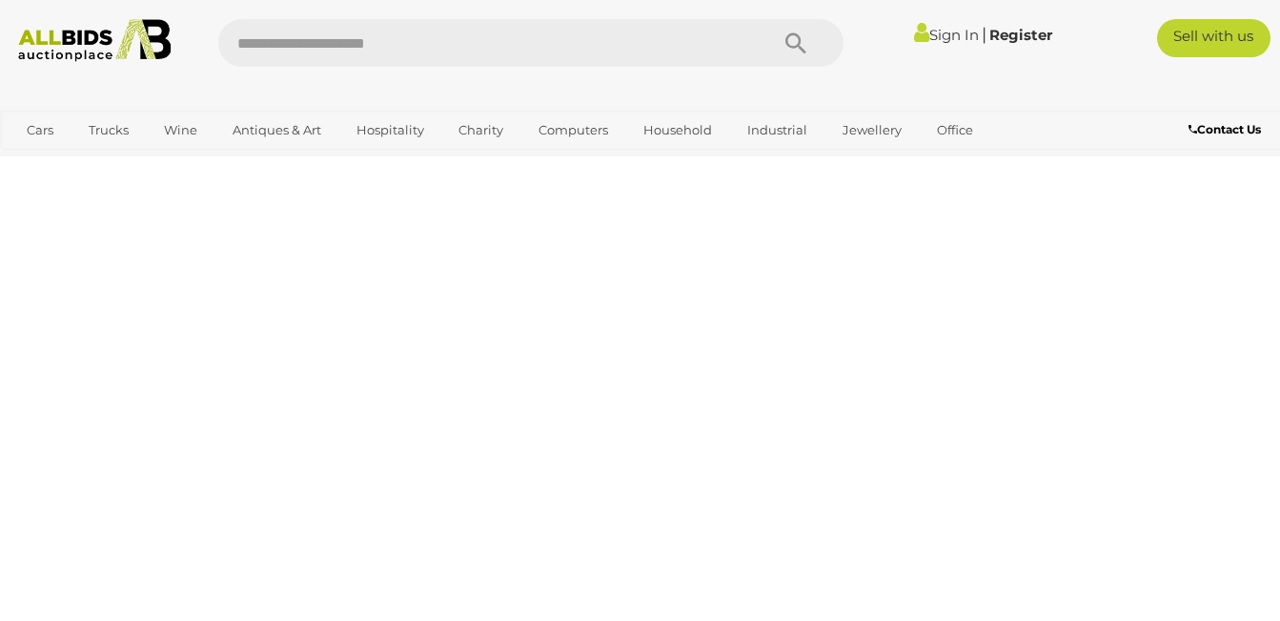
scroll to position [256, 0]
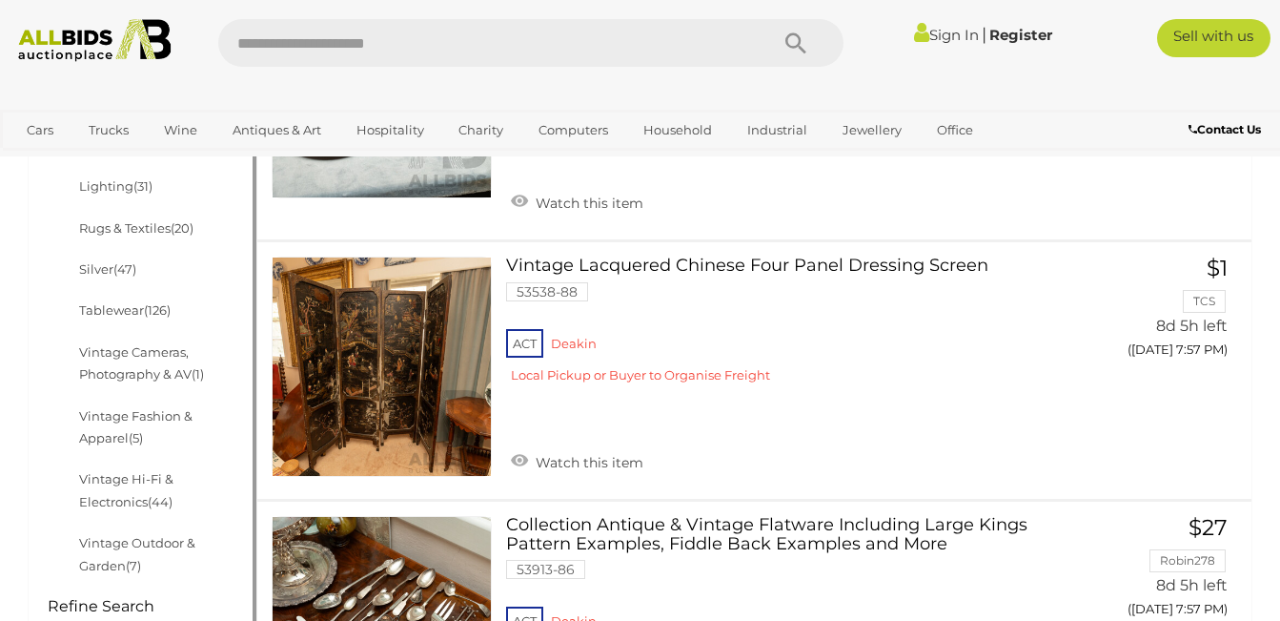
scroll to position [790, 0]
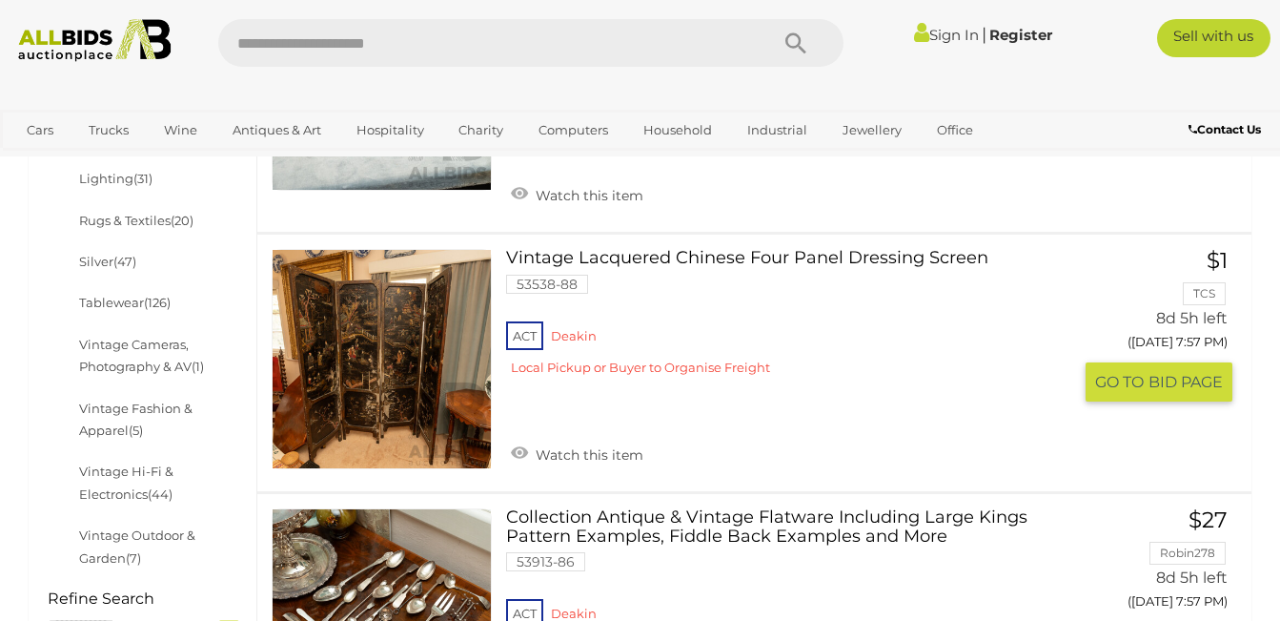
click at [356, 328] on link at bounding box center [382, 359] width 220 height 220
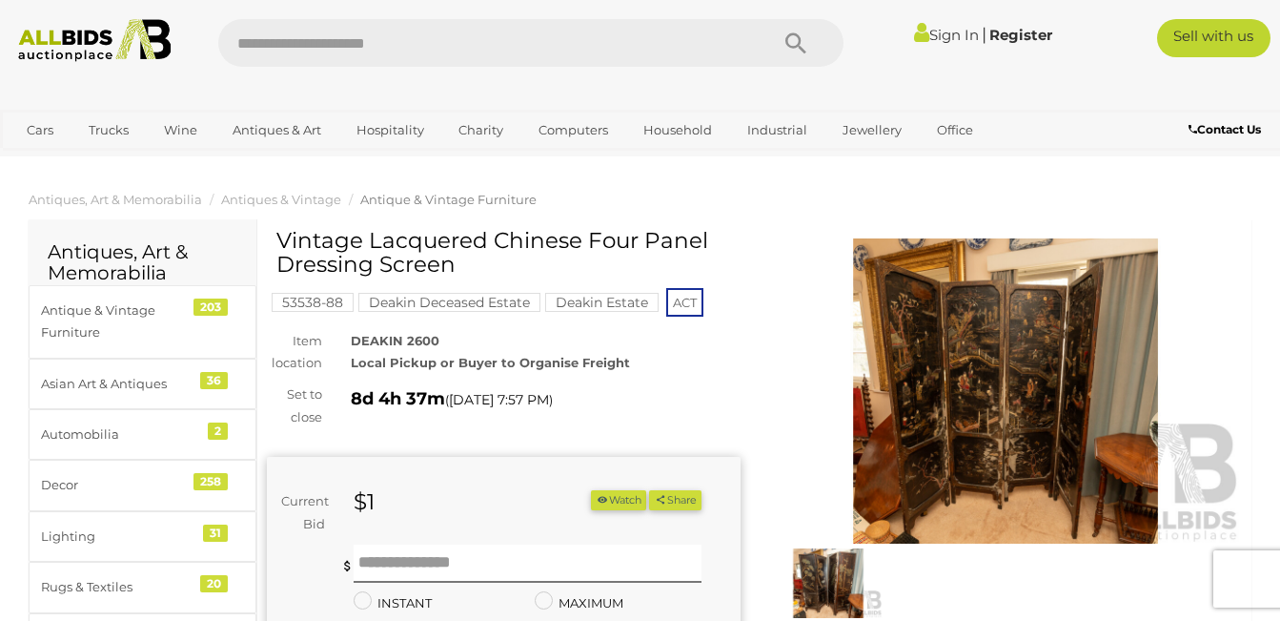
click at [949, 336] on img at bounding box center [1006, 390] width 474 height 305
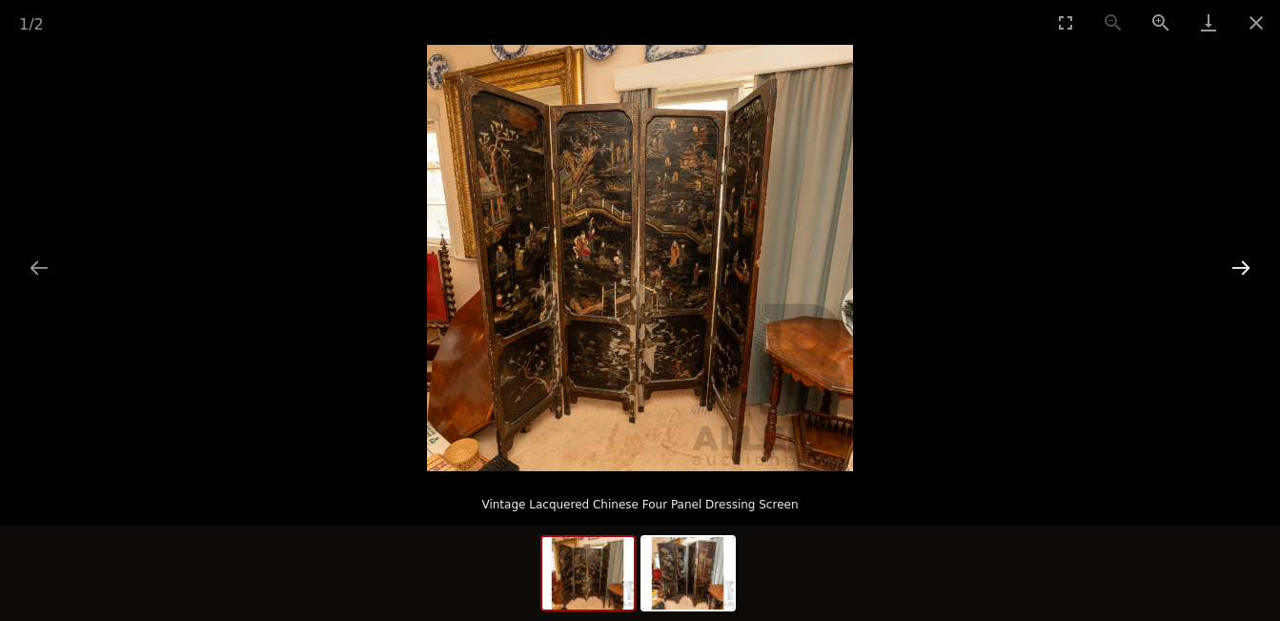
click at [1239, 261] on button "Next slide" at bounding box center [1241, 267] width 40 height 37
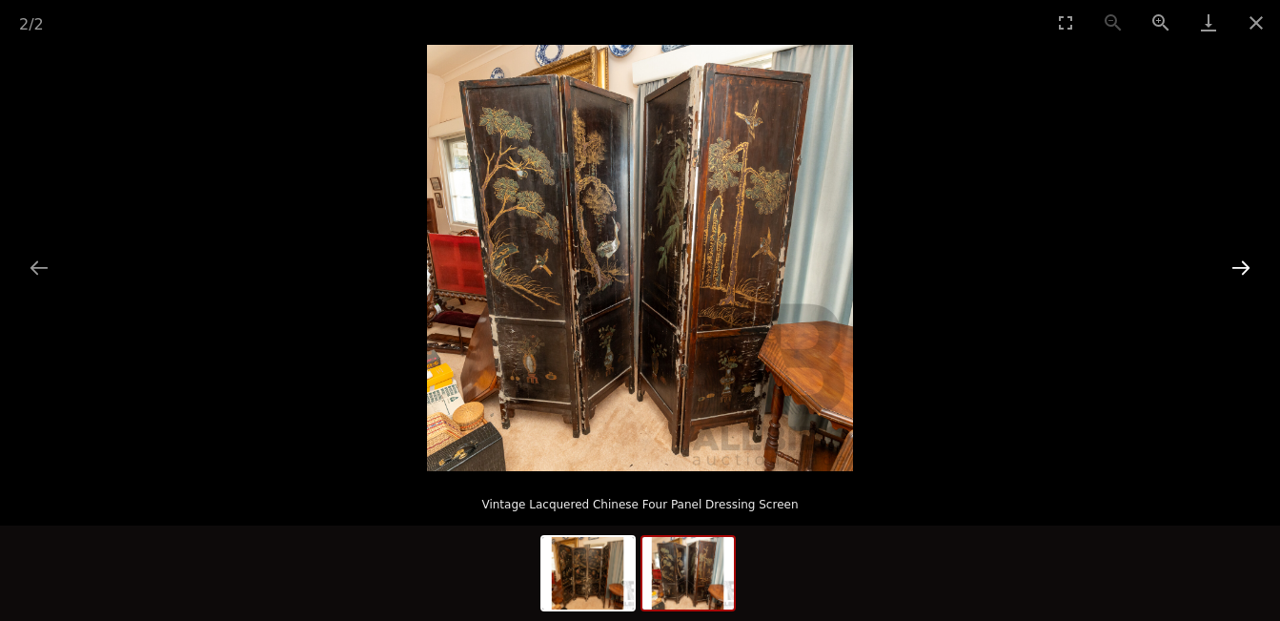
click at [1239, 261] on button "Next slide" at bounding box center [1241, 267] width 40 height 37
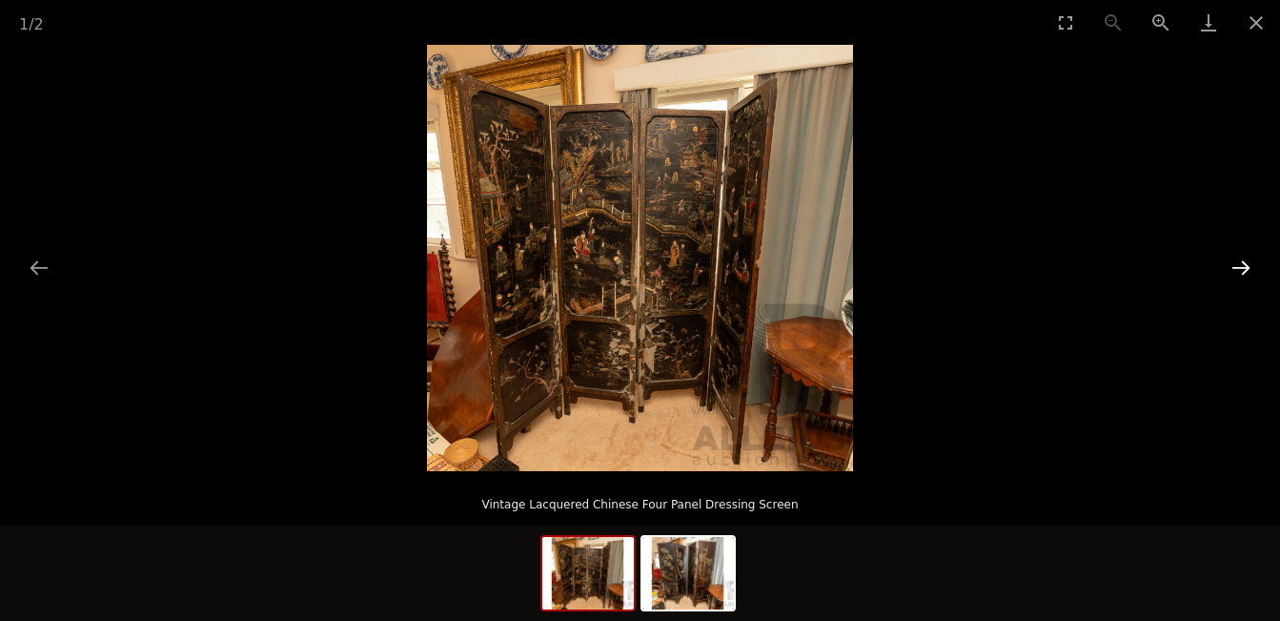
click at [1239, 261] on button "Next slide" at bounding box center [1241, 267] width 40 height 37
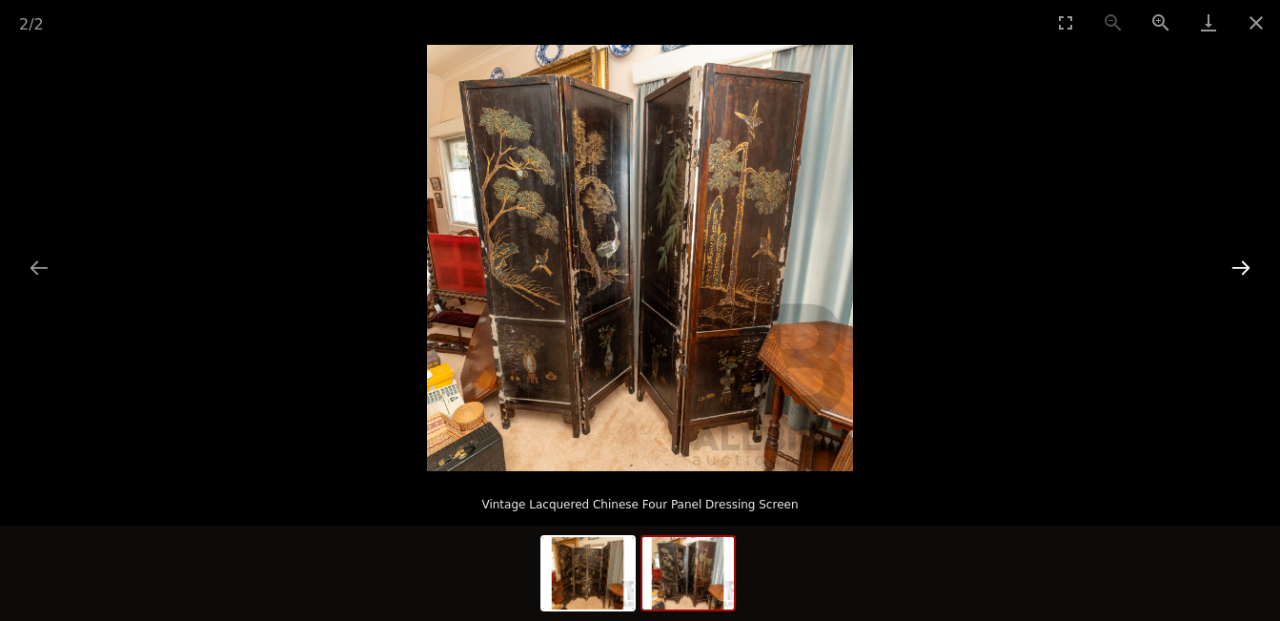
click at [1239, 261] on button "Next slide" at bounding box center [1241, 267] width 40 height 37
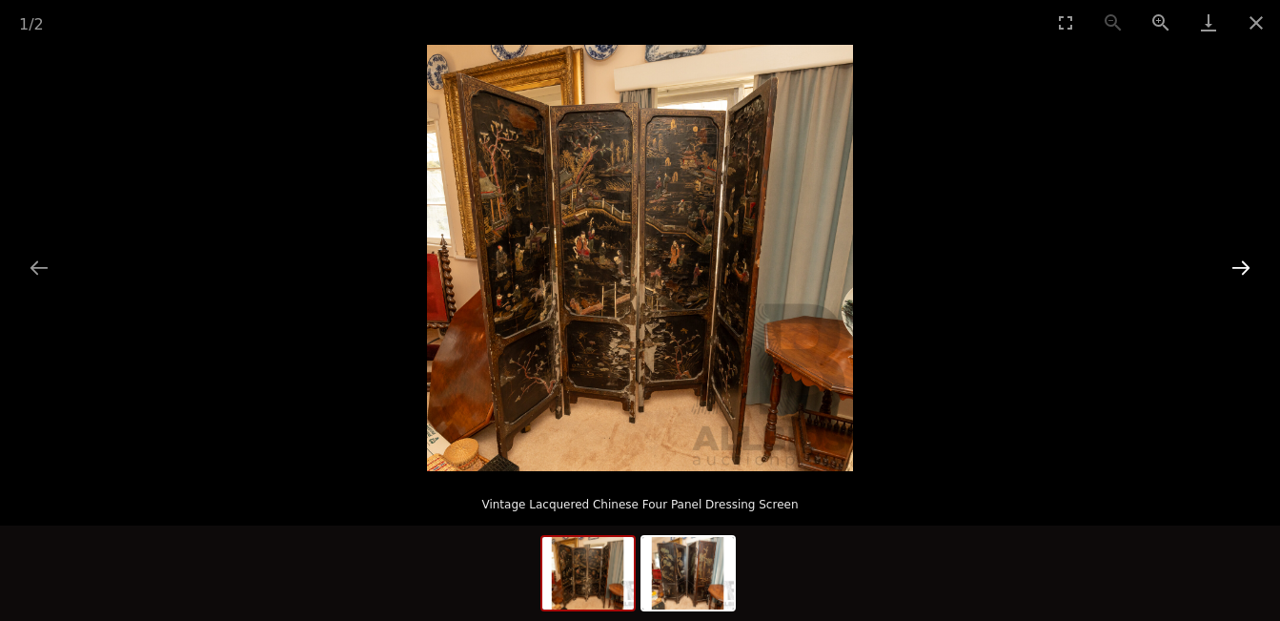
click at [1239, 261] on button "Next slide" at bounding box center [1241, 267] width 40 height 37
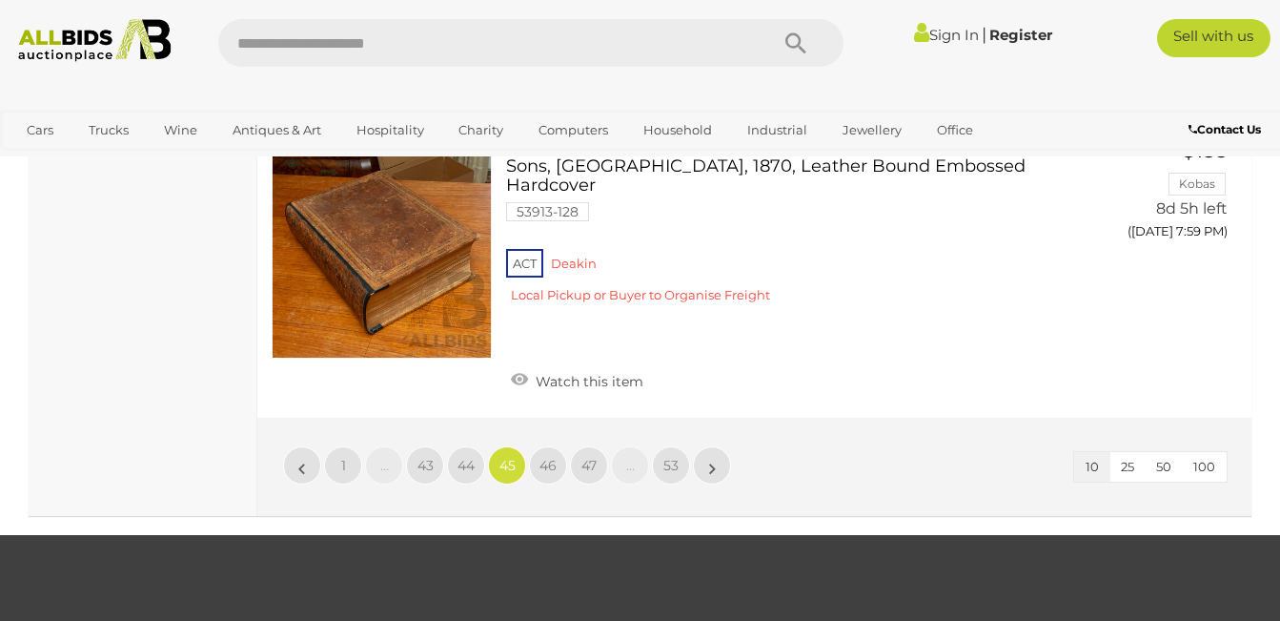
scroll to position [2755, 0]
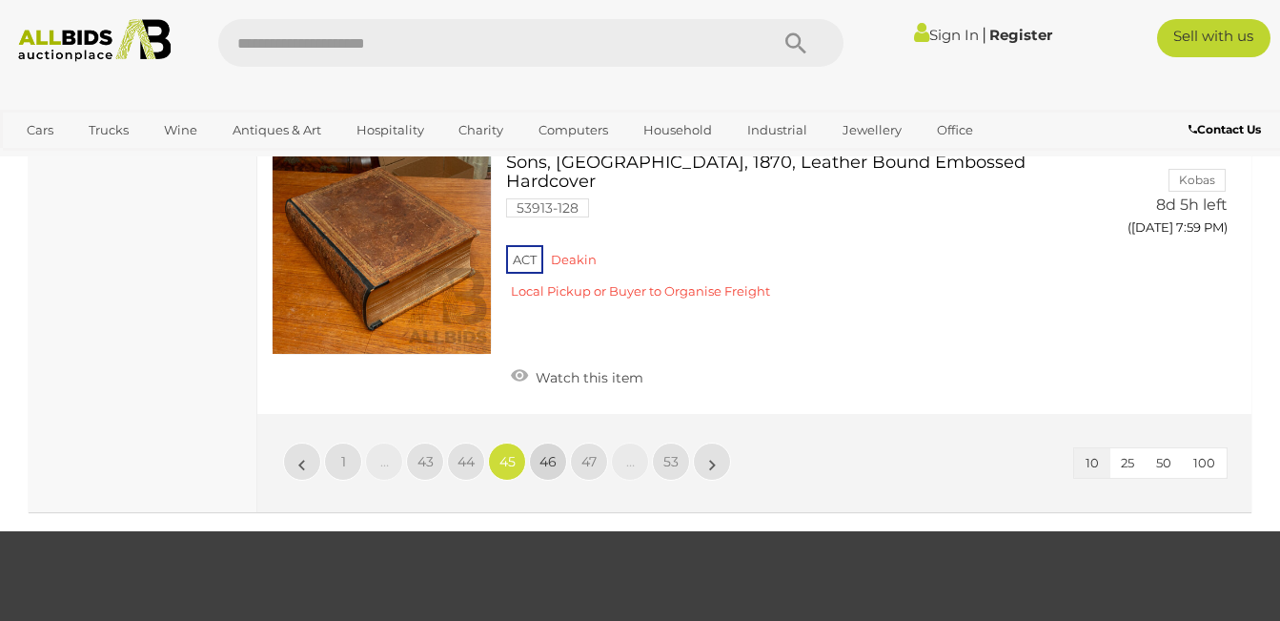
click at [547, 453] on span "46" at bounding box center [548, 461] width 17 height 17
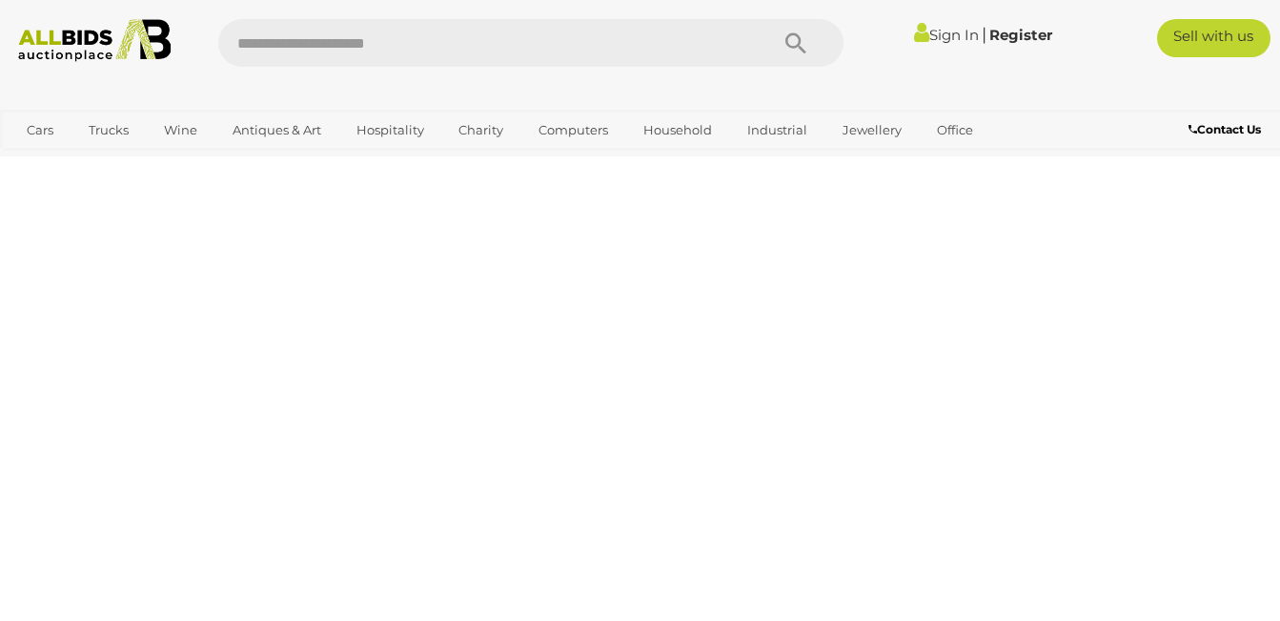
scroll to position [256, 0]
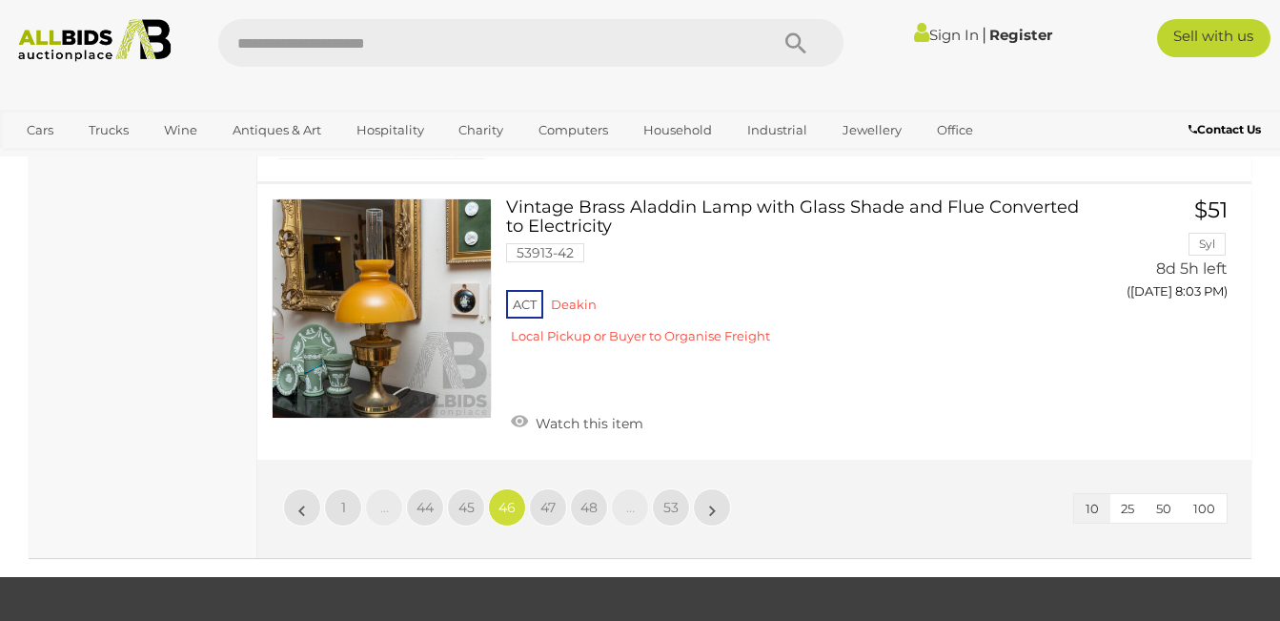
scroll to position [2773, 0]
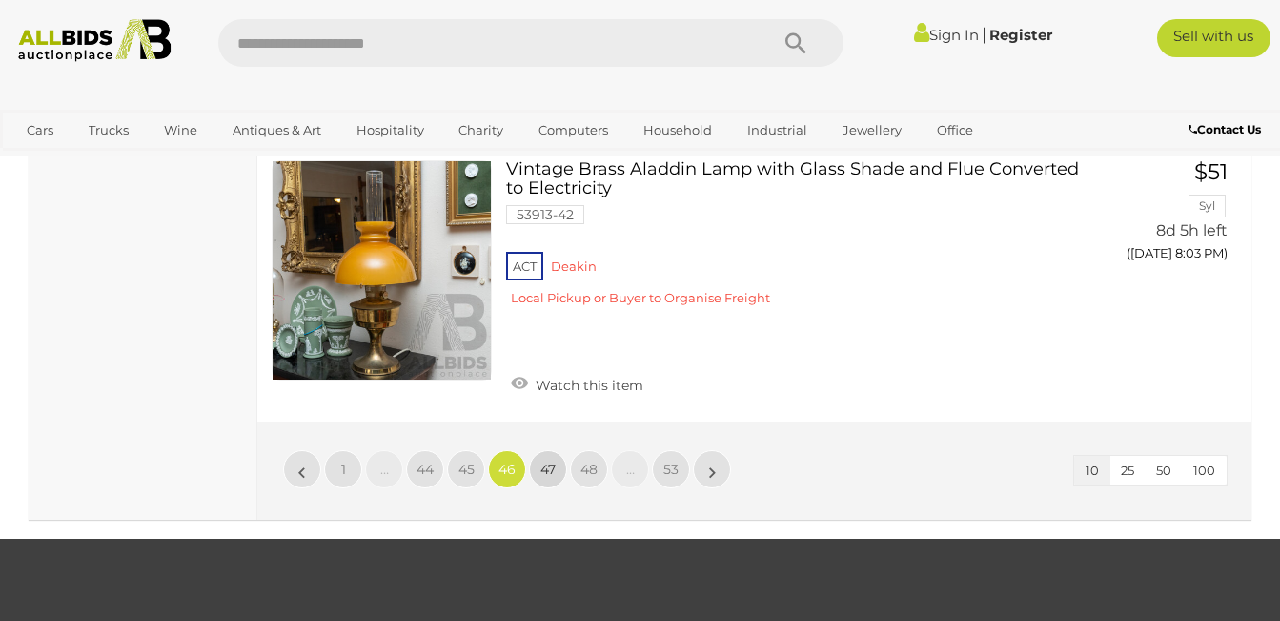
click at [548, 465] on span "47" at bounding box center [548, 468] width 15 height 17
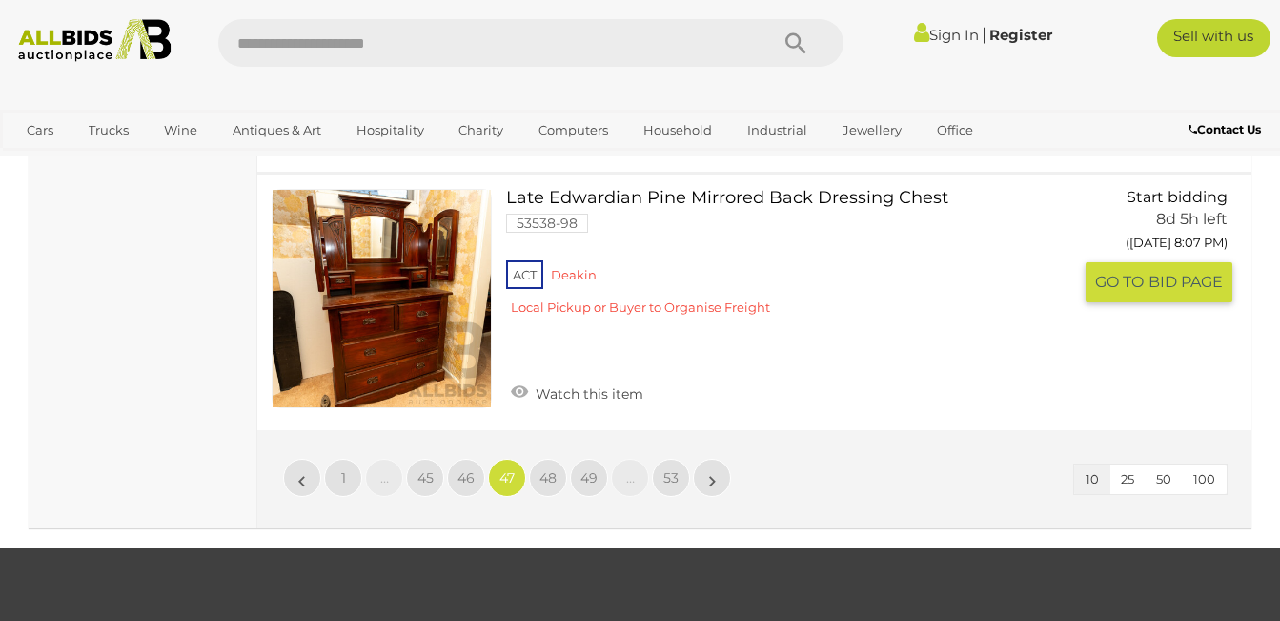
scroll to position [2773, 0]
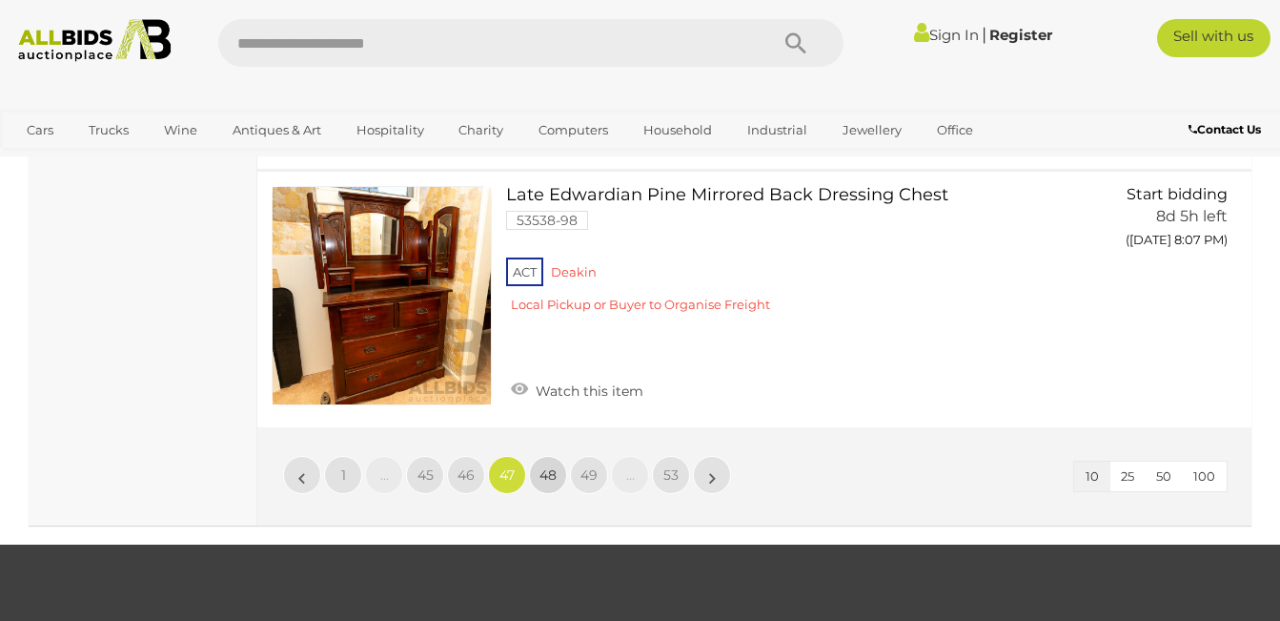
click at [549, 456] on link "48" at bounding box center [548, 475] width 38 height 38
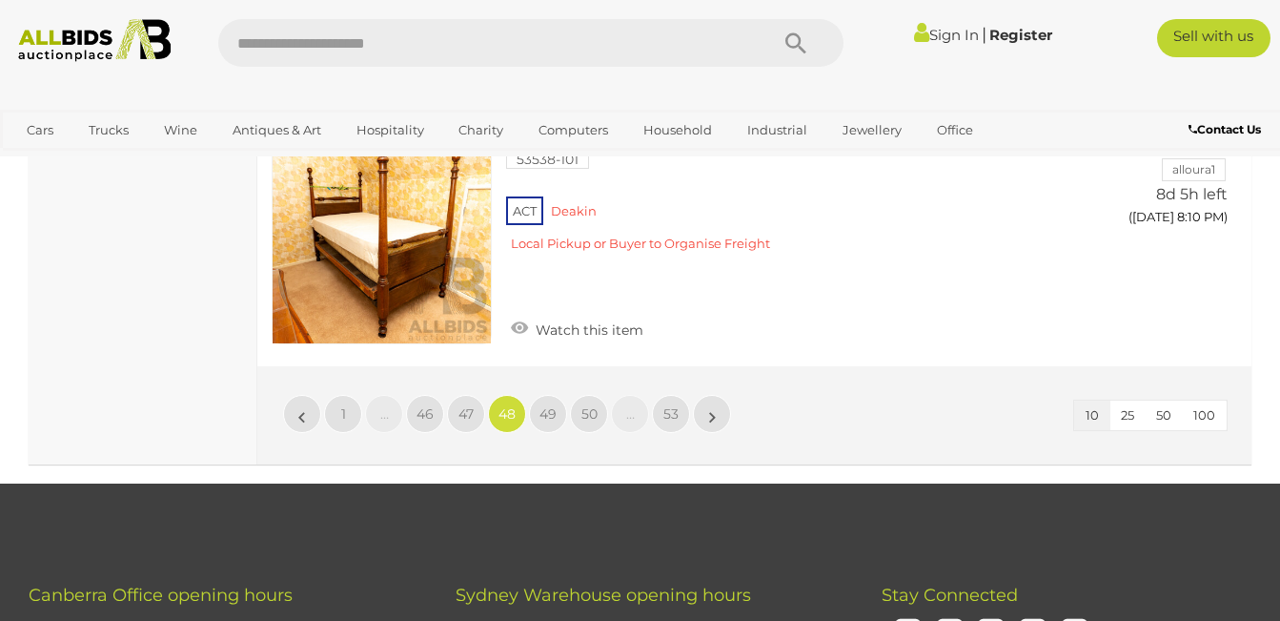
scroll to position [2812, 0]
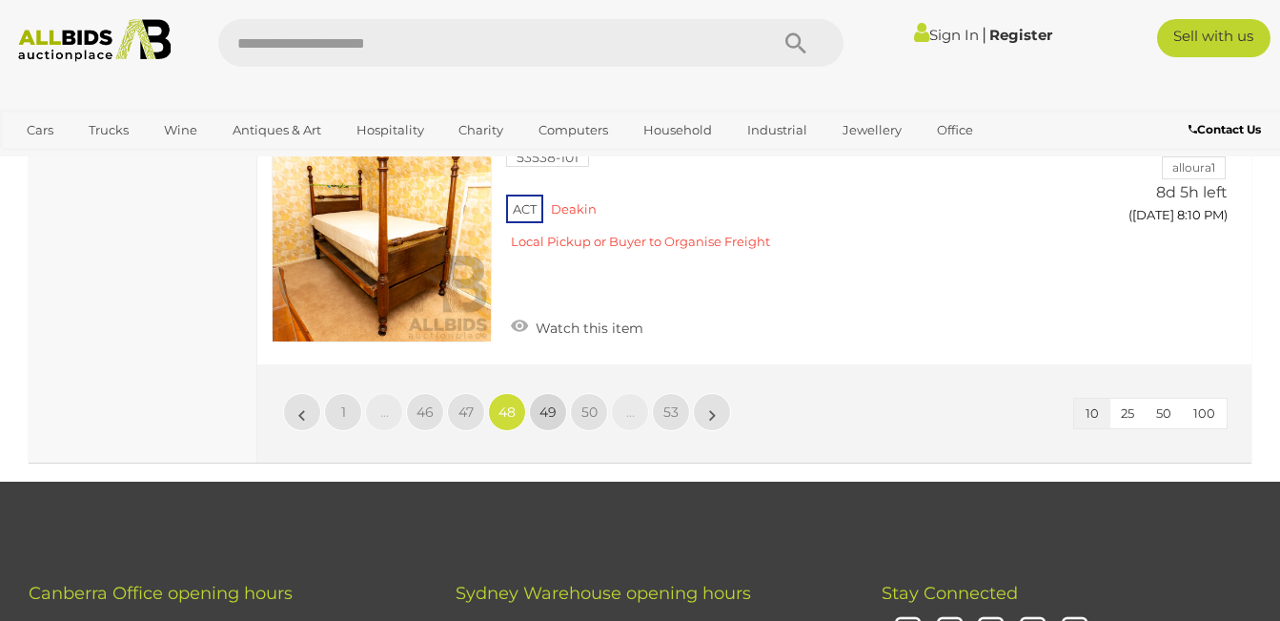
click at [548, 403] on span "49" at bounding box center [548, 411] width 17 height 17
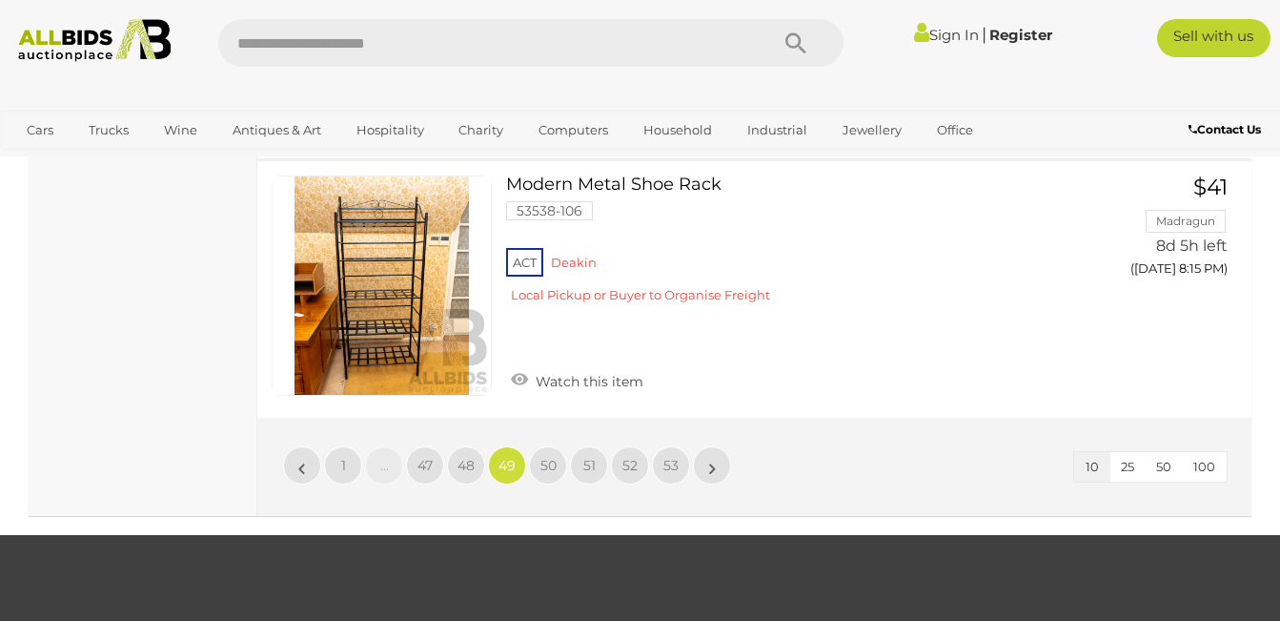
scroll to position [2697, 0]
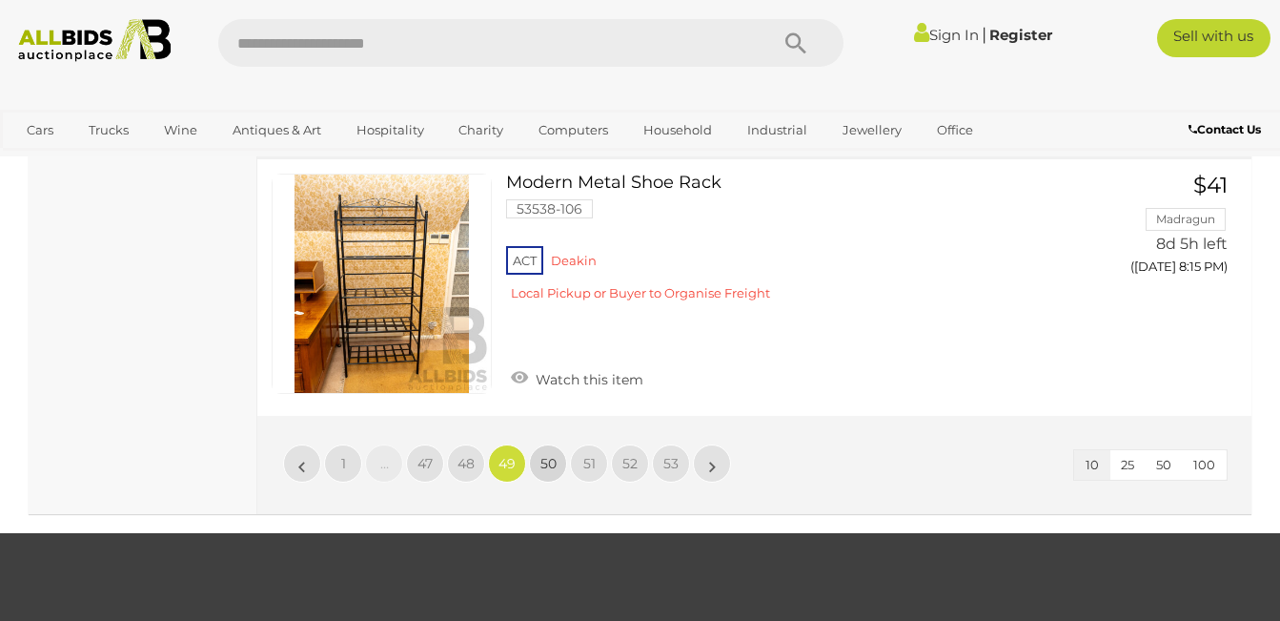
click at [546, 463] on span "50" at bounding box center [549, 463] width 16 height 17
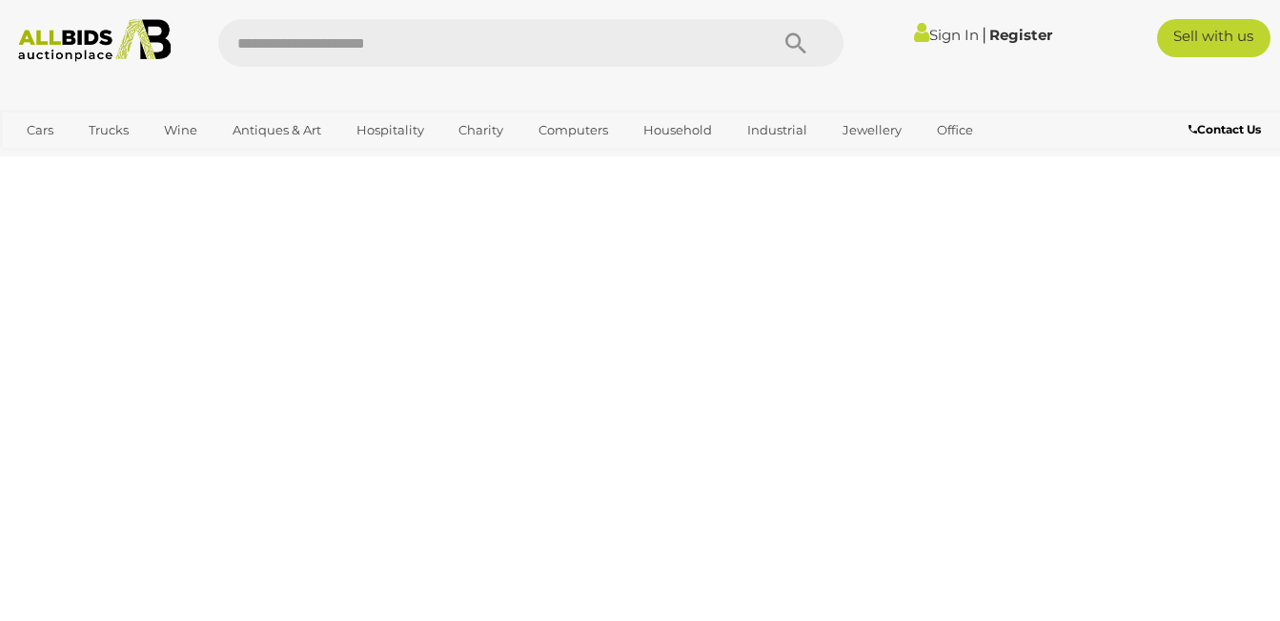
scroll to position [256, 0]
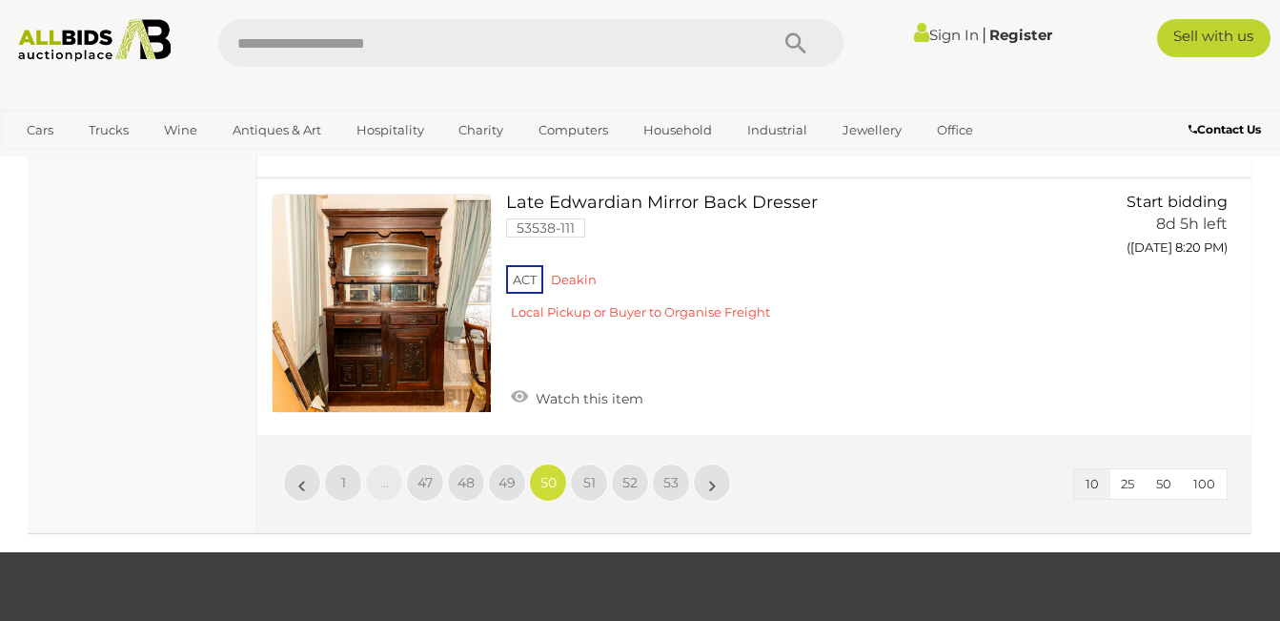
scroll to position [2697, 0]
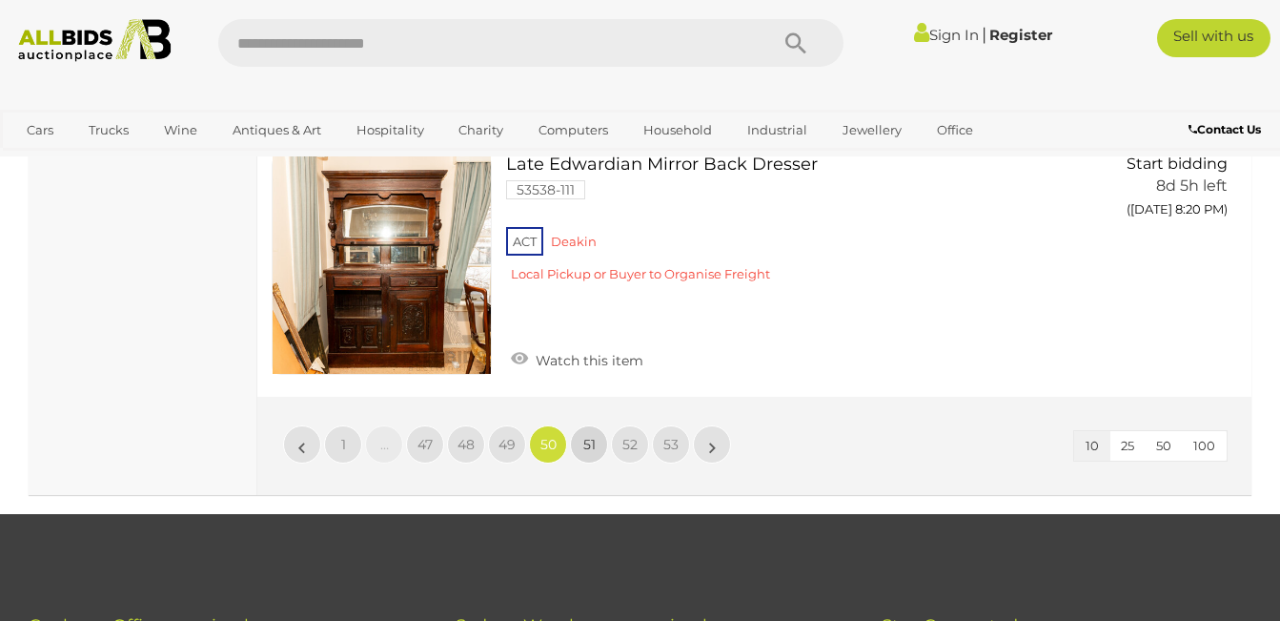
click at [586, 439] on span "51" at bounding box center [589, 444] width 12 height 17
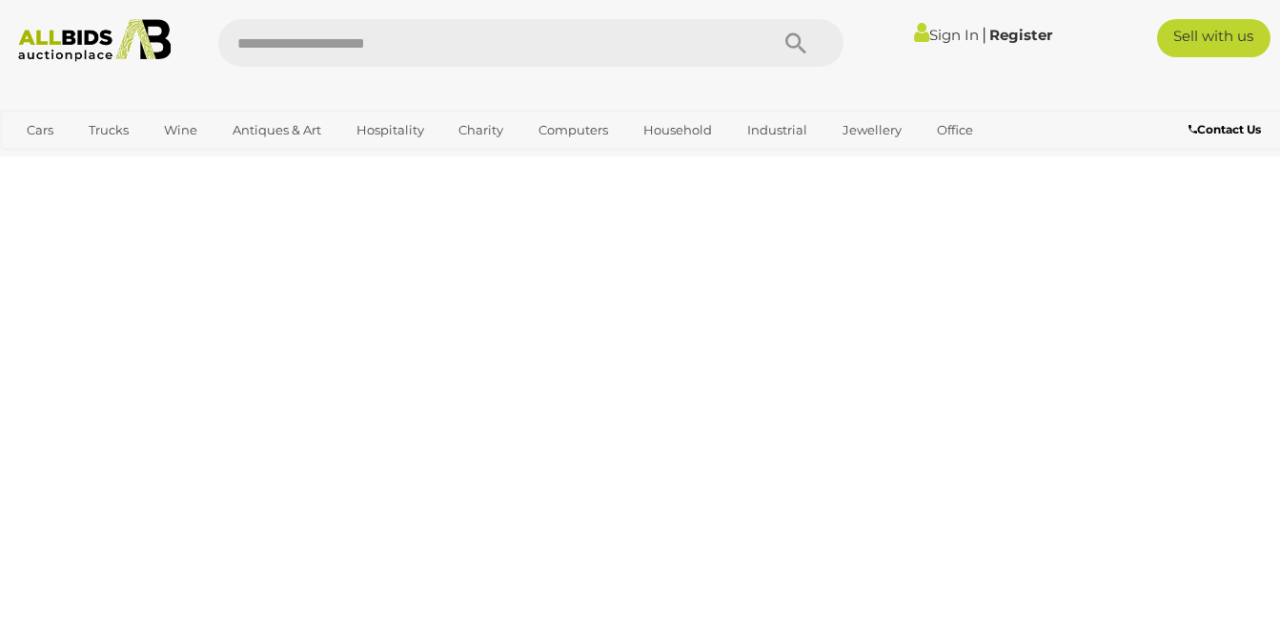
scroll to position [256, 0]
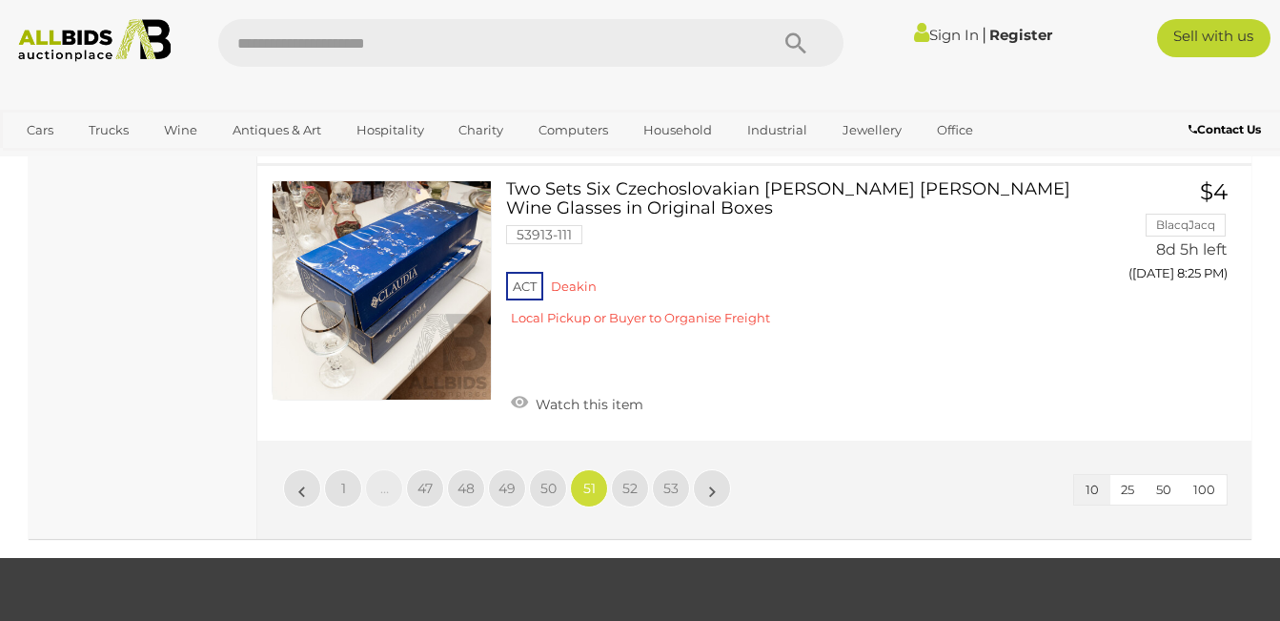
scroll to position [2735, 0]
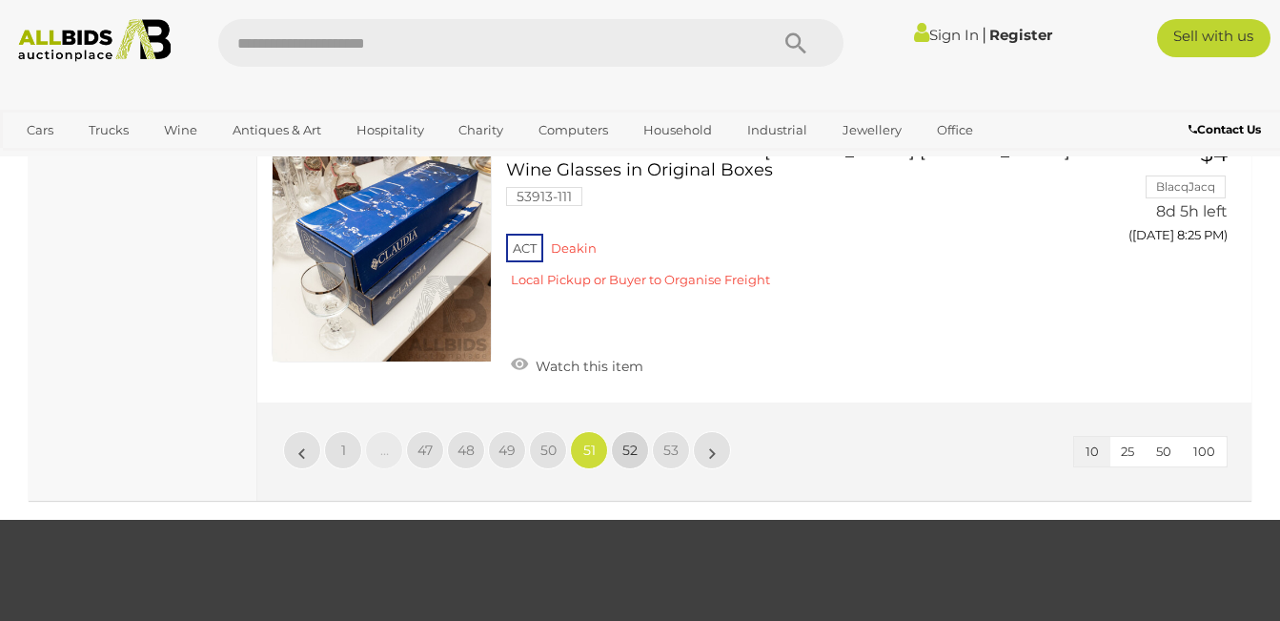
click at [624, 442] on span "52" at bounding box center [630, 449] width 15 height 17
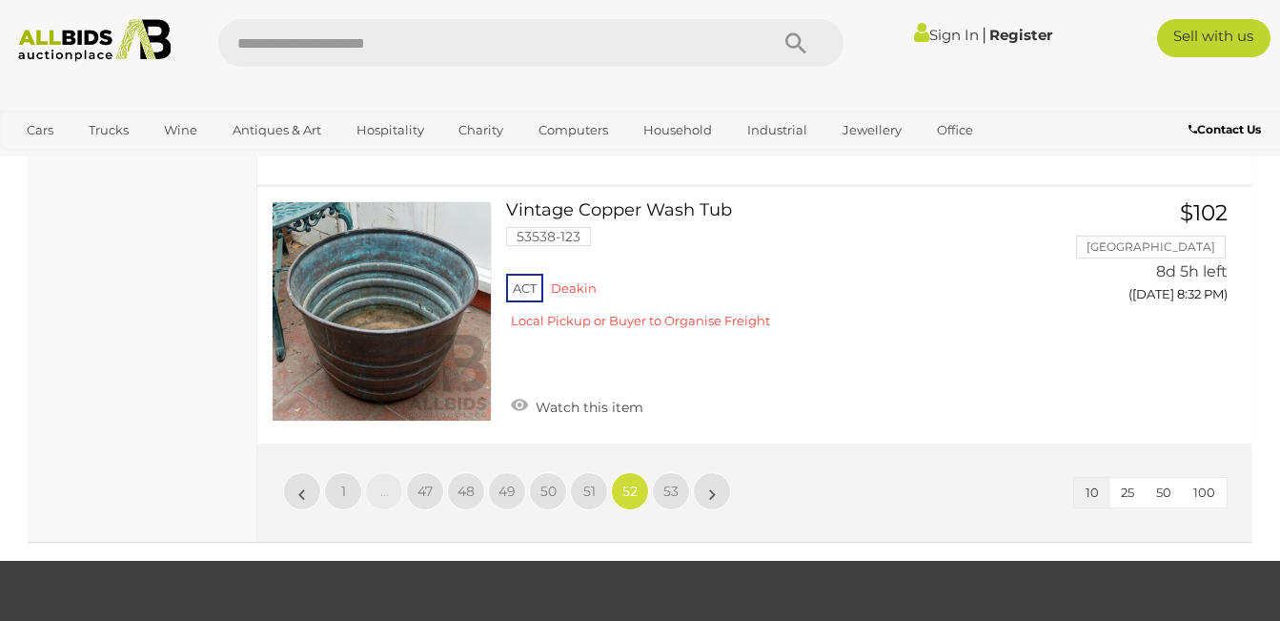
scroll to position [2735, 0]
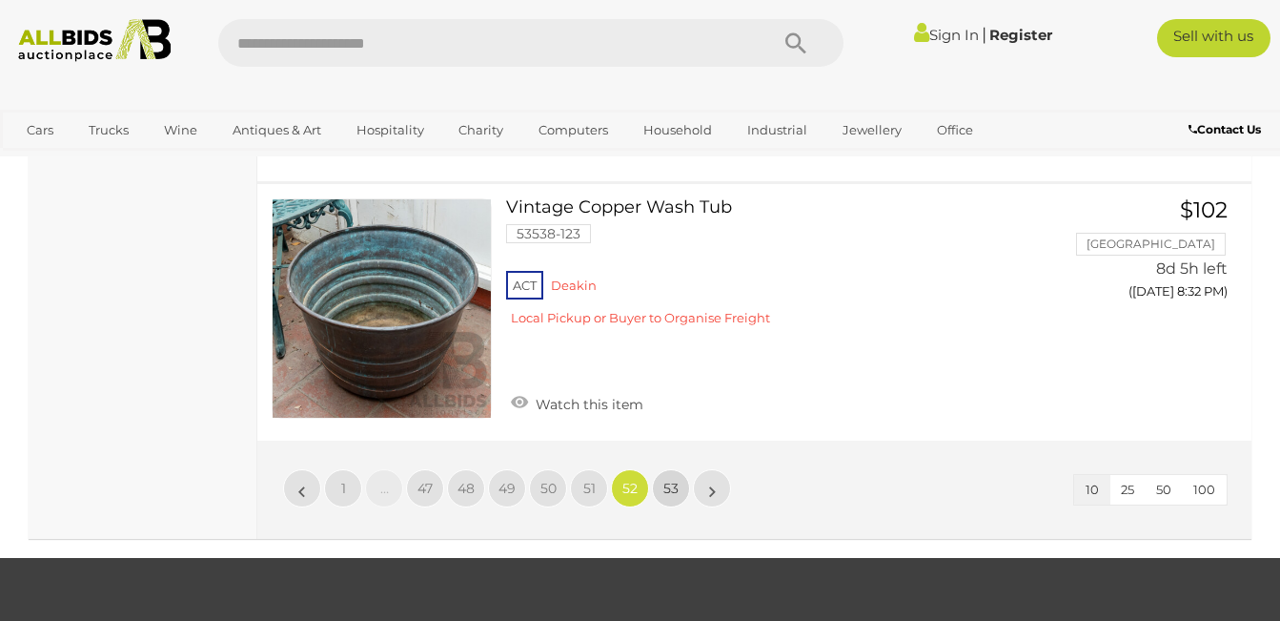
click at [668, 490] on span "53" at bounding box center [671, 488] width 15 height 17
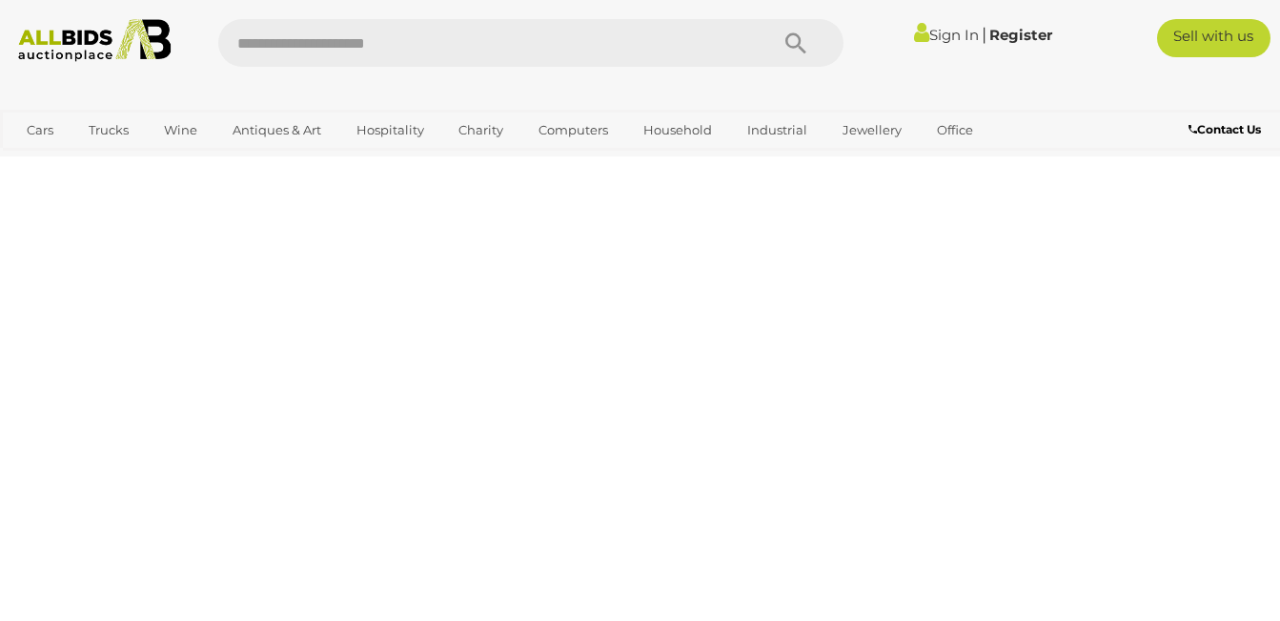
scroll to position [256, 0]
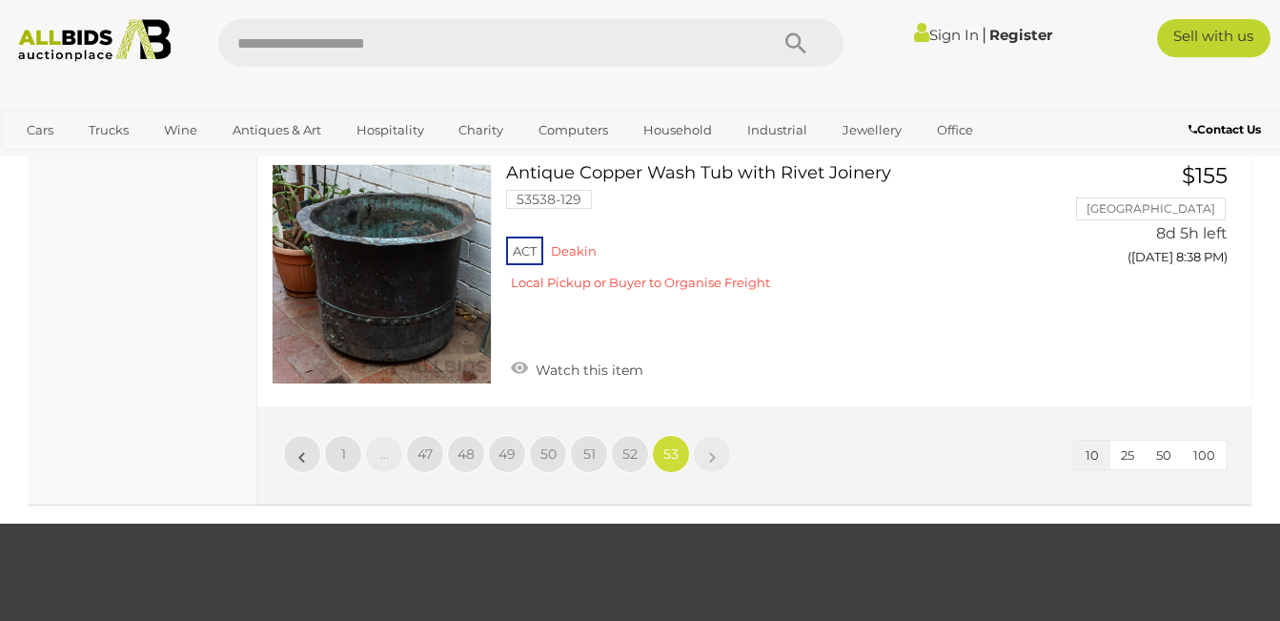
scroll to position [1896, 0]
